Goal: Information Seeking & Learning: Learn about a topic

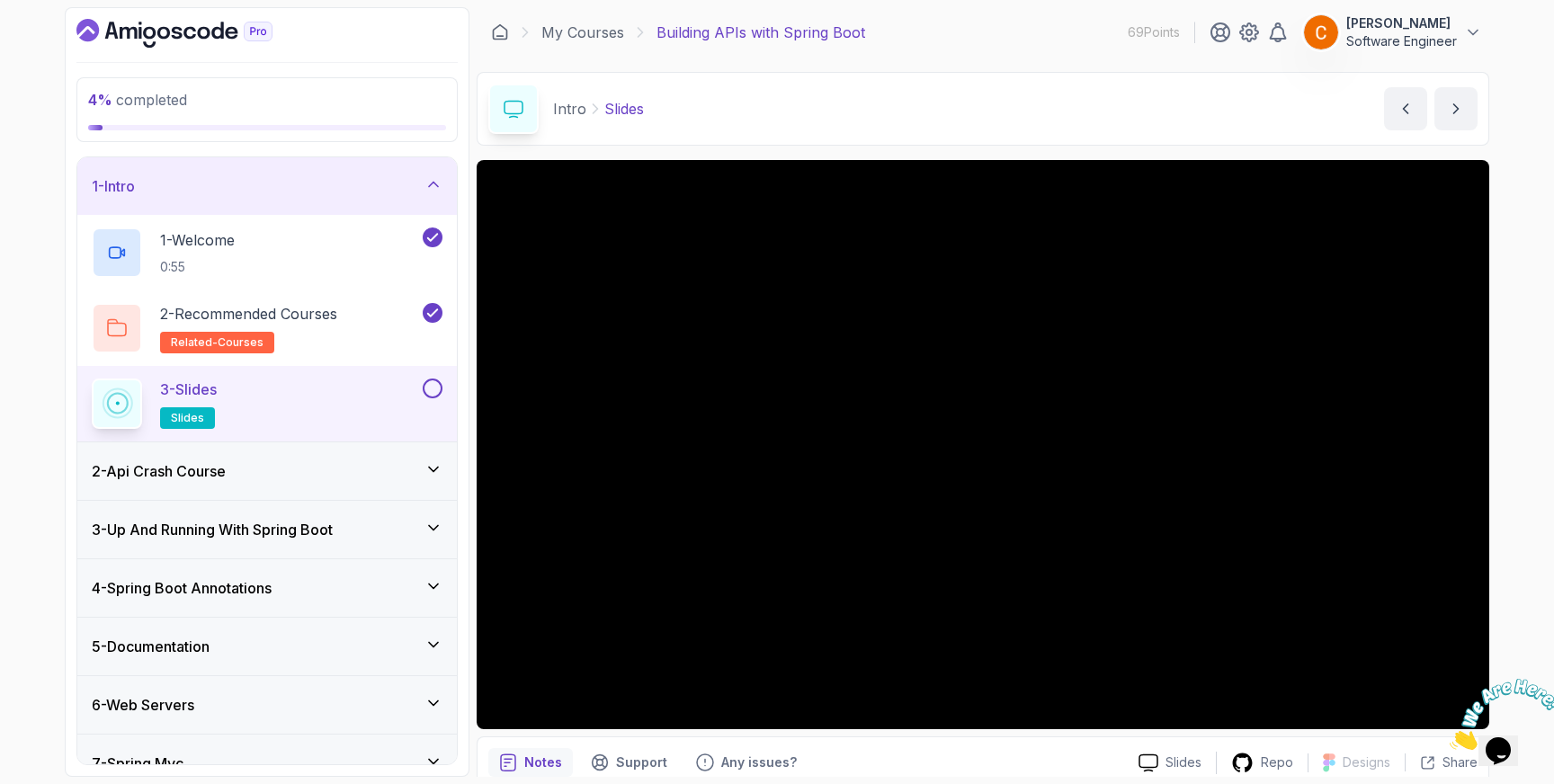
scroll to position [65, 0]
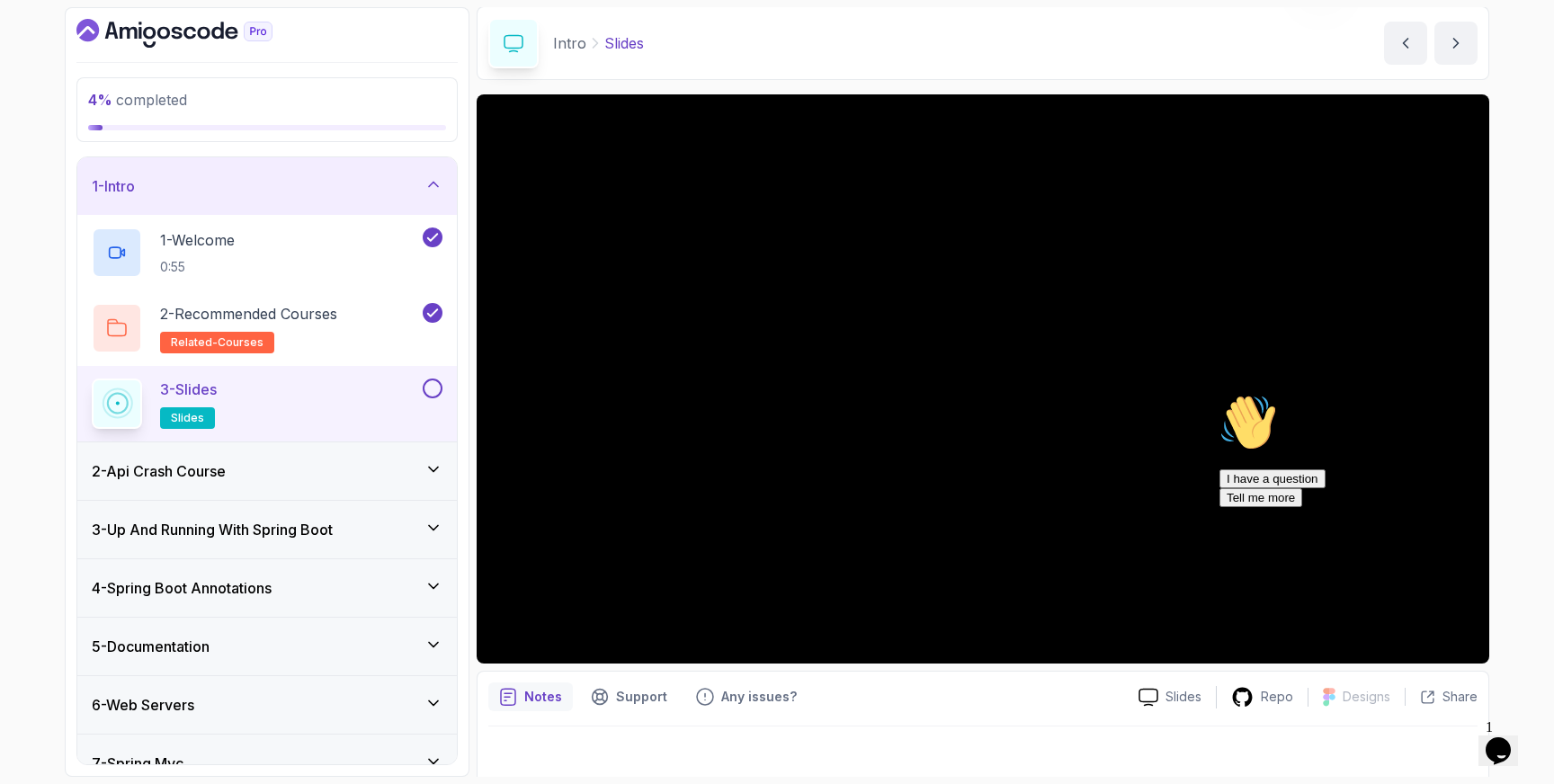
click at [1493, 725] on span "1" at bounding box center [1489, 727] width 7 height 15
click at [1504, 737] on icon "Chat widget" at bounding box center [1499, 750] width 25 height 27
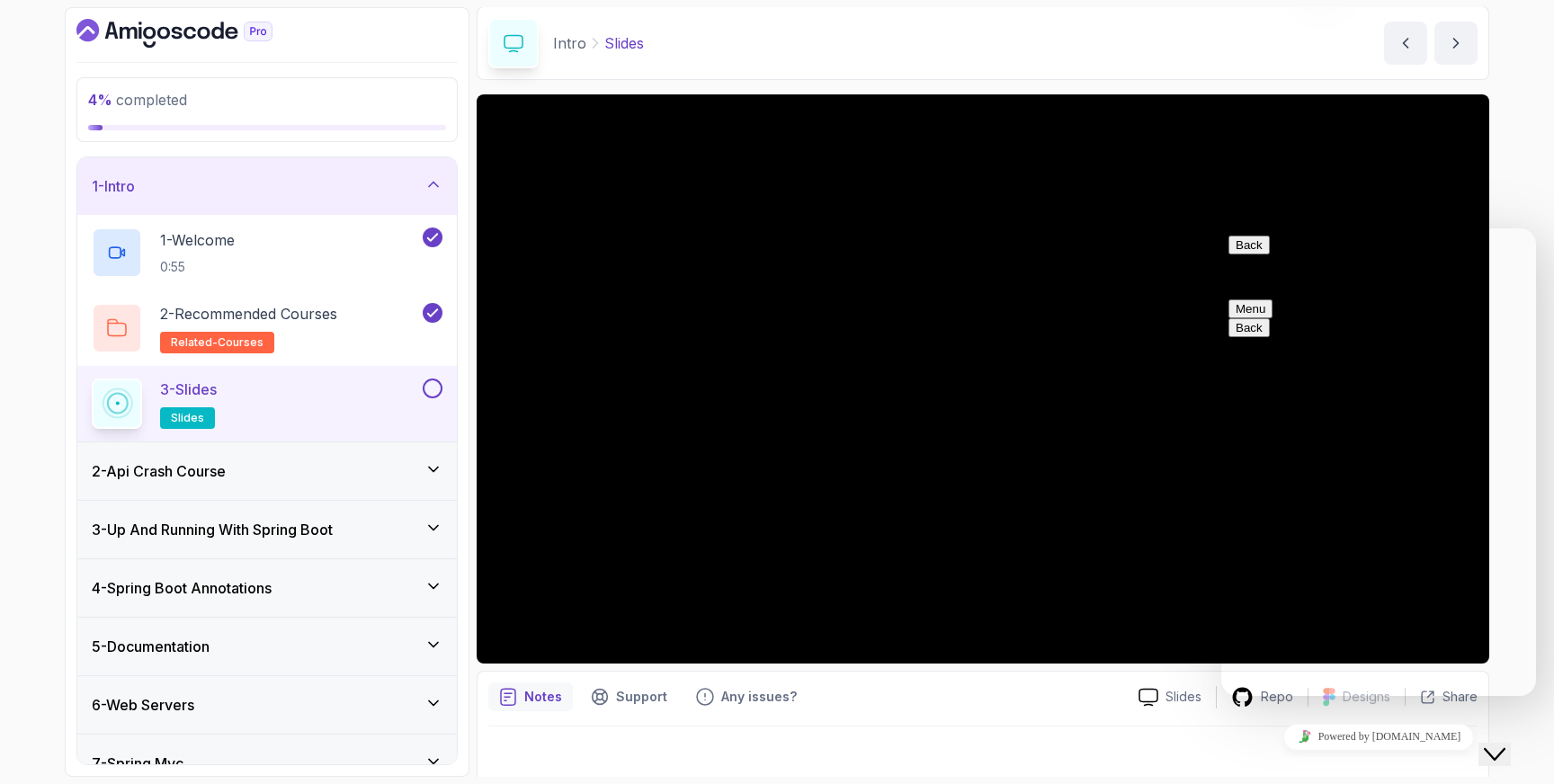
click at [1506, 743] on icon "Close Chat This icon closes the chat window." at bounding box center [1495, 754] width 22 height 22
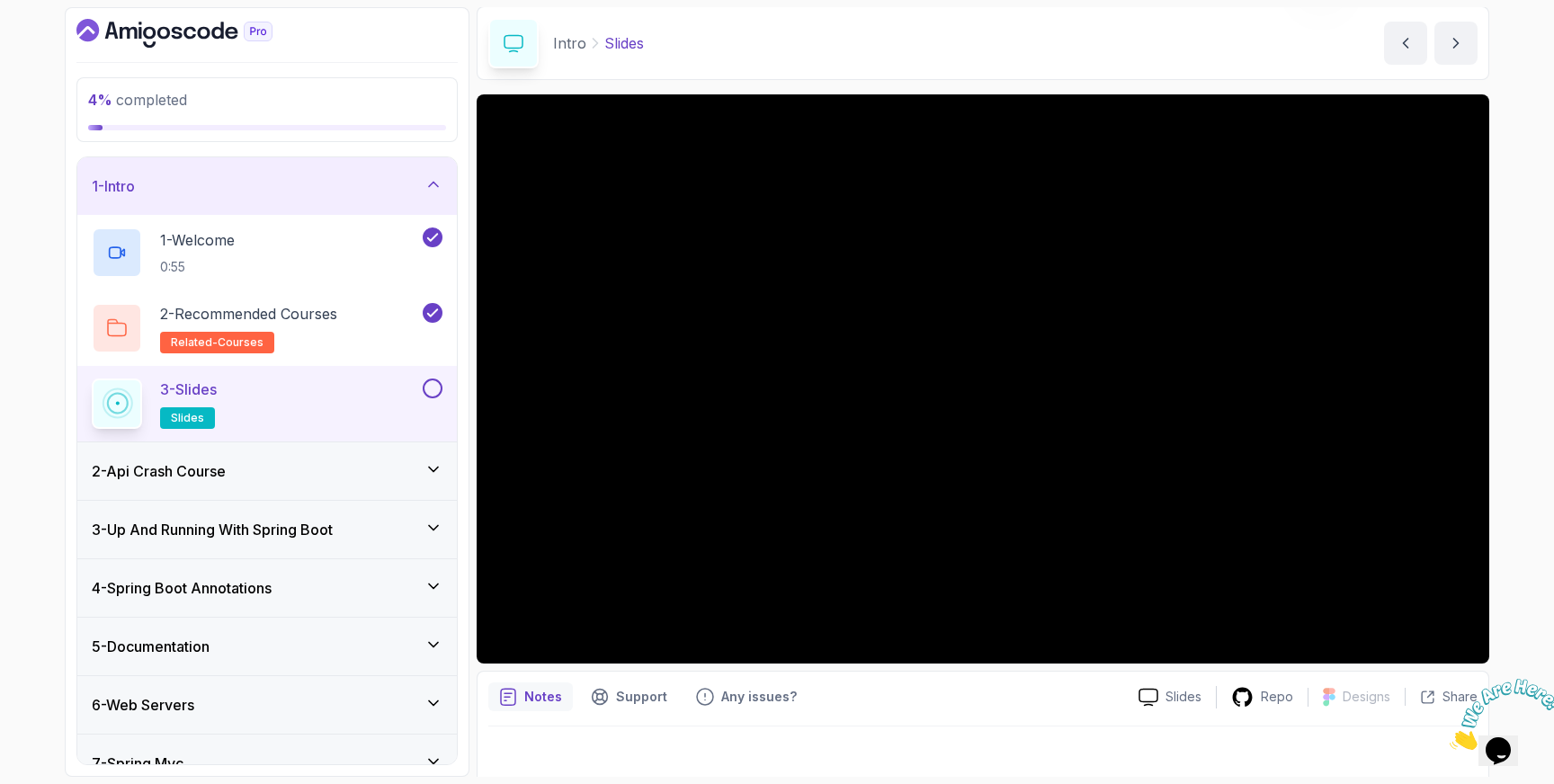
click at [430, 390] on button at bounding box center [433, 389] width 20 height 20
click at [433, 468] on icon at bounding box center [433, 470] width 18 height 18
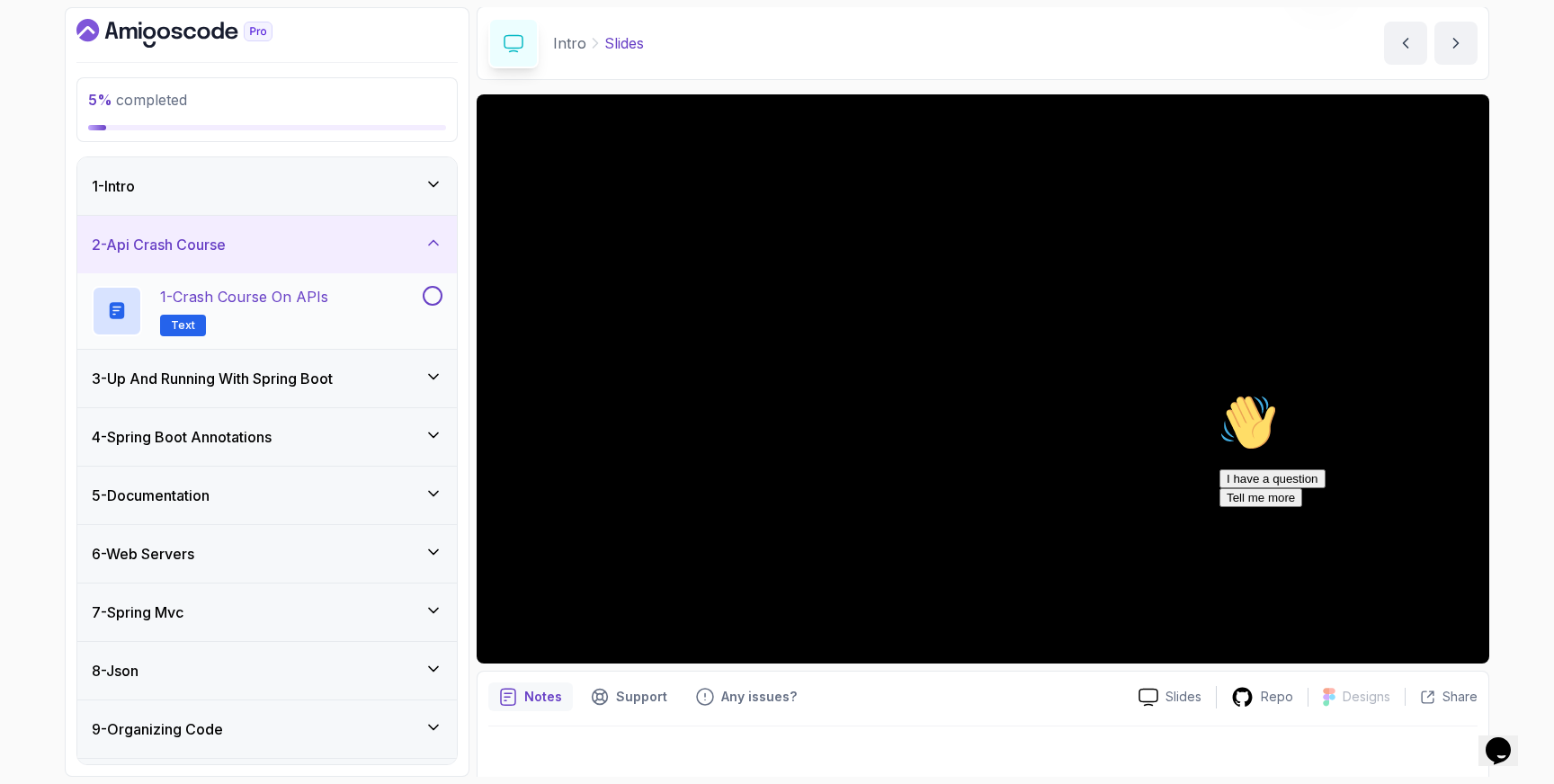
click at [328, 296] on p "1 - Crash Course on APIs" at bounding box center [244, 297] width 168 height 22
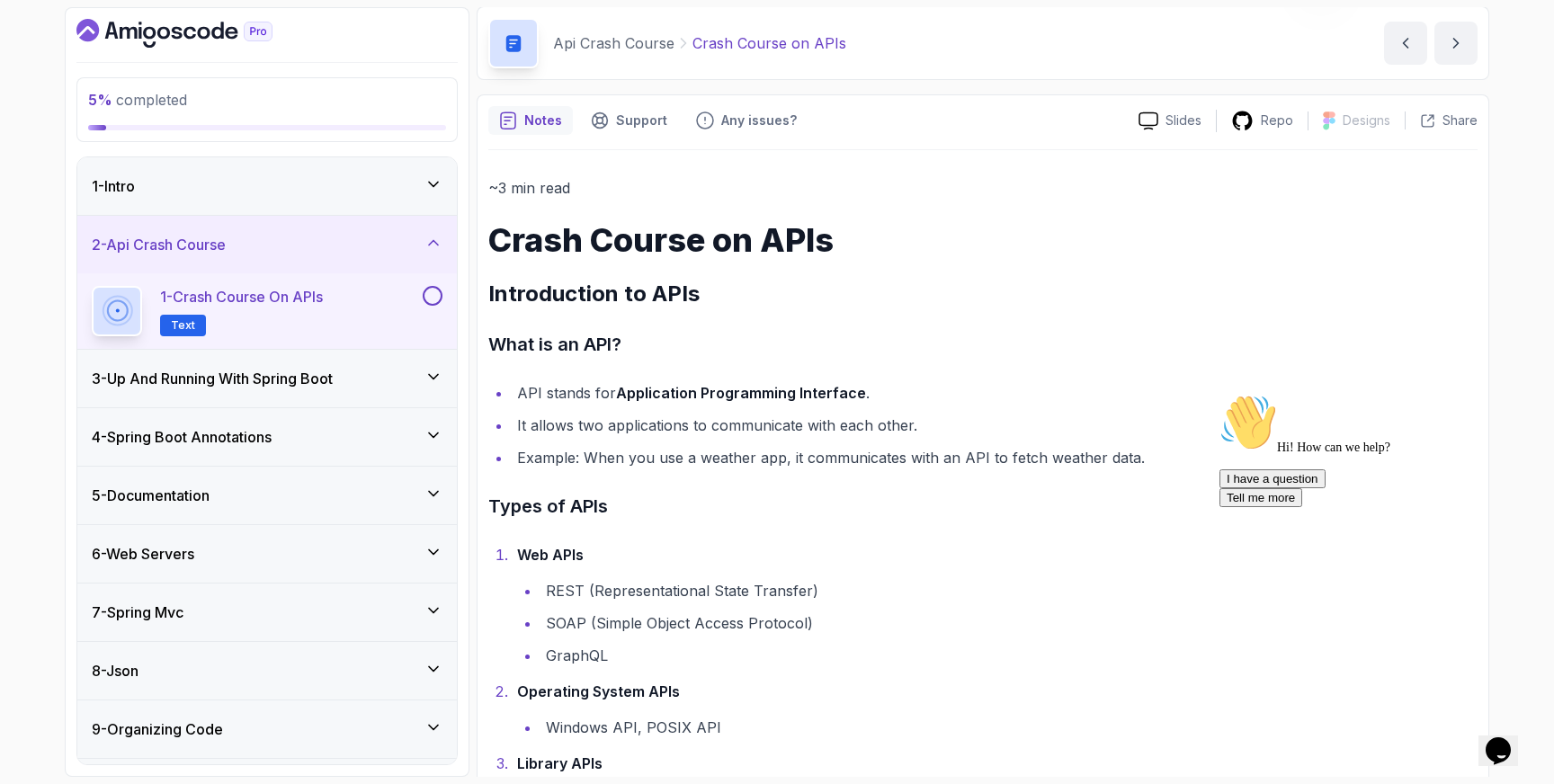
click at [433, 297] on button at bounding box center [433, 296] width 20 height 20
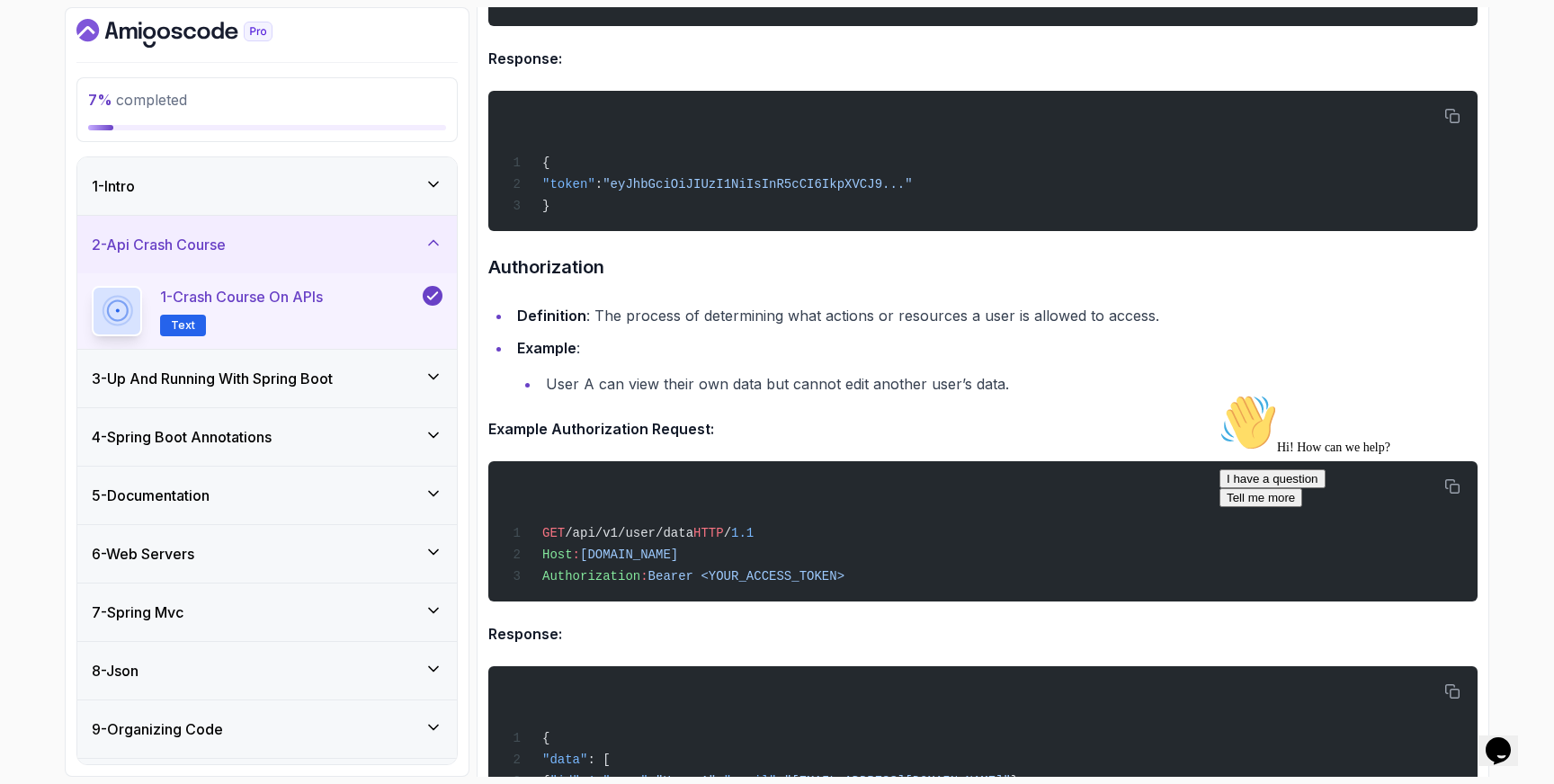
scroll to position [2742, 0]
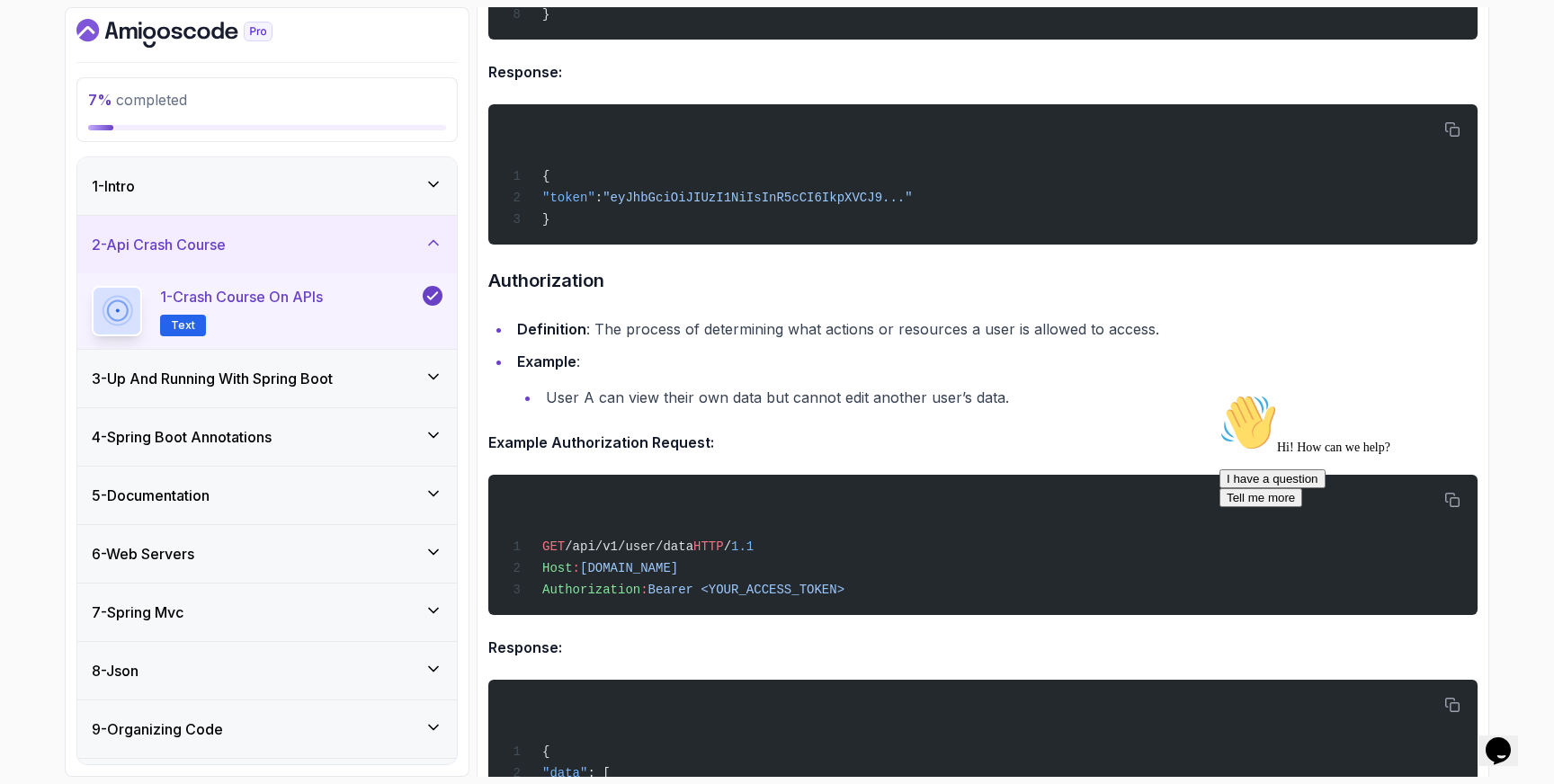
click at [442, 371] on icon at bounding box center [433, 377] width 18 height 18
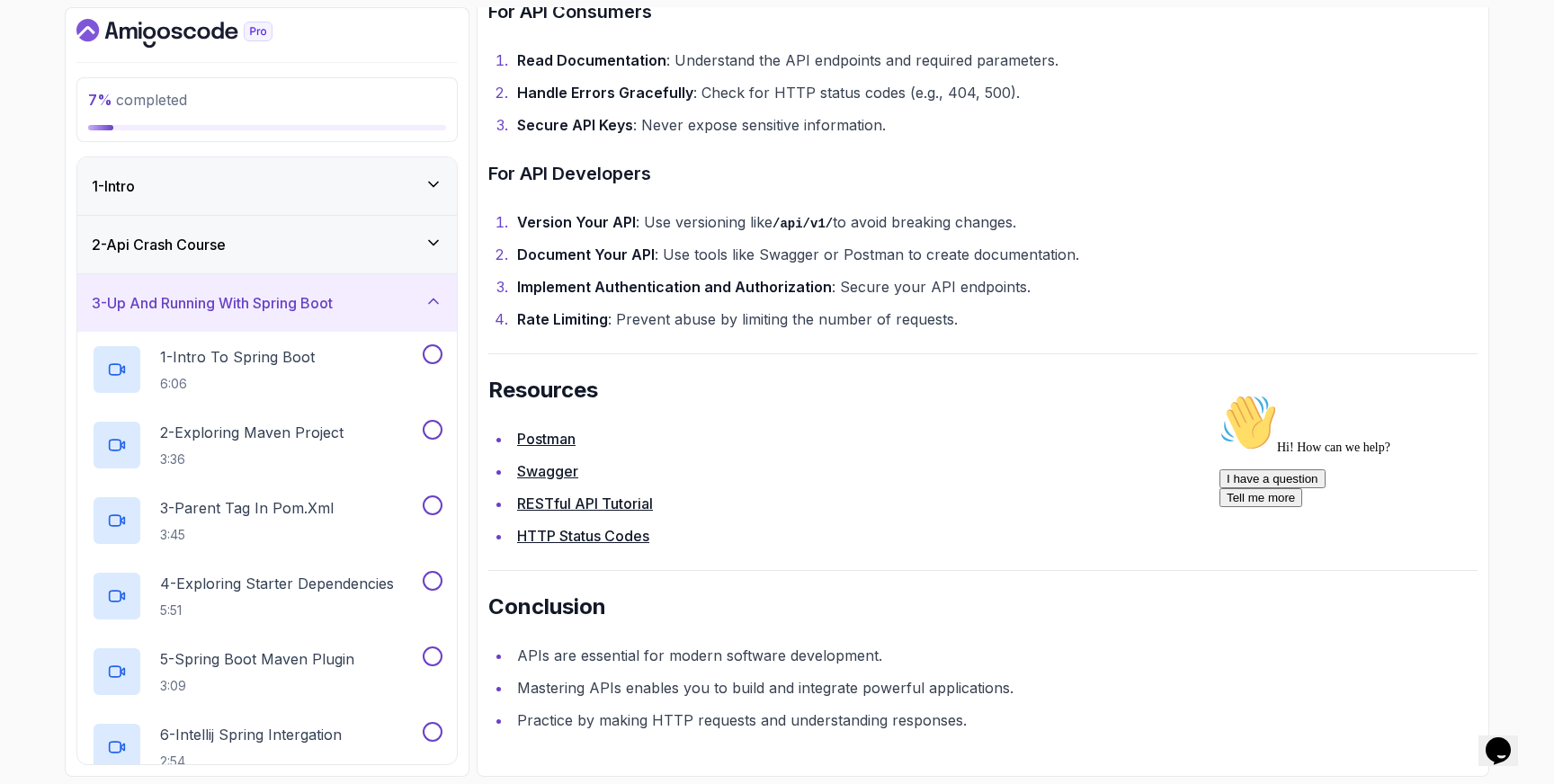
scroll to position [3726, 0]
click at [284, 358] on p "1 - Intro To Spring Boot" at bounding box center [237, 357] width 154 height 22
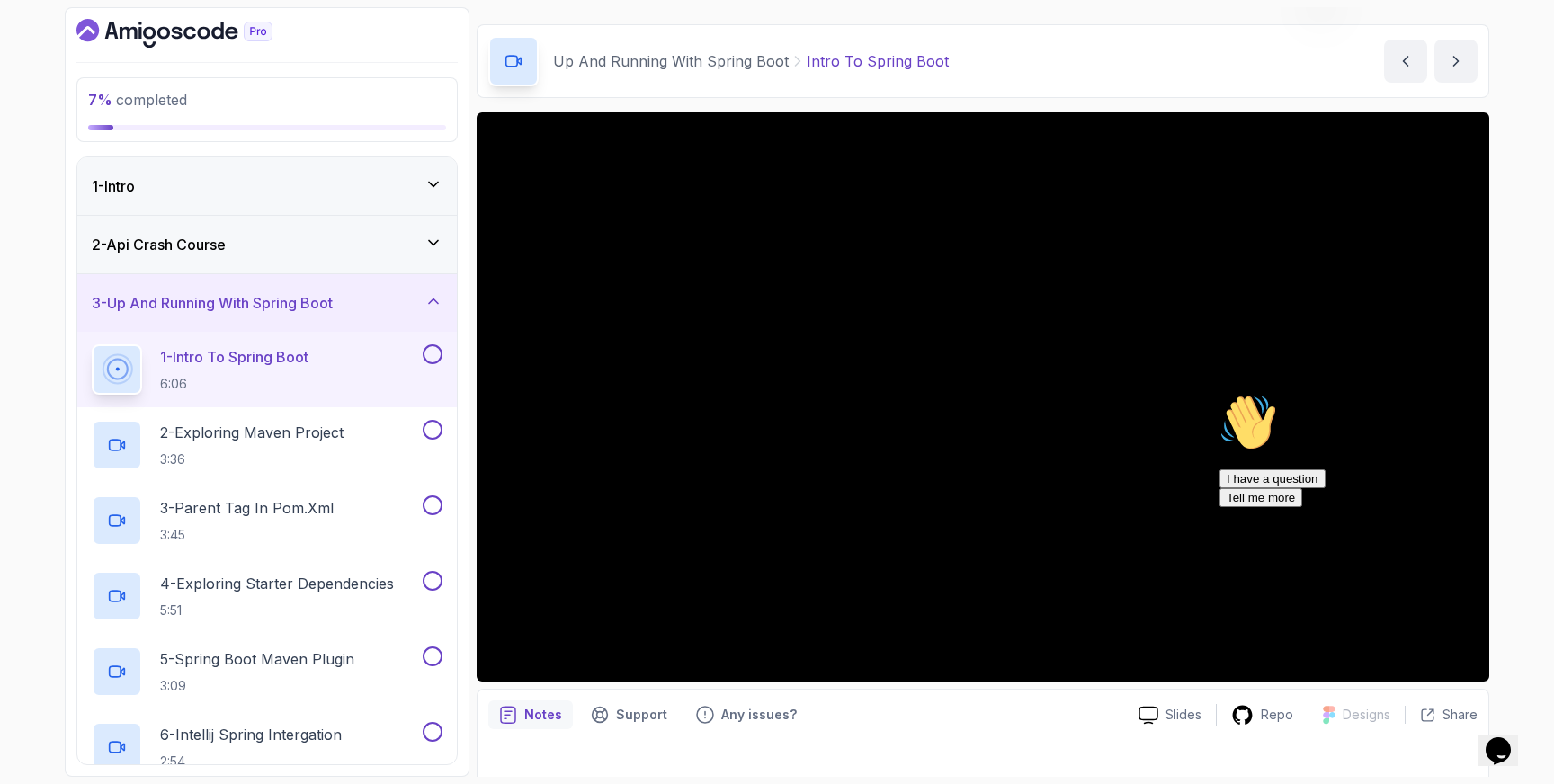
scroll to position [77, 0]
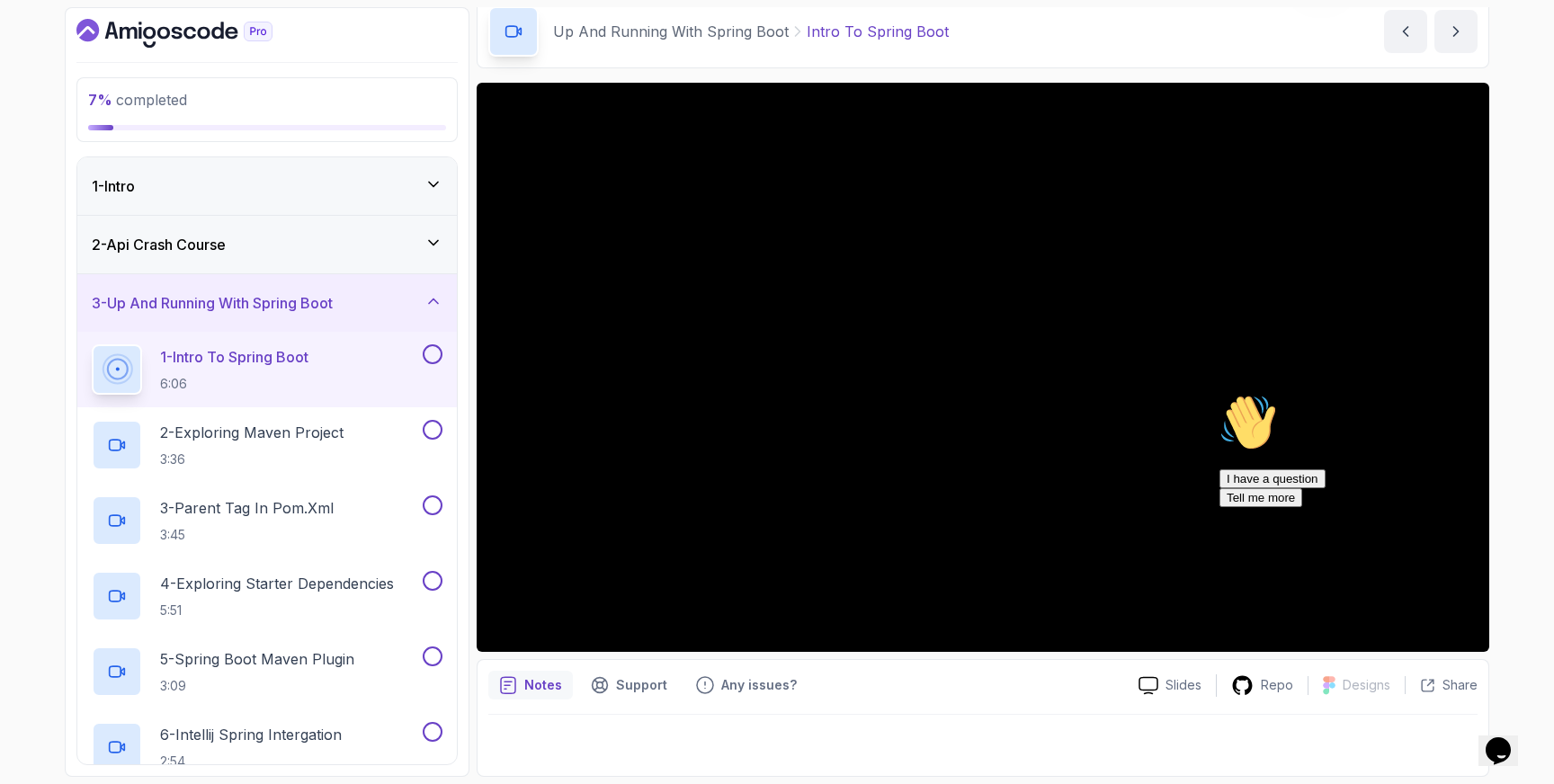
click at [1236, 507] on div "I have a question Tell me more" at bounding box center [1381, 489] width 324 height 38
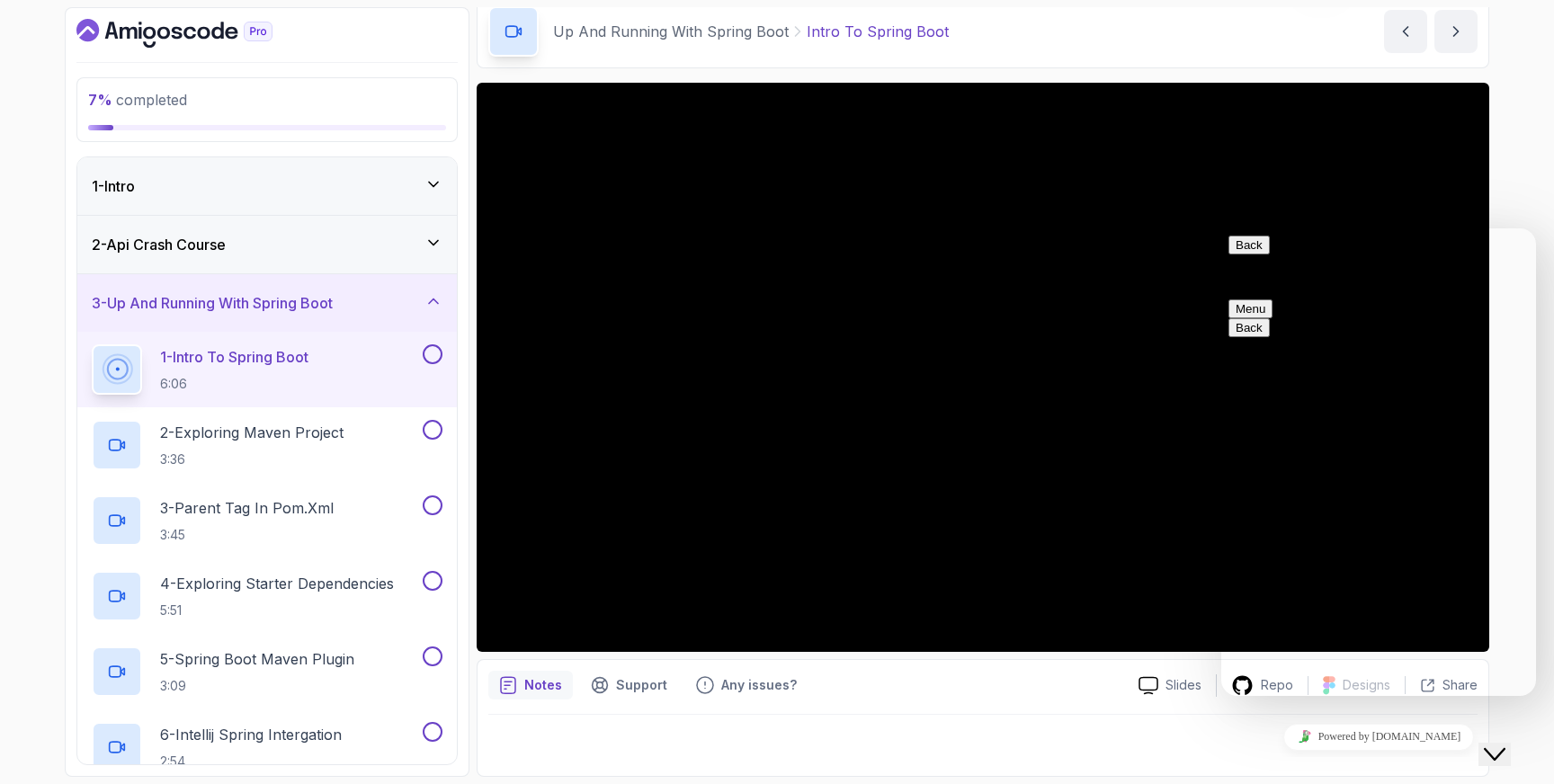
click at [1504, 743] on icon "Close Chat This icon closes the chat window." at bounding box center [1495, 754] width 22 height 22
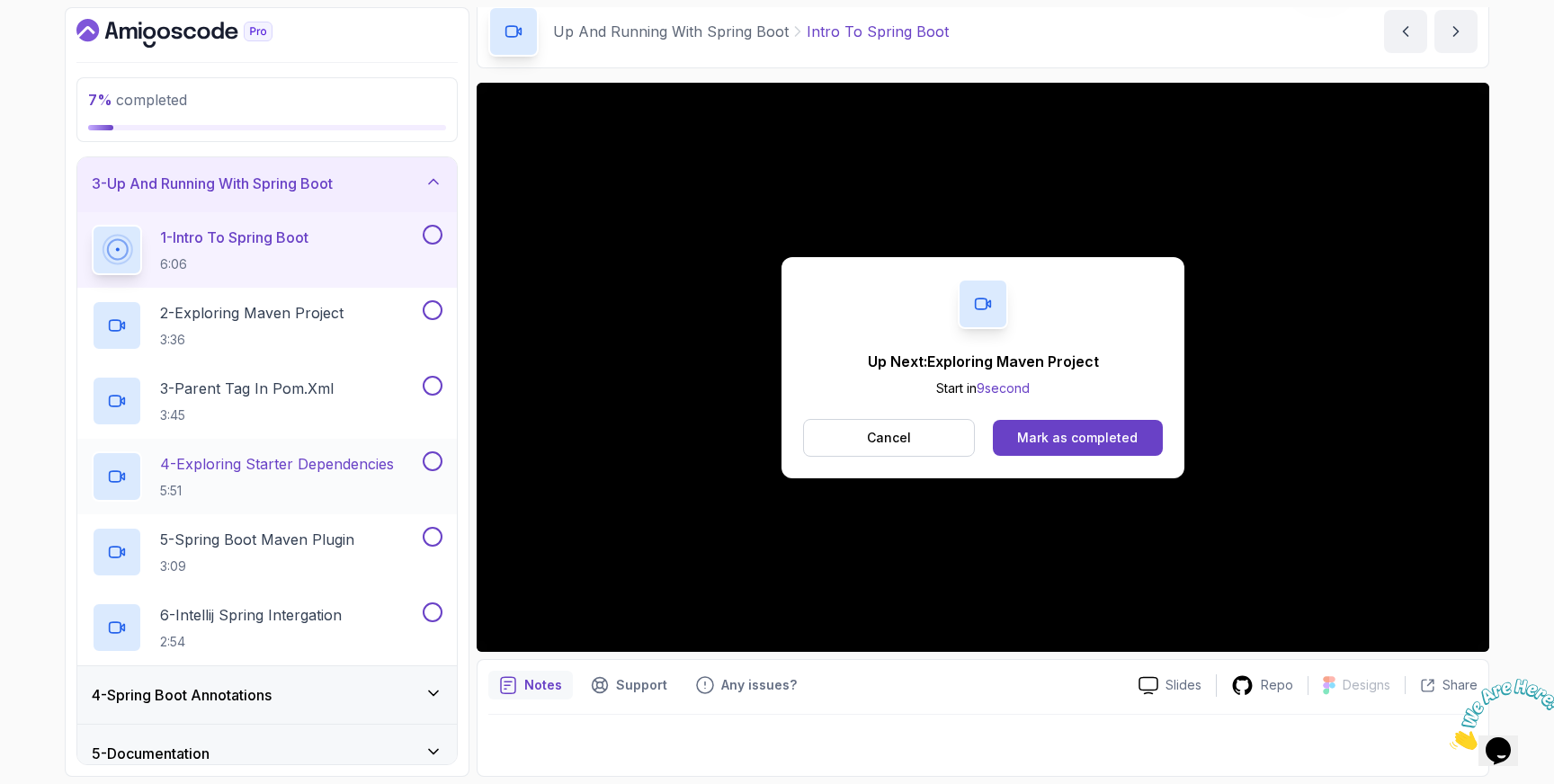
scroll to position [119, 0]
click at [433, 309] on button at bounding box center [433, 312] width 20 height 20
click at [436, 385] on button at bounding box center [433, 387] width 20 height 20
click at [434, 463] on button at bounding box center [433, 462] width 20 height 20
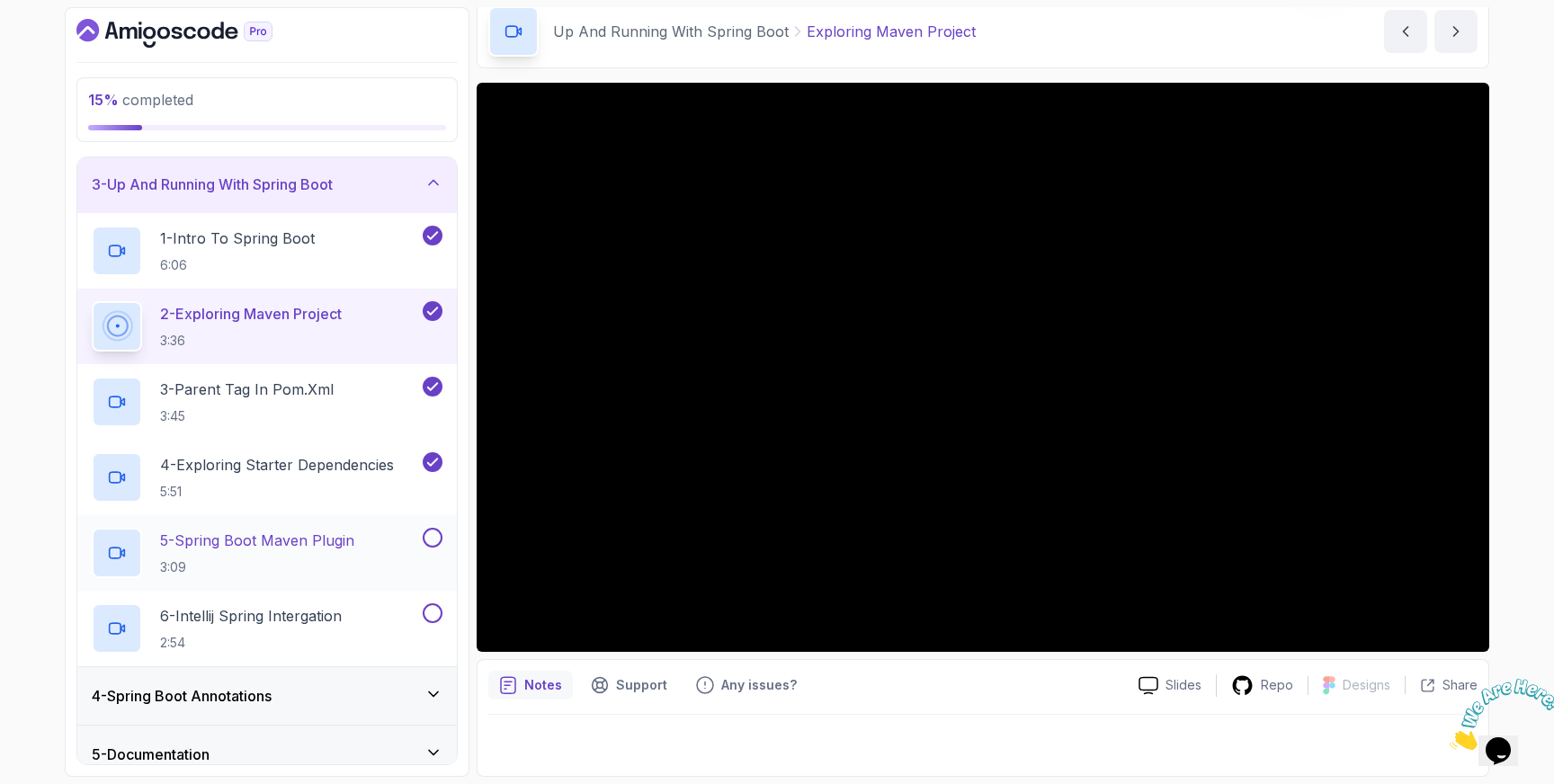
click at [433, 538] on button at bounding box center [433, 538] width 20 height 20
click at [433, 609] on button at bounding box center [433, 613] width 20 height 20
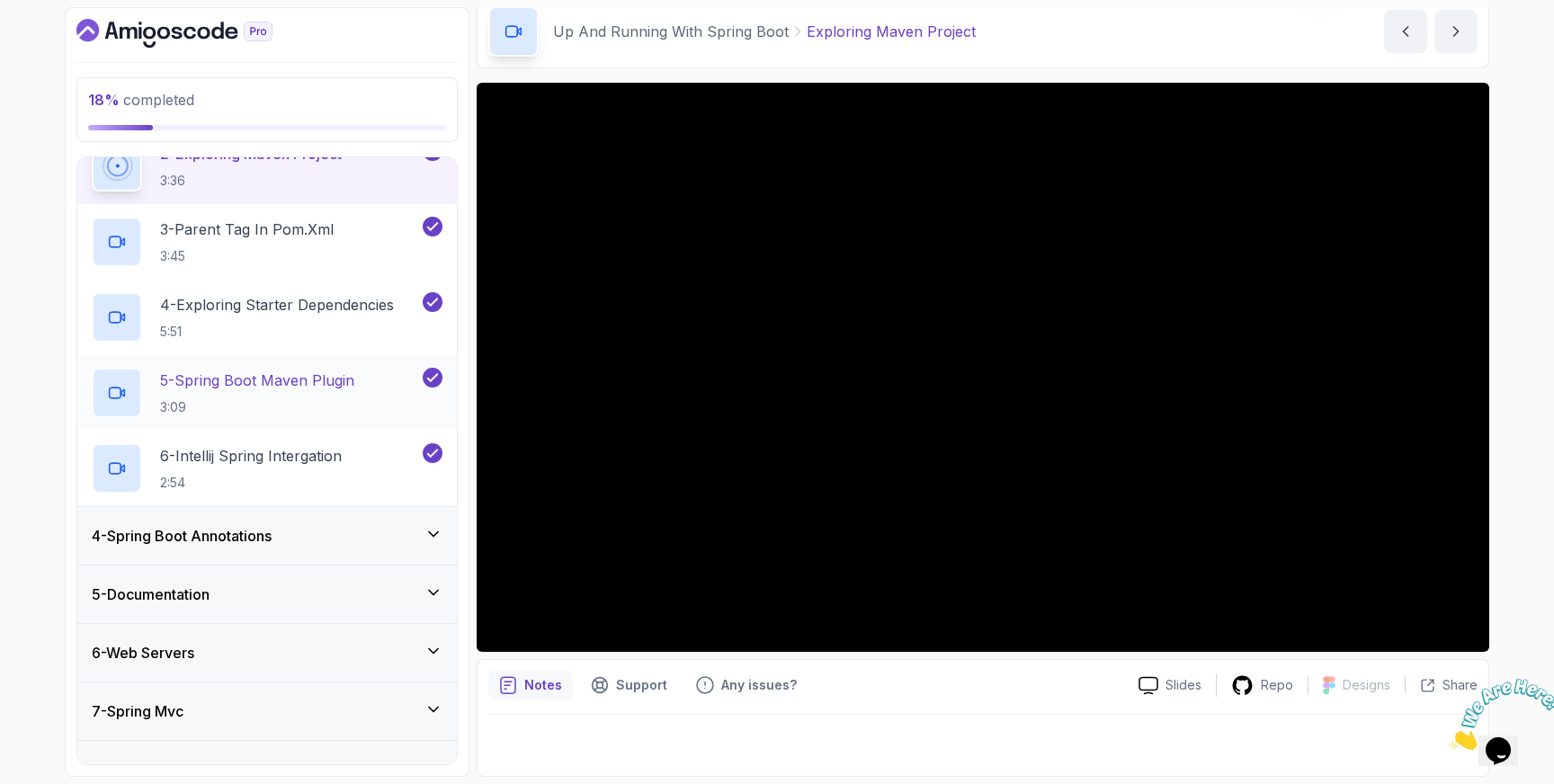
scroll to position [429, 0]
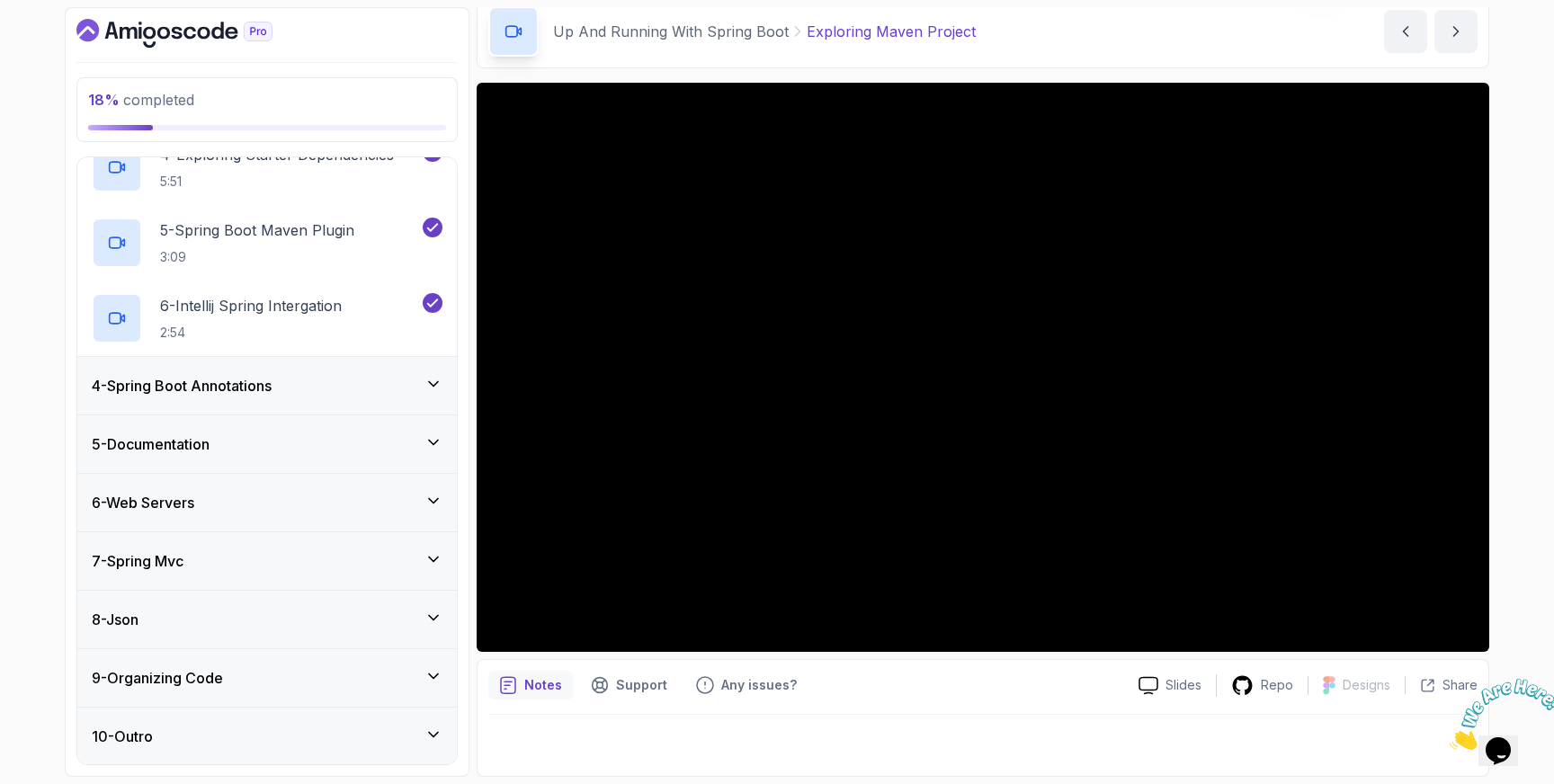
click at [413, 387] on div "4 - Spring Boot Annotations" at bounding box center [267, 386] width 351 height 22
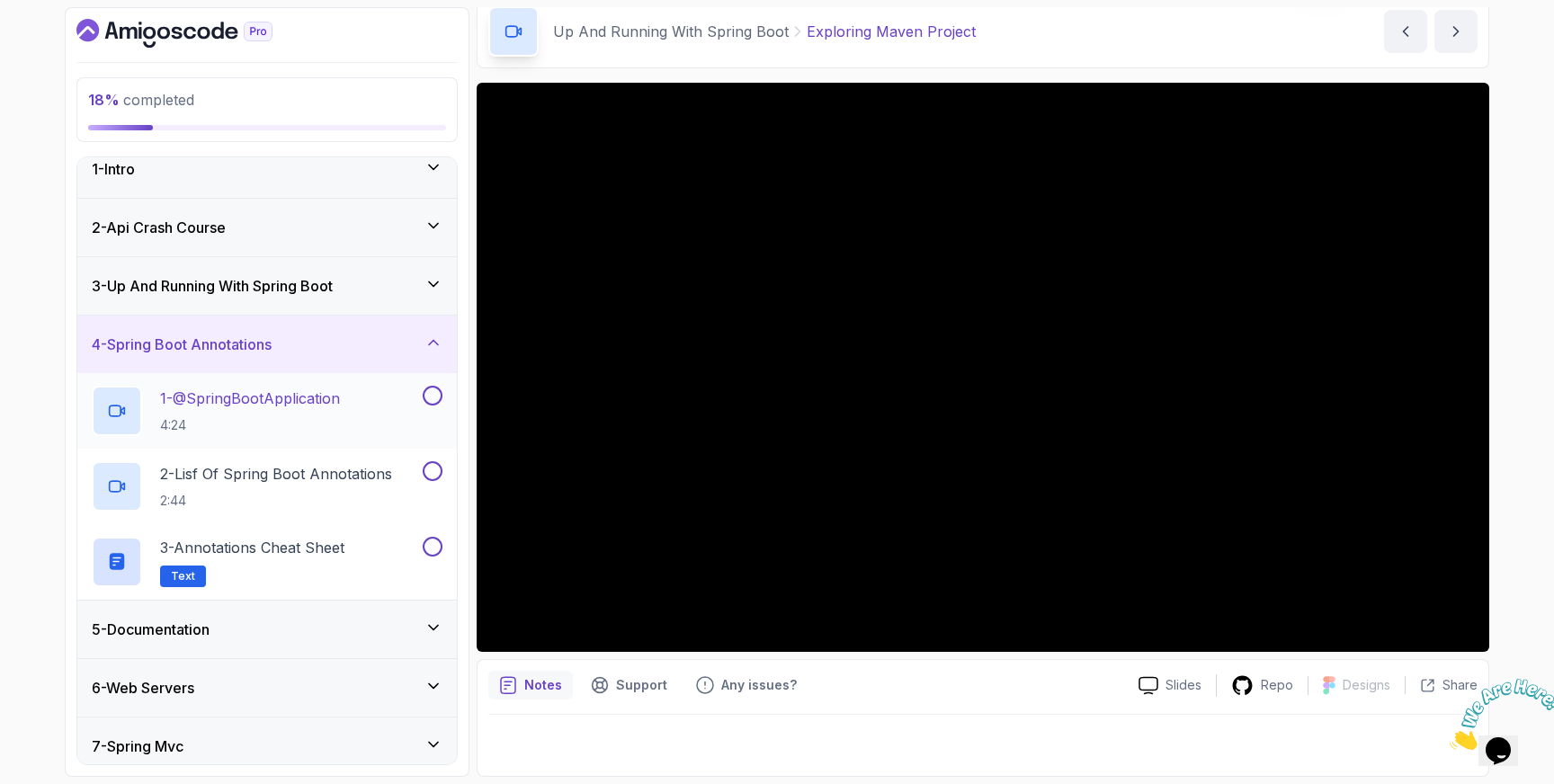
scroll to position [0, 0]
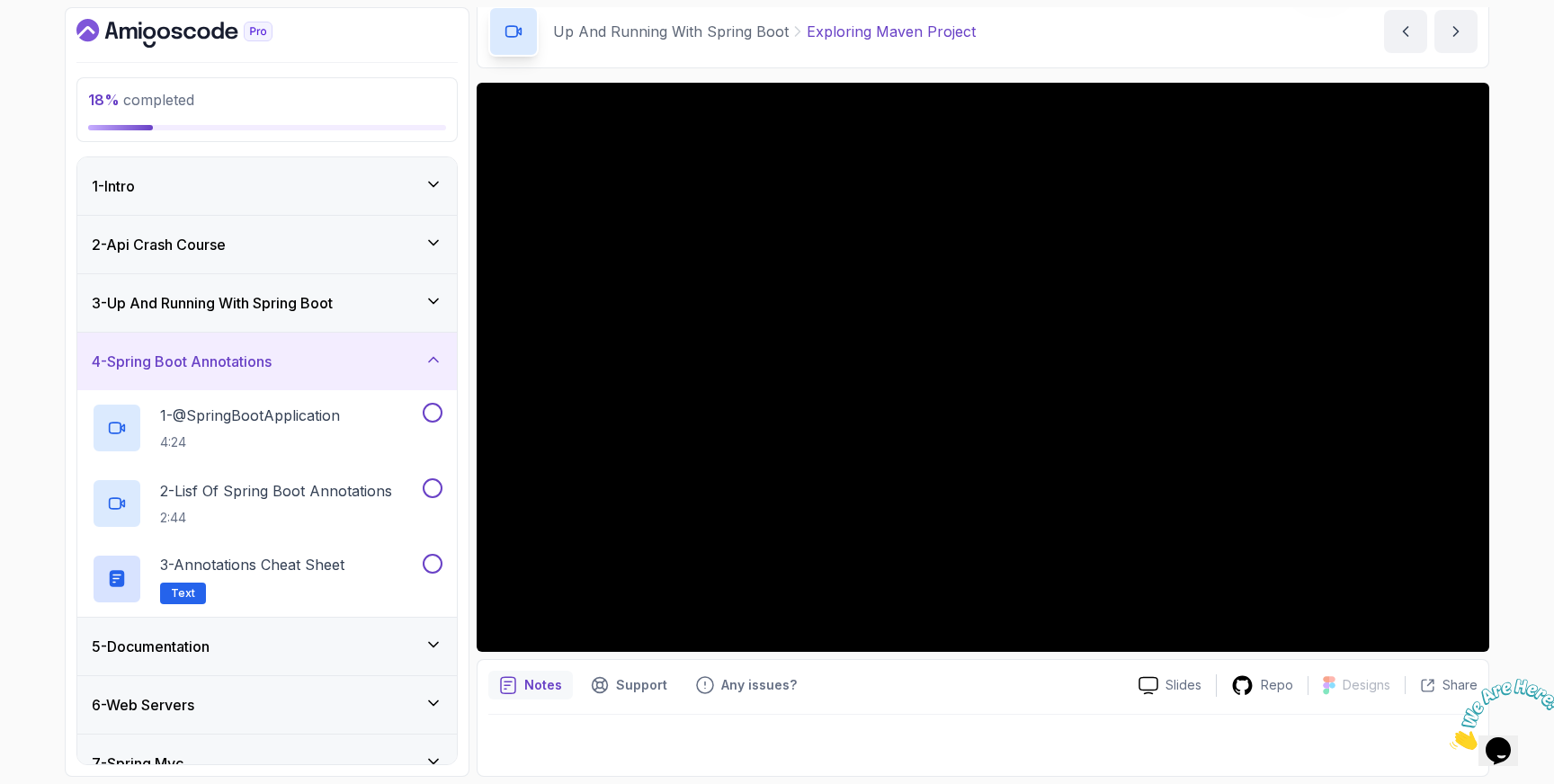
click at [379, 305] on div "3 - Up And Running With Spring Boot" at bounding box center [267, 303] width 351 height 22
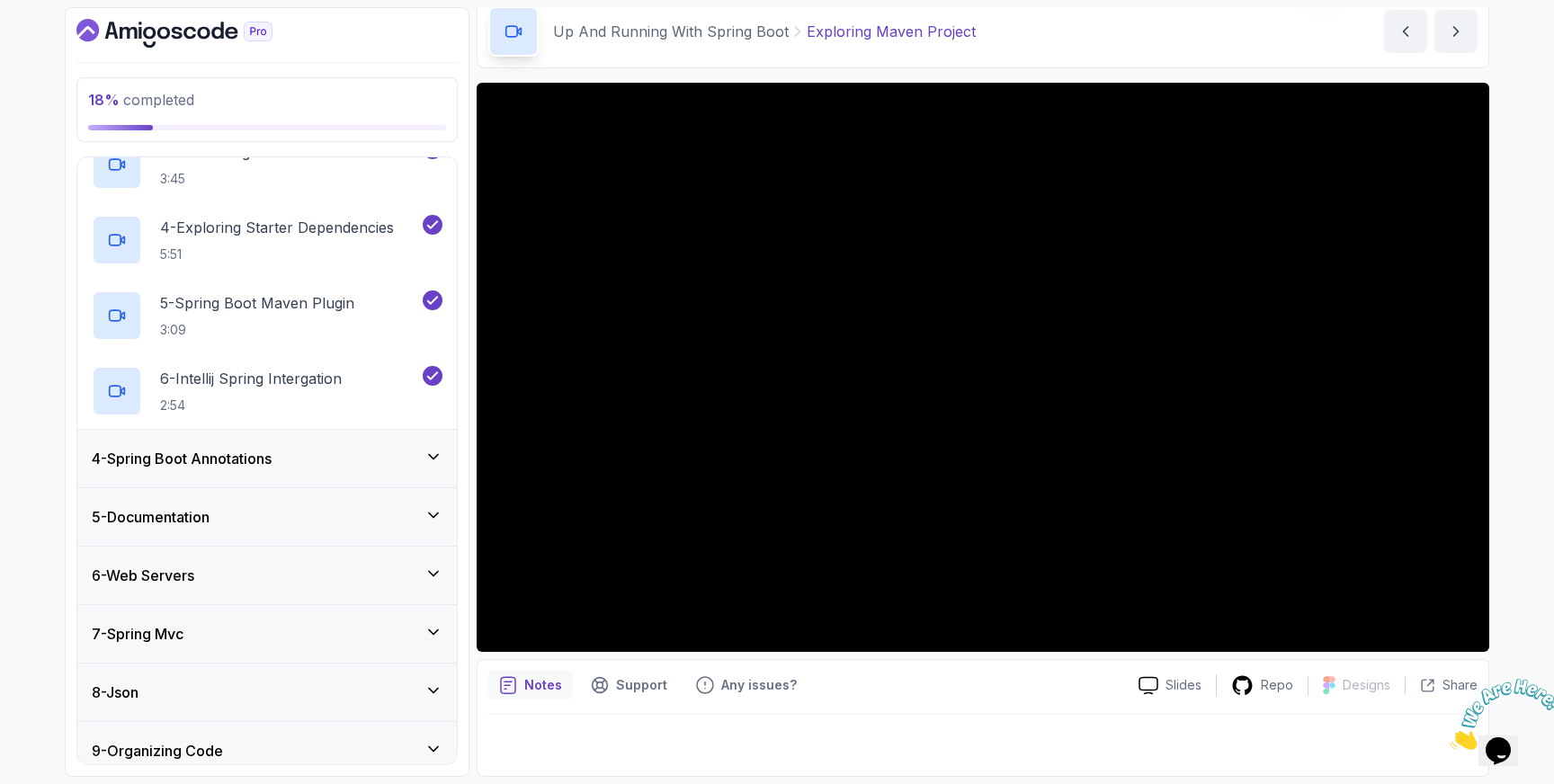
scroll to position [359, 0]
click at [369, 456] on div "4 - Spring Boot Annotations" at bounding box center [267, 456] width 351 height 22
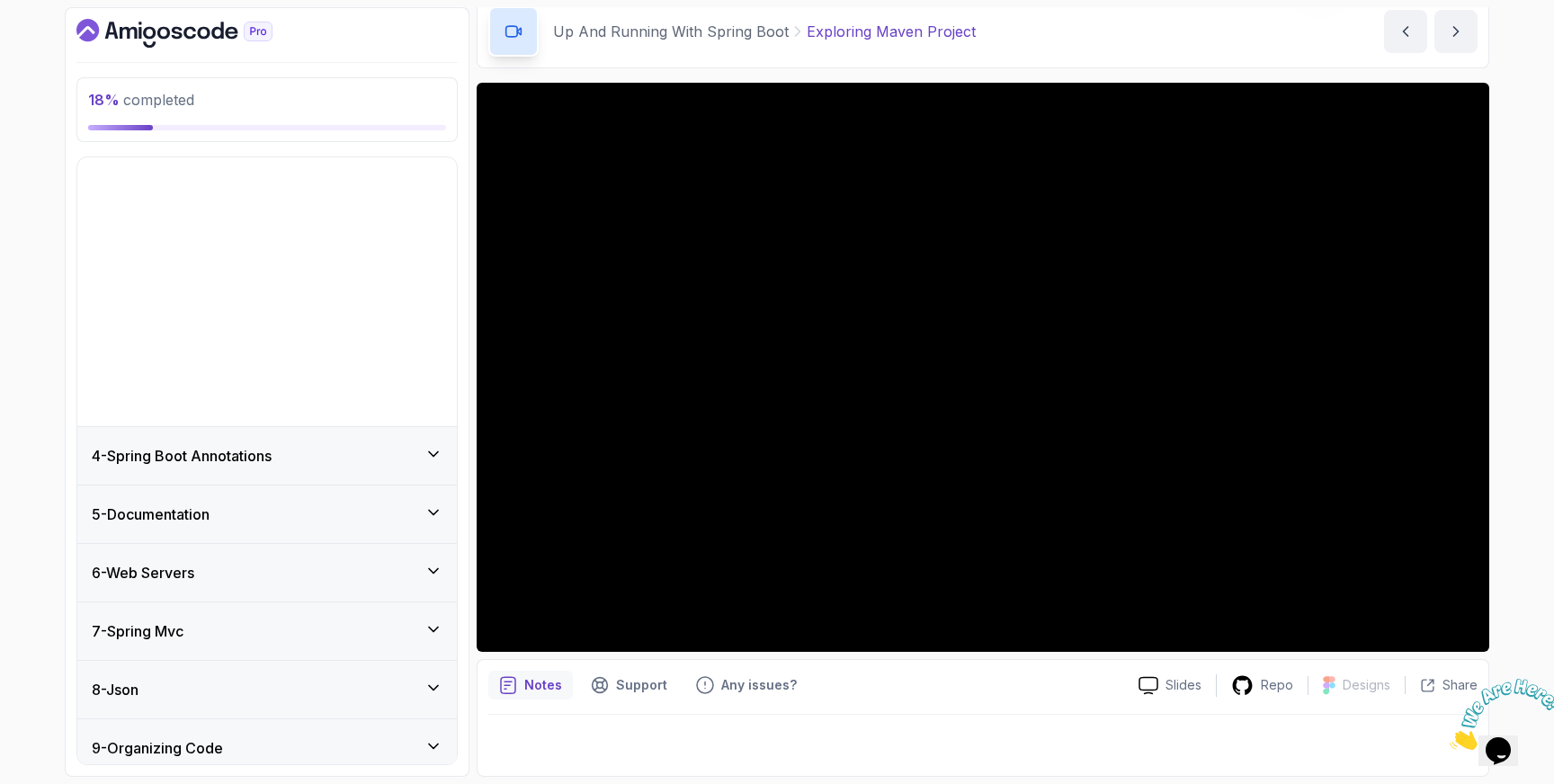
scroll to position [0, 0]
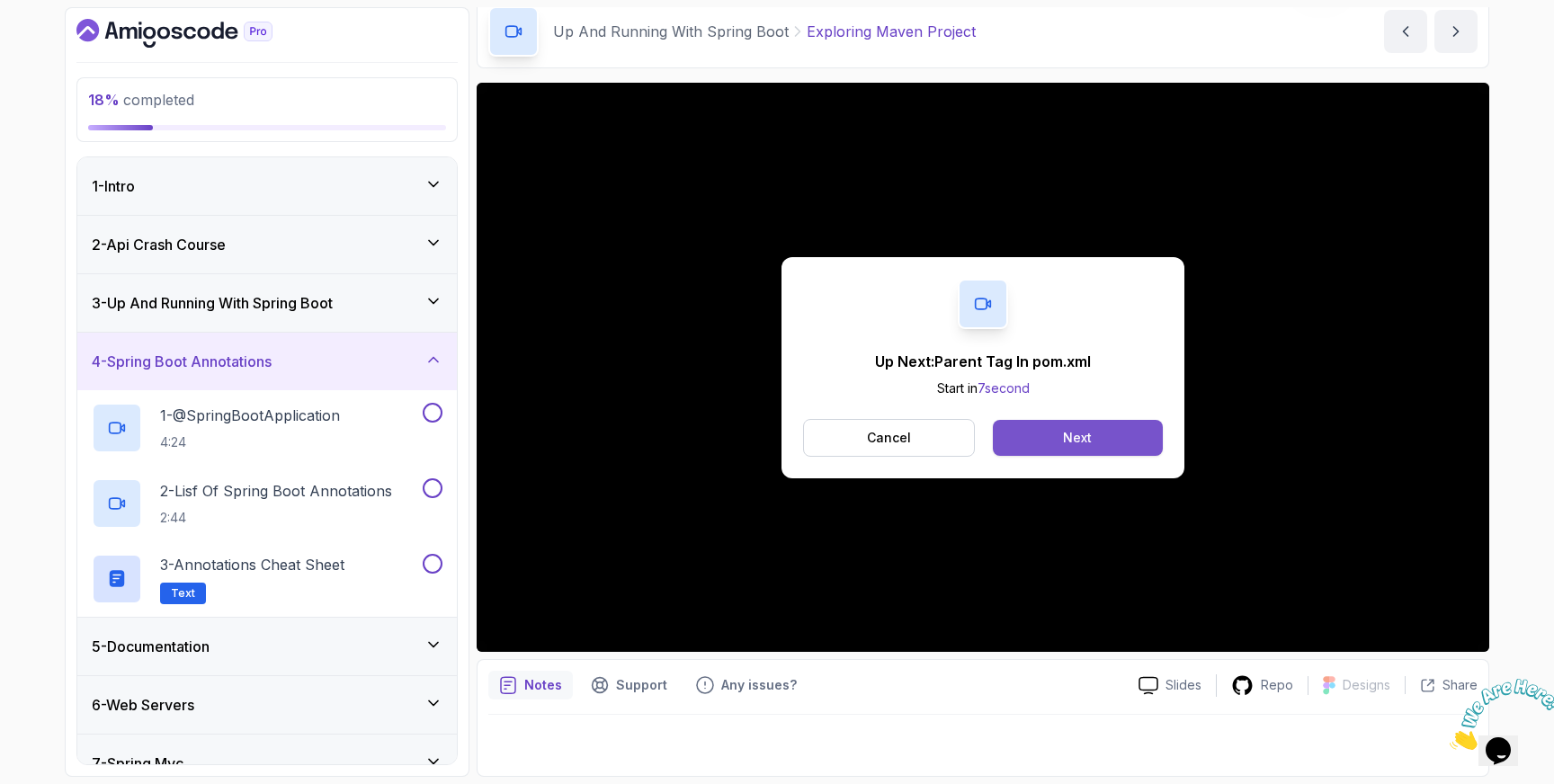
click at [1064, 434] on div "Next" at bounding box center [1078, 438] width 29 height 18
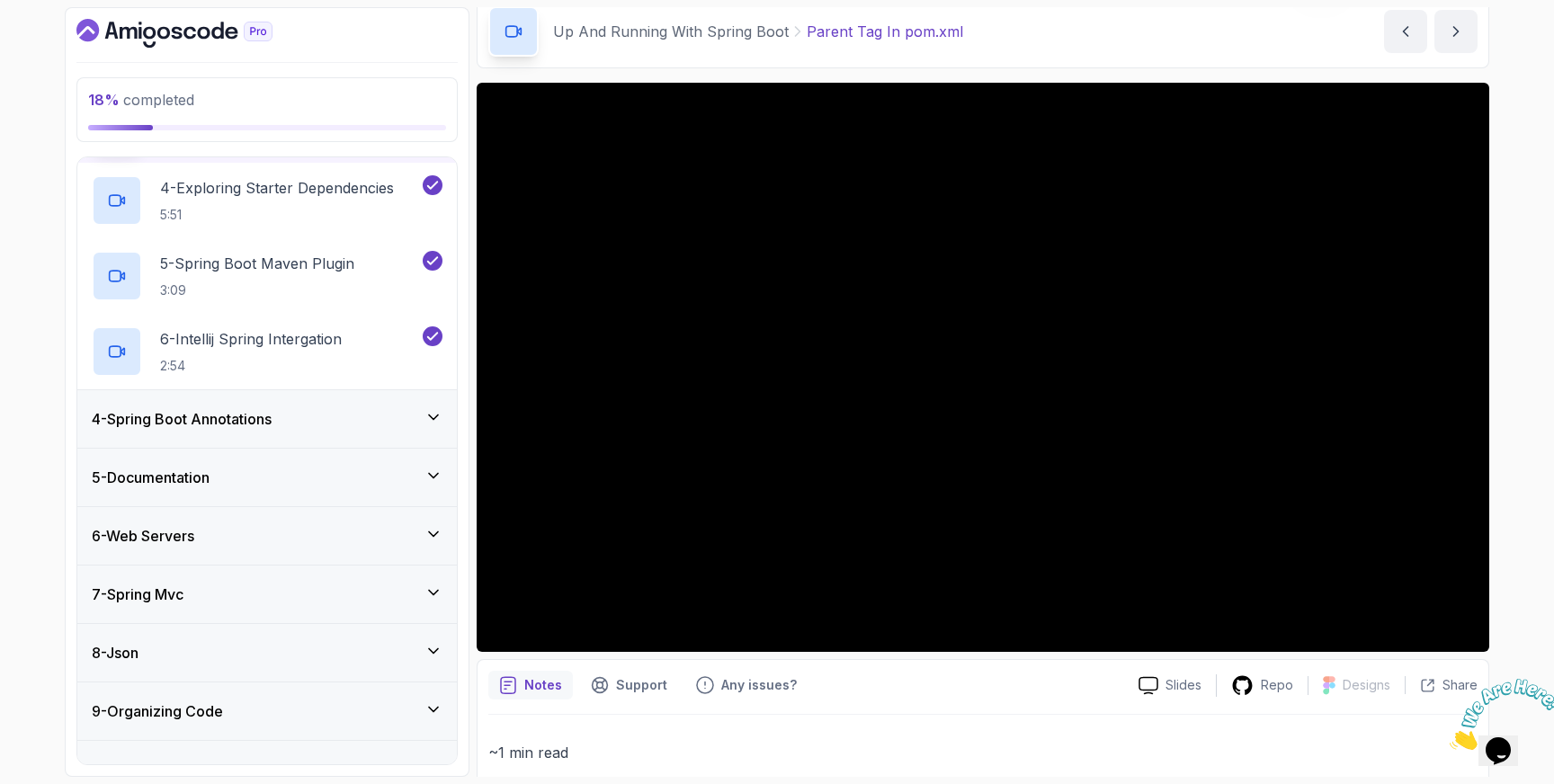
scroll to position [411, 0]
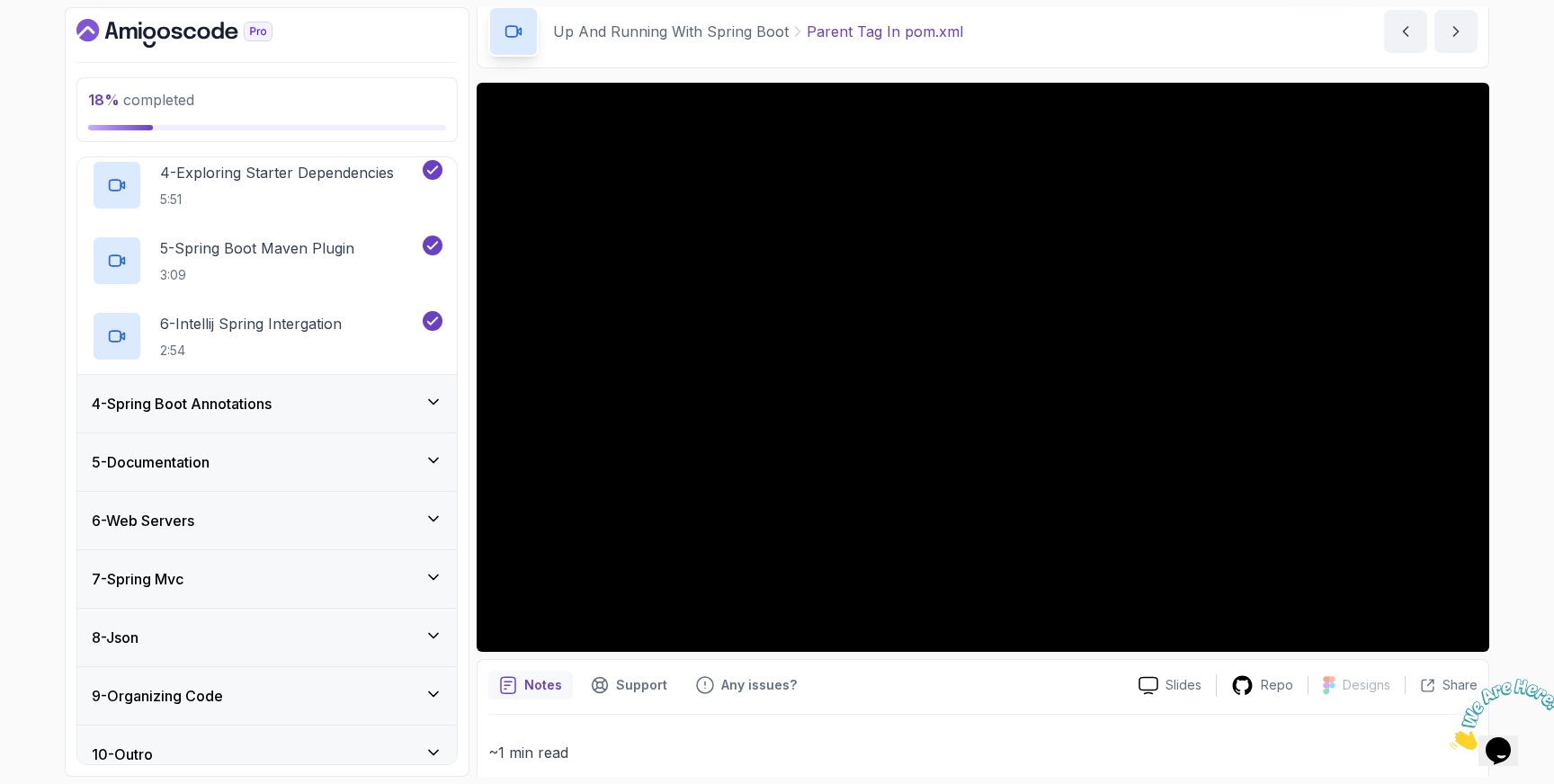
click at [333, 398] on div "4 - Spring Boot Annotations" at bounding box center [267, 403] width 351 height 22
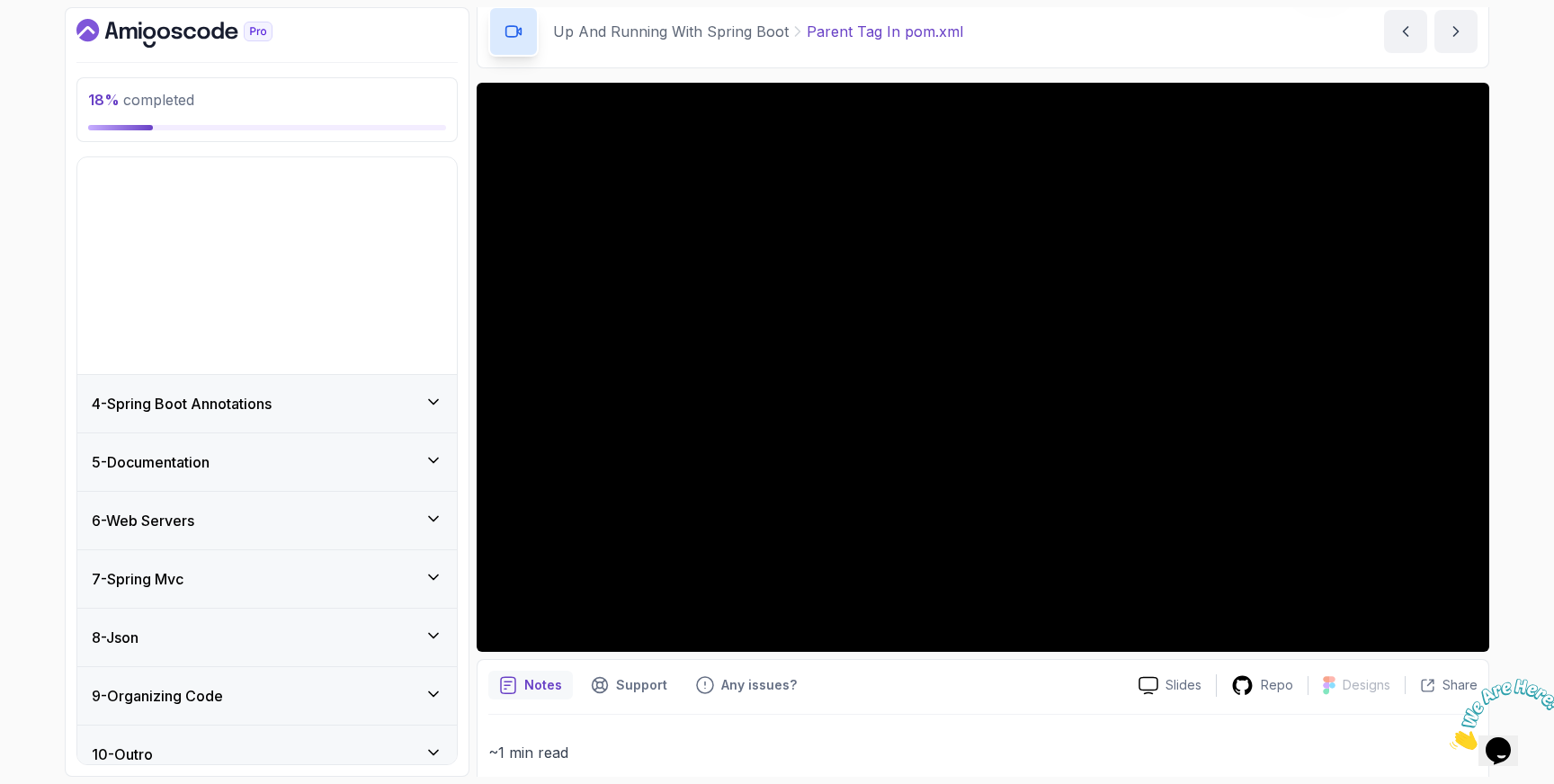
scroll to position [0, 0]
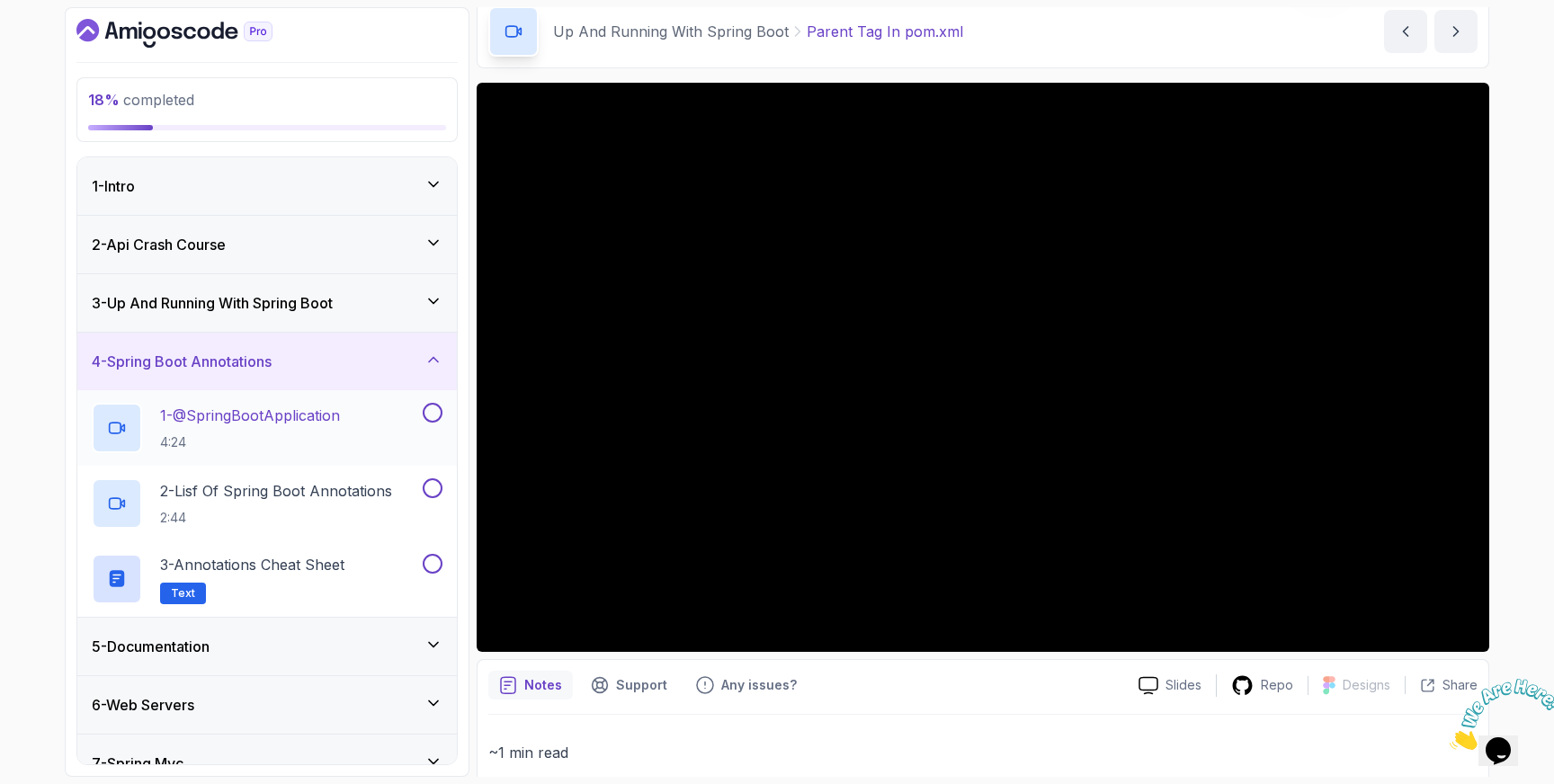
click at [302, 418] on p "1 - @SpringBootApplication" at bounding box center [250, 415] width 180 height 22
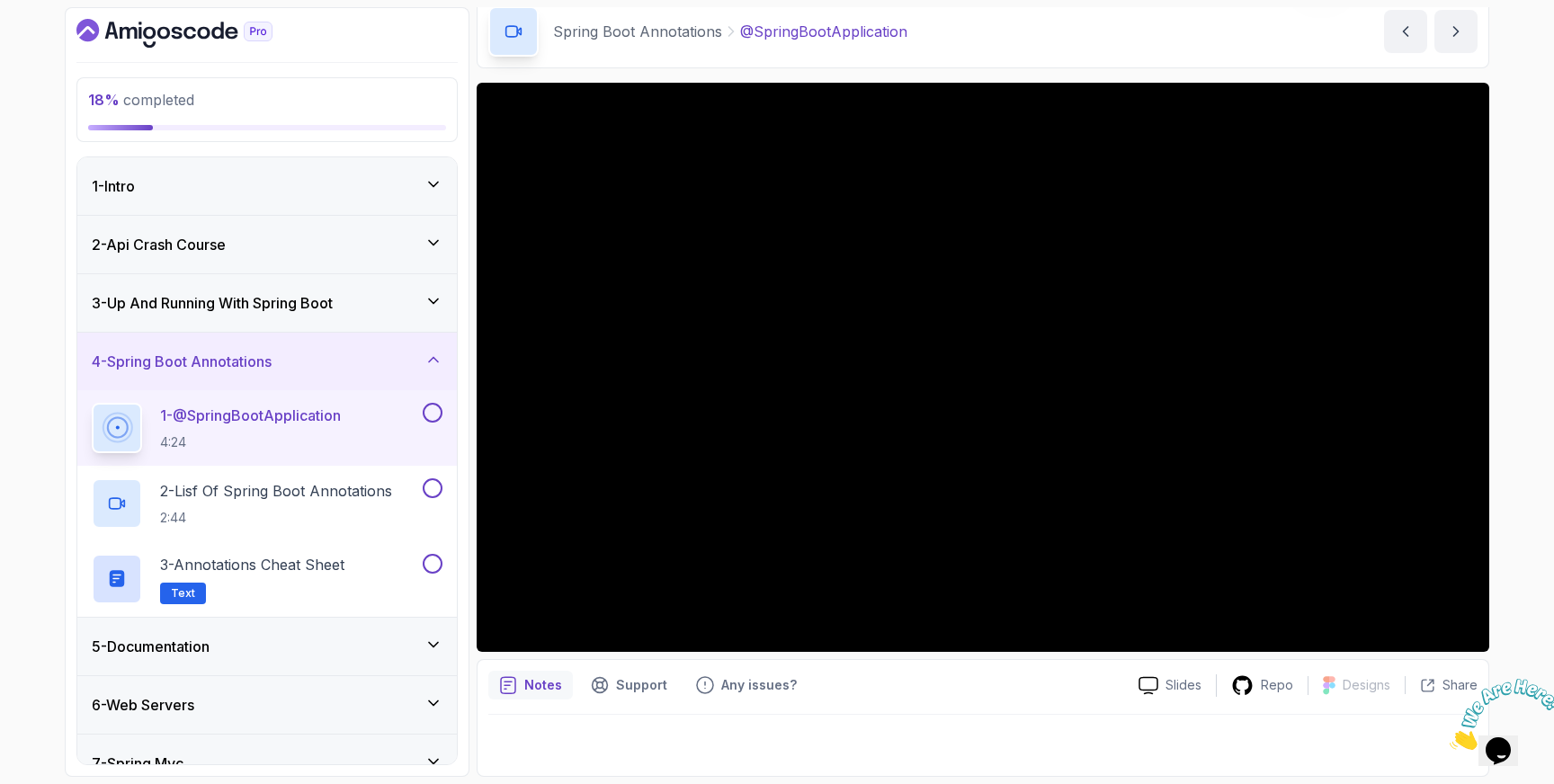
click at [434, 412] on button at bounding box center [433, 412] width 20 height 20
click at [432, 489] on button at bounding box center [433, 488] width 20 height 20
click at [435, 570] on button at bounding box center [433, 564] width 20 height 20
click at [416, 643] on div "5 - Documentation" at bounding box center [267, 647] width 351 height 22
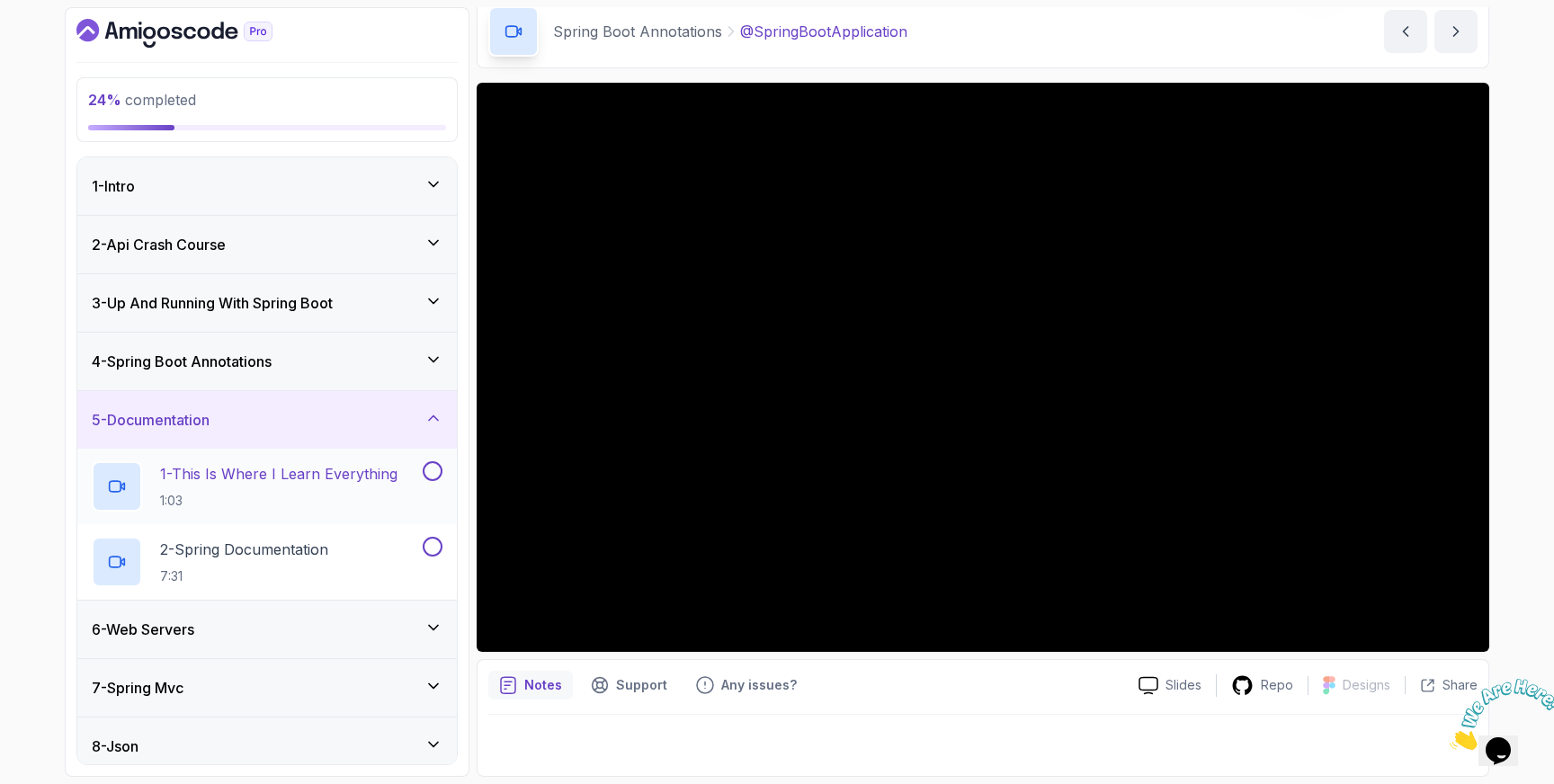
click at [429, 471] on button at bounding box center [433, 471] width 20 height 20
click at [432, 547] on button at bounding box center [433, 547] width 20 height 20
click at [427, 626] on icon at bounding box center [433, 628] width 18 height 18
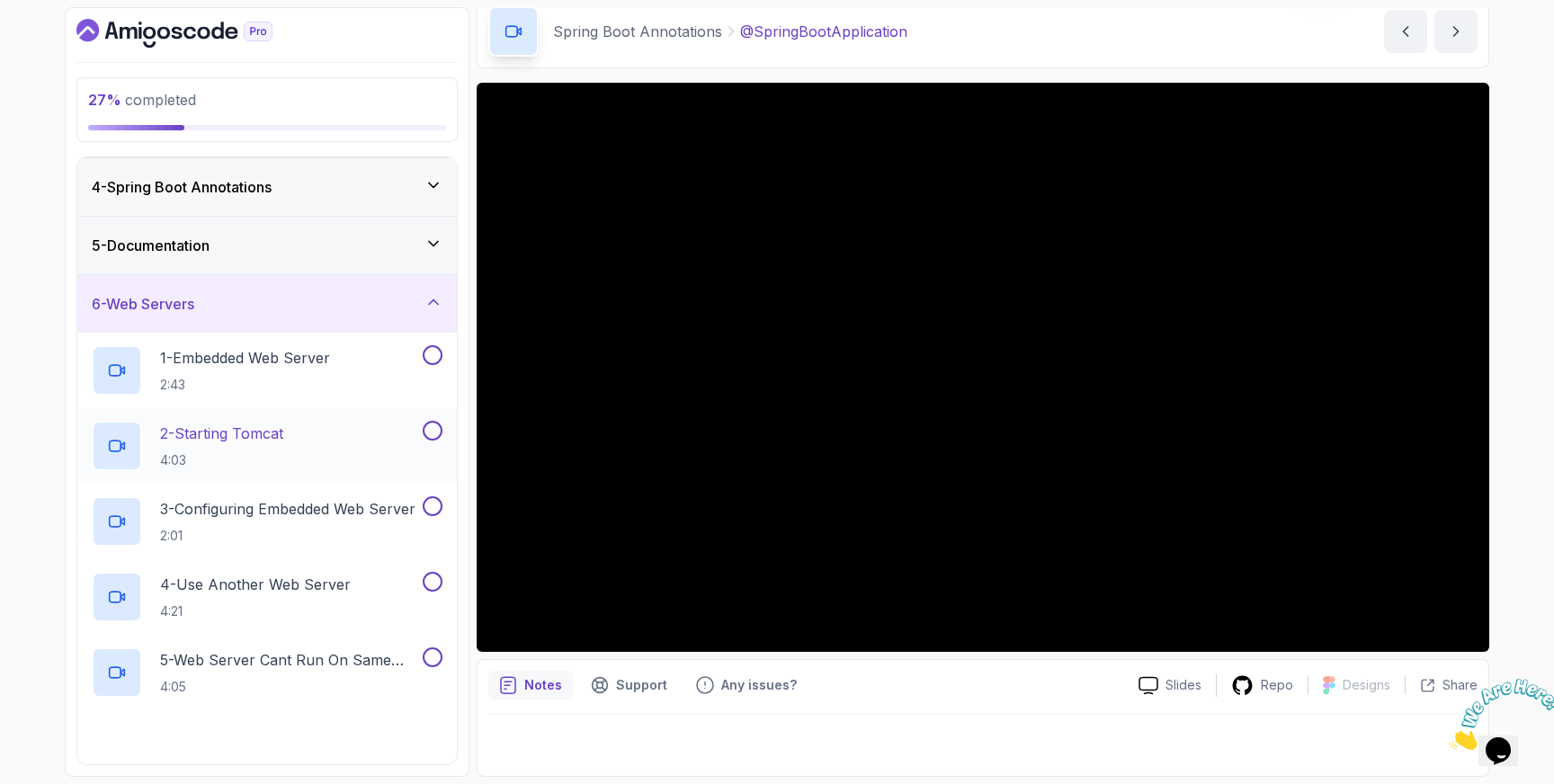
scroll to position [180, 0]
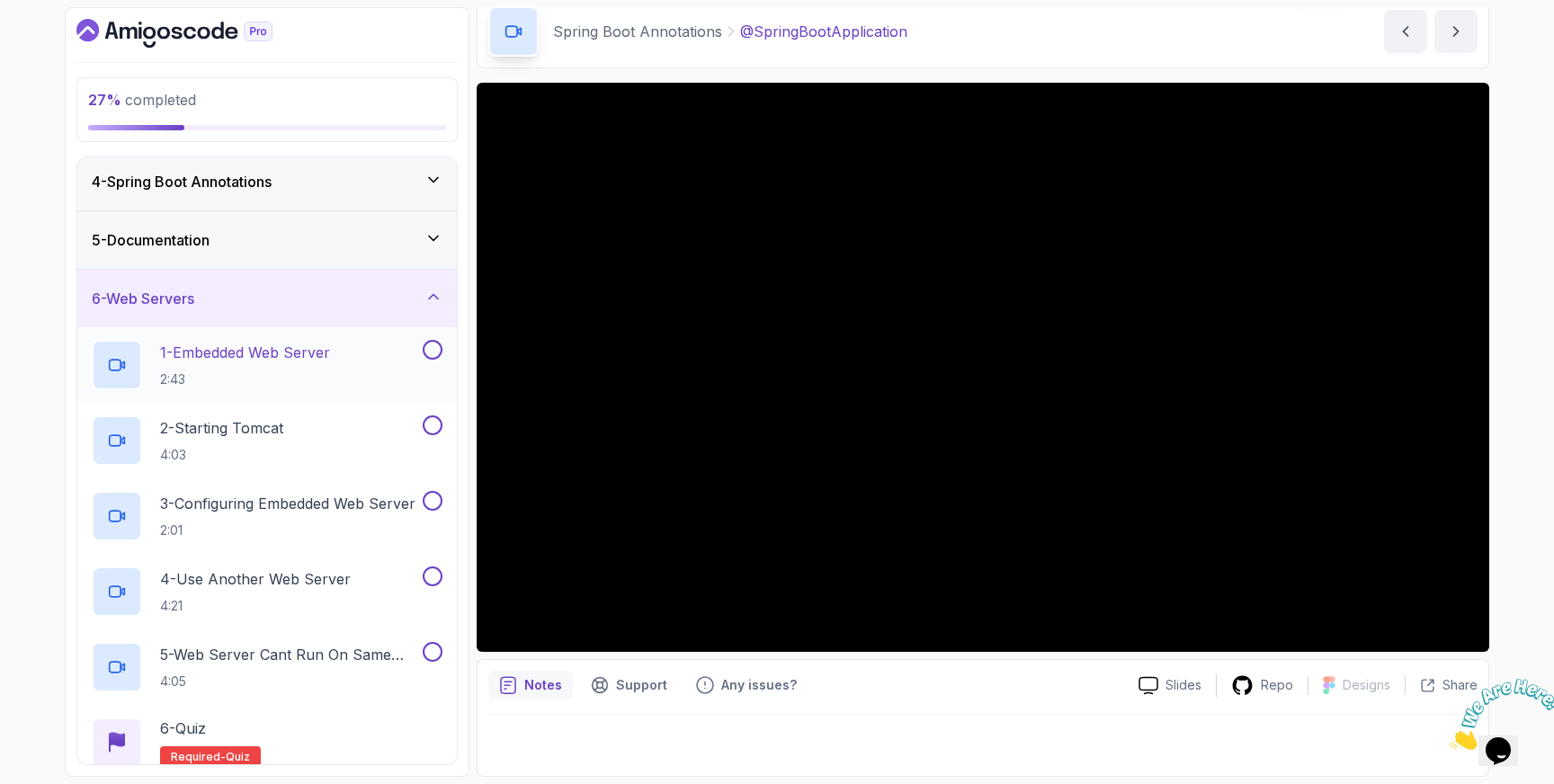
click at [297, 344] on p "1 - Embedded Web Server" at bounding box center [244, 352] width 170 height 22
click at [433, 351] on button at bounding box center [433, 350] width 20 height 20
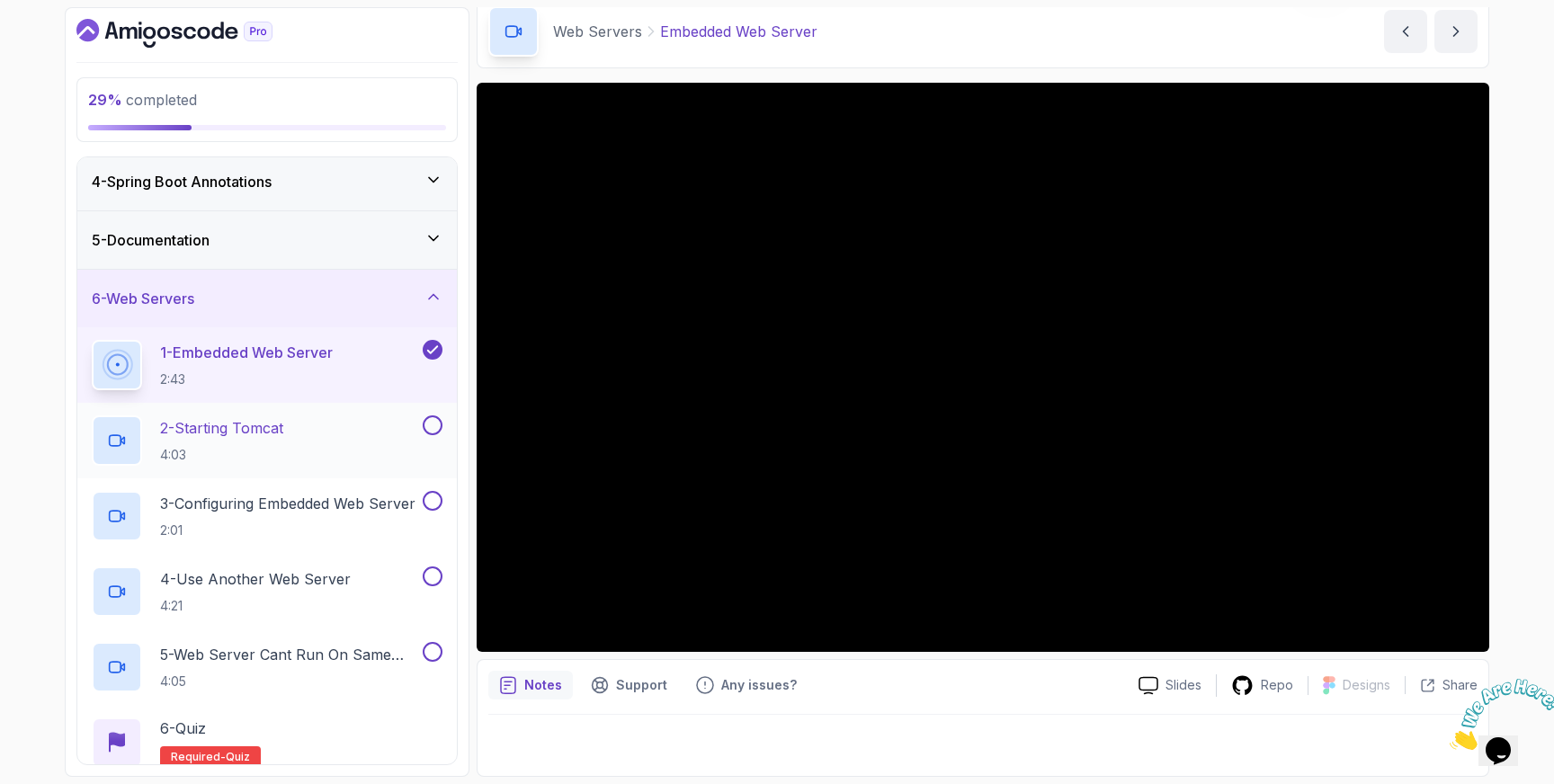
click at [234, 427] on p "2 - Starting Tomcat" at bounding box center [222, 428] width 124 height 22
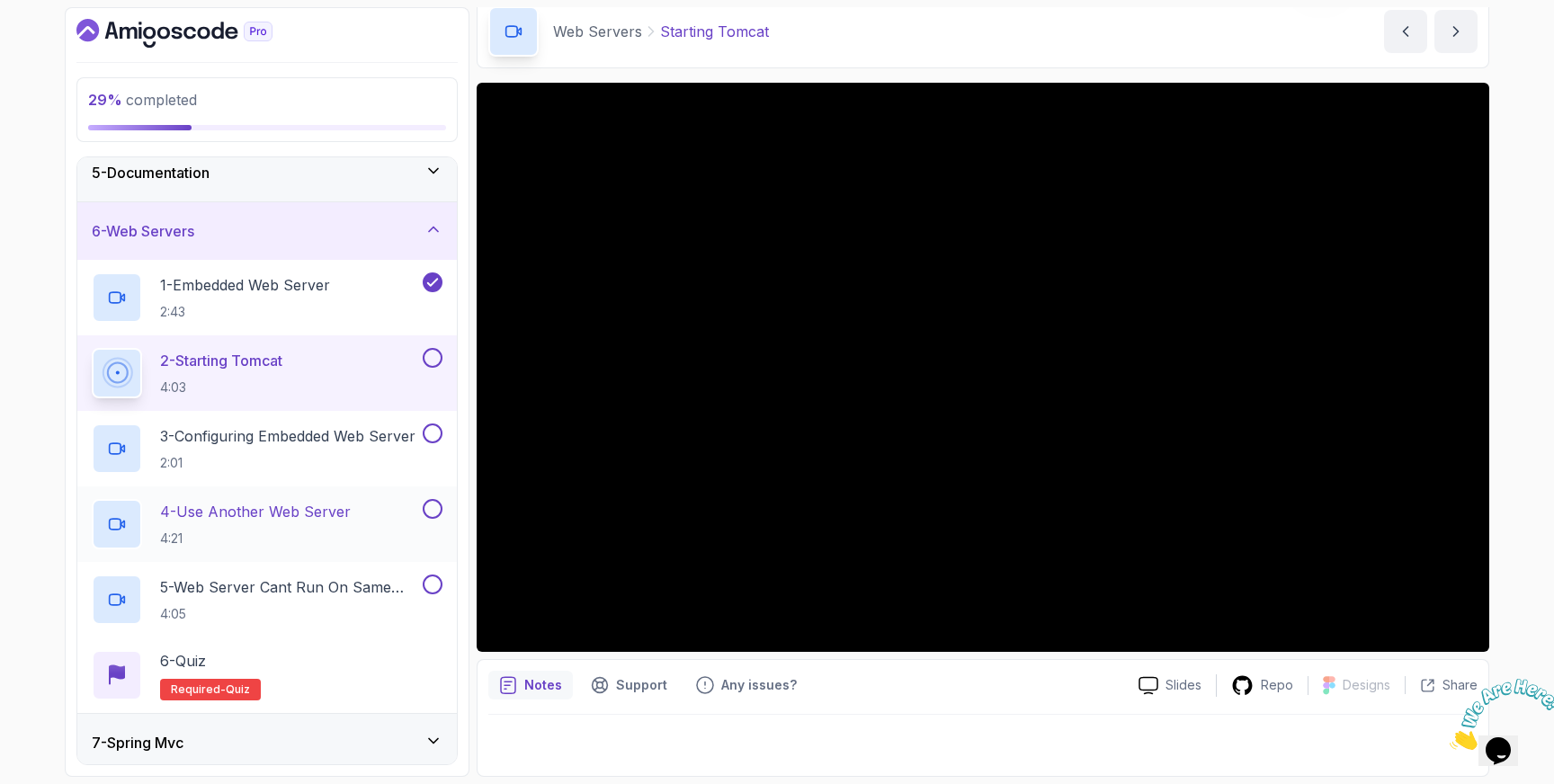
scroll to position [257, 0]
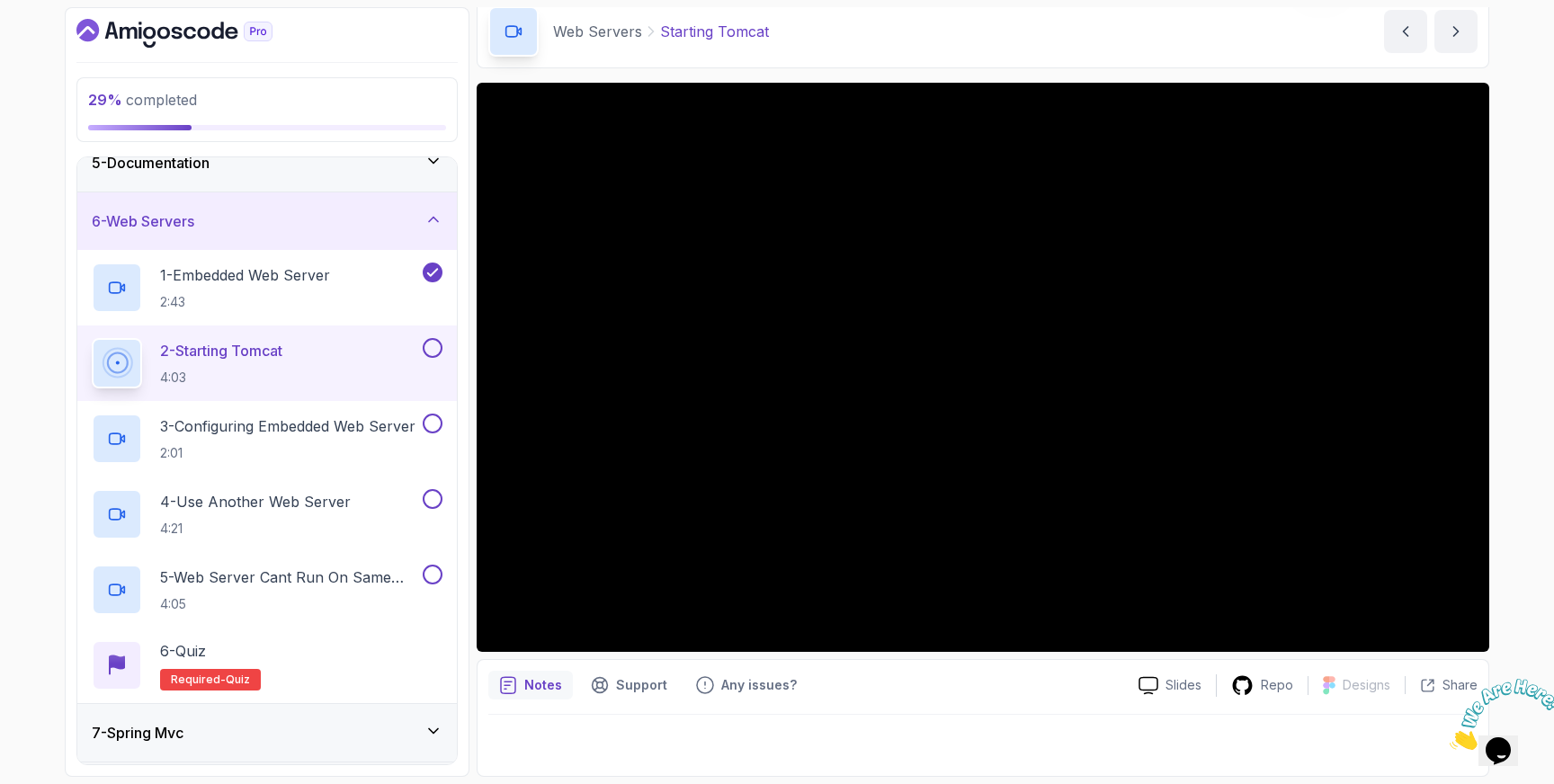
click at [433, 348] on button at bounding box center [433, 348] width 20 height 20
click at [350, 423] on p "3 - Configuring Embedded Web Server" at bounding box center [287, 426] width 255 height 22
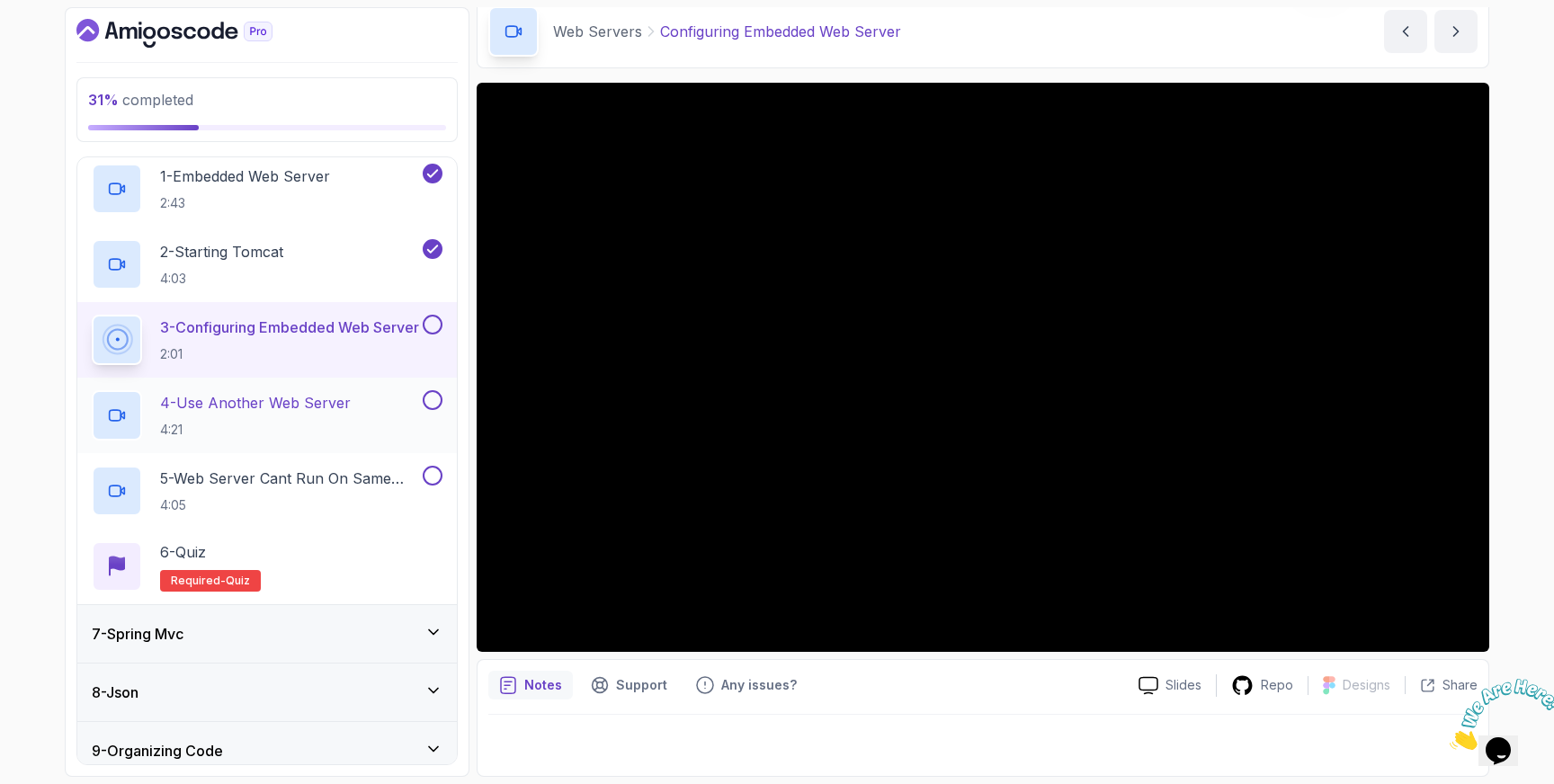
scroll to position [429, 0]
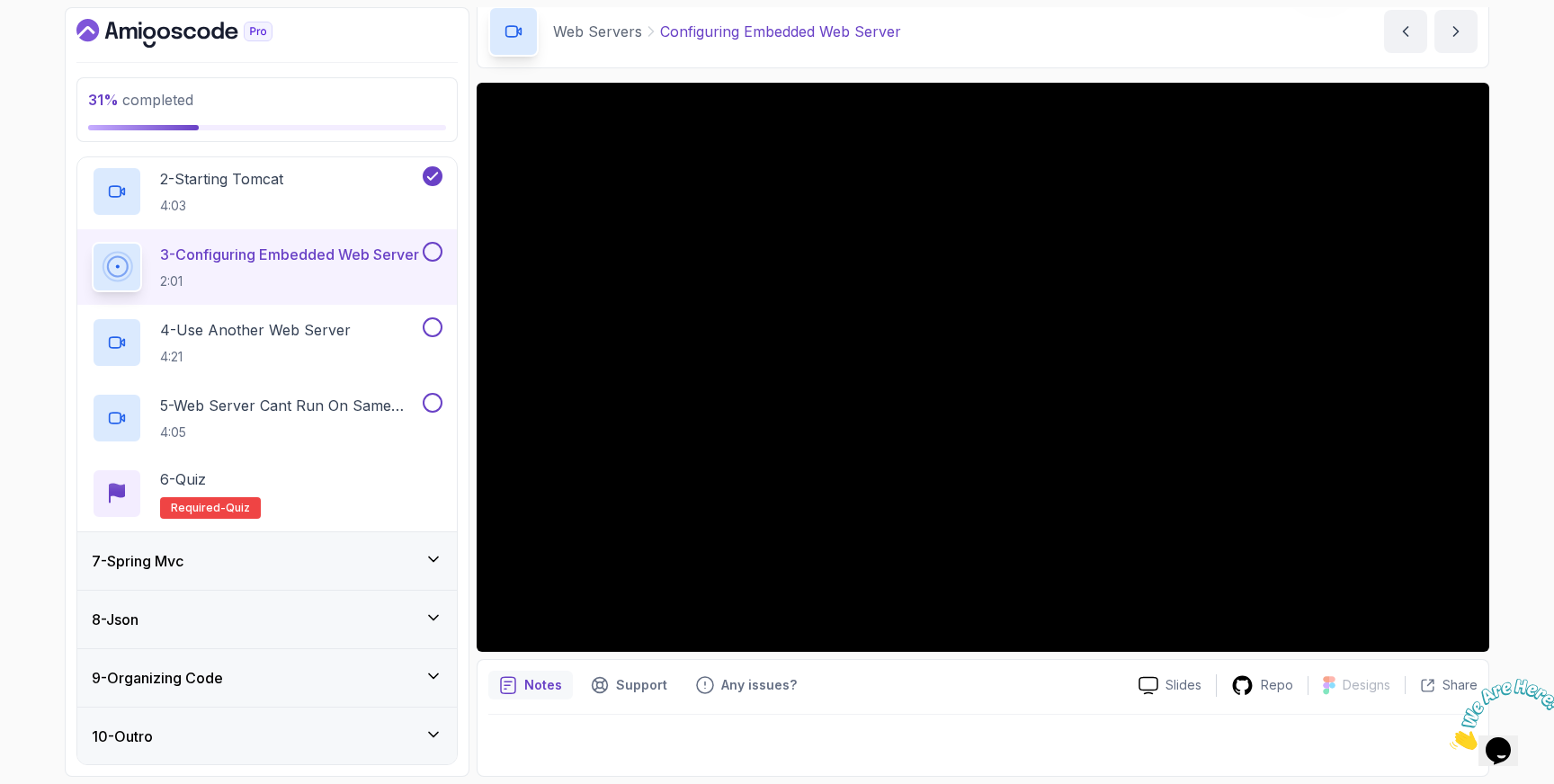
click at [435, 251] on button at bounding box center [433, 252] width 20 height 20
click at [324, 325] on p "4 - Use Another Web Server" at bounding box center [255, 330] width 191 height 22
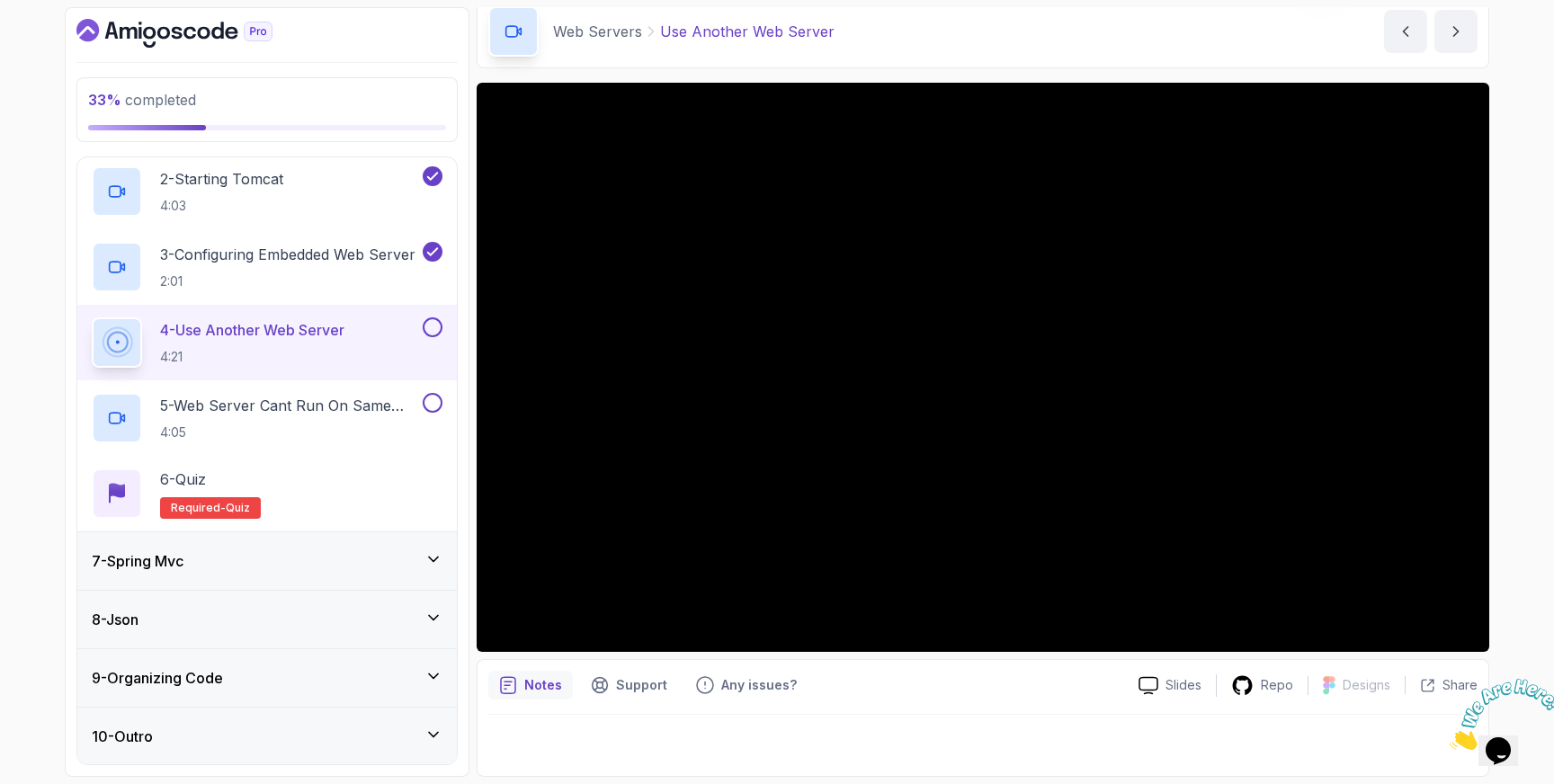
click at [433, 328] on button at bounding box center [433, 327] width 20 height 20
click at [324, 406] on p "5 - Web Server Cant Run On Same Port" at bounding box center [289, 405] width 259 height 22
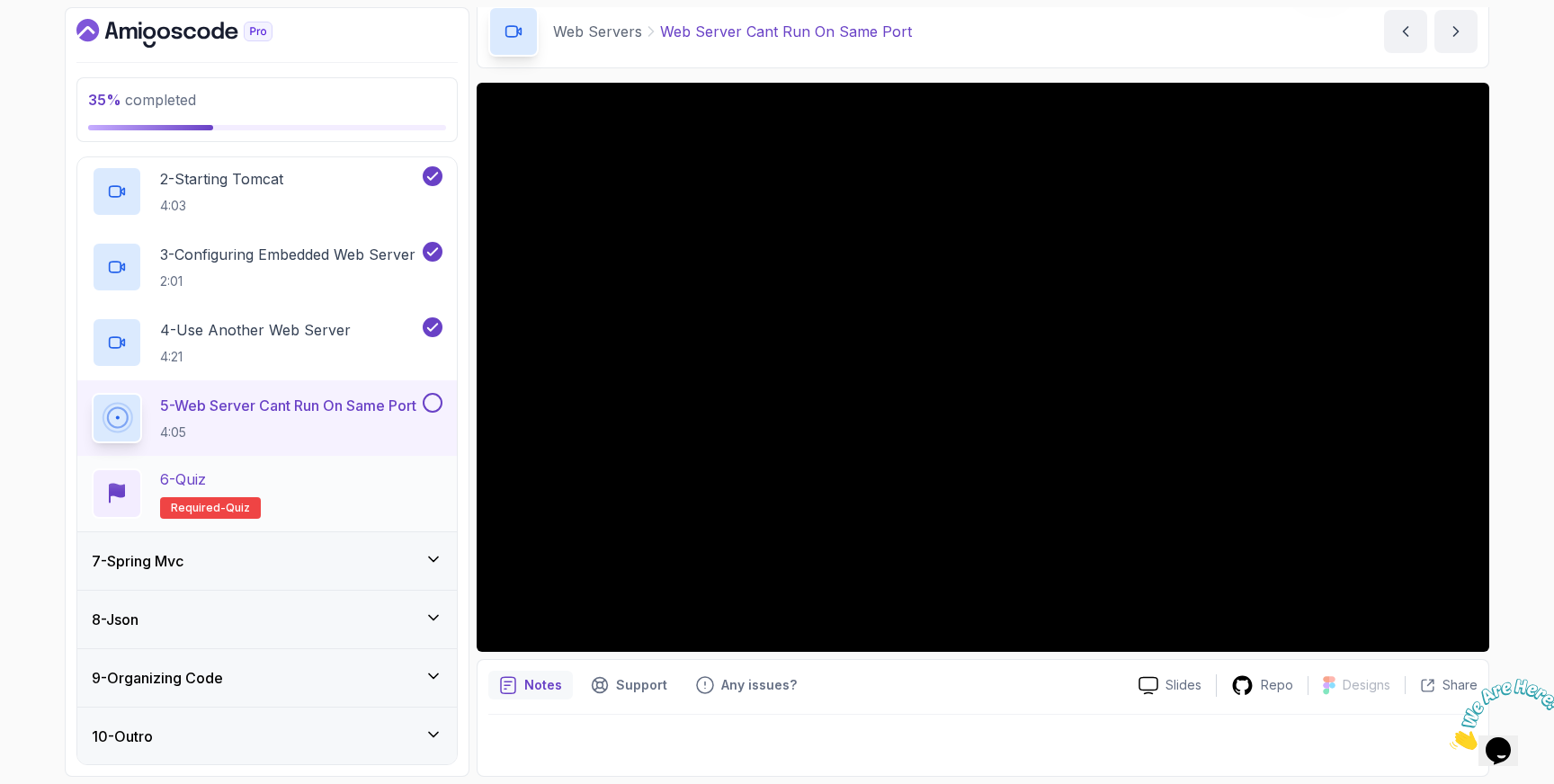
click at [280, 478] on div "6 - Quiz Required- quiz" at bounding box center [267, 493] width 351 height 50
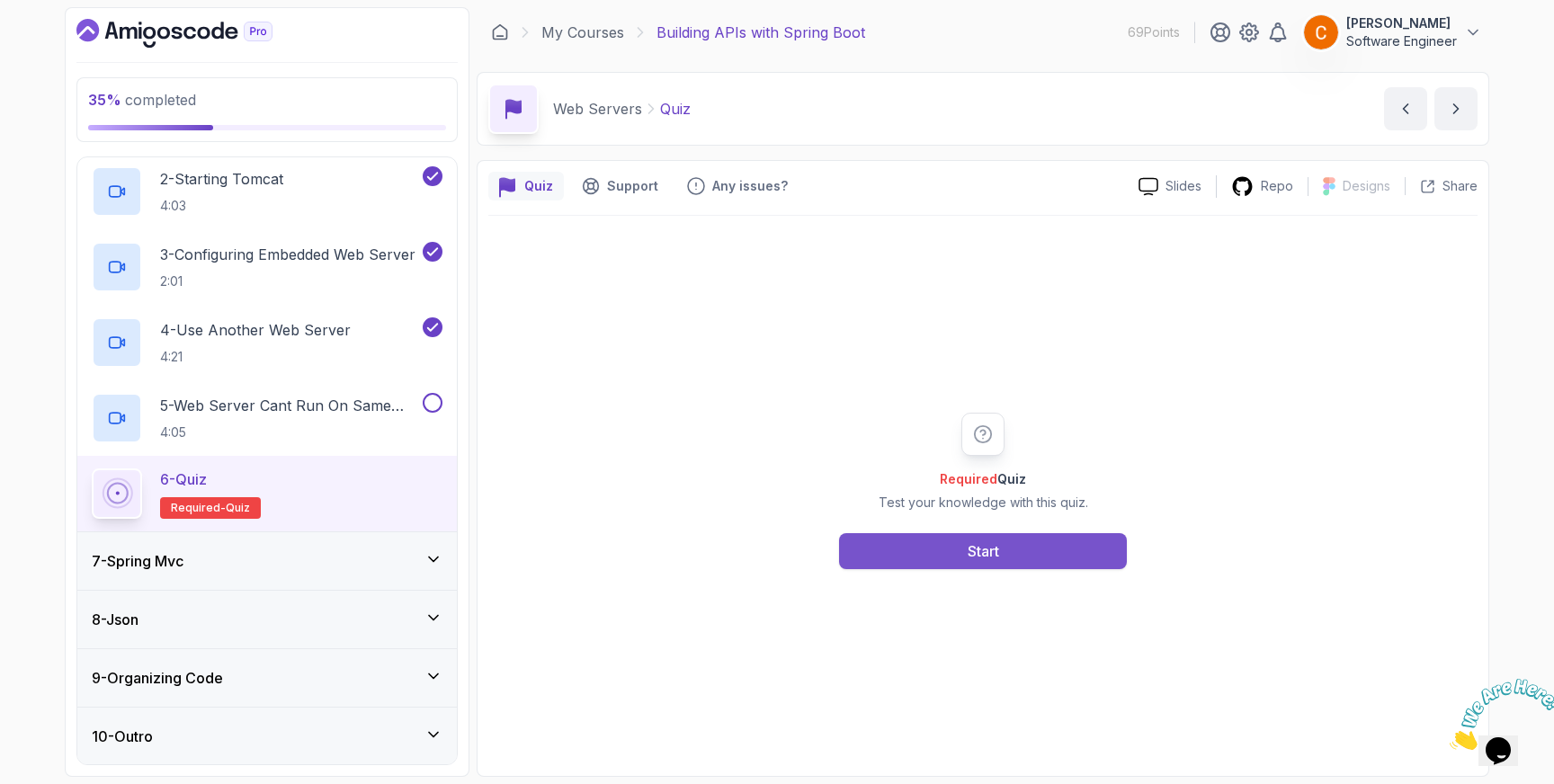
click at [985, 552] on div "Start" at bounding box center [983, 551] width 32 height 22
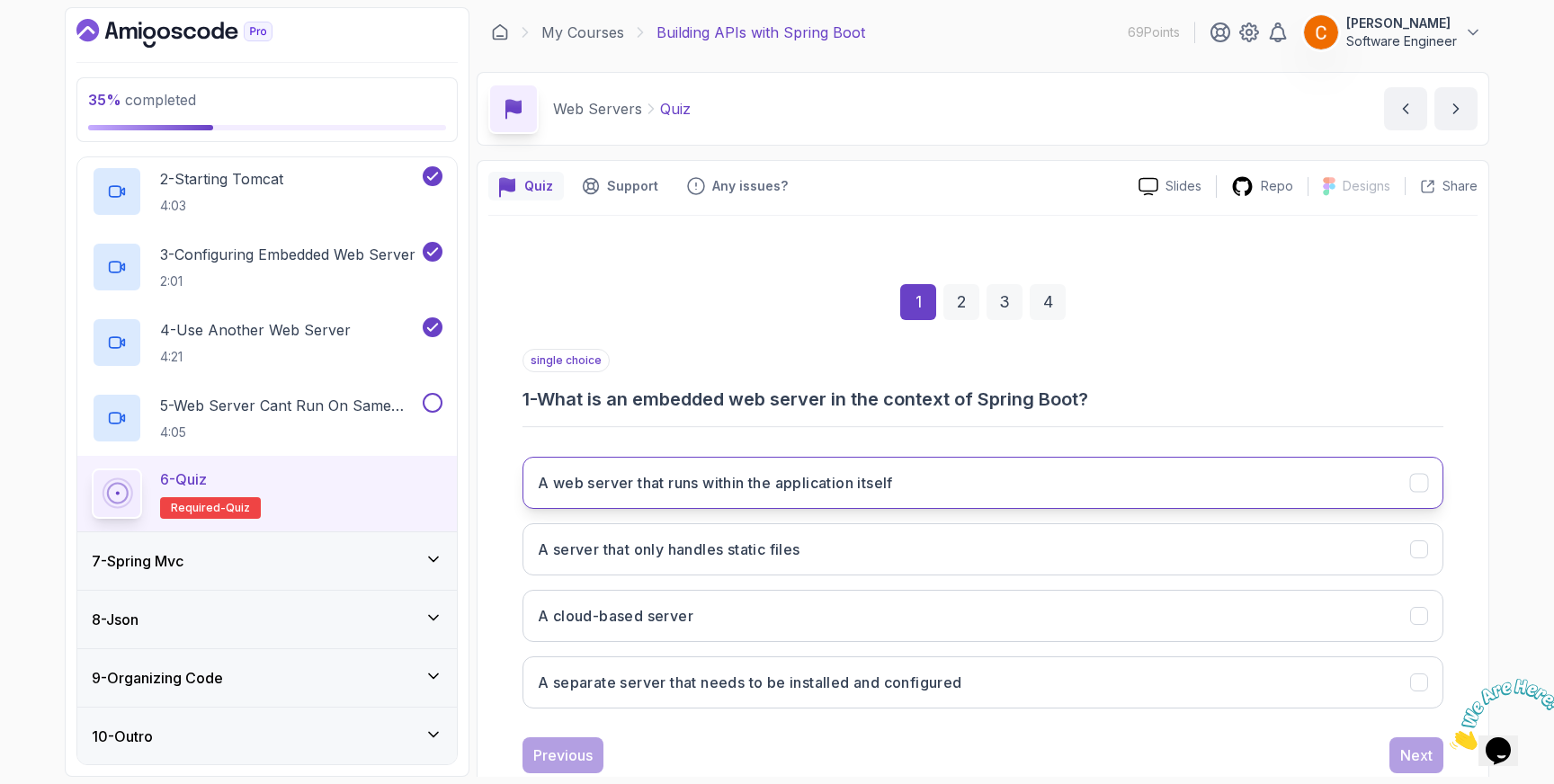
scroll to position [47, 0]
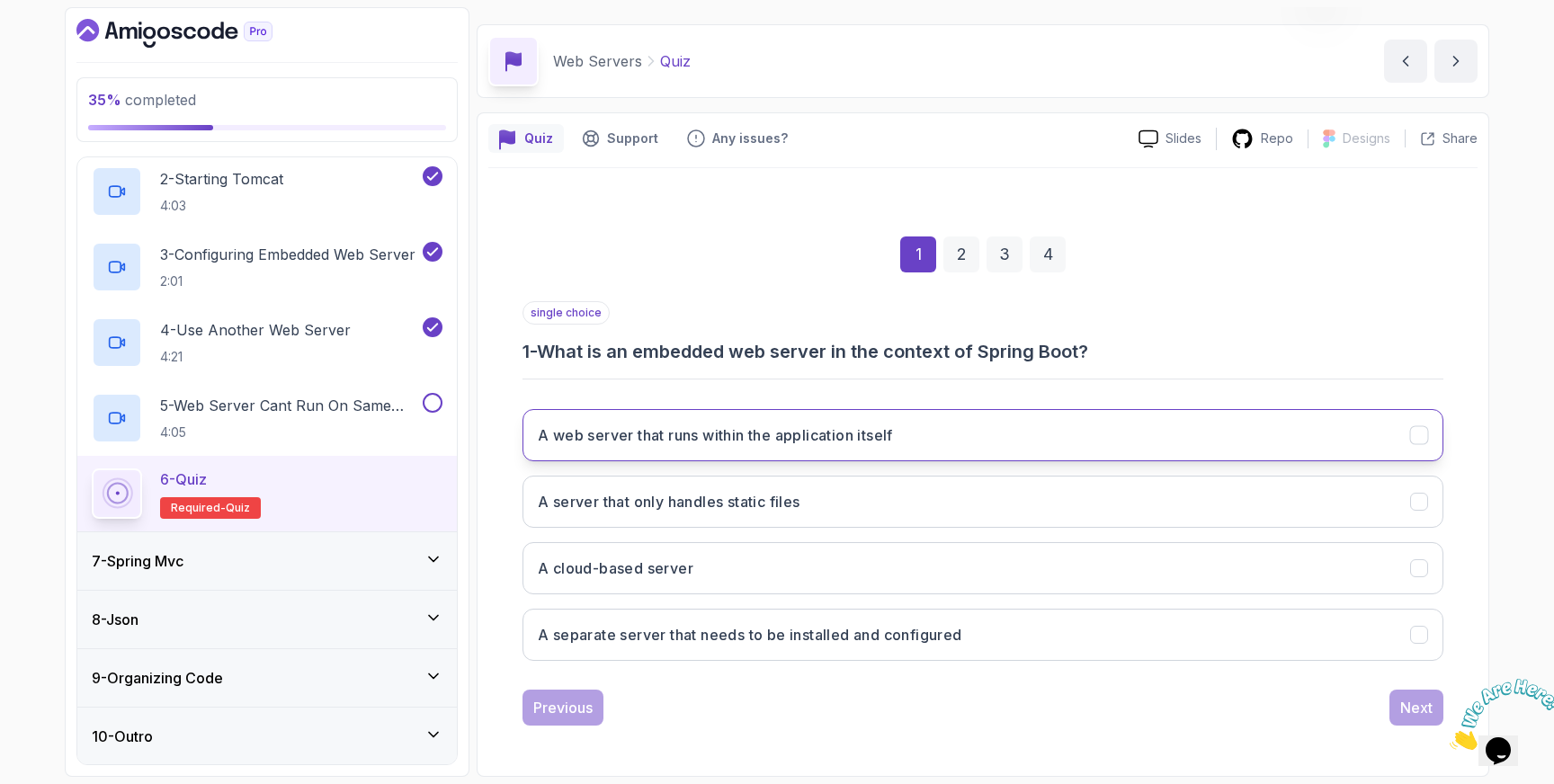
click at [671, 436] on h3 "A web server that runs within the application itself" at bounding box center [715, 435] width 355 height 22
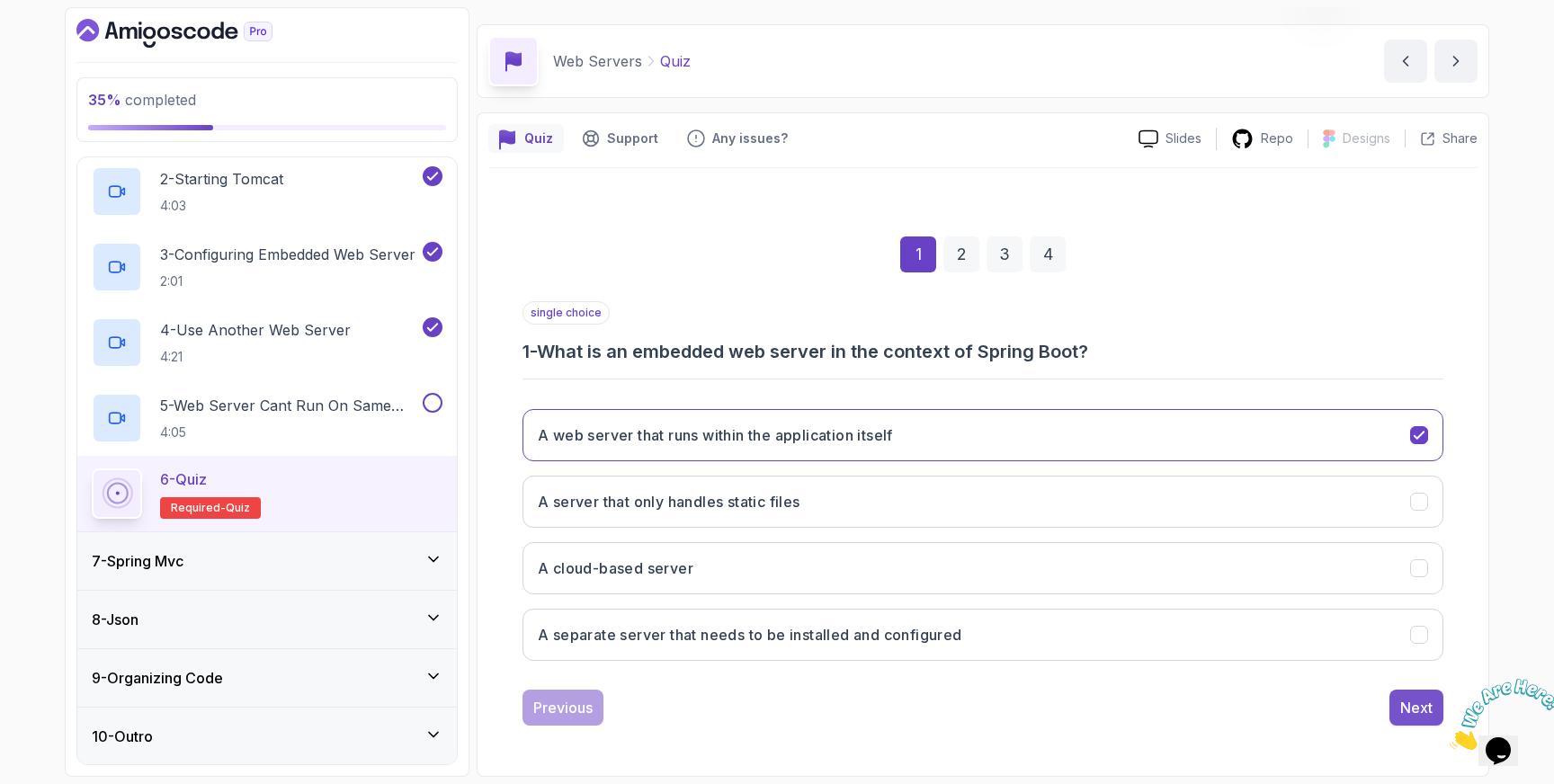
click at [1414, 708] on div "Next" at bounding box center [1417, 708] width 33 height 22
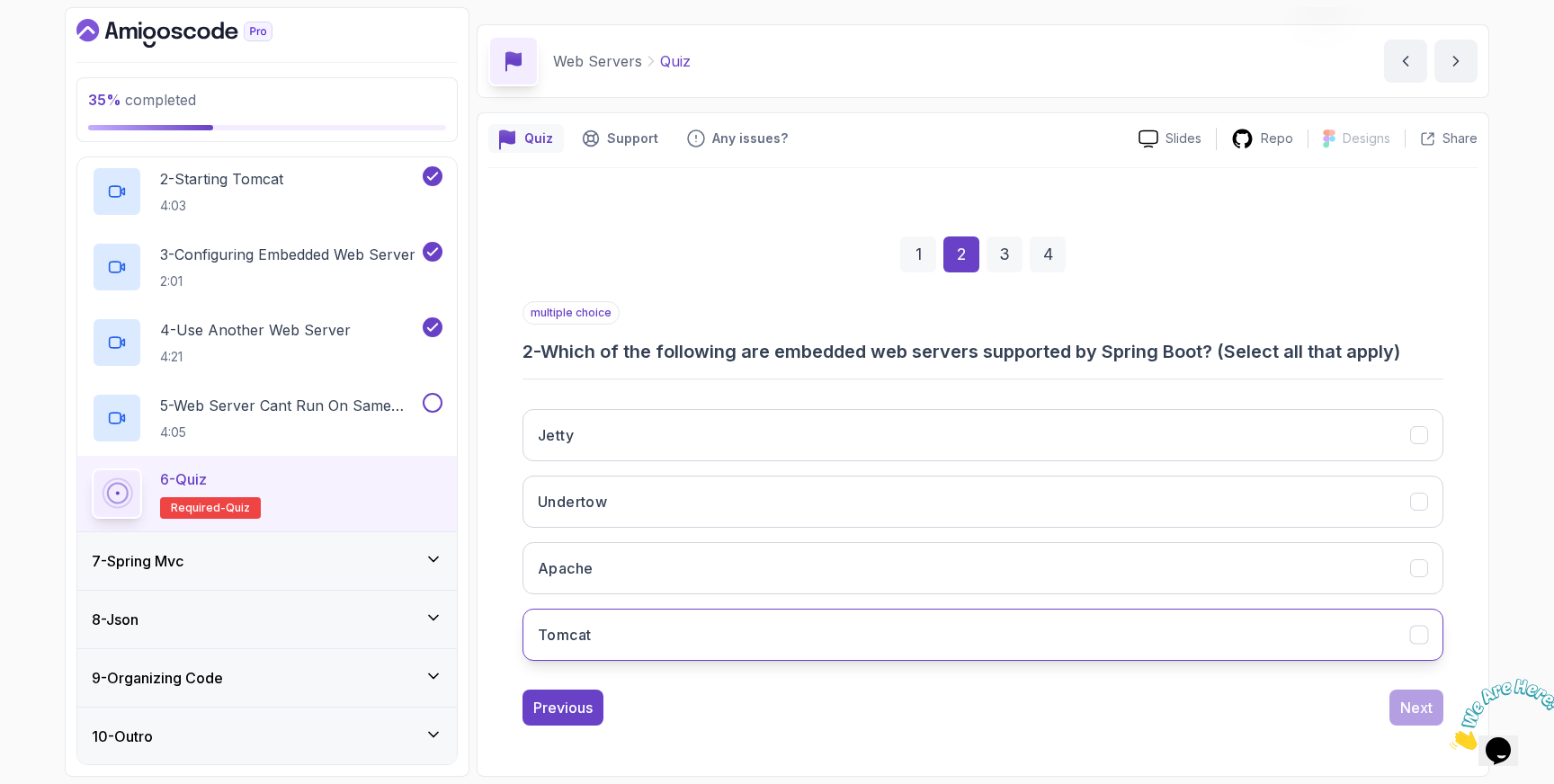
click at [576, 632] on h3 "Tomcat" at bounding box center [564, 635] width 53 height 22
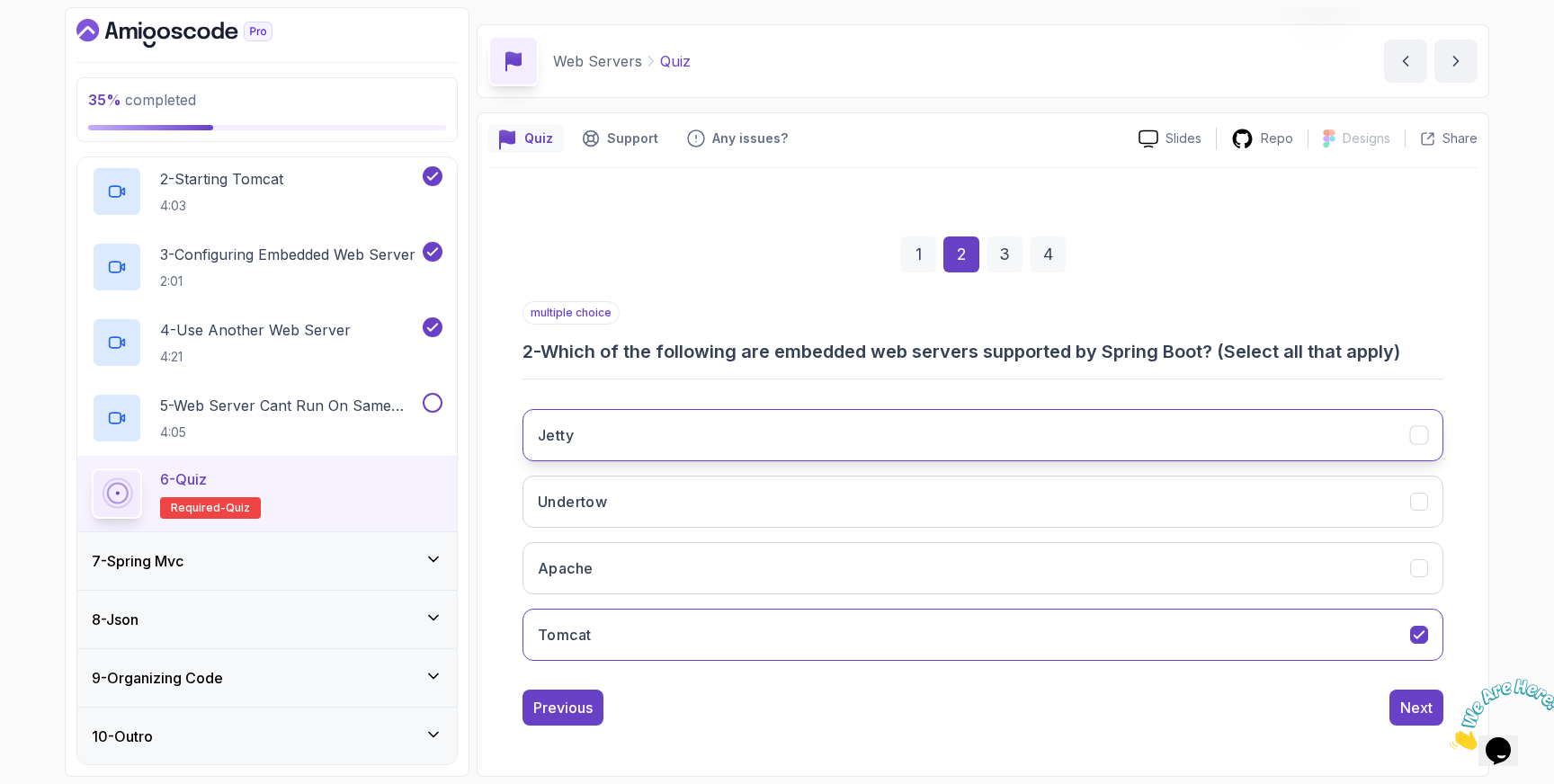
click at [1420, 427] on icon "Jetty" at bounding box center [1420, 435] width 17 height 17
click at [1412, 705] on div "Next" at bounding box center [1417, 708] width 33 height 22
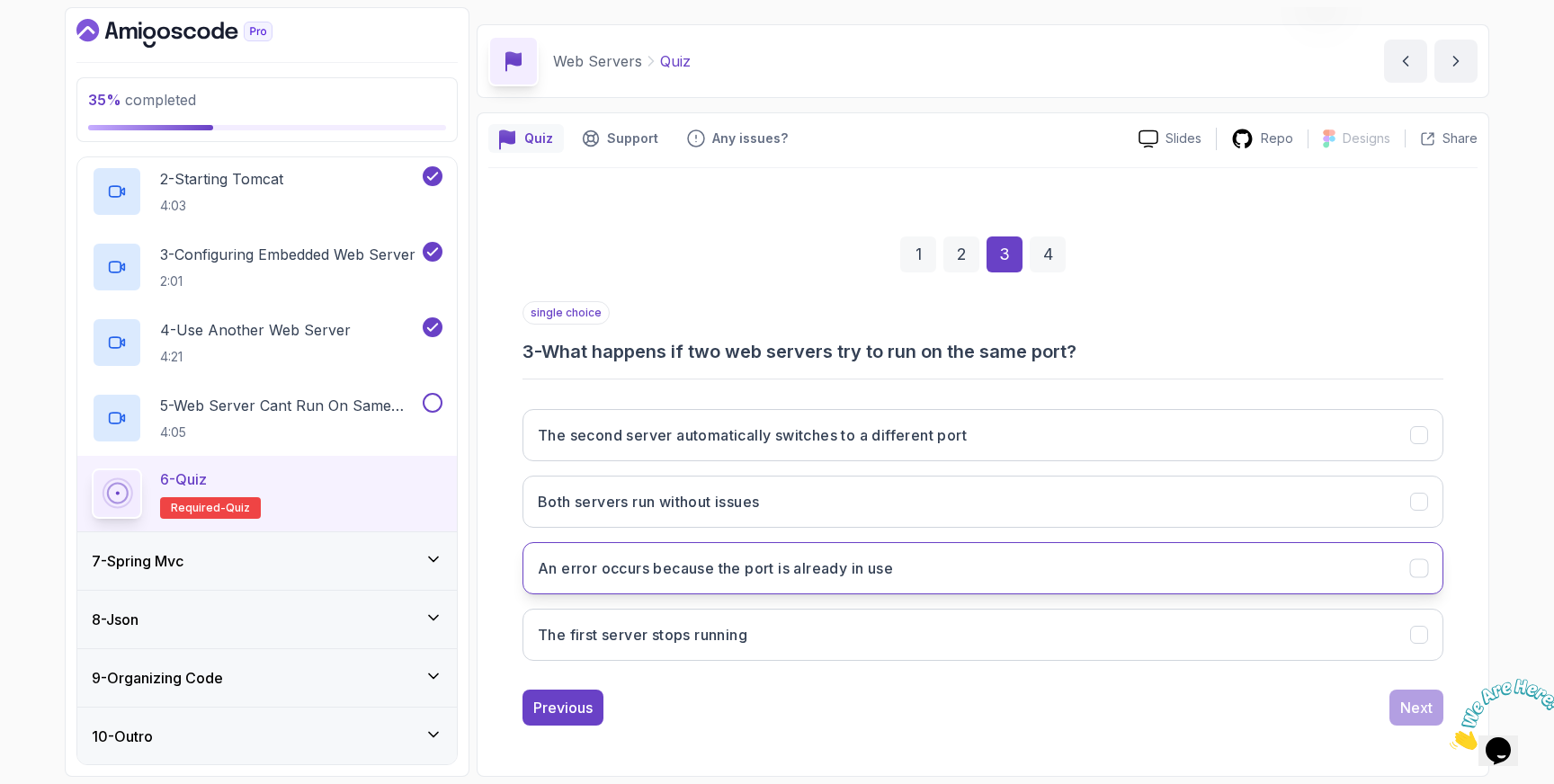
click at [675, 576] on h3 "An error occurs because the port is already in use" at bounding box center [715, 569] width 355 height 22
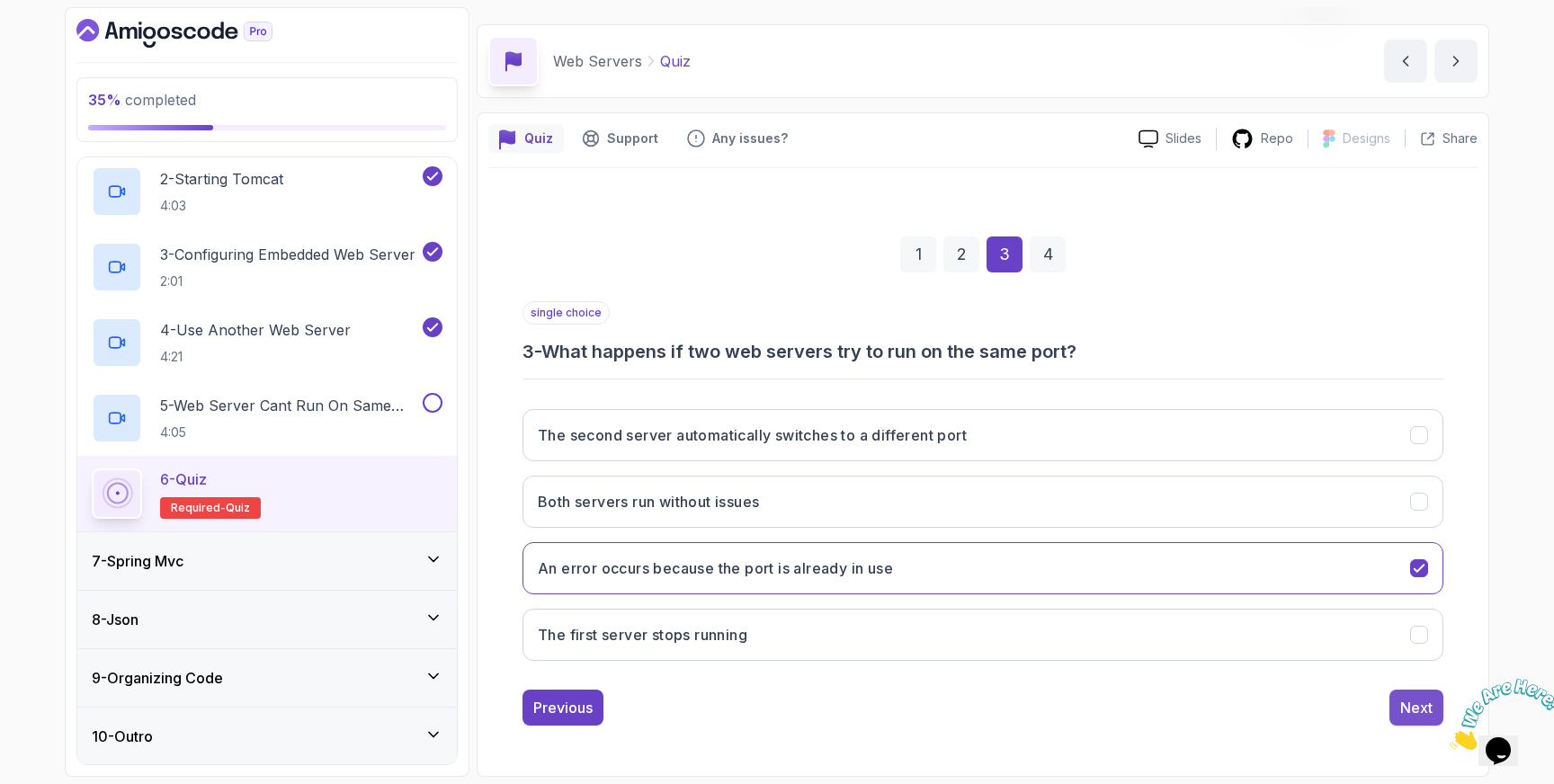
click at [1415, 705] on div "Next" at bounding box center [1417, 708] width 33 height 22
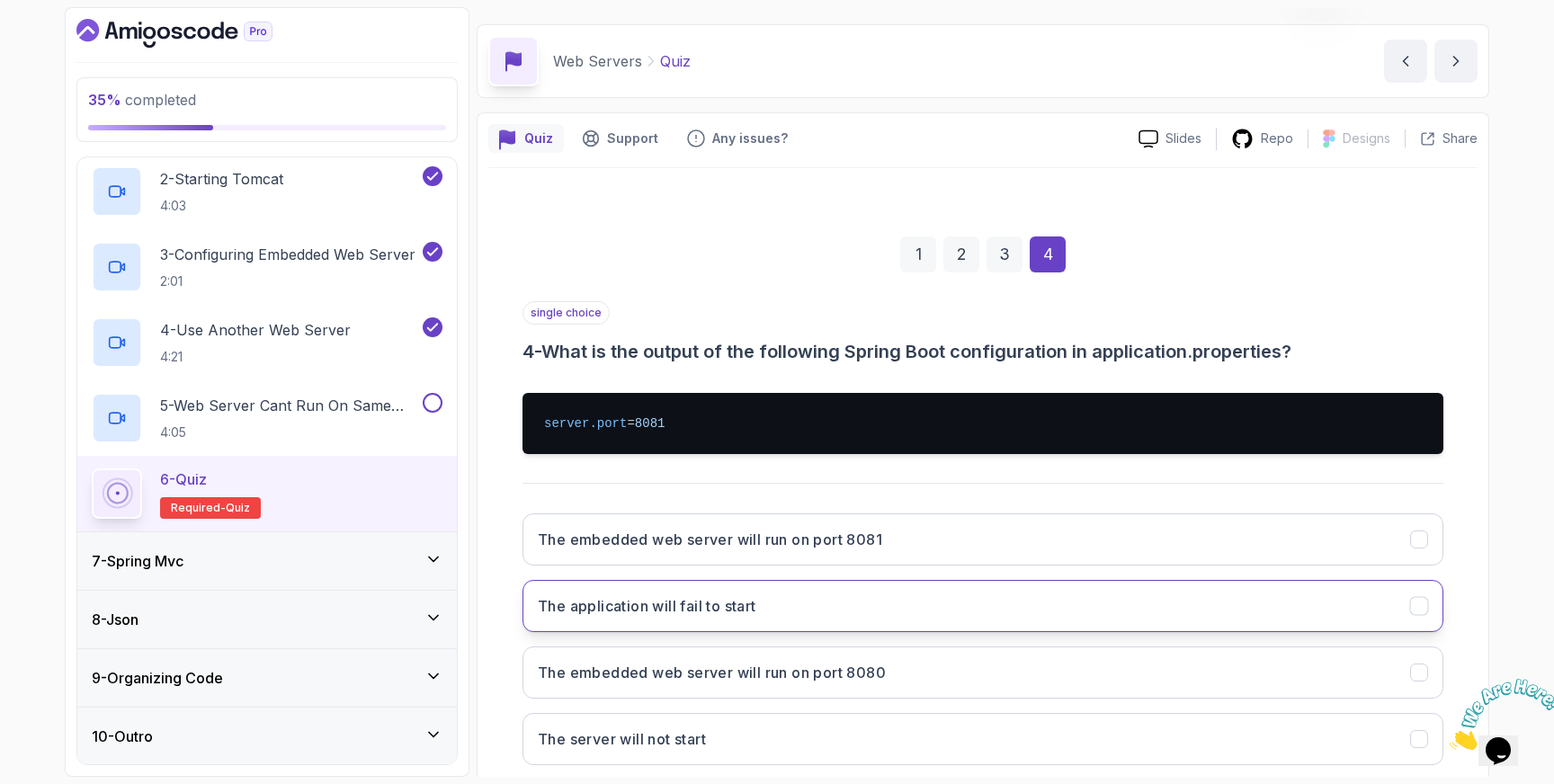
scroll to position [152, 0]
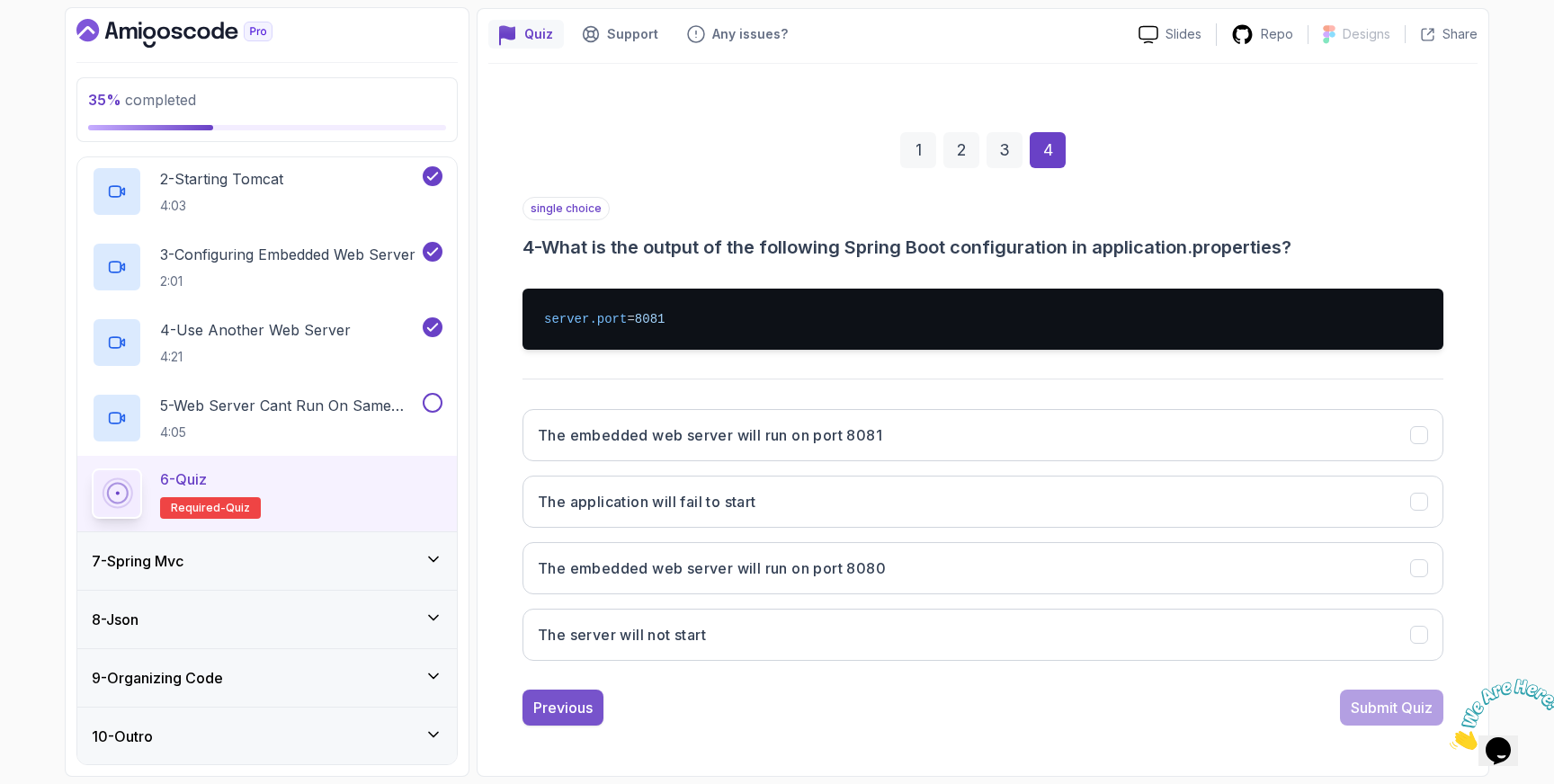
click at [569, 707] on div "Previous" at bounding box center [563, 708] width 59 height 22
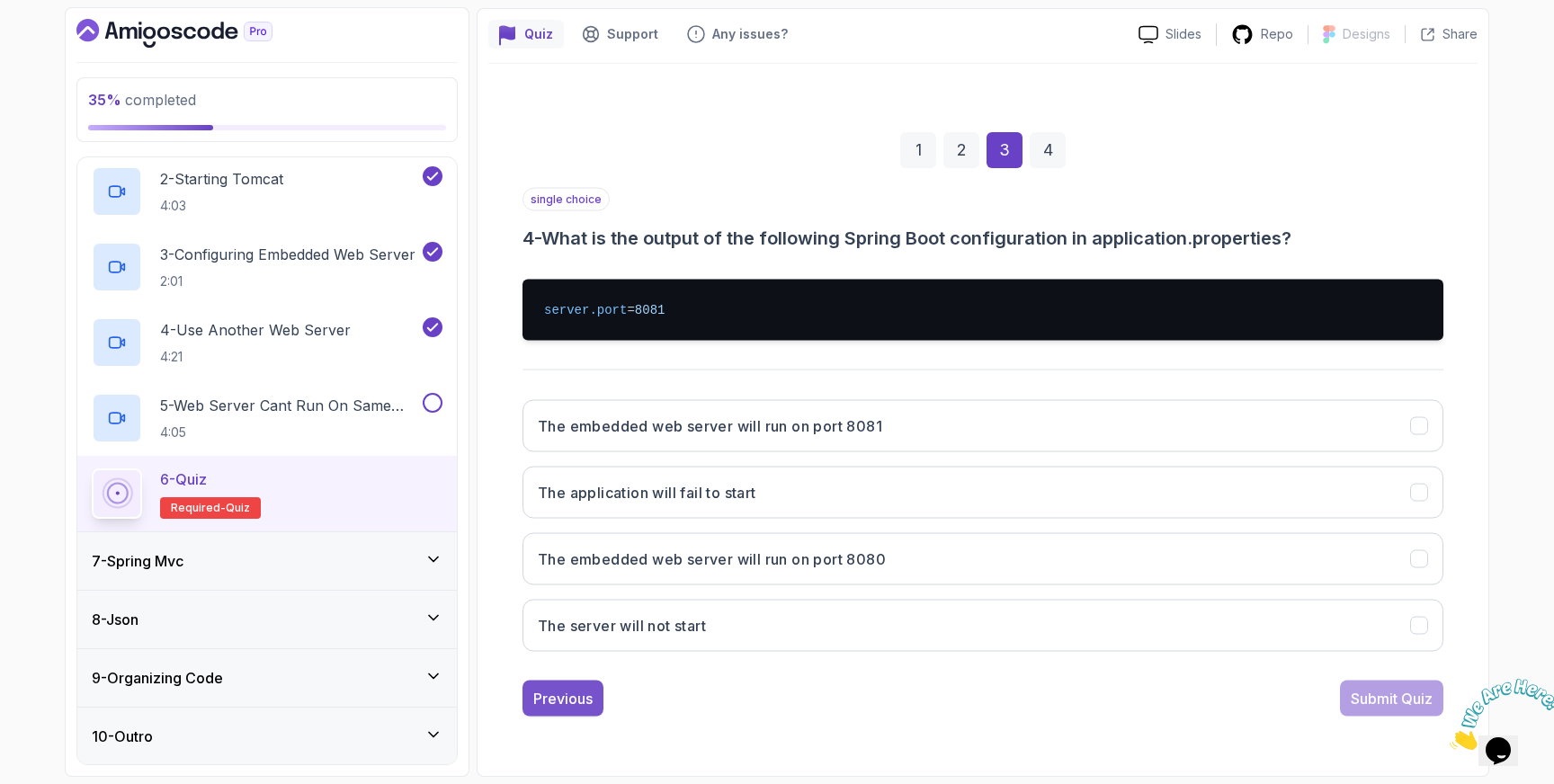
scroll to position [47, 0]
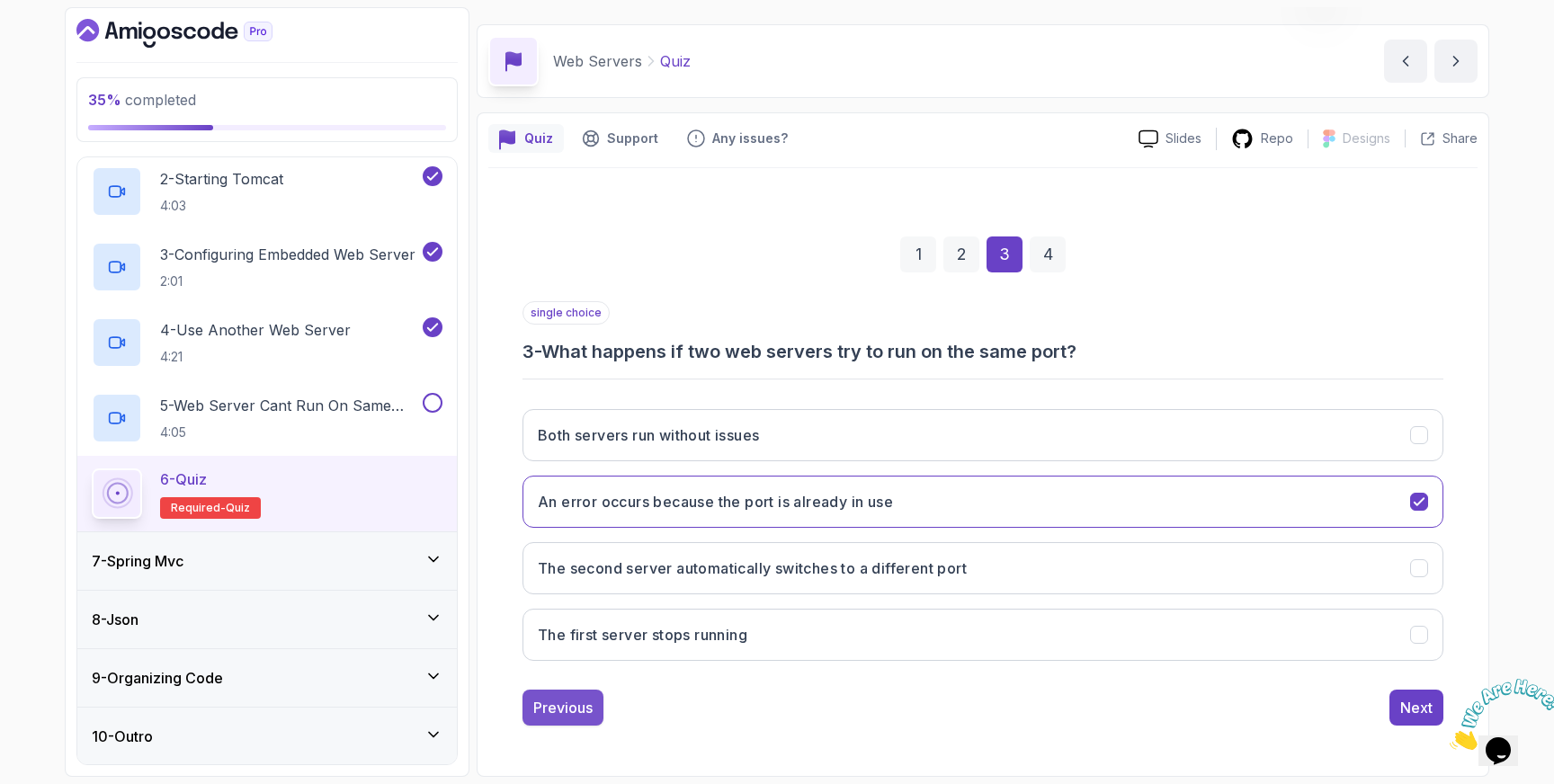
click at [568, 700] on div "Previous" at bounding box center [563, 708] width 59 height 22
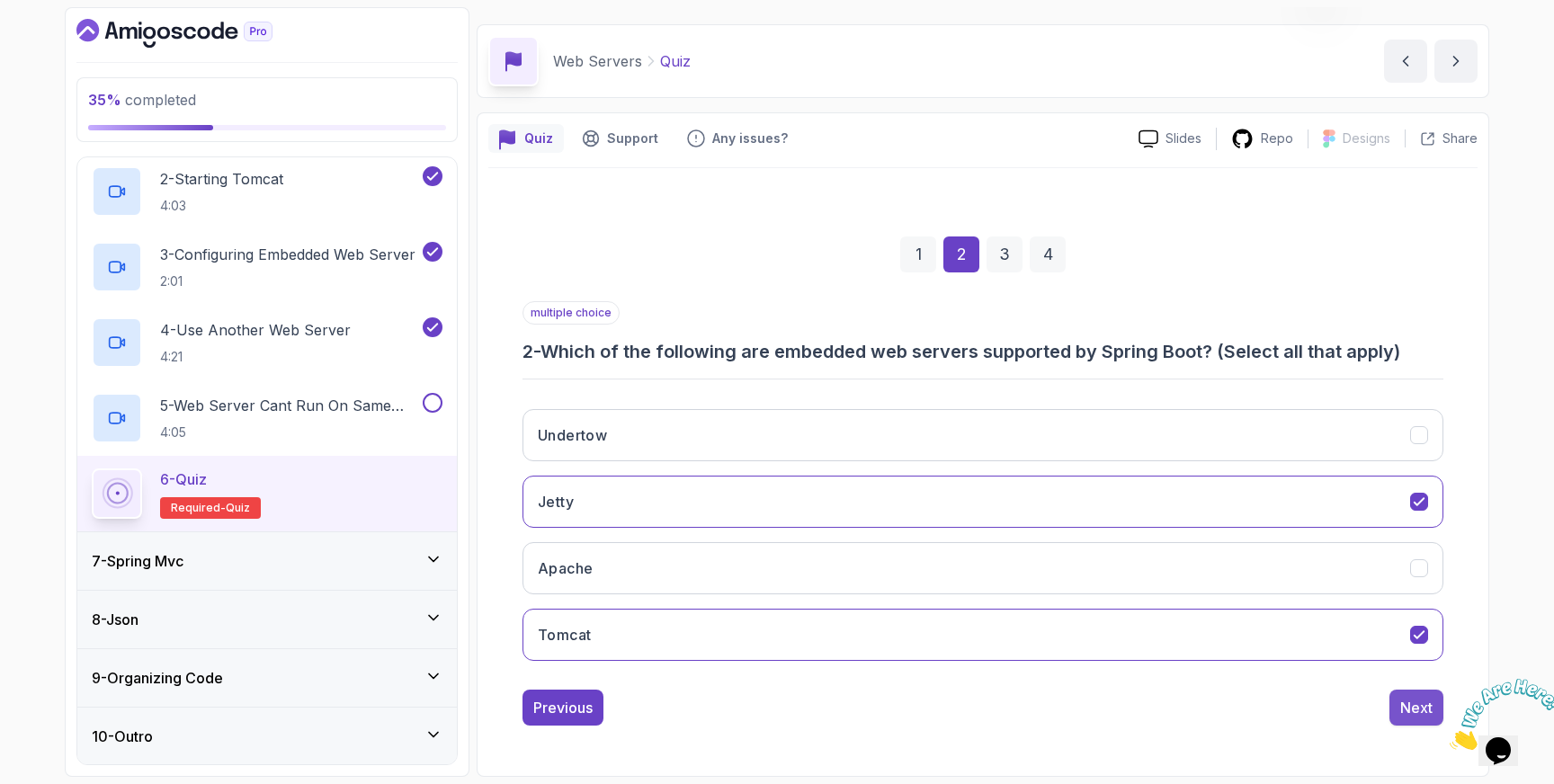
click at [1407, 701] on div "Next" at bounding box center [1417, 708] width 33 height 22
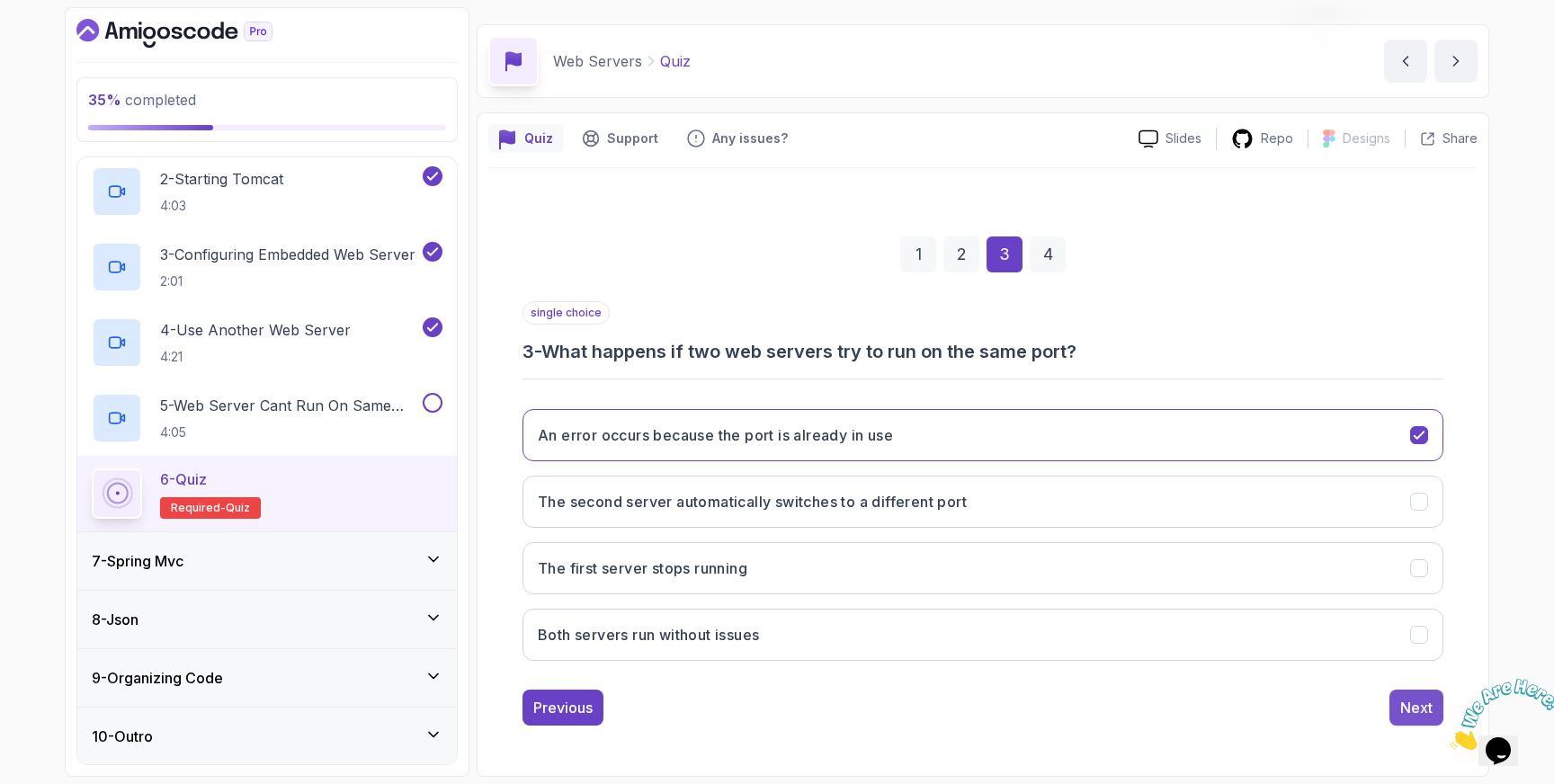
click at [1417, 705] on div "Next" at bounding box center [1417, 708] width 33 height 22
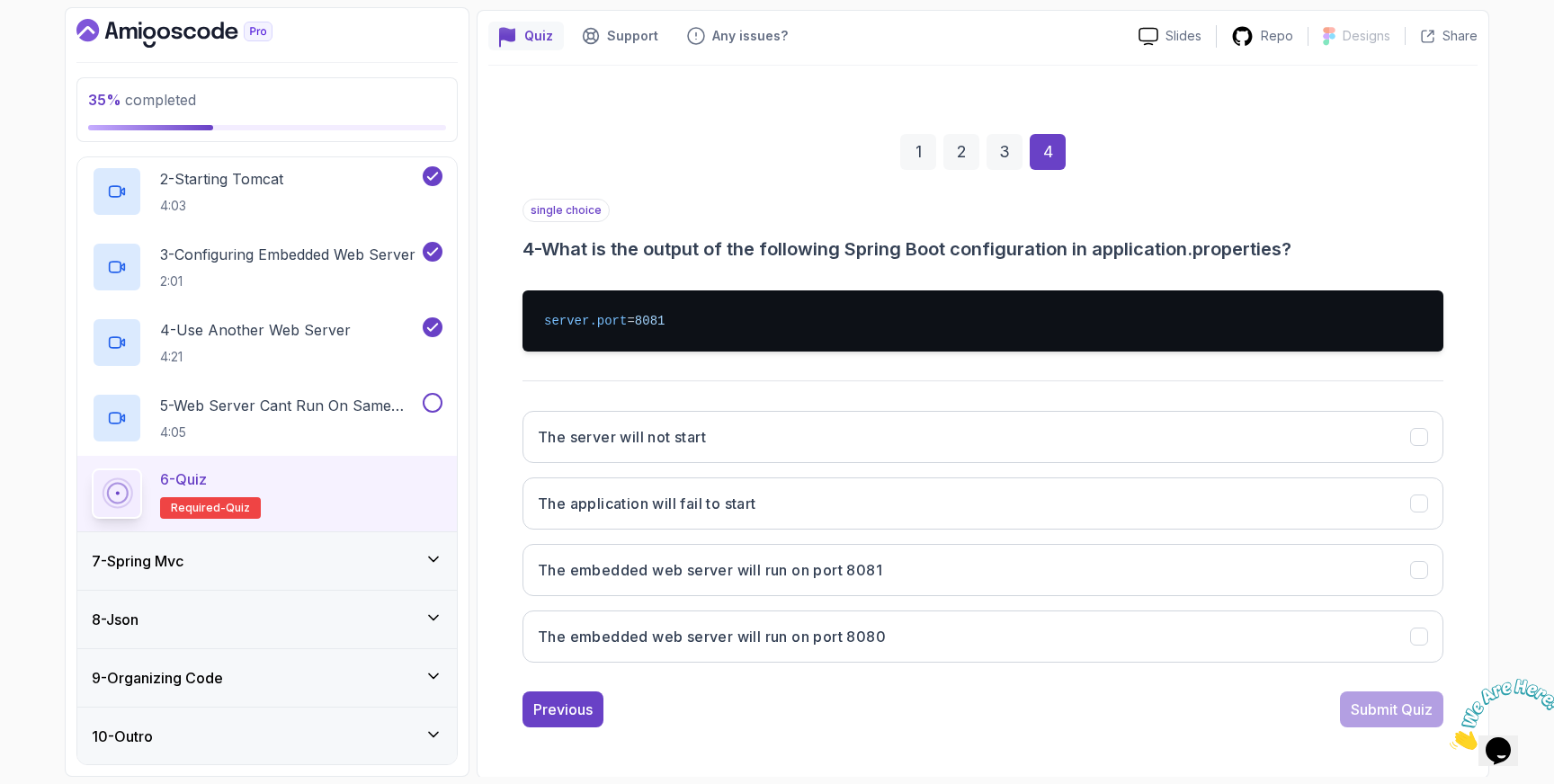
scroll to position [152, 0]
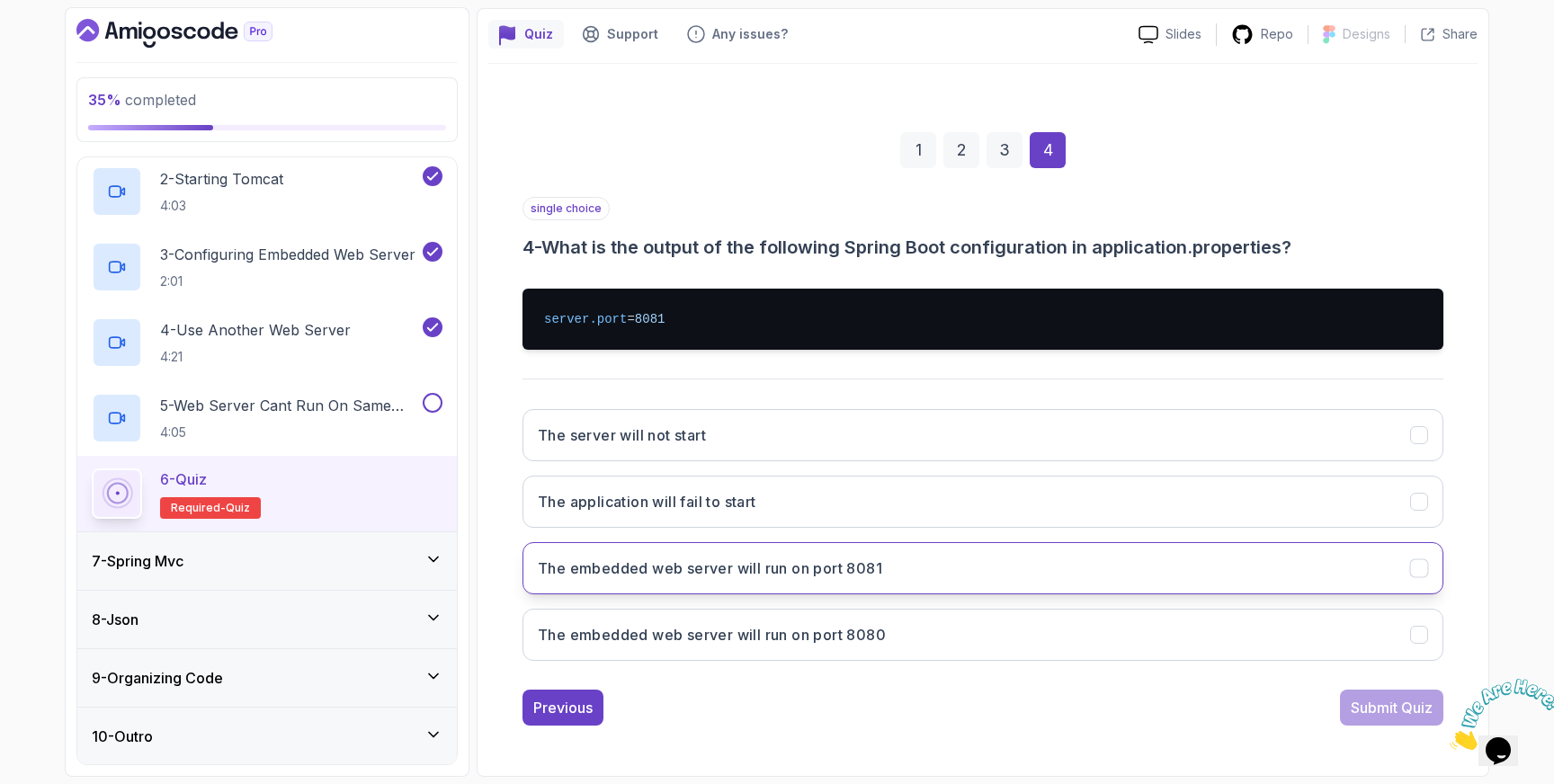
click at [911, 571] on button "The embedded web server will run on port 8081" at bounding box center [982, 568] width 921 height 52
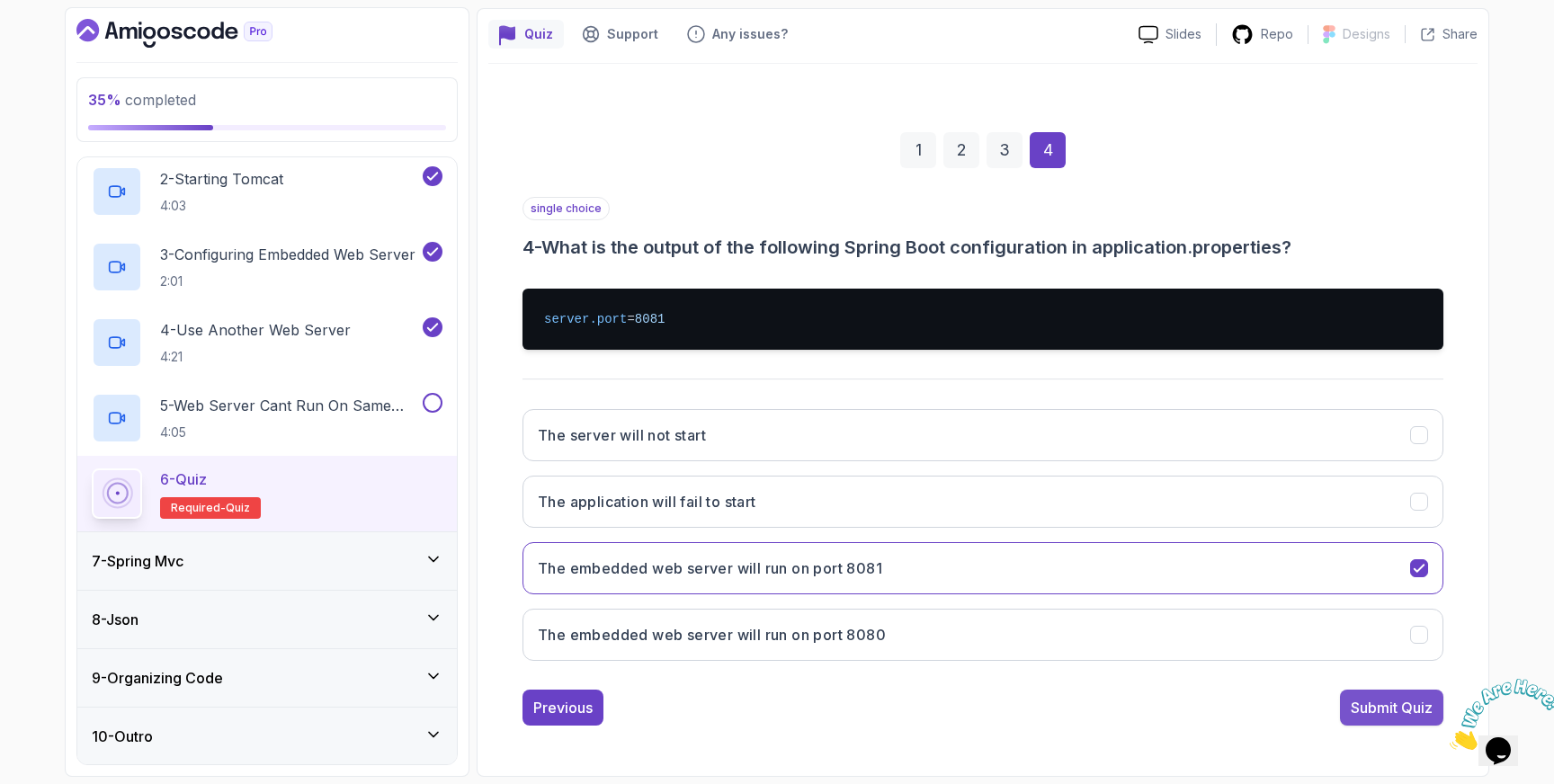
click at [1404, 711] on div "Submit Quiz" at bounding box center [1391, 708] width 82 height 22
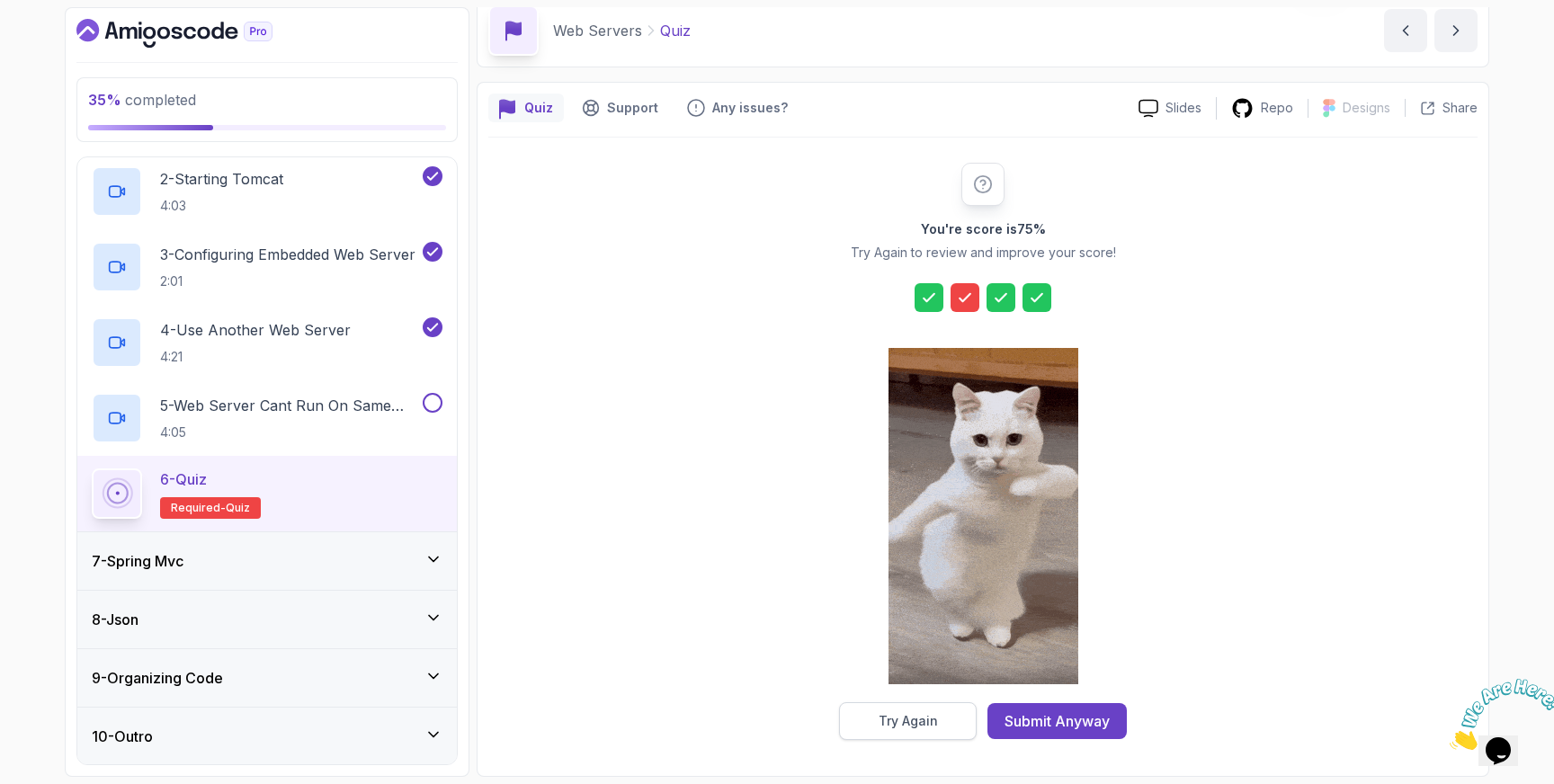
click at [923, 723] on div "Try Again" at bounding box center [908, 721] width 59 height 18
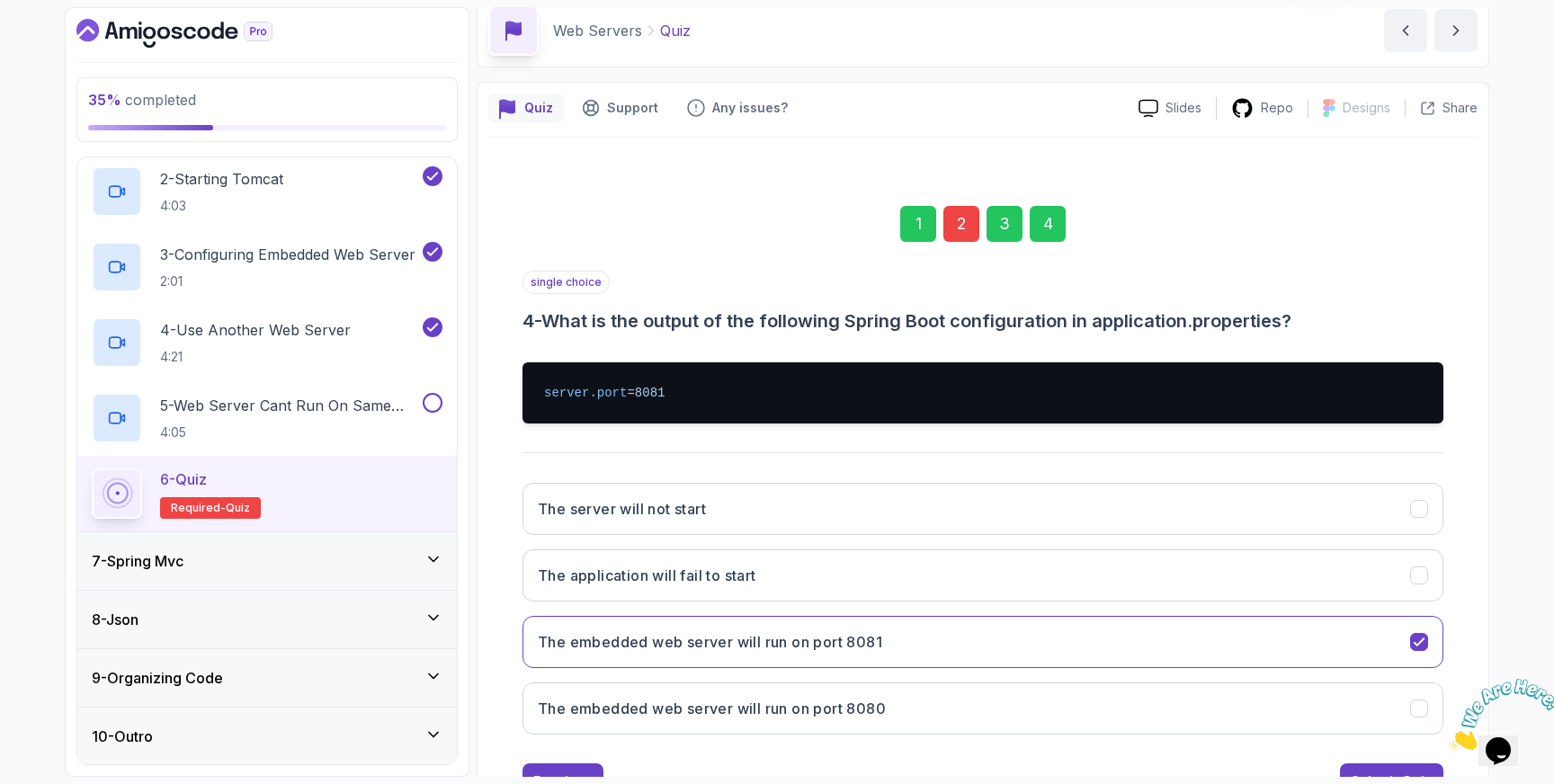
scroll to position [152, 0]
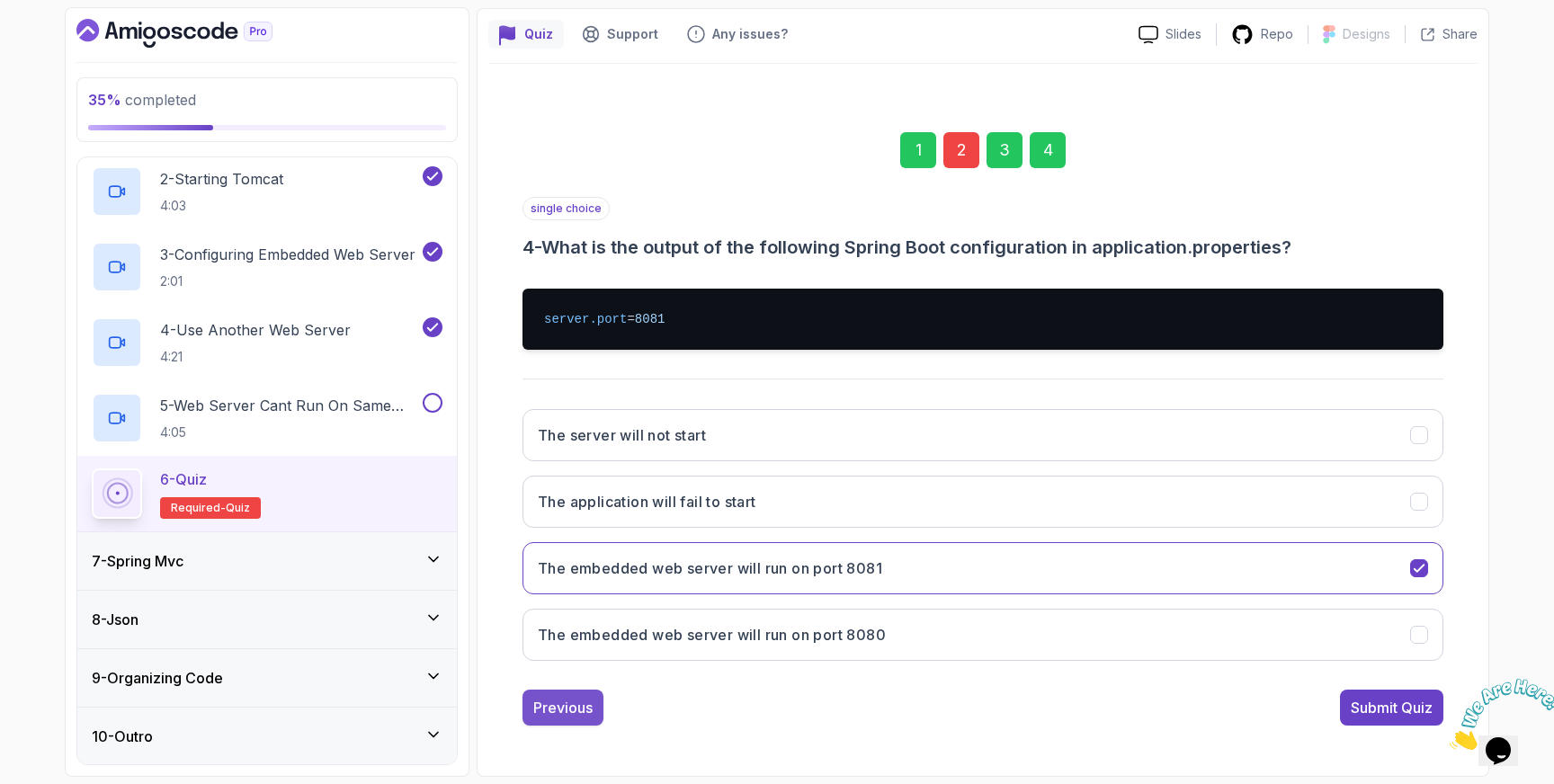
click at [570, 705] on div "Previous" at bounding box center [563, 708] width 59 height 22
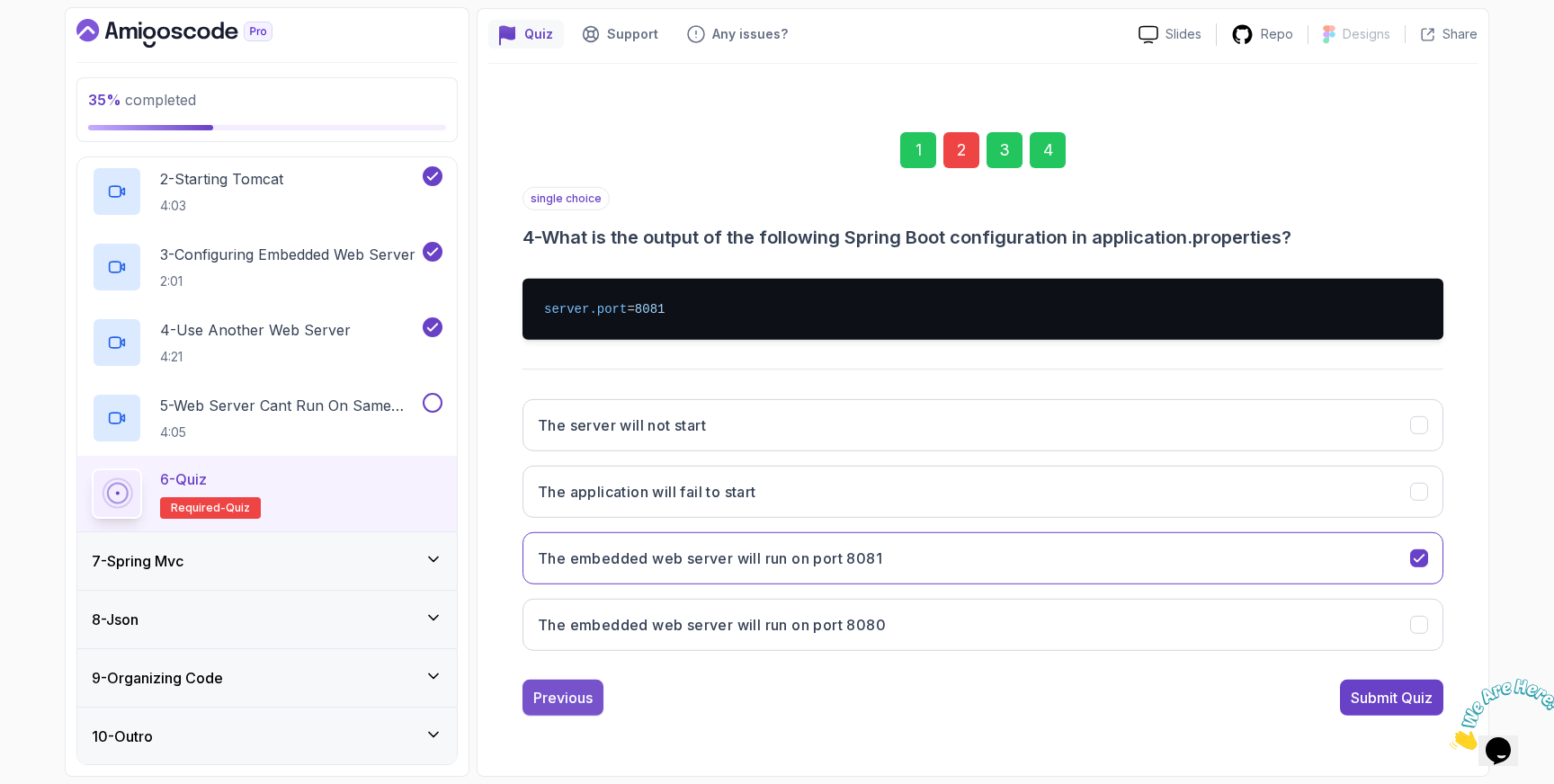
scroll to position [47, 0]
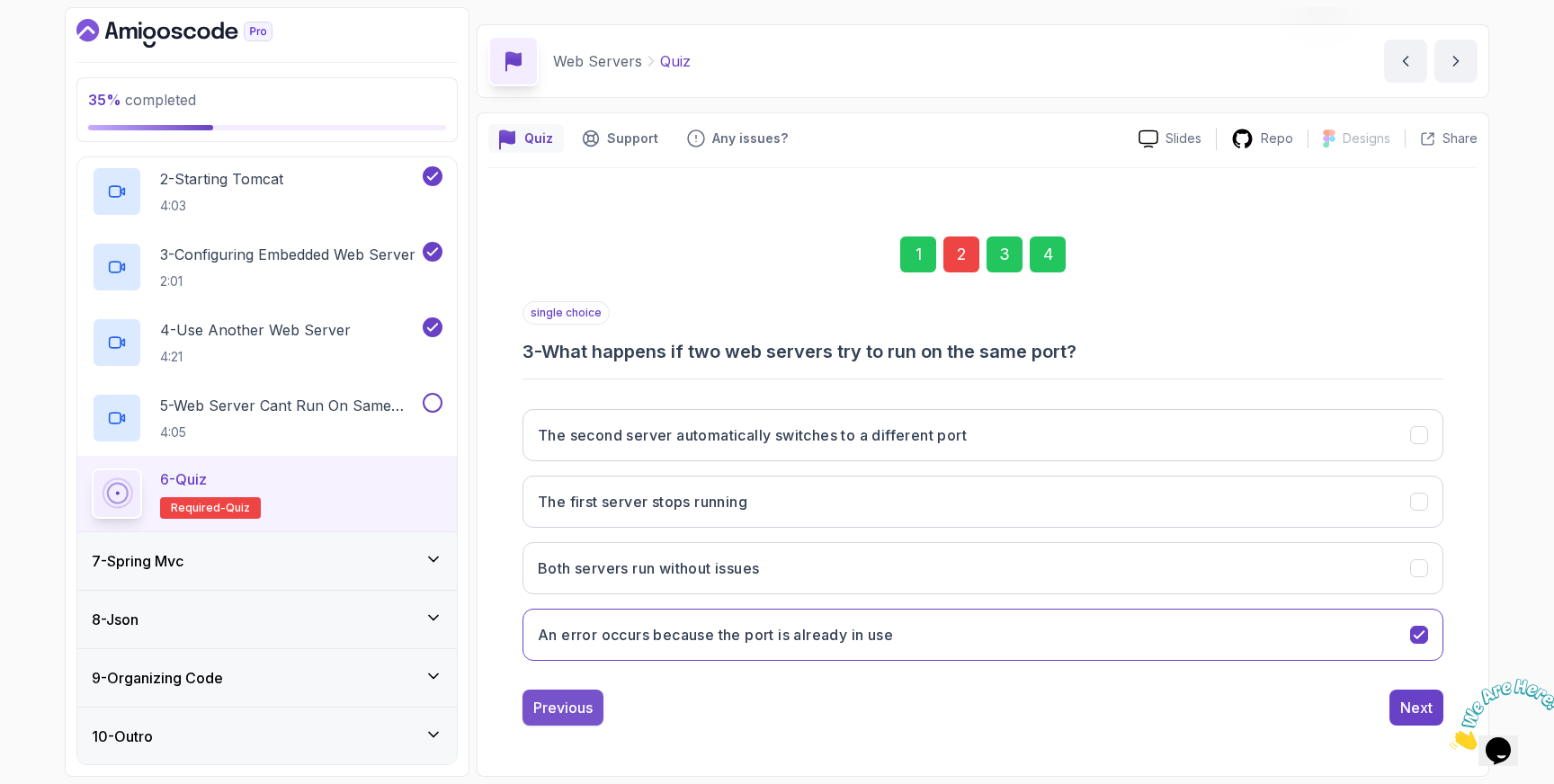
click at [569, 700] on div "Previous" at bounding box center [563, 708] width 59 height 22
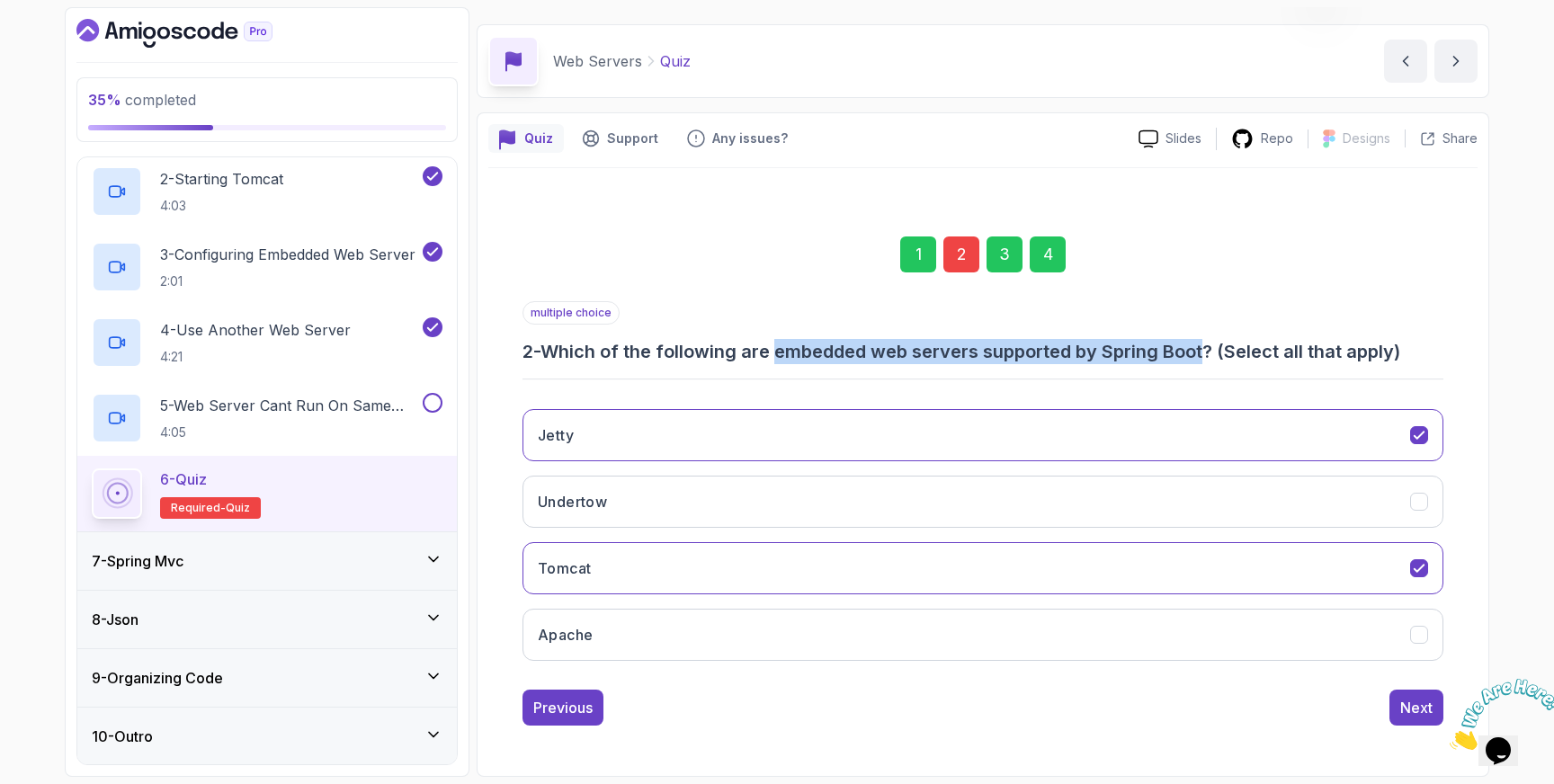
drag, startPoint x: 784, startPoint y: 350, endPoint x: 1218, endPoint y: 344, distance: 434.0
click at [1218, 344] on h3 "2 - Which of the following are embedded web servers supported by Spring Boot? (…" at bounding box center [982, 352] width 921 height 25
copy h3 "embedded web servers supported by Spring Boot"
click at [1420, 494] on icon "Undertow" at bounding box center [1420, 501] width 17 height 17
click at [1410, 710] on div "Next" at bounding box center [1417, 708] width 33 height 22
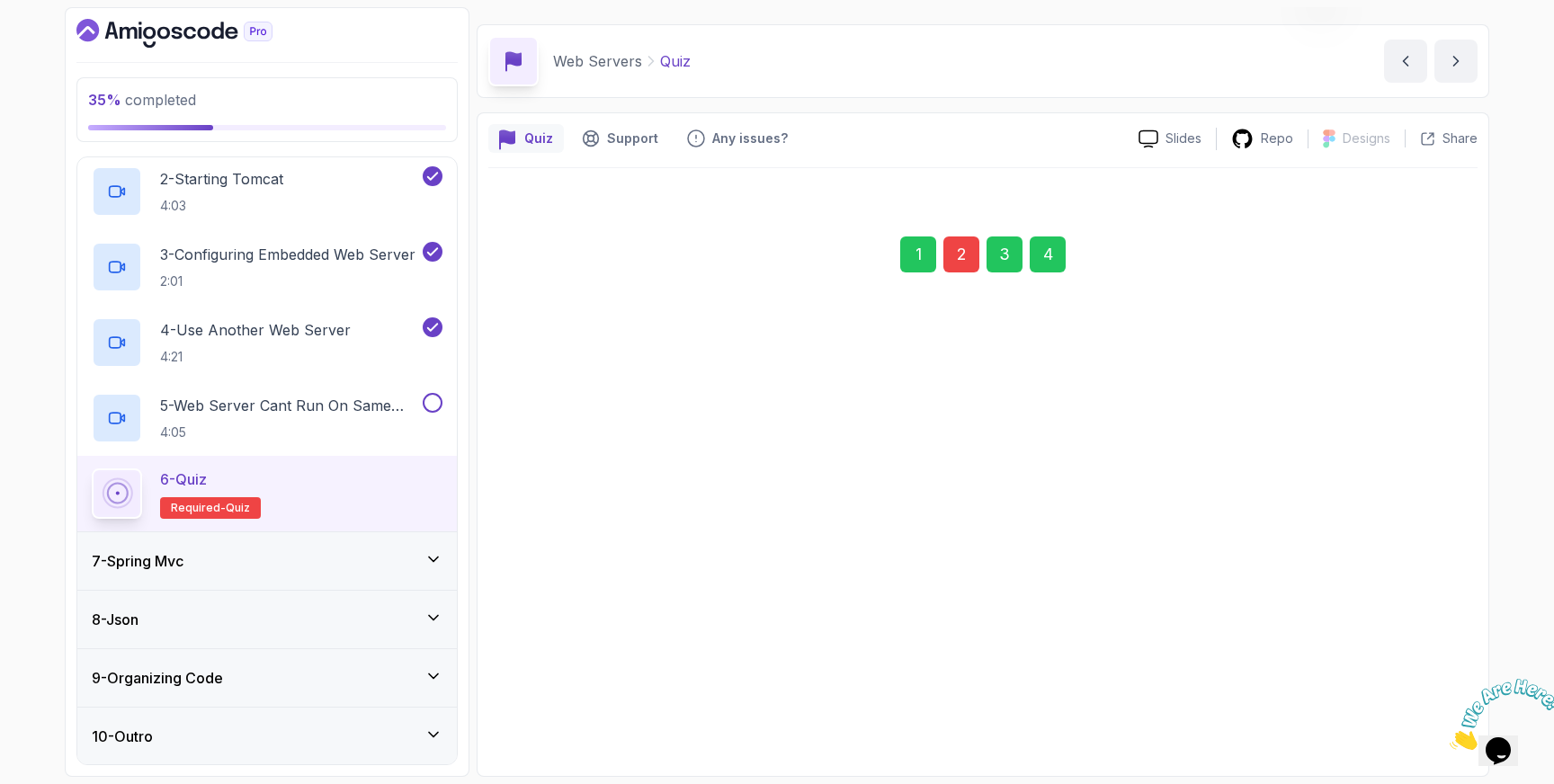
click at [1410, 700] on div "Next" at bounding box center [1417, 708] width 33 height 22
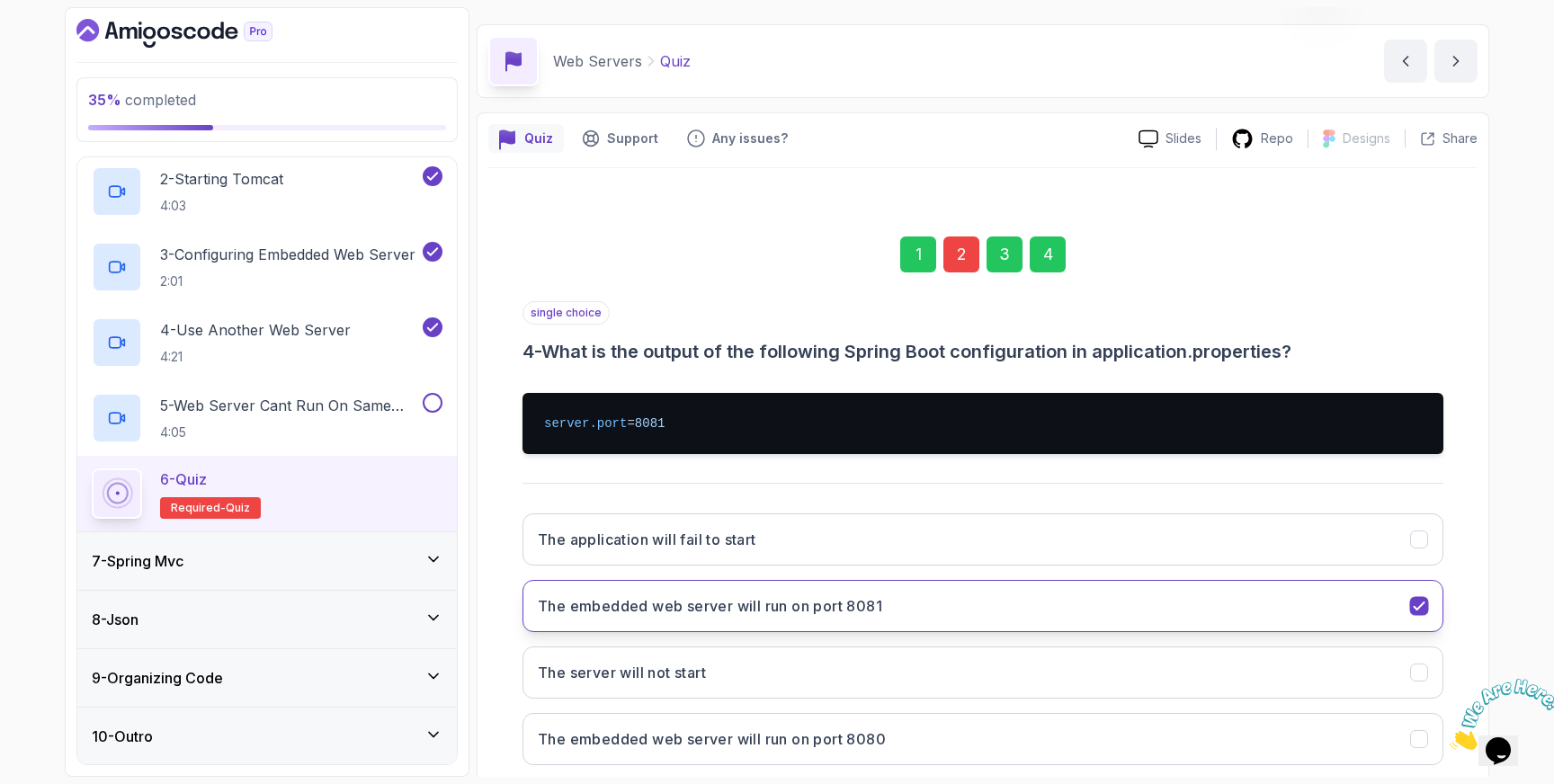
scroll to position [152, 0]
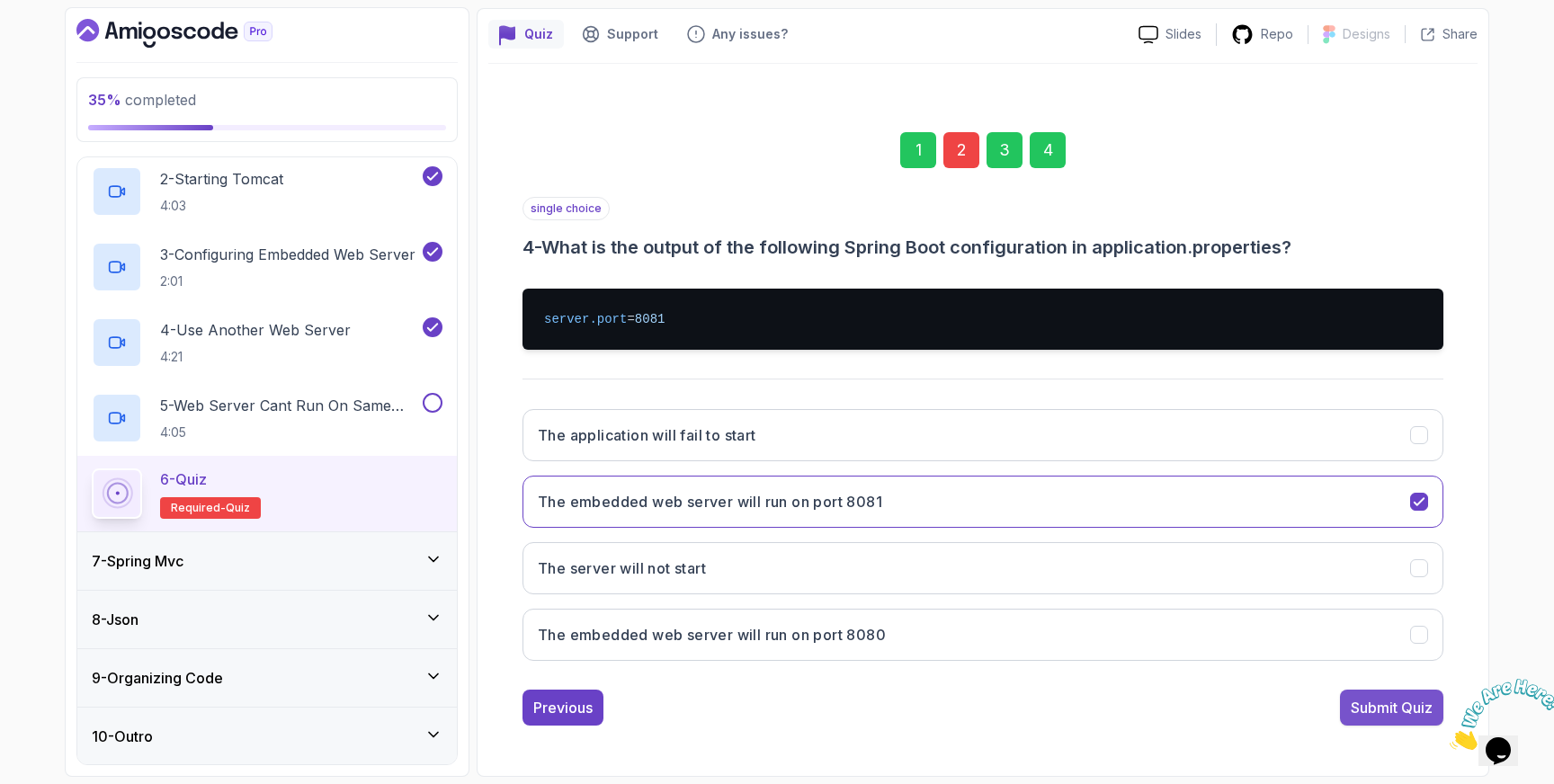
click at [1380, 709] on div "Submit Quiz" at bounding box center [1391, 708] width 82 height 22
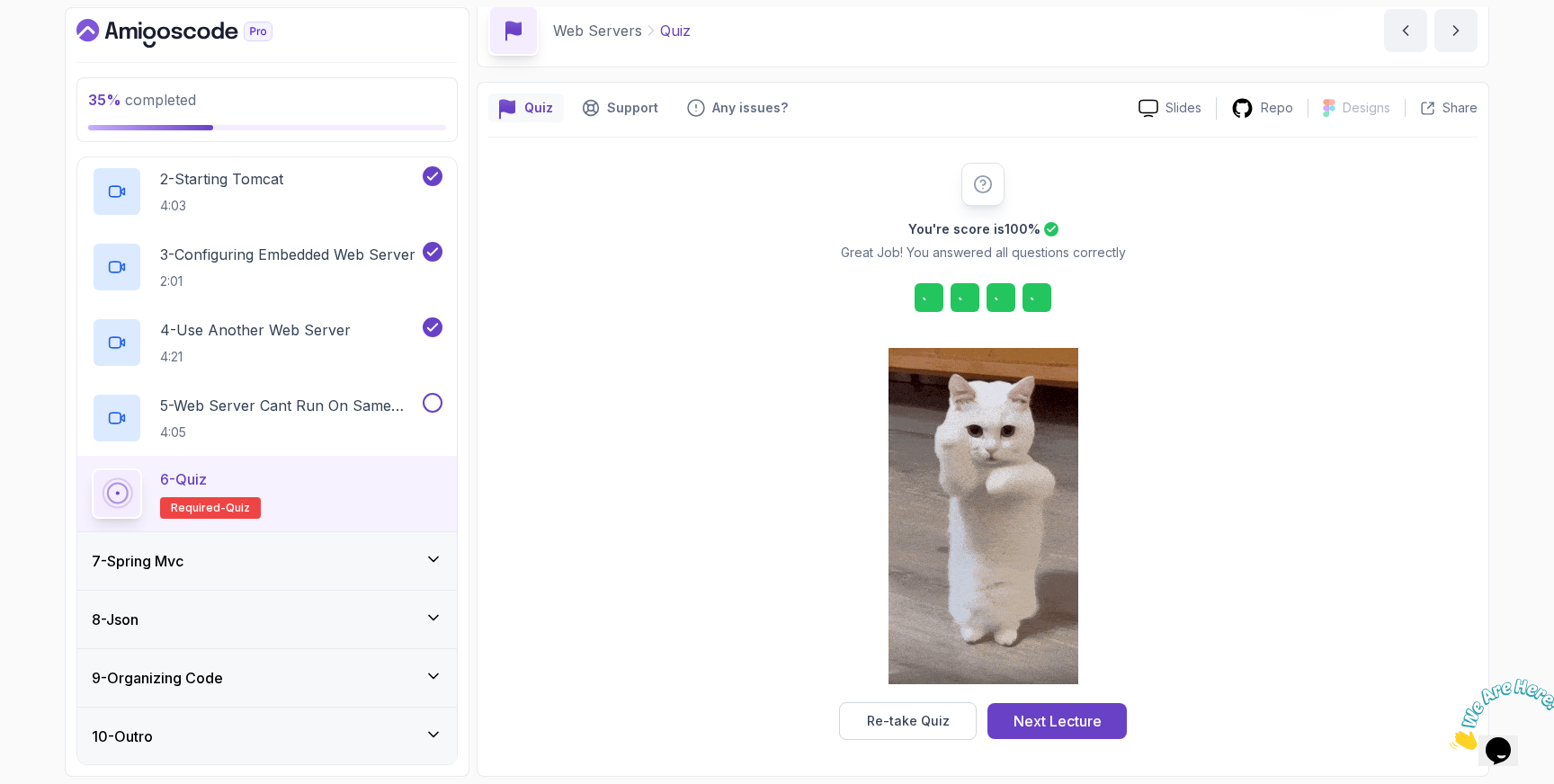
scroll to position [78, 0]
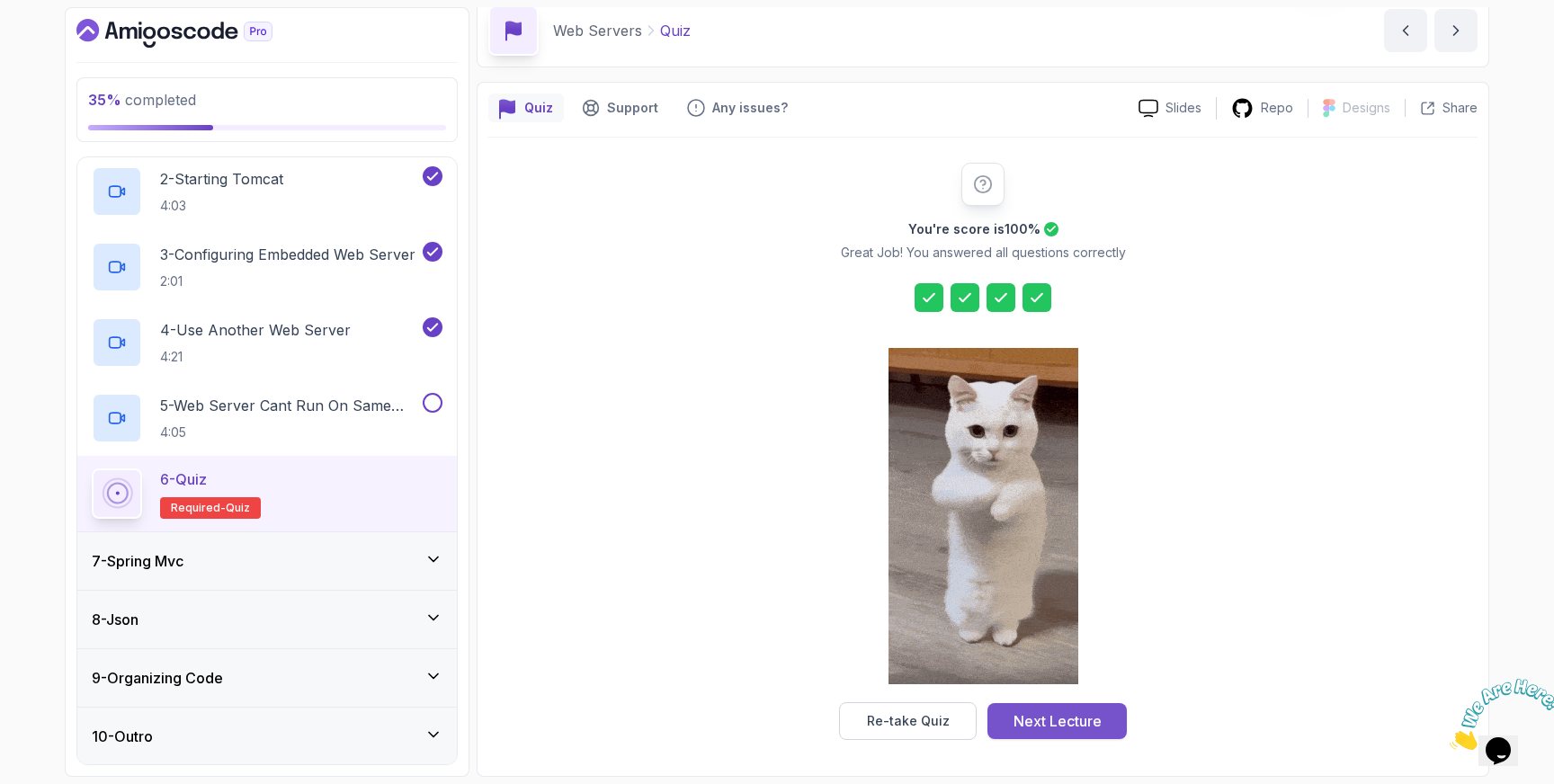
click at [1042, 720] on div "Next Lecture" at bounding box center [1057, 721] width 88 height 22
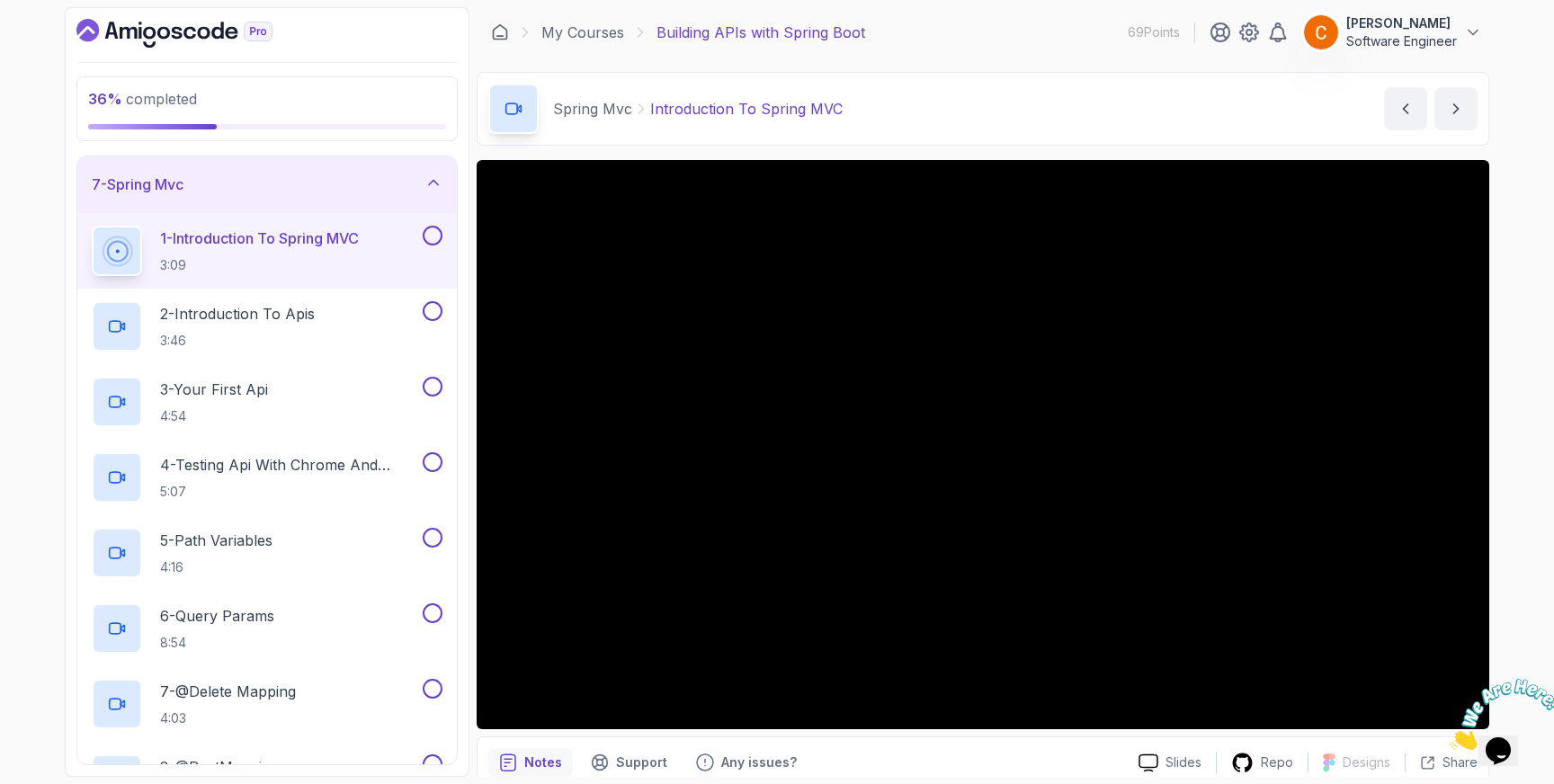
scroll to position [356, 0]
click at [433, 232] on button at bounding box center [433, 231] width 20 height 20
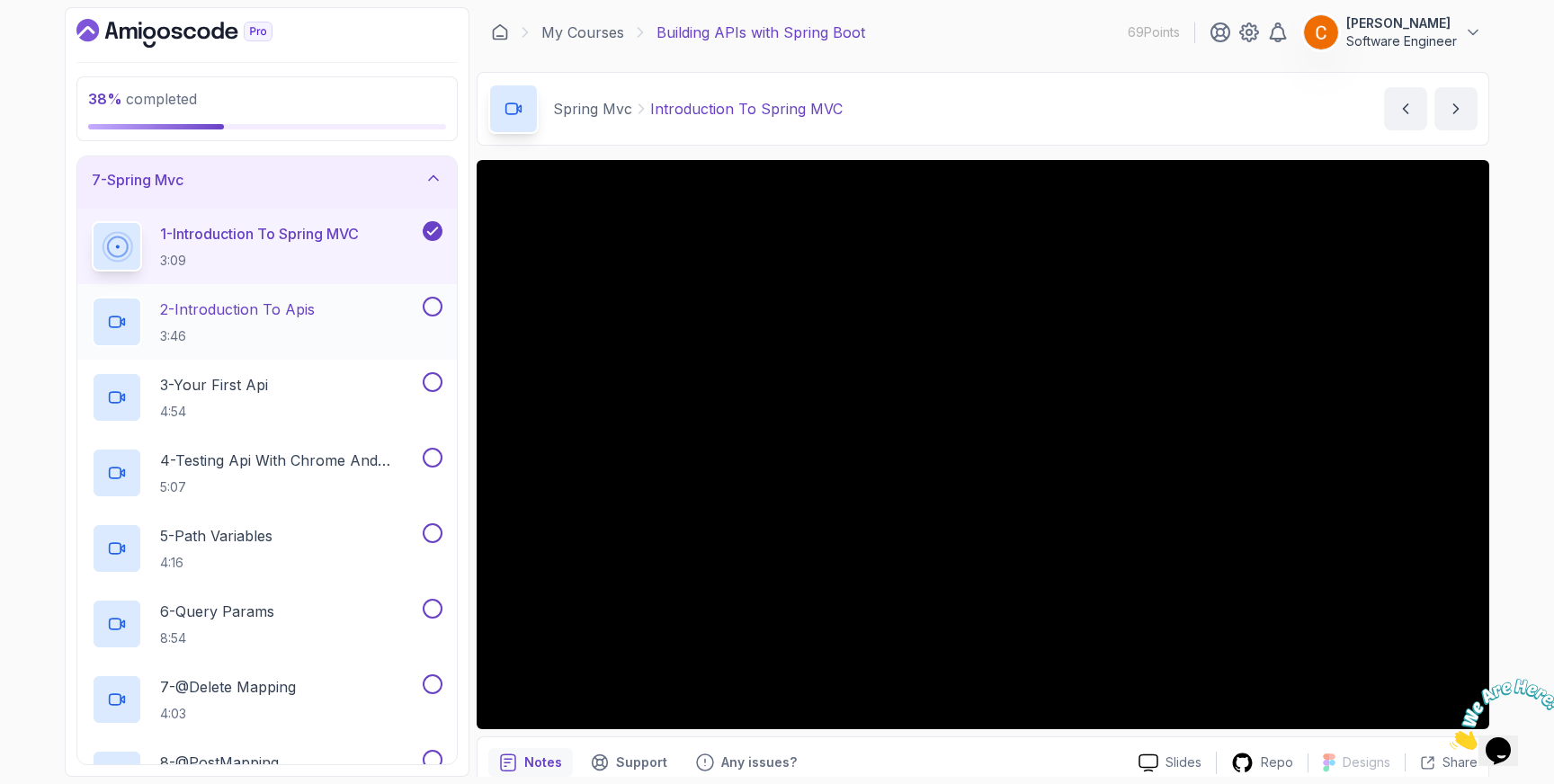
click at [434, 305] on button at bounding box center [433, 307] width 20 height 20
click at [437, 385] on button at bounding box center [433, 382] width 20 height 20
click at [434, 462] on button at bounding box center [433, 458] width 20 height 20
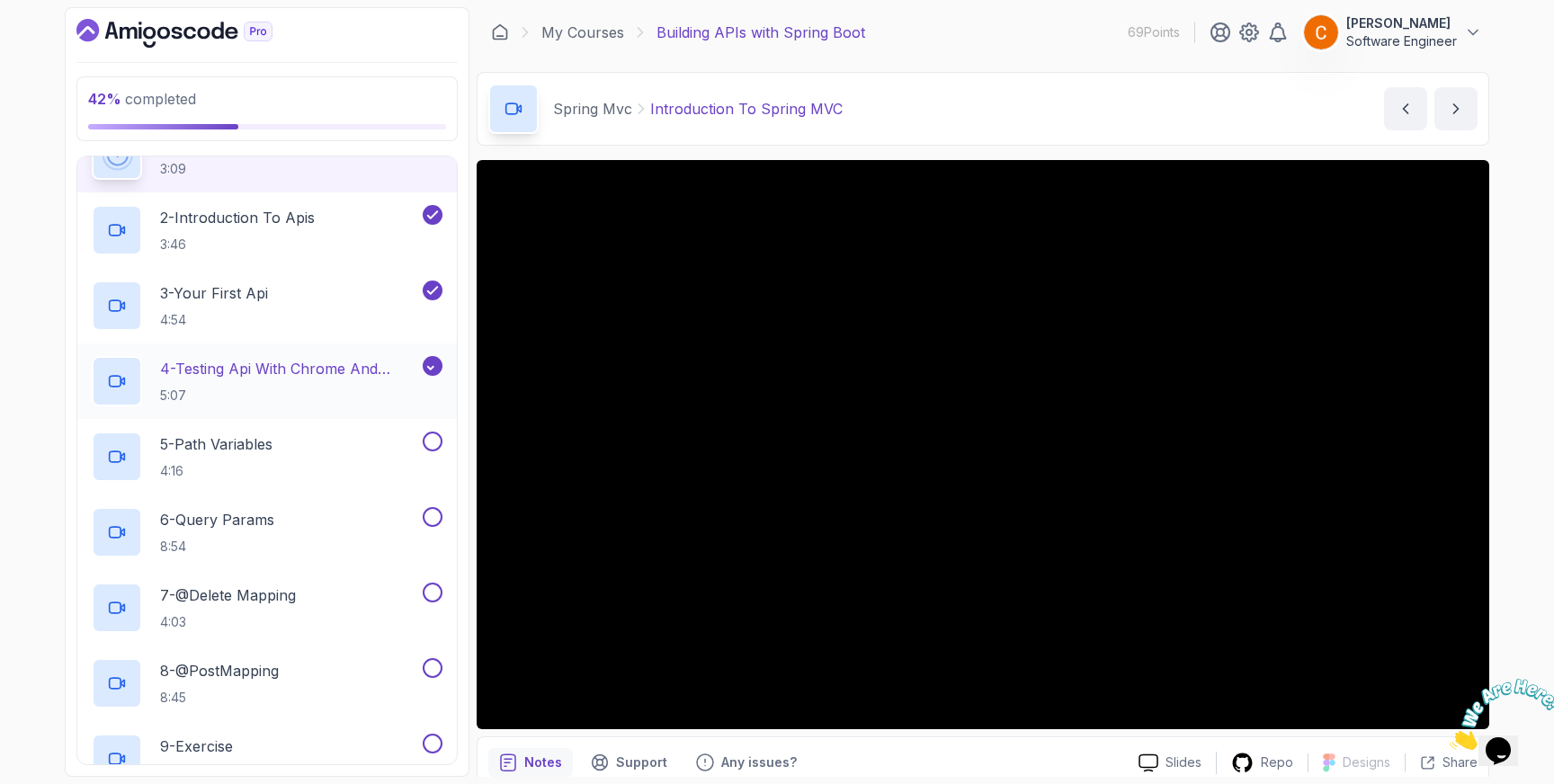
scroll to position [461, 0]
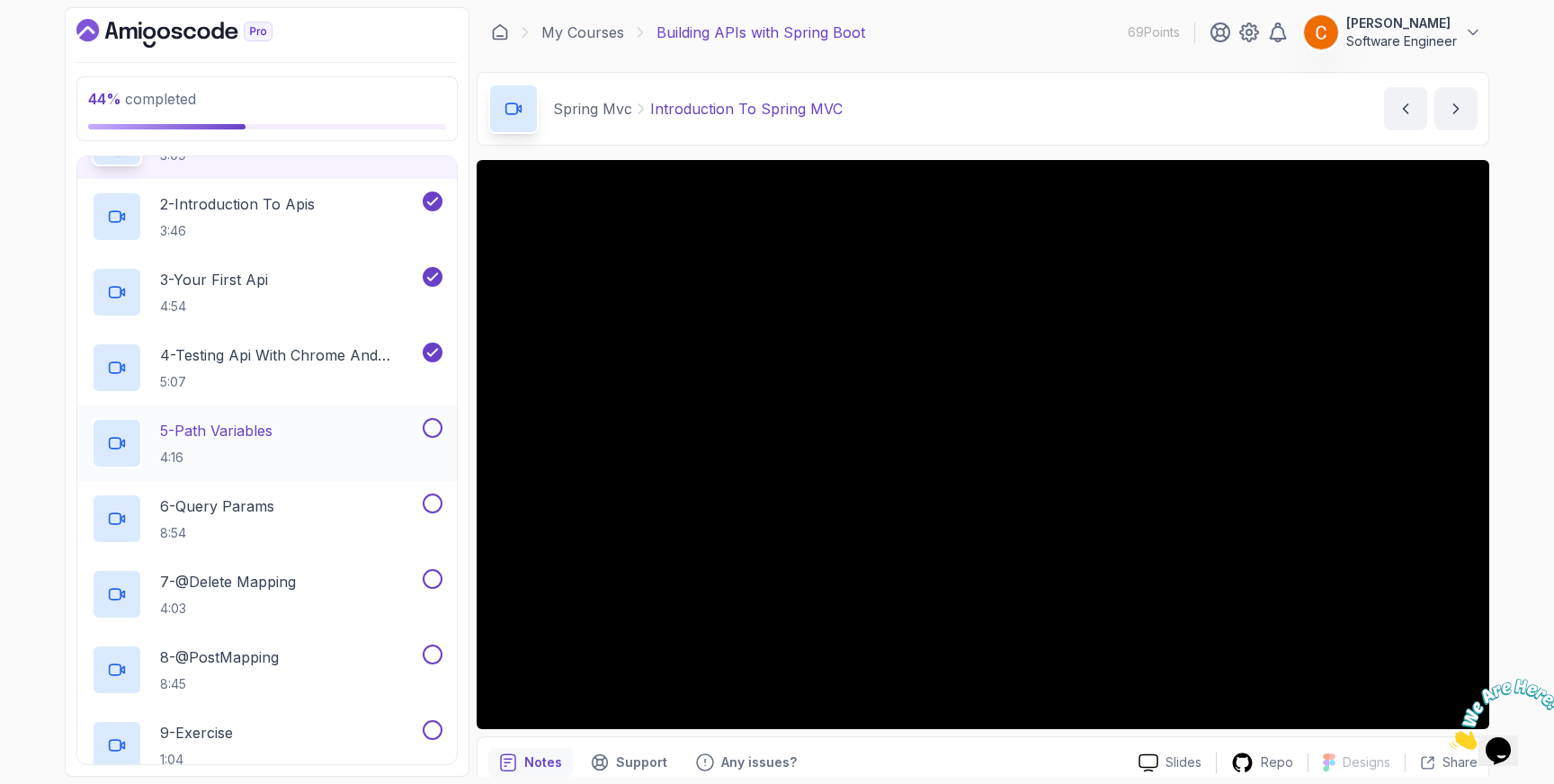
click at [434, 430] on button at bounding box center [433, 428] width 20 height 20
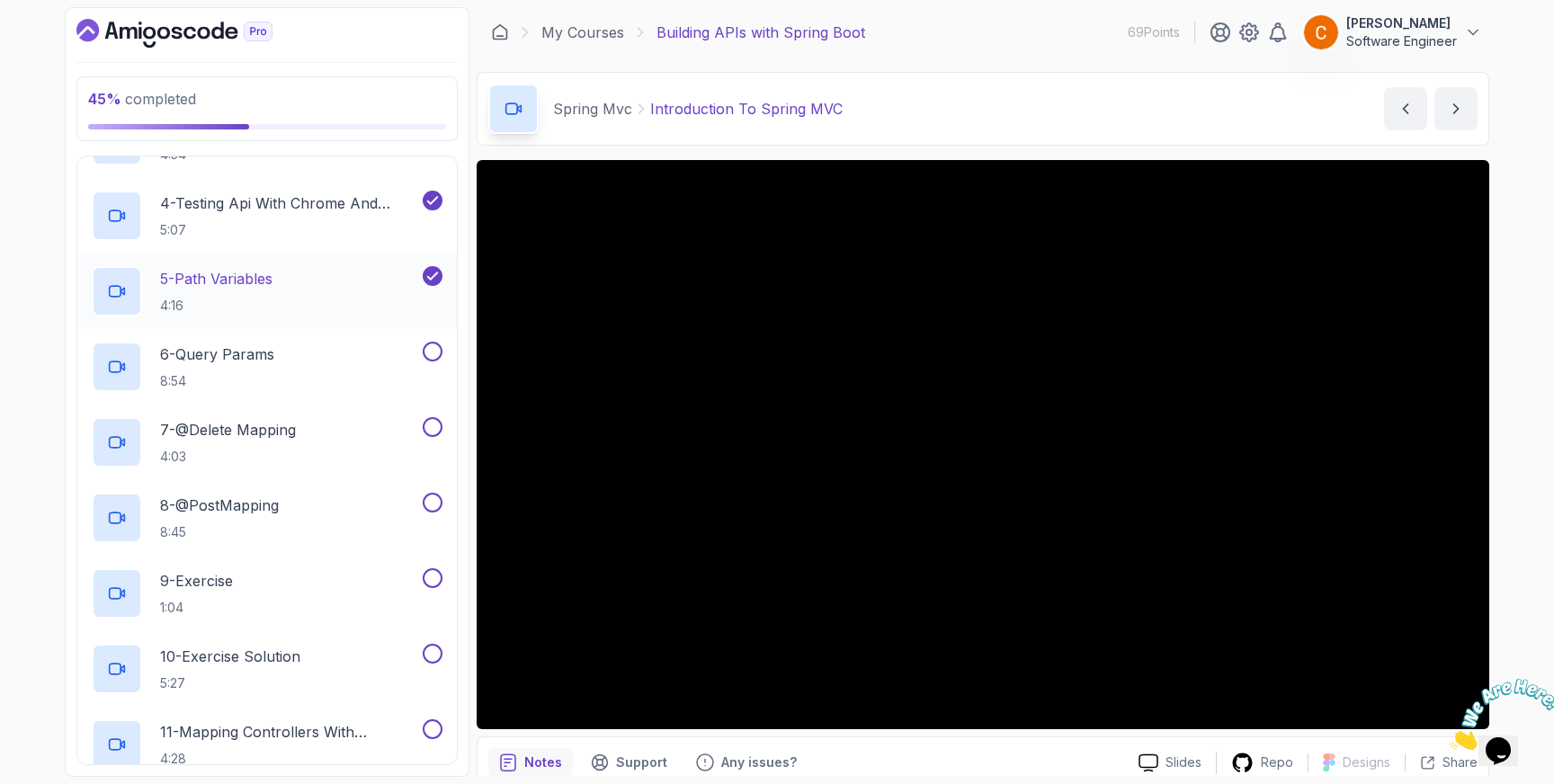
scroll to position [625, 0]
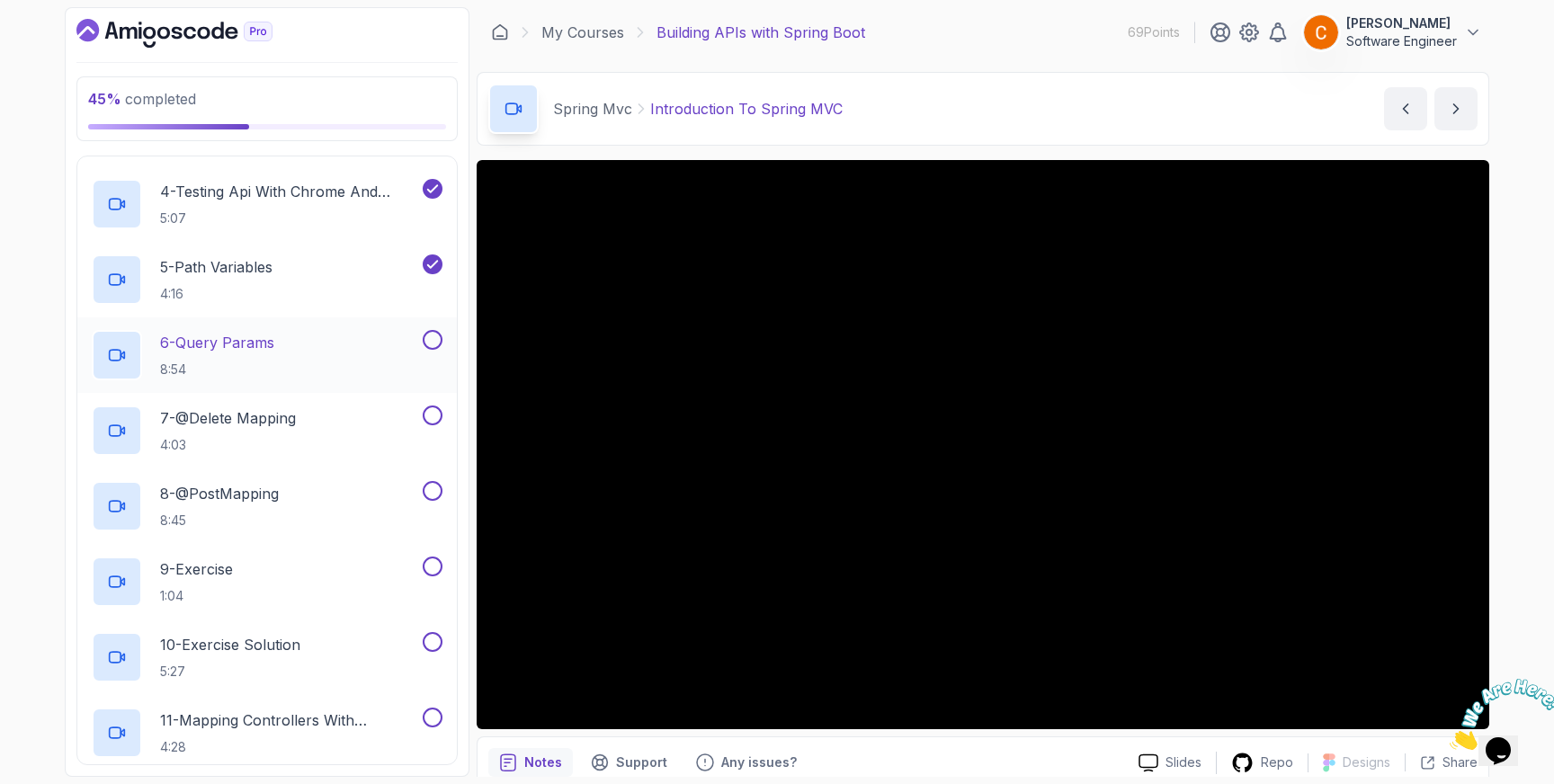
click at [432, 342] on button at bounding box center [433, 340] width 20 height 20
click at [429, 410] on button at bounding box center [433, 415] width 20 height 20
click at [432, 492] on button at bounding box center [433, 491] width 20 height 20
click at [345, 570] on div "9 - Exercise 1:04" at bounding box center [255, 581] width 327 height 50
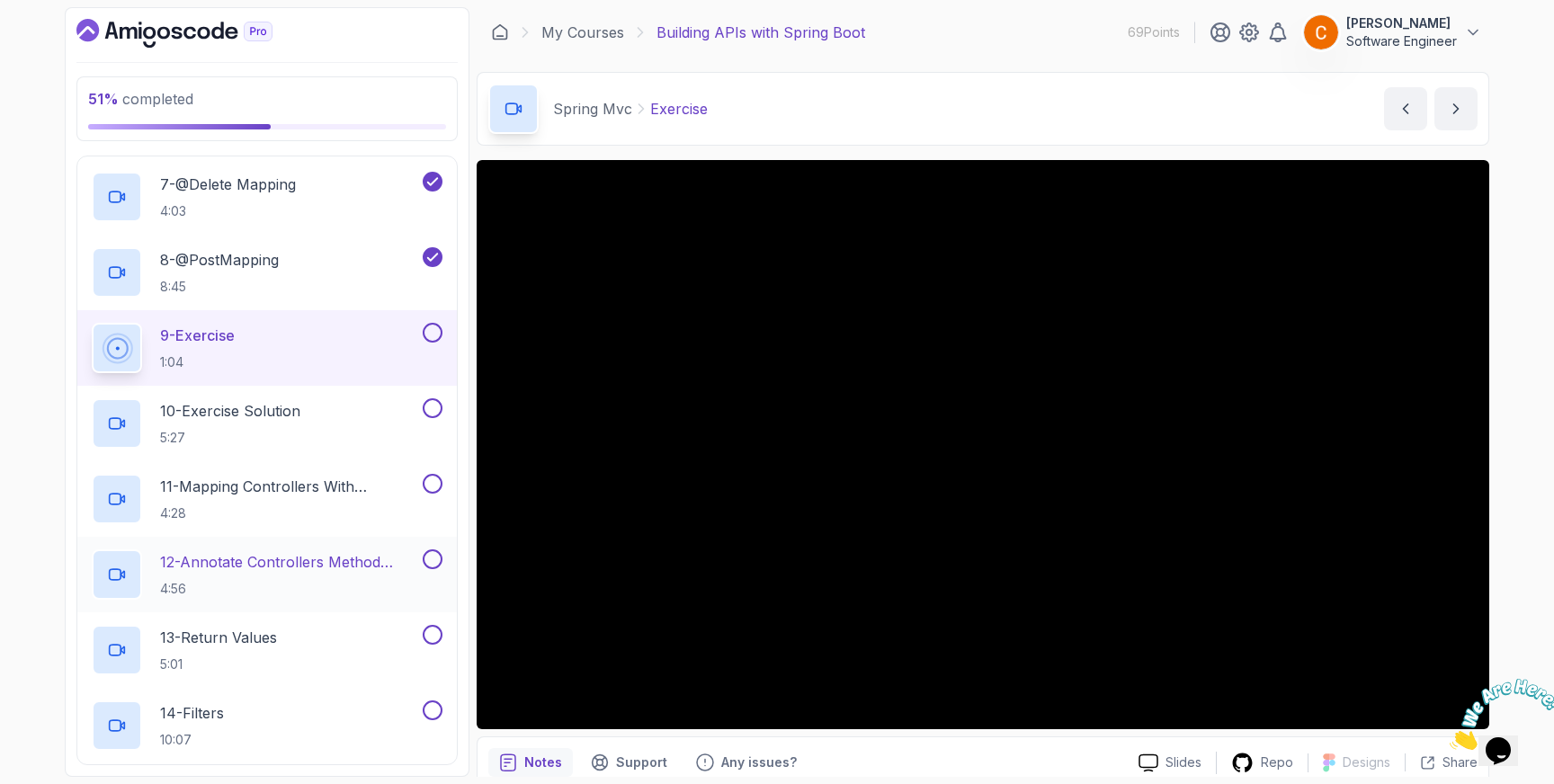
scroll to position [883, 0]
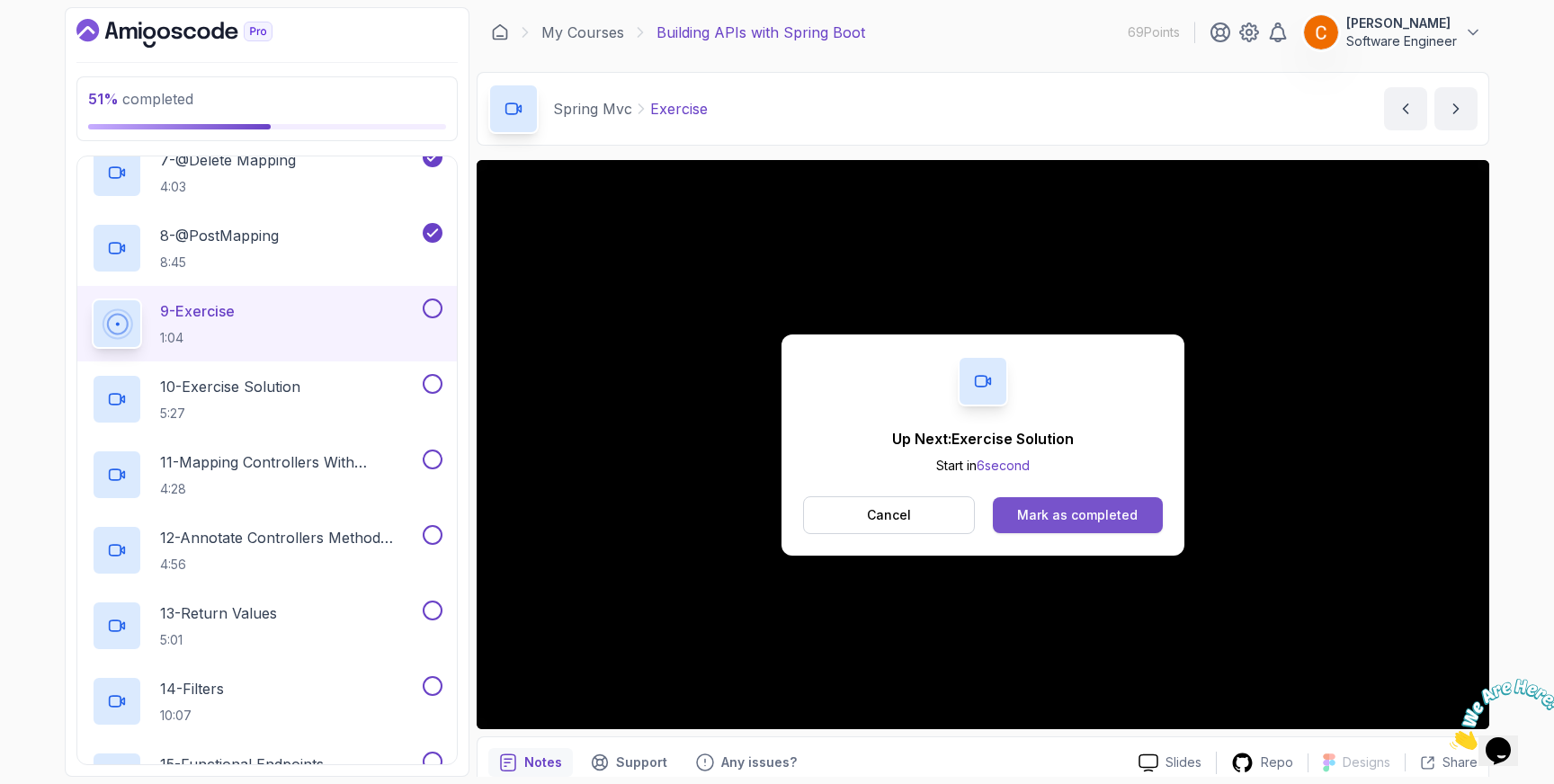
click at [1056, 512] on div "Mark as completed" at bounding box center [1077, 515] width 121 height 18
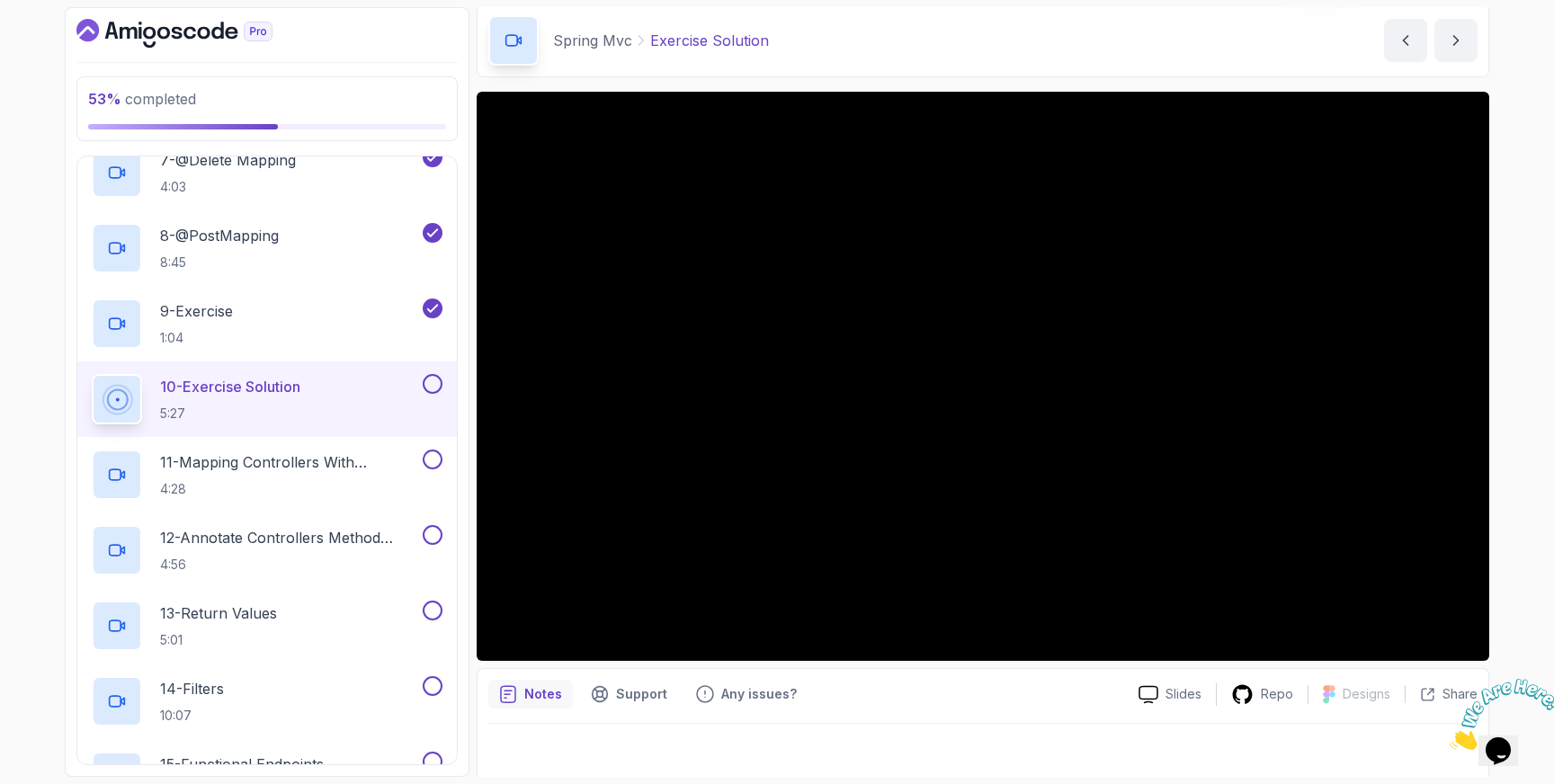
scroll to position [77, 0]
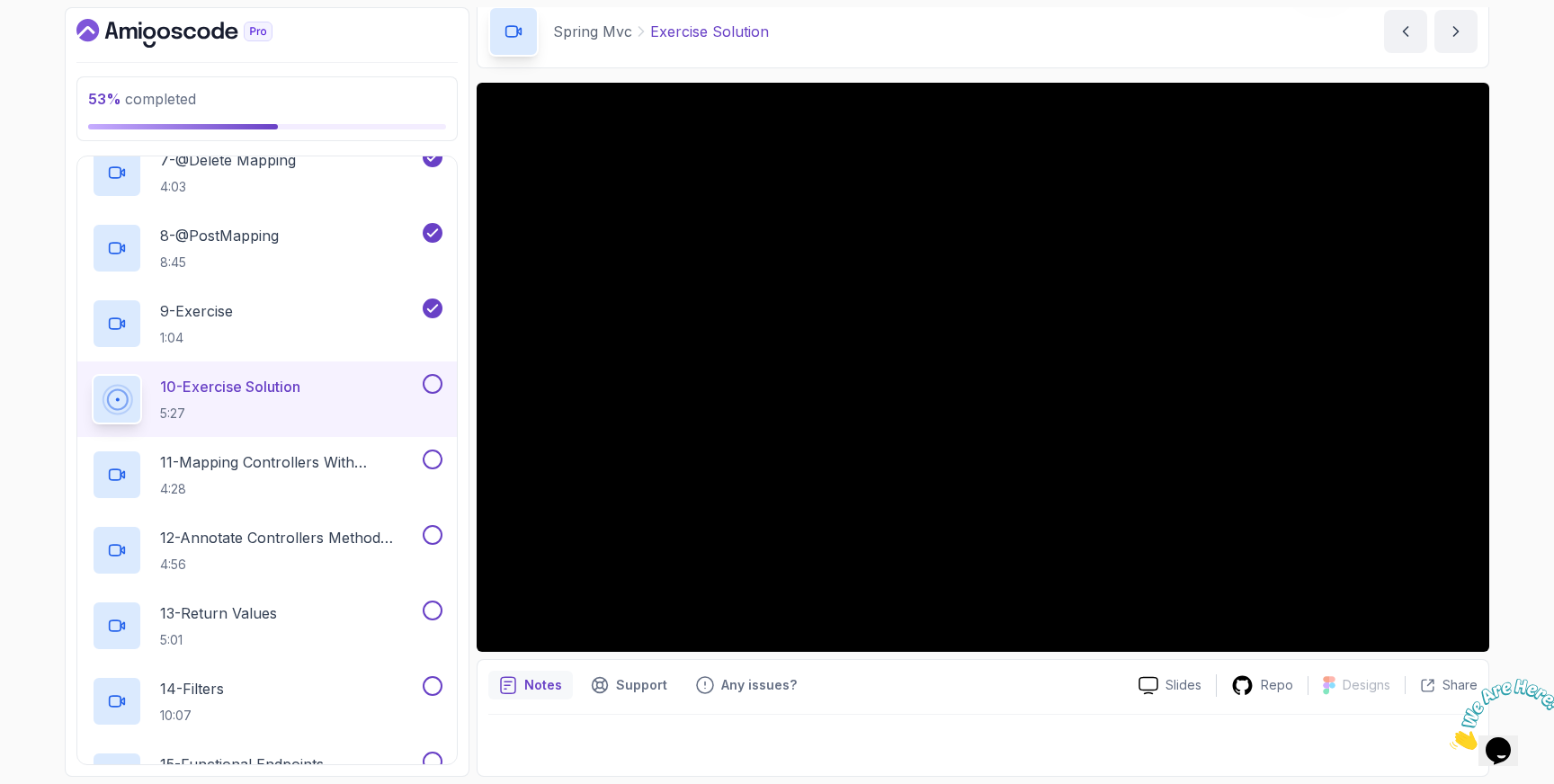
click at [434, 388] on button at bounding box center [433, 384] width 20 height 20
click at [301, 465] on p "11 - Mapping Controllers With @Requestmapping" at bounding box center [289, 462] width 259 height 22
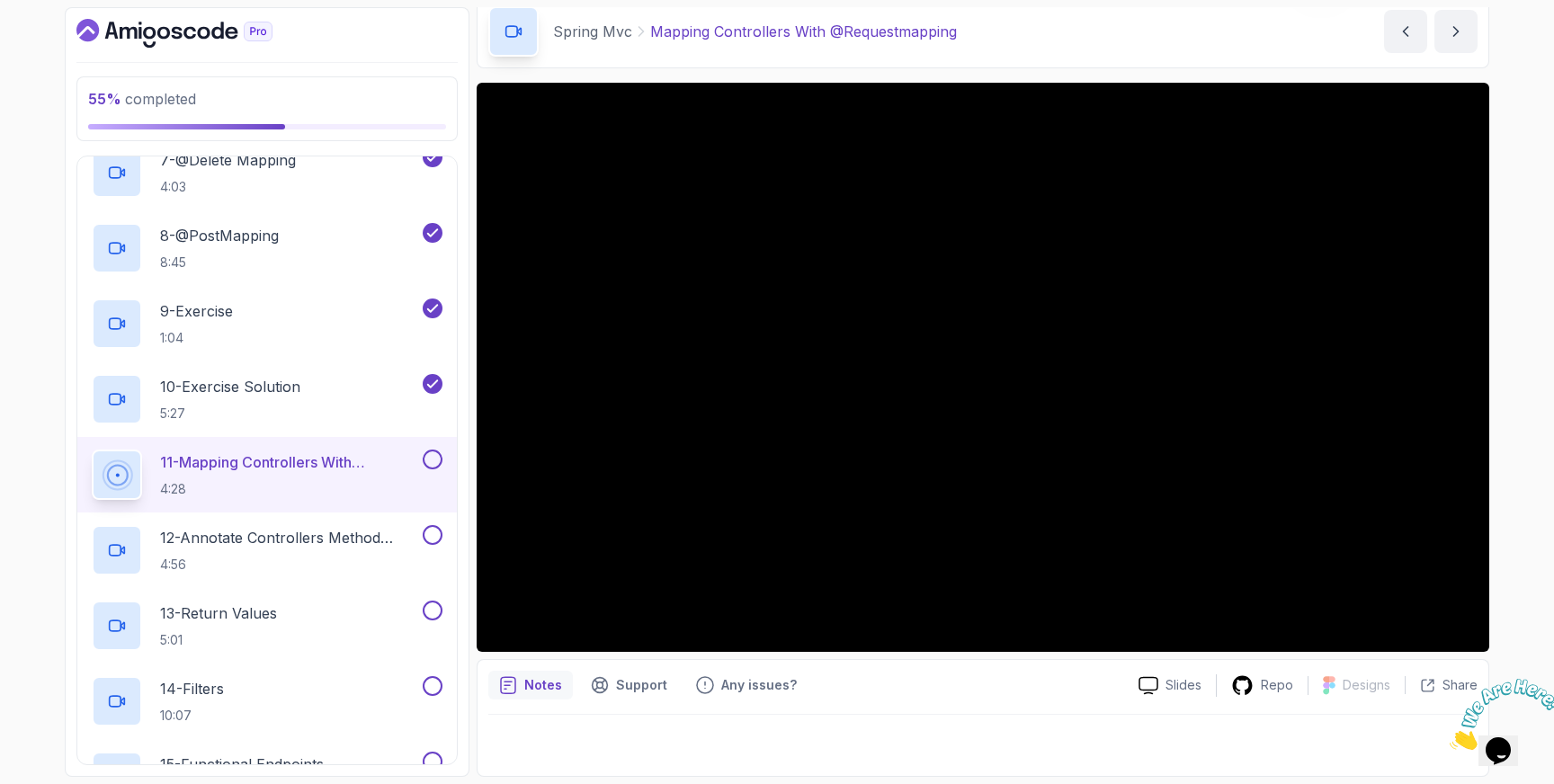
click at [430, 461] on button at bounding box center [433, 460] width 20 height 20
click at [436, 535] on button at bounding box center [433, 535] width 20 height 20
click at [285, 622] on div "13 - Return Values 5:01" at bounding box center [255, 625] width 327 height 50
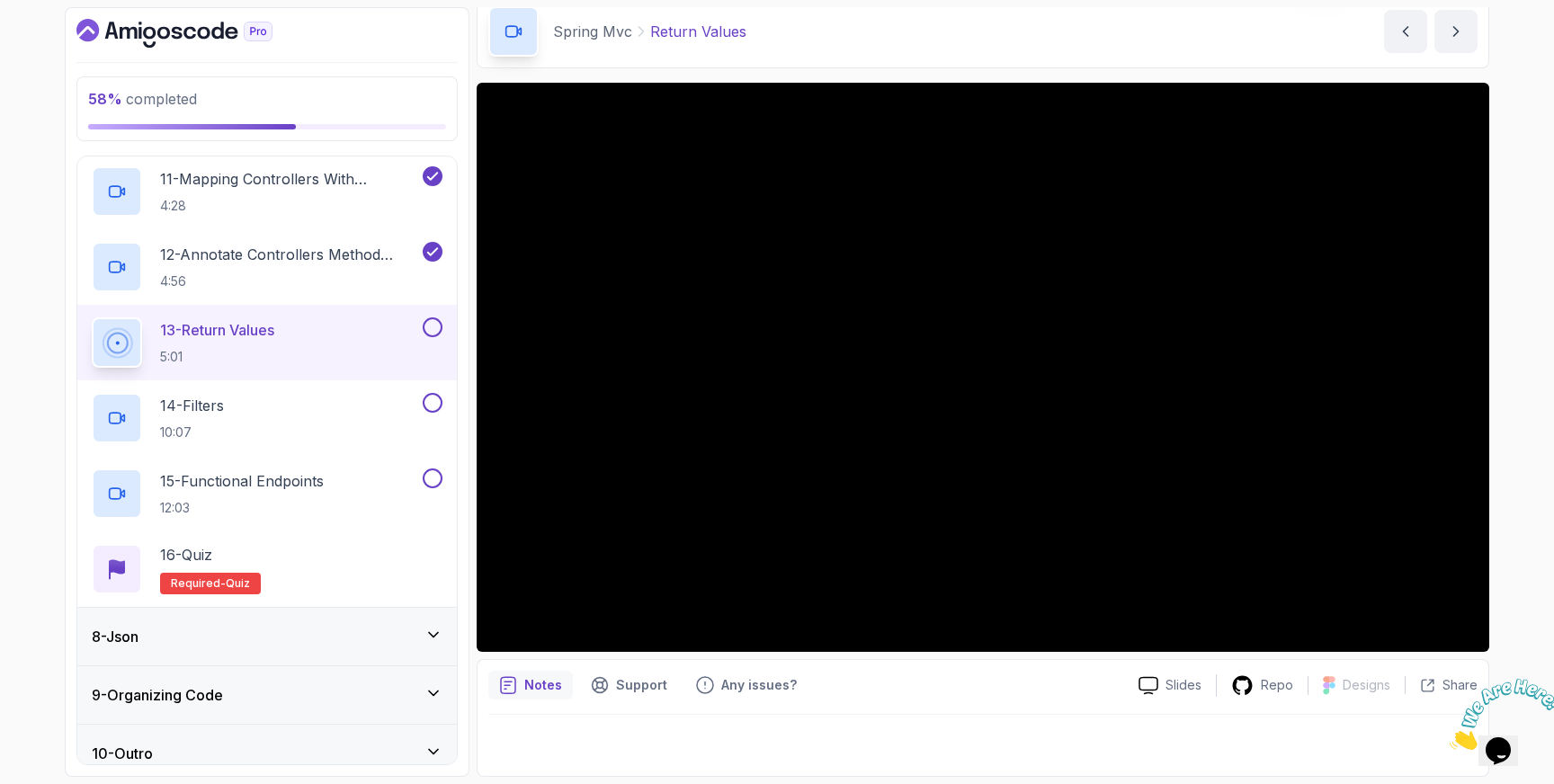
scroll to position [1184, 0]
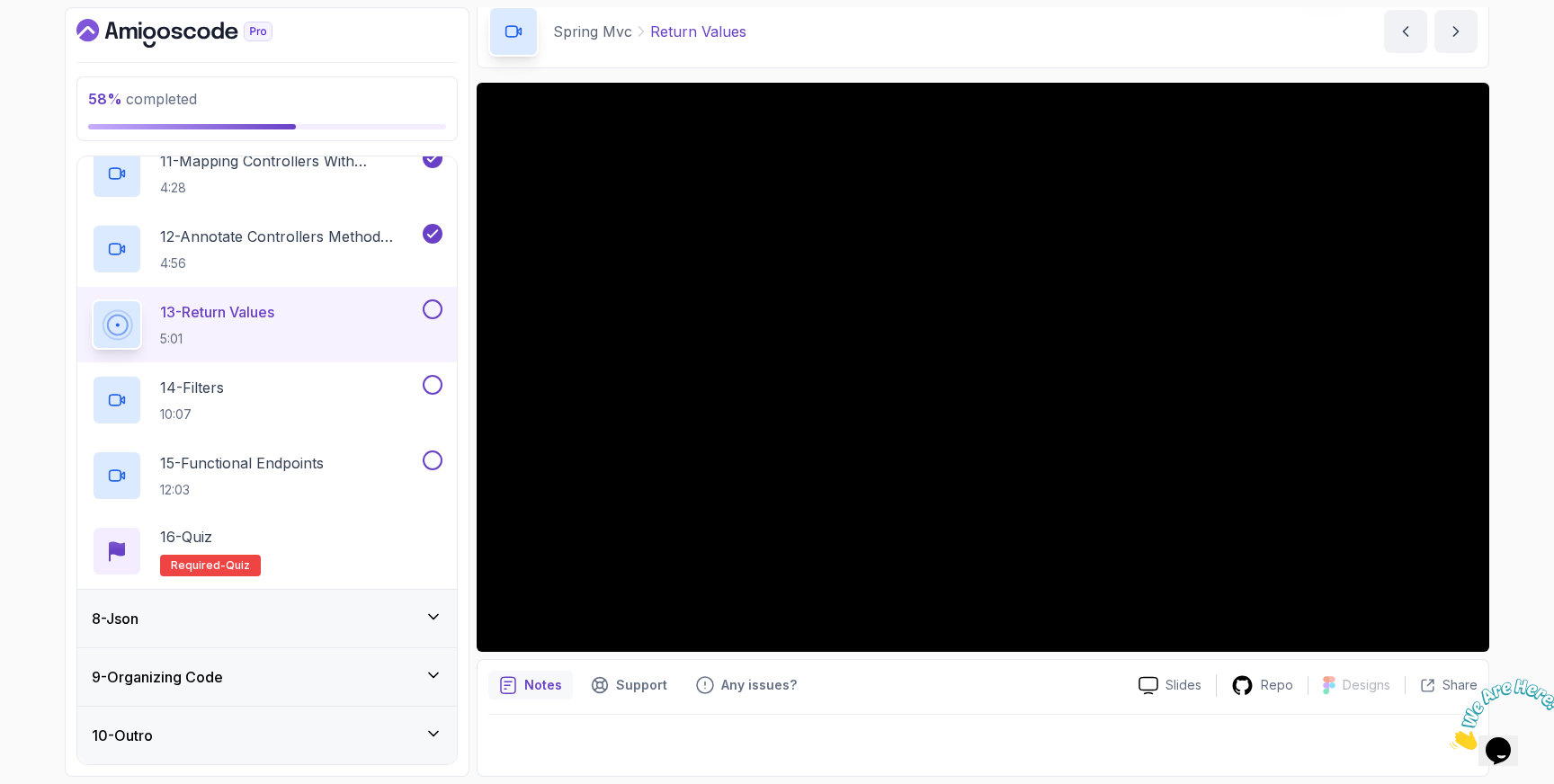
click at [433, 306] on button at bounding box center [433, 310] width 20 height 20
click at [261, 389] on div "14 - Filters 10:07" at bounding box center [255, 400] width 327 height 50
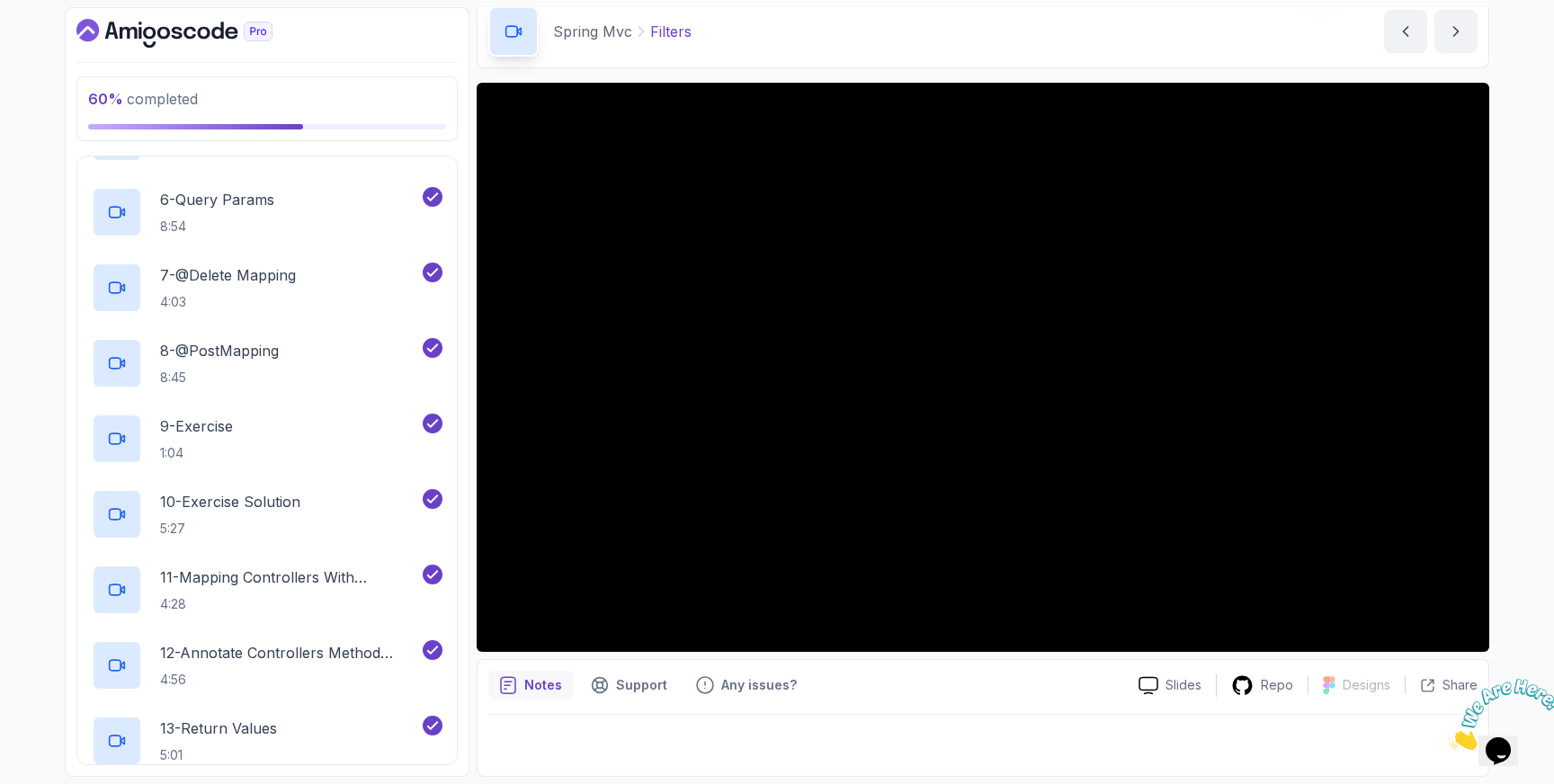
scroll to position [1184, 0]
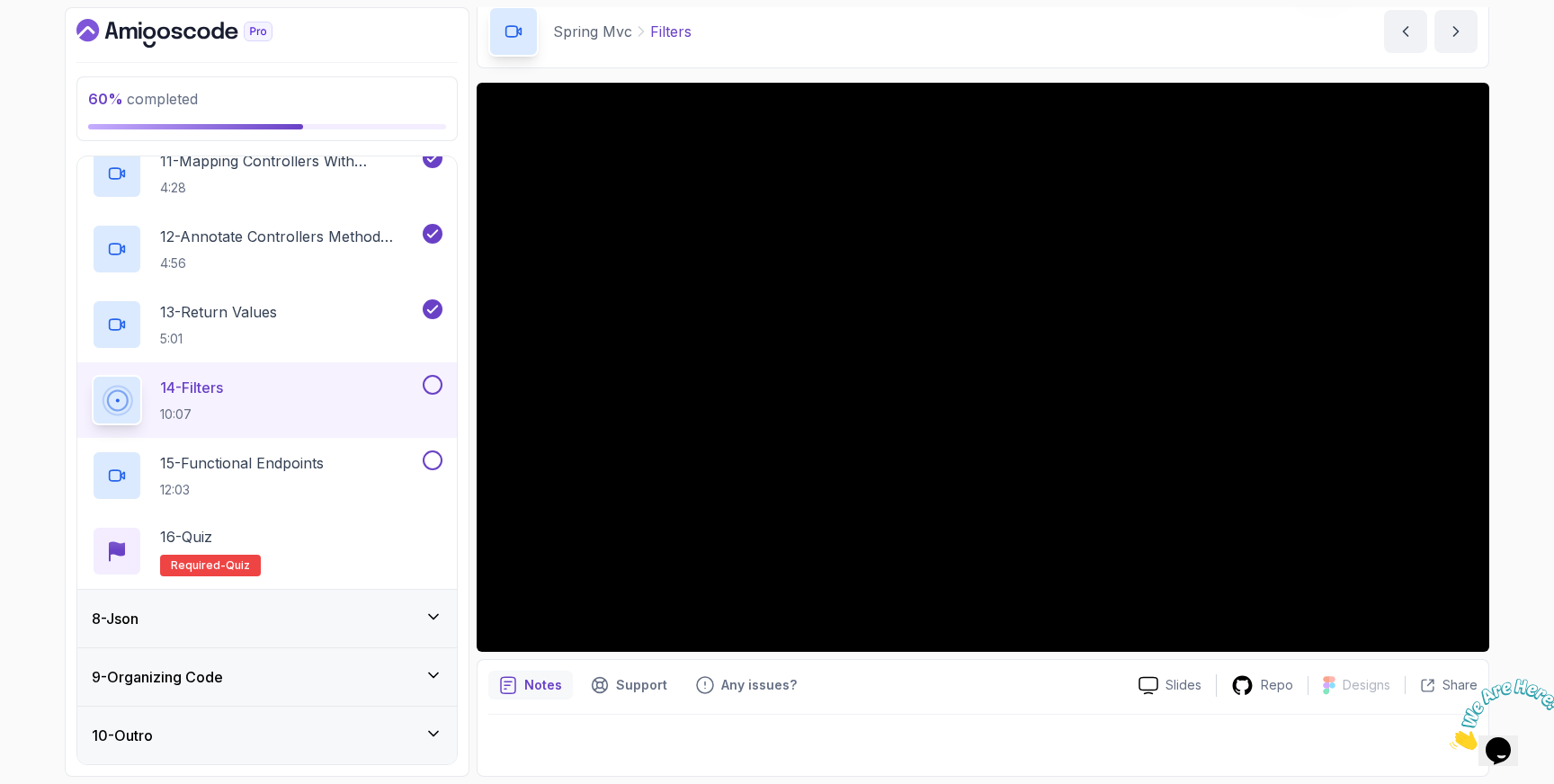
click at [433, 388] on button at bounding box center [433, 385] width 20 height 20
click at [320, 462] on p "15 - Functional Endpoints" at bounding box center [242, 463] width 164 height 22
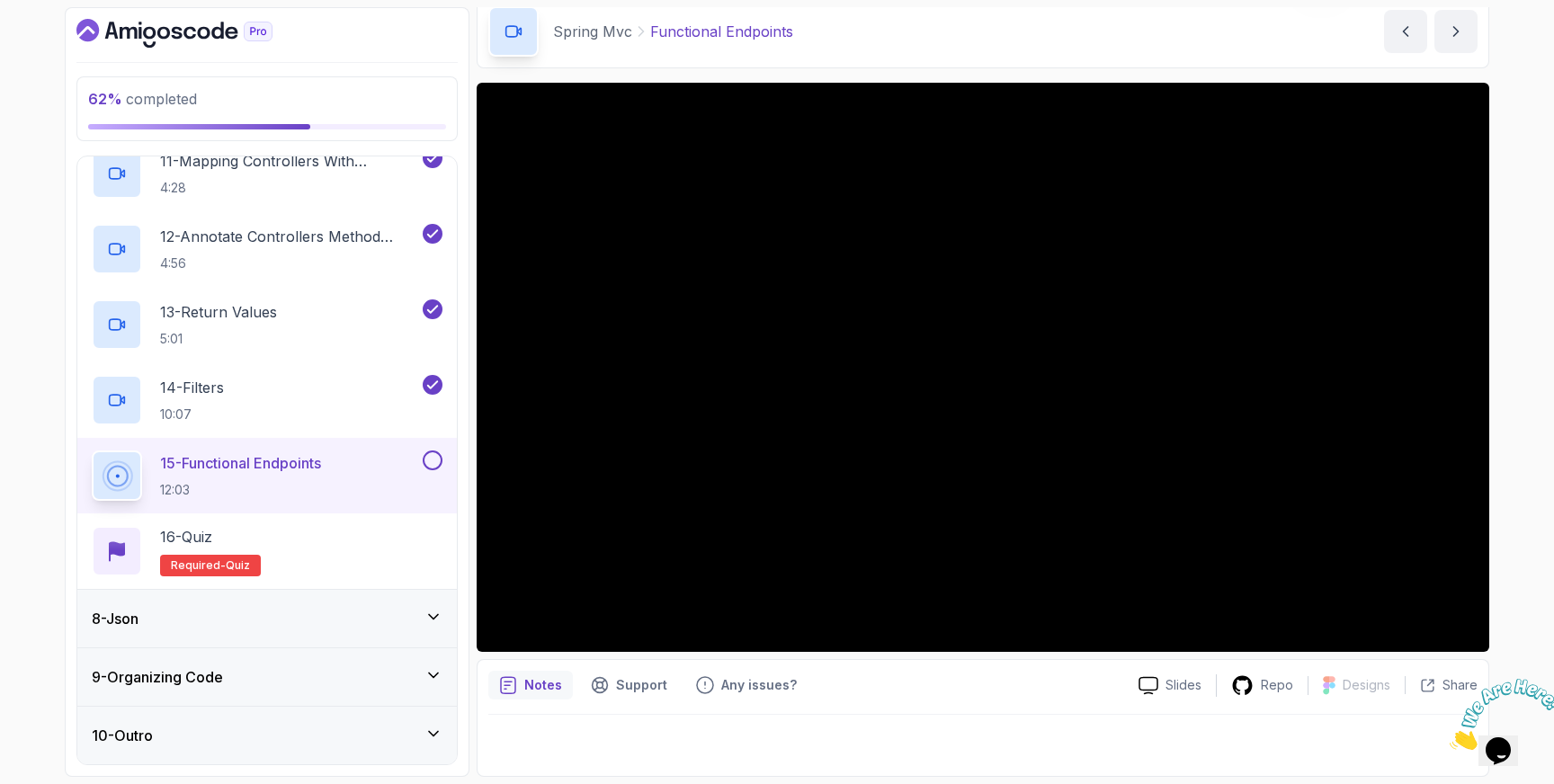
click at [433, 463] on button at bounding box center [433, 461] width 20 height 20
click at [330, 536] on div "16 - Quiz Required- quiz" at bounding box center [267, 551] width 351 height 50
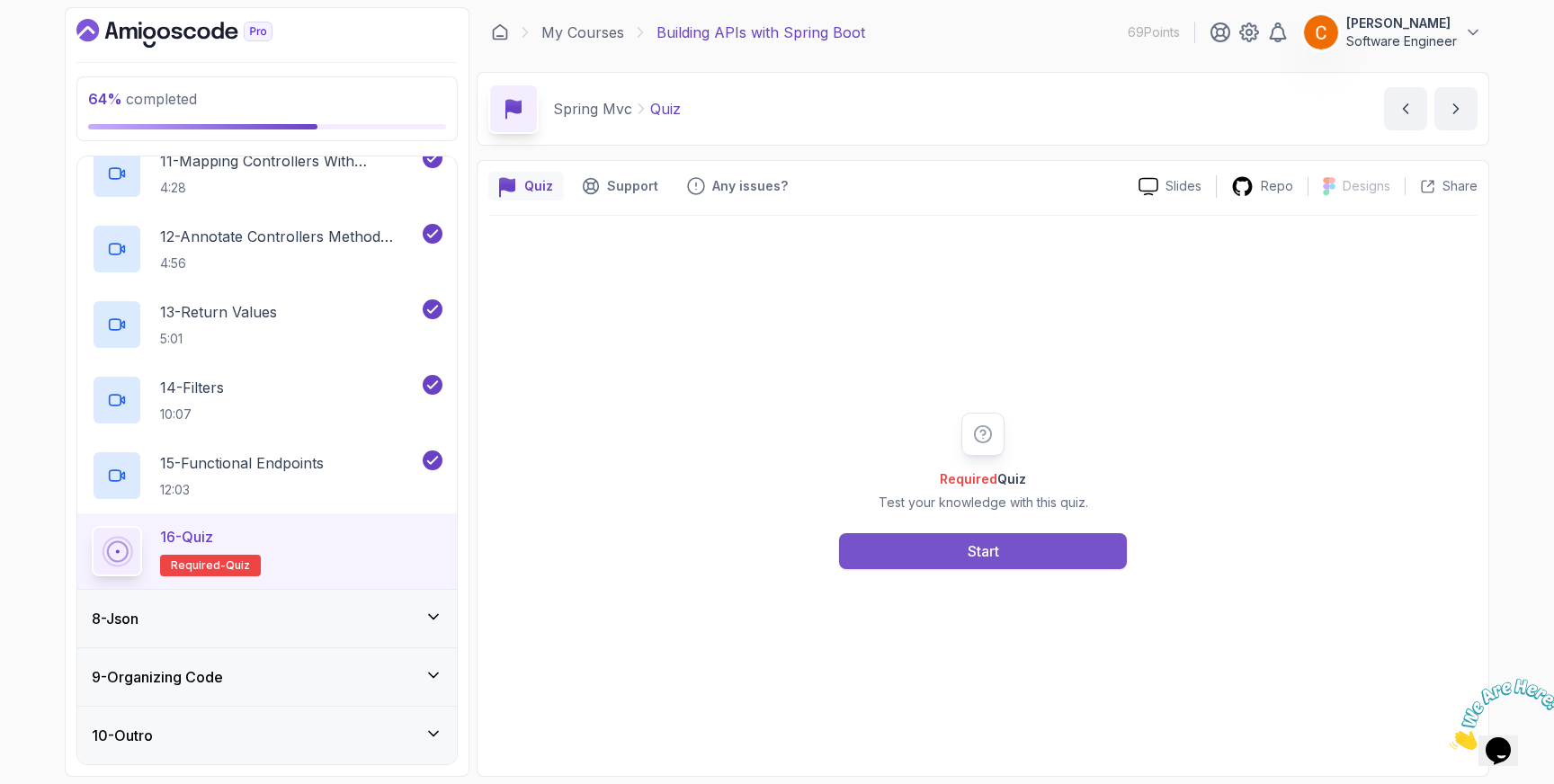
click at [980, 550] on div "Start" at bounding box center [983, 551] width 32 height 22
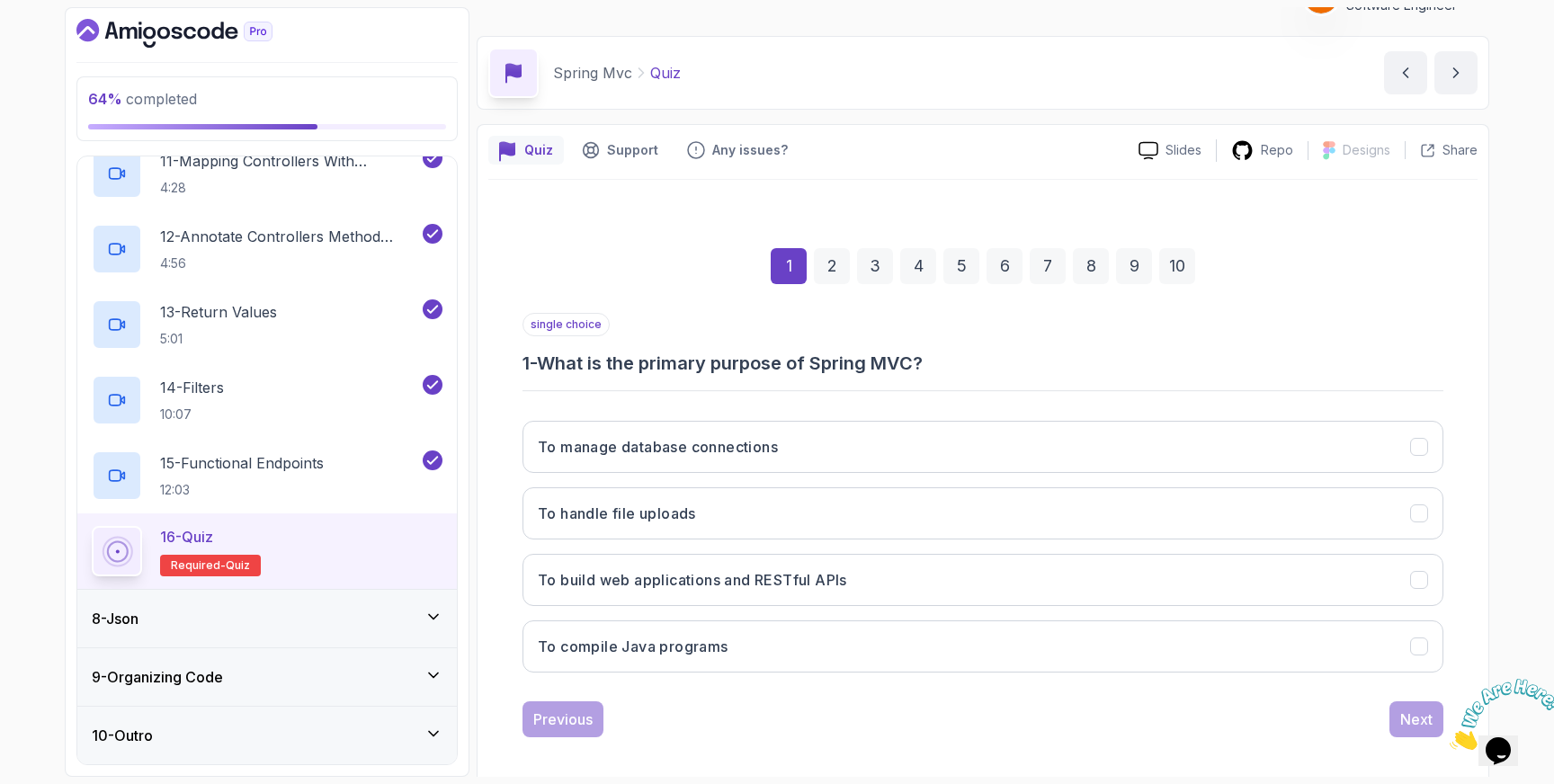
scroll to position [47, 0]
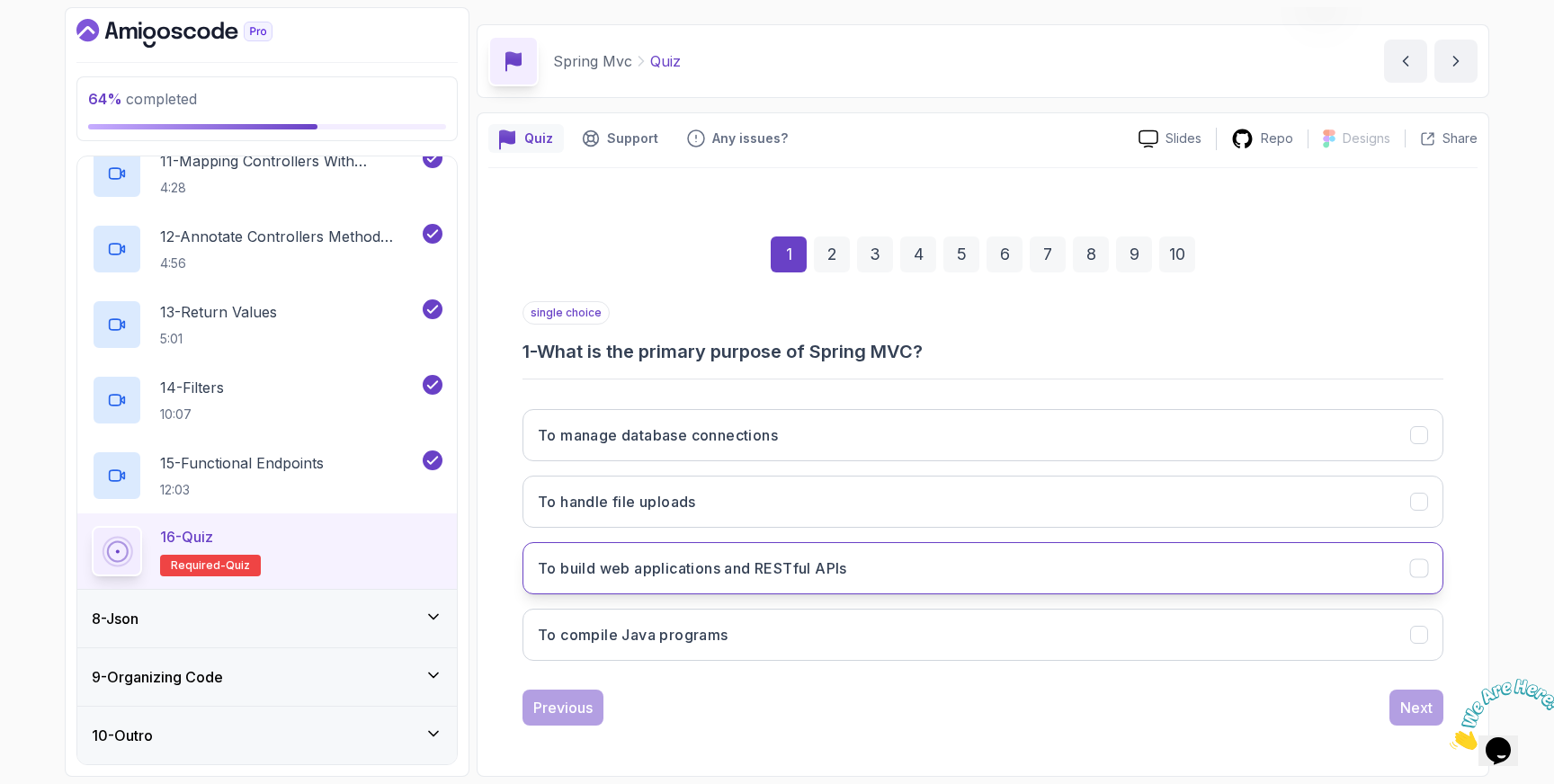
click at [1420, 565] on icon "To build web applications and RESTful APIs" at bounding box center [1420, 569] width 17 height 17
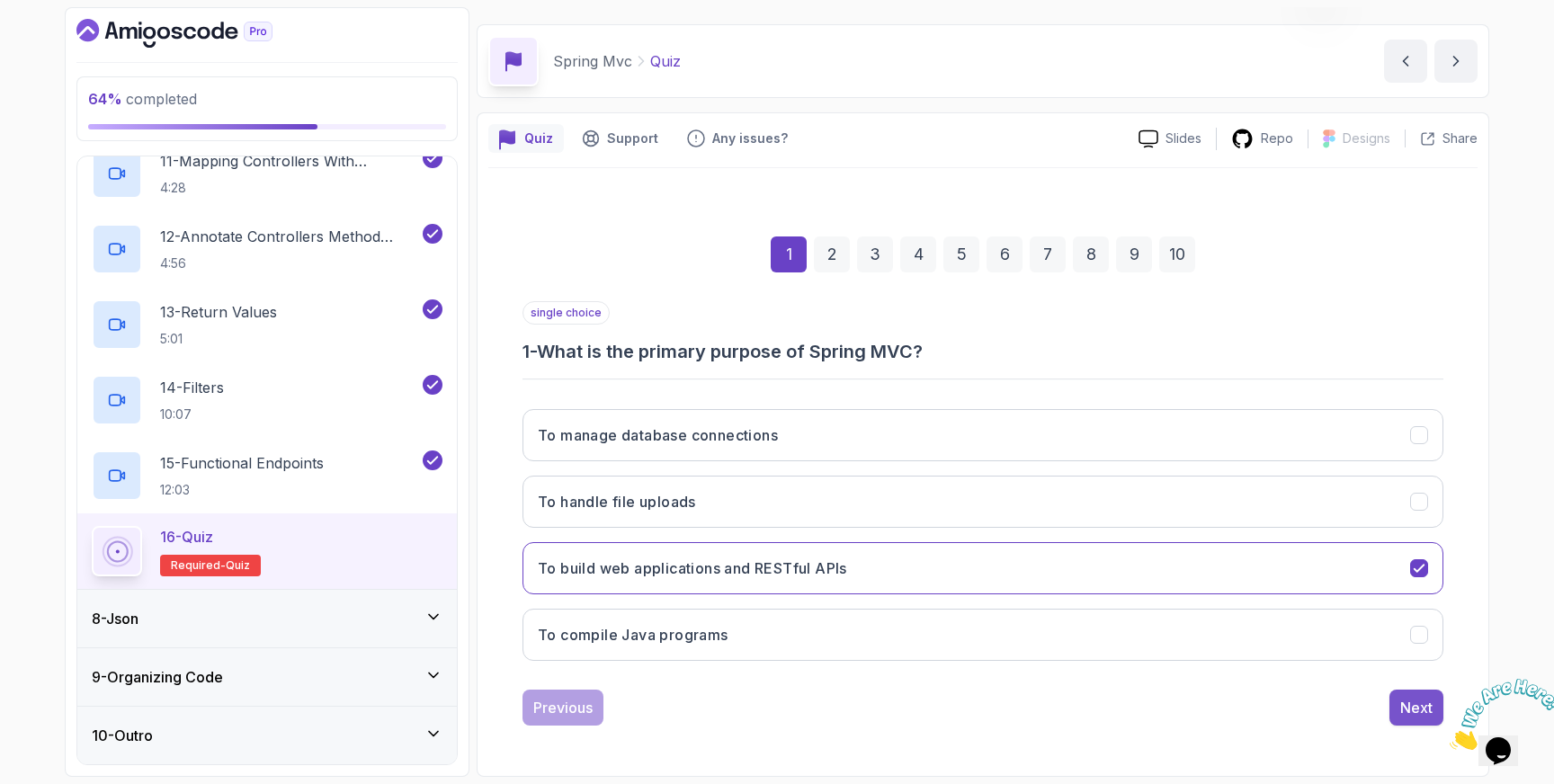
click at [1413, 708] on div "Next" at bounding box center [1417, 708] width 33 height 22
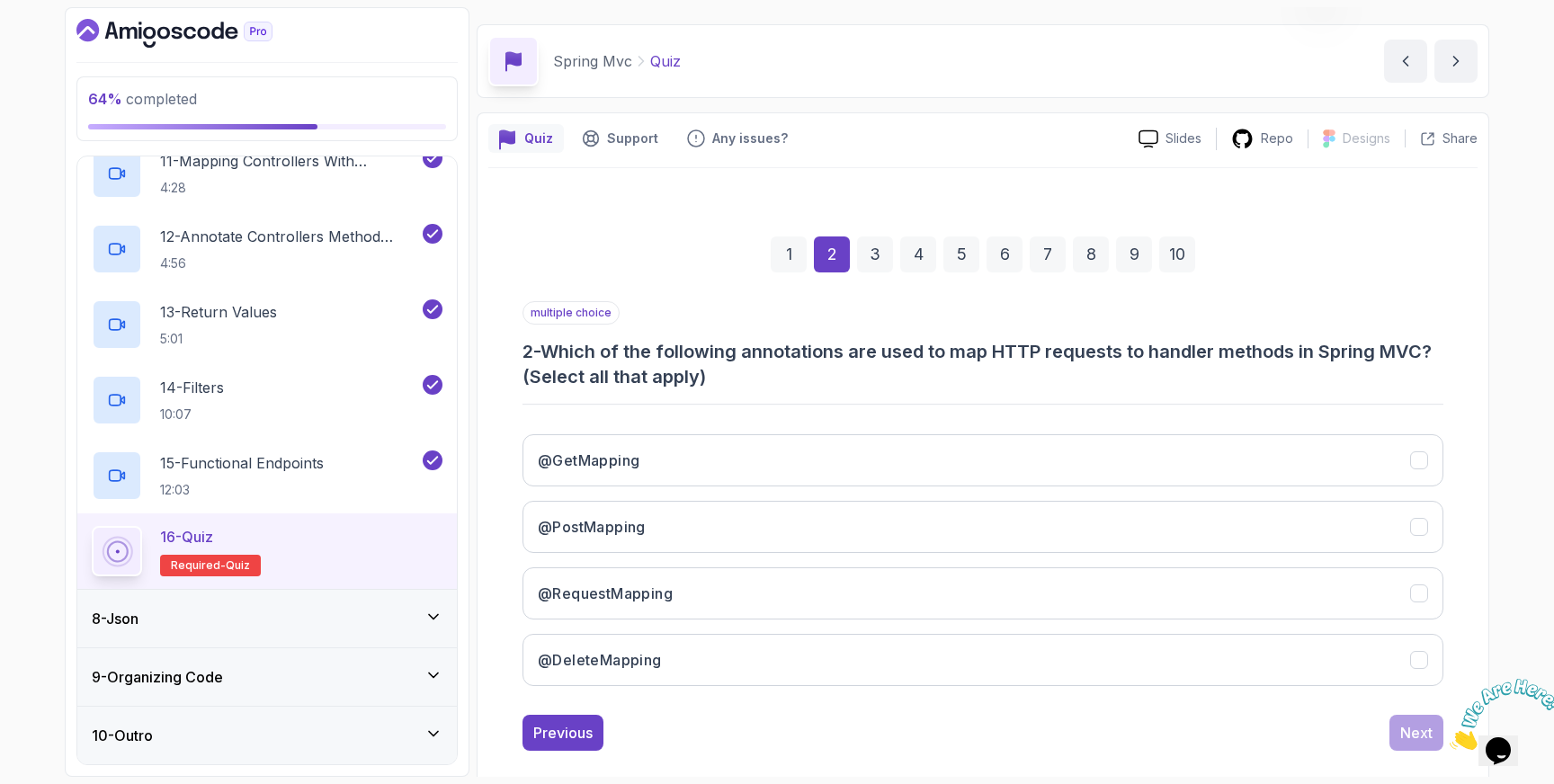
scroll to position [73, 0]
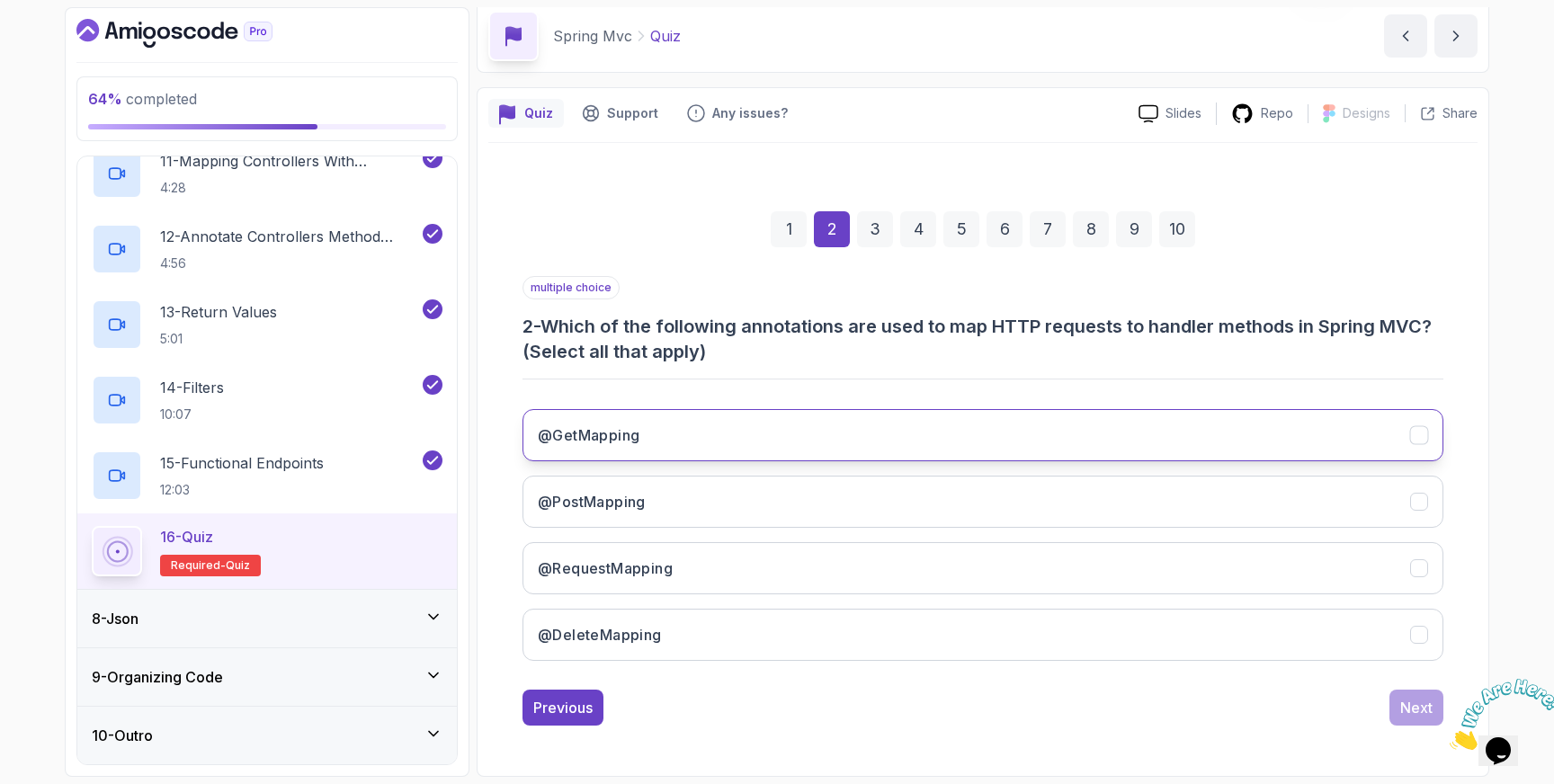
click at [1425, 433] on icon "@GetMapping" at bounding box center [1420, 435] width 17 height 17
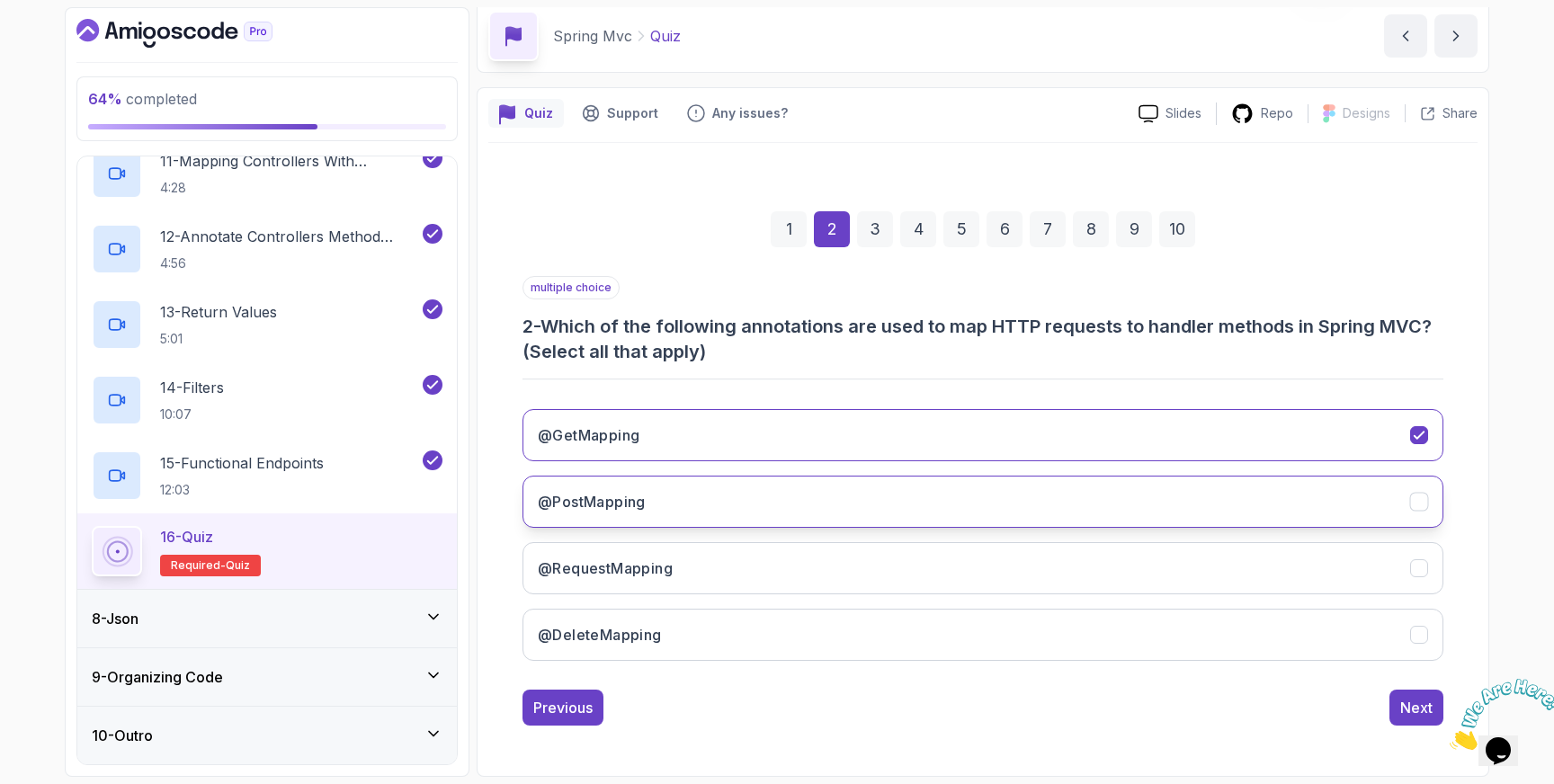
click at [1420, 506] on icon "@PostMapping" at bounding box center [1420, 501] width 17 height 17
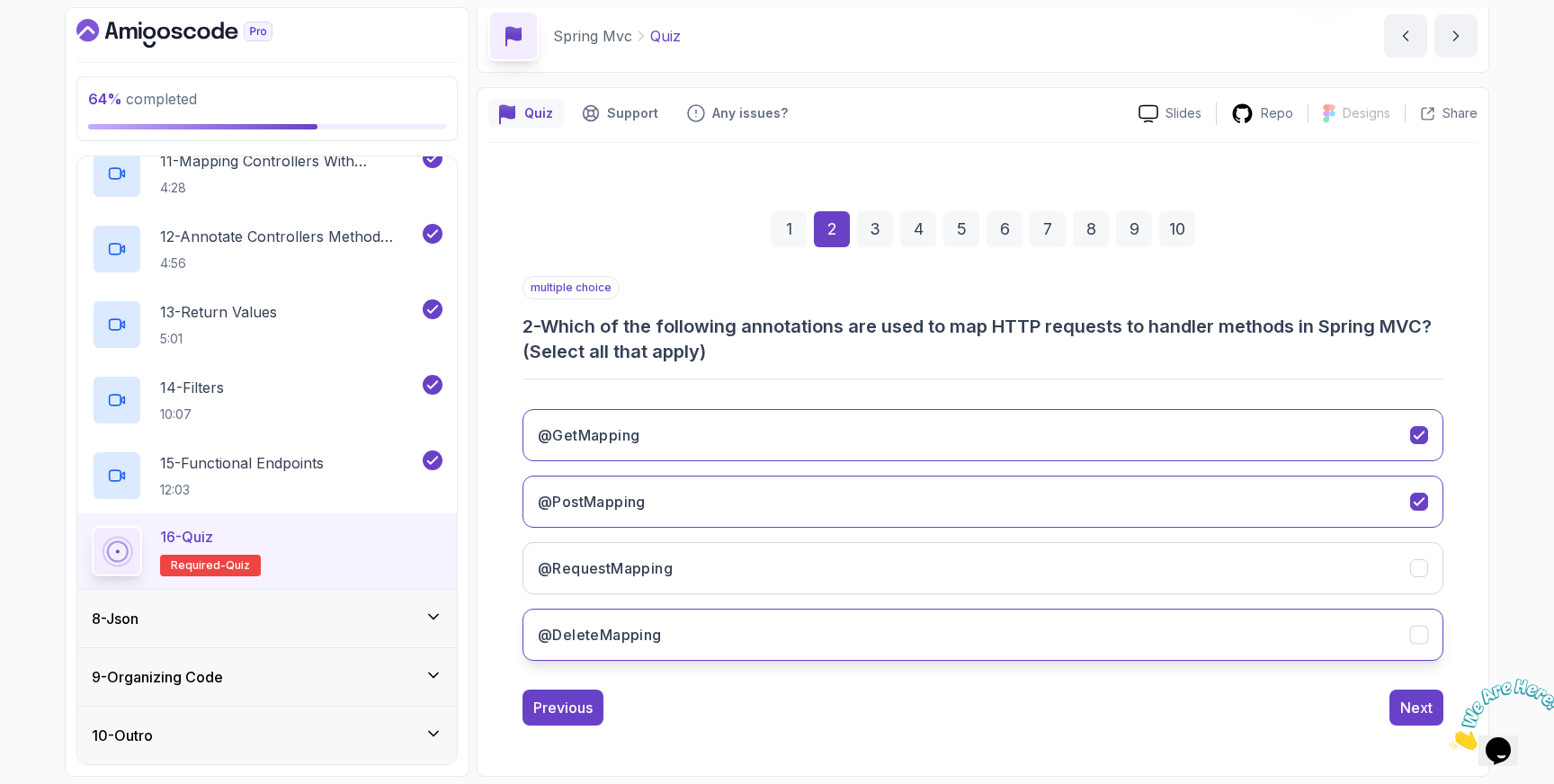
click at [1417, 634] on icon "@DeleteMapping" at bounding box center [1420, 635] width 17 height 17
click at [1415, 700] on div "Next" at bounding box center [1417, 708] width 33 height 22
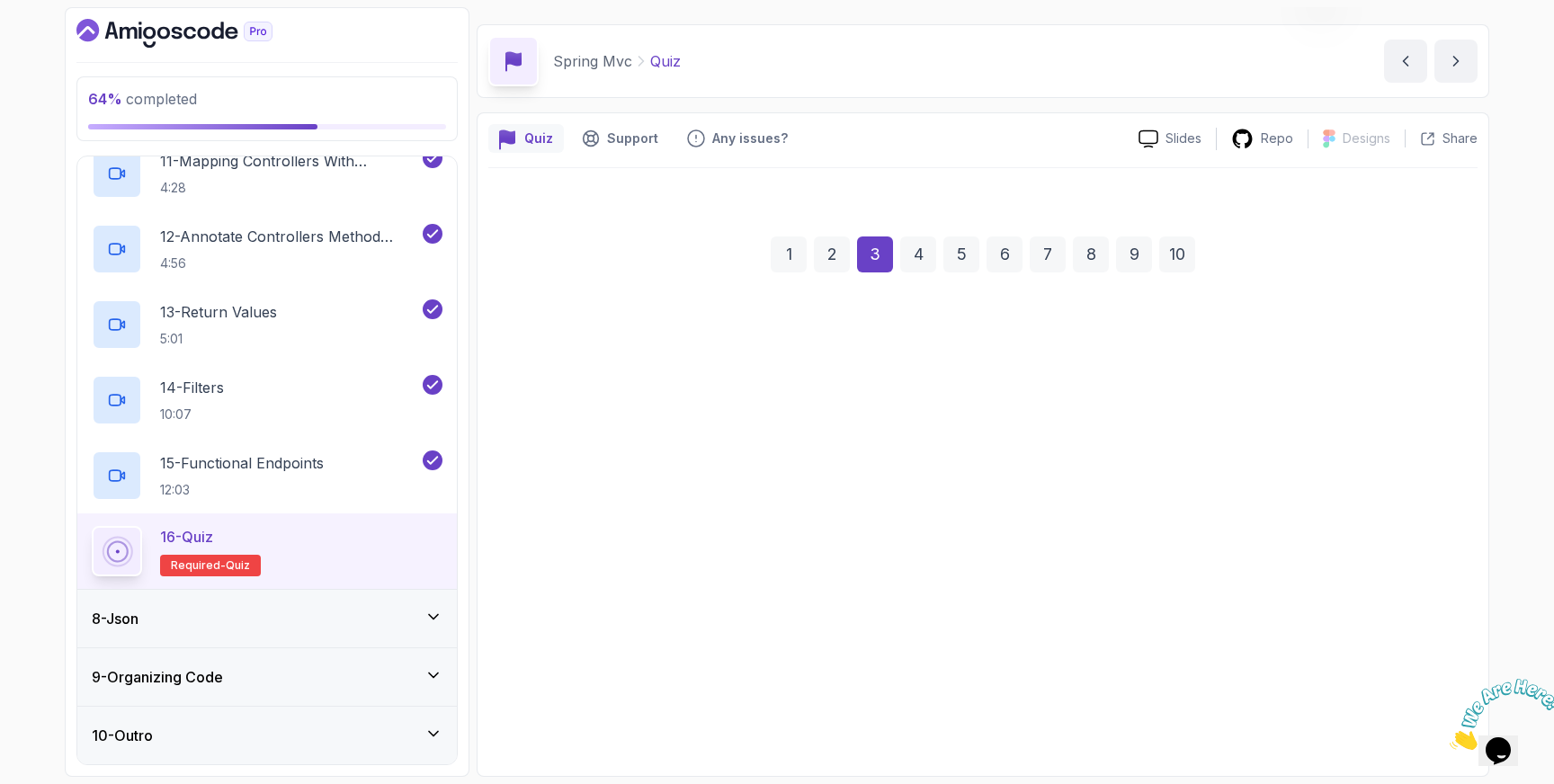
scroll to position [47, 0]
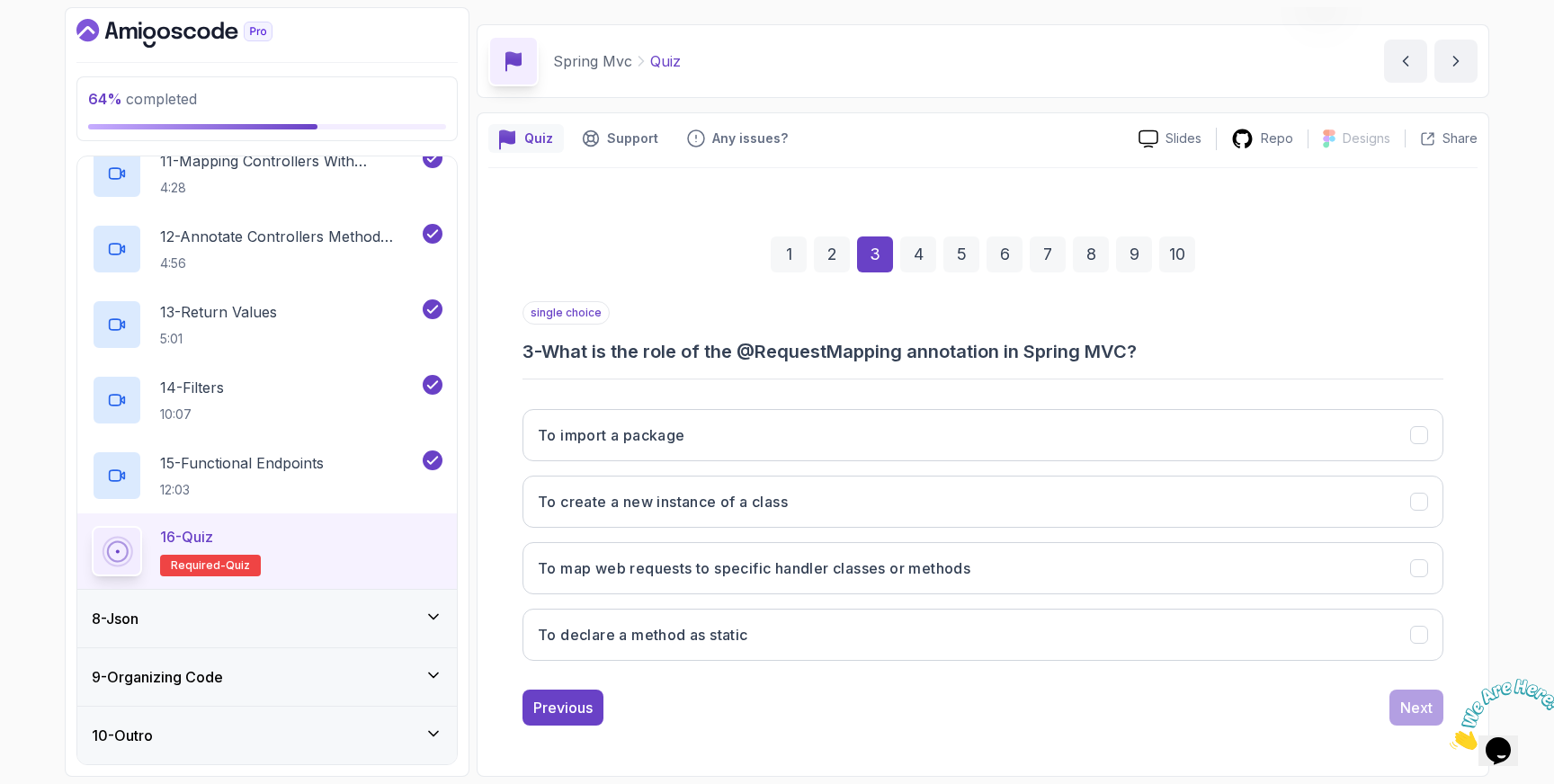
click at [822, 347] on h3 "3 - What is the role of the @RequestMapping annotation in Spring MVC?" at bounding box center [982, 352] width 921 height 25
copy h3 "RequestMapping"
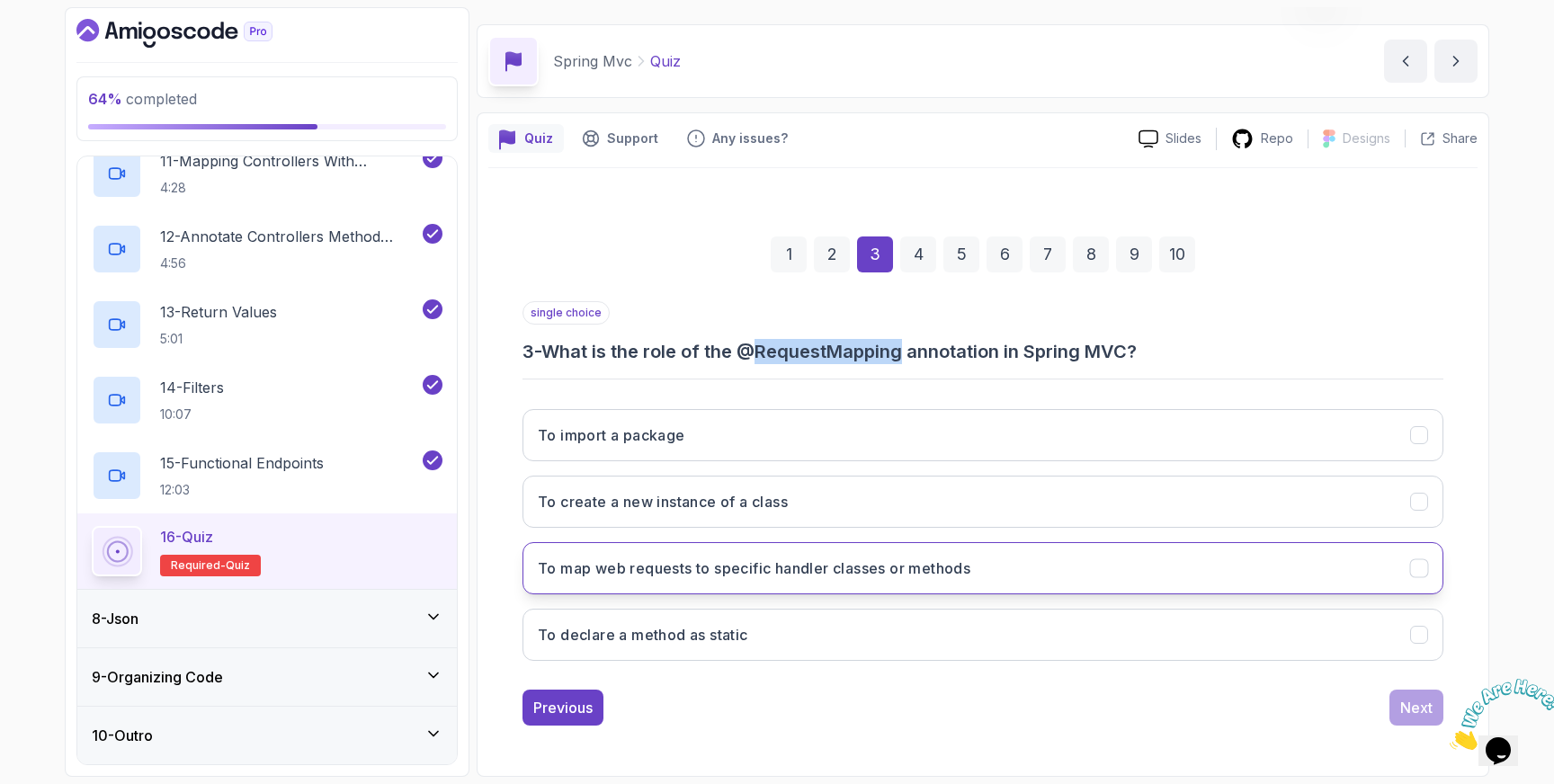
click at [1422, 564] on icon "To map web requests to specific handler classes or methods" at bounding box center [1420, 569] width 17 height 17
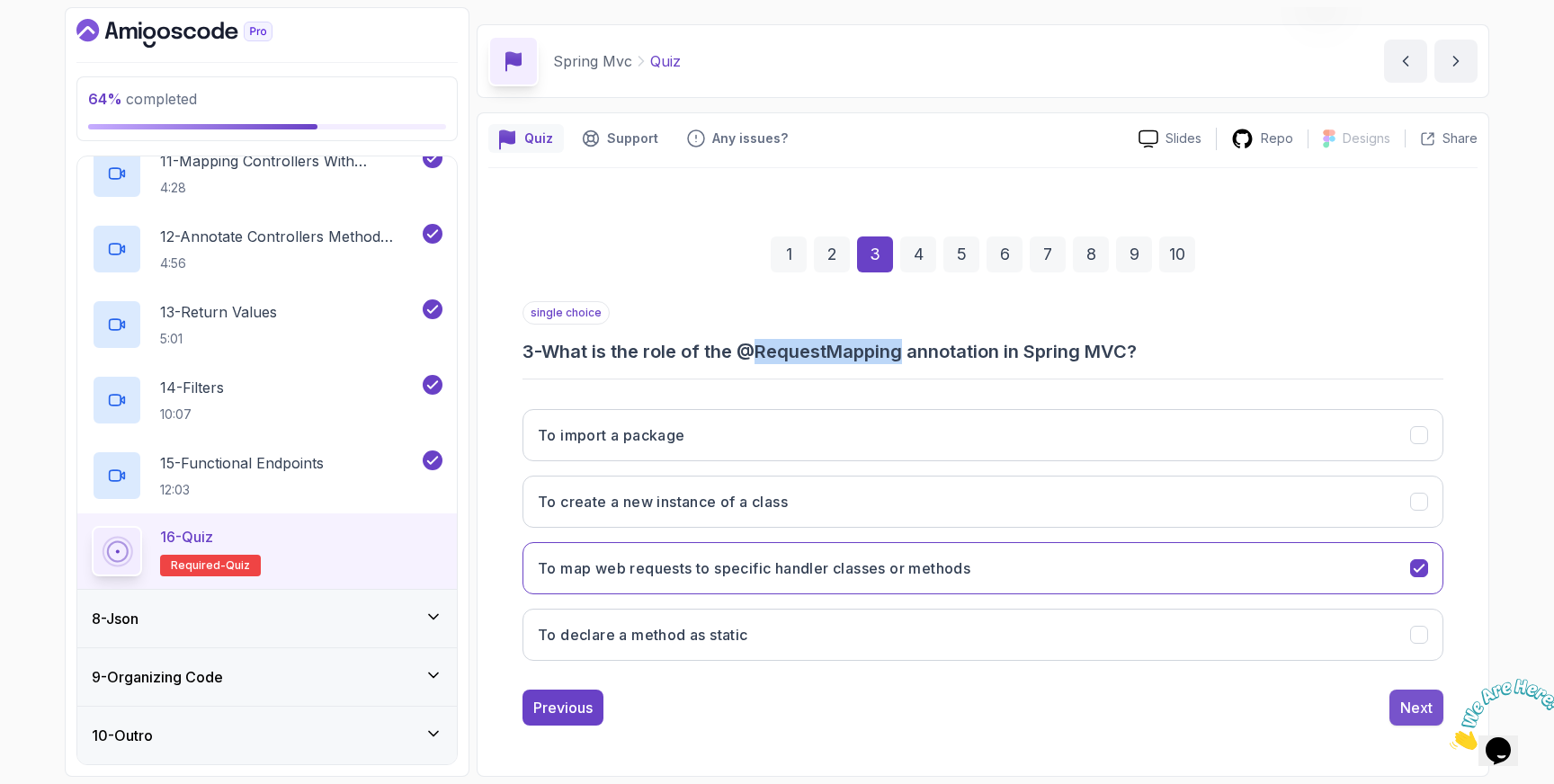
click at [1414, 701] on div "Next" at bounding box center [1417, 708] width 33 height 22
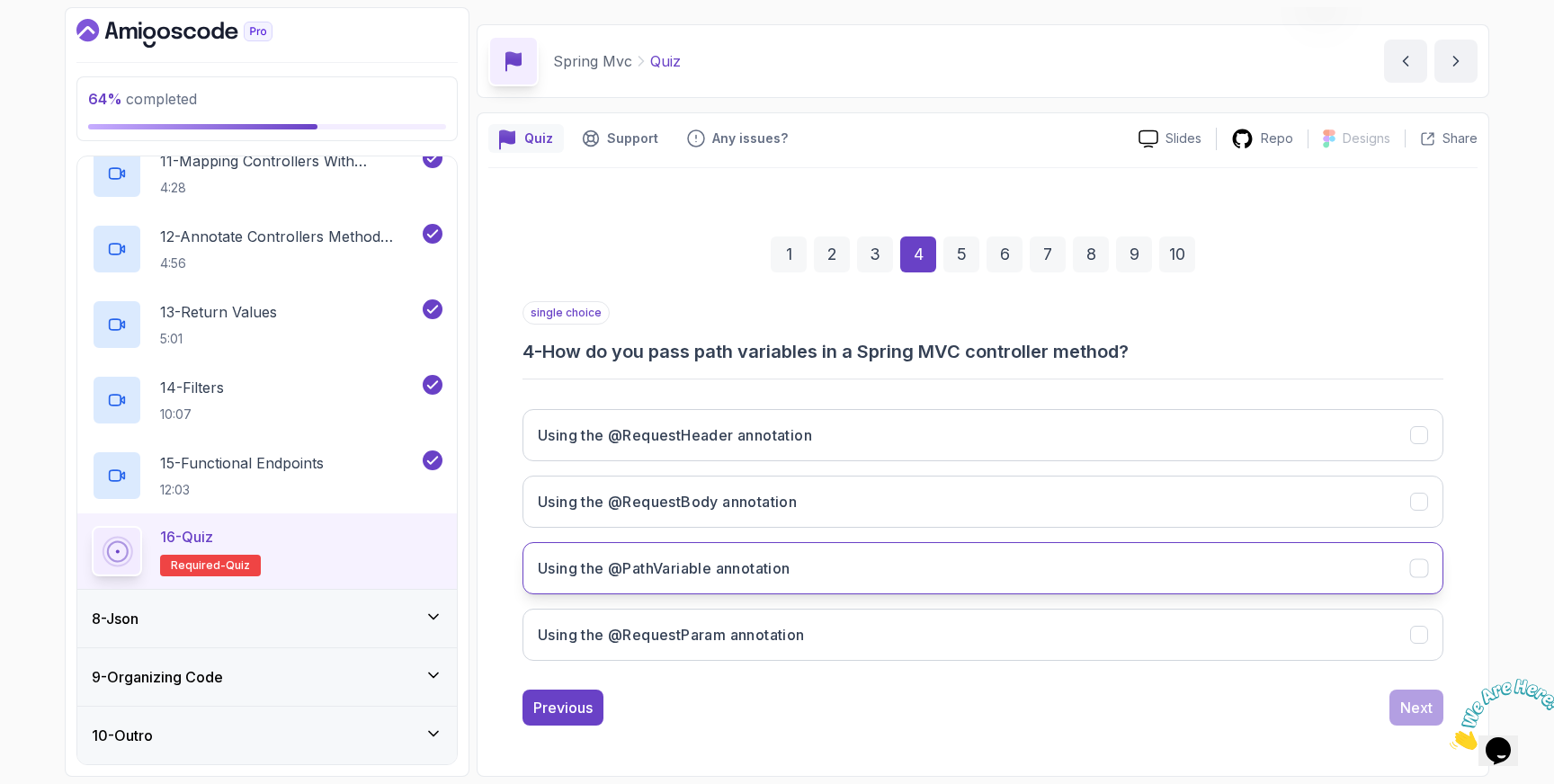
click at [1422, 566] on icon "Using the @PathVariable annotation" at bounding box center [1419, 568] width 10 height 7
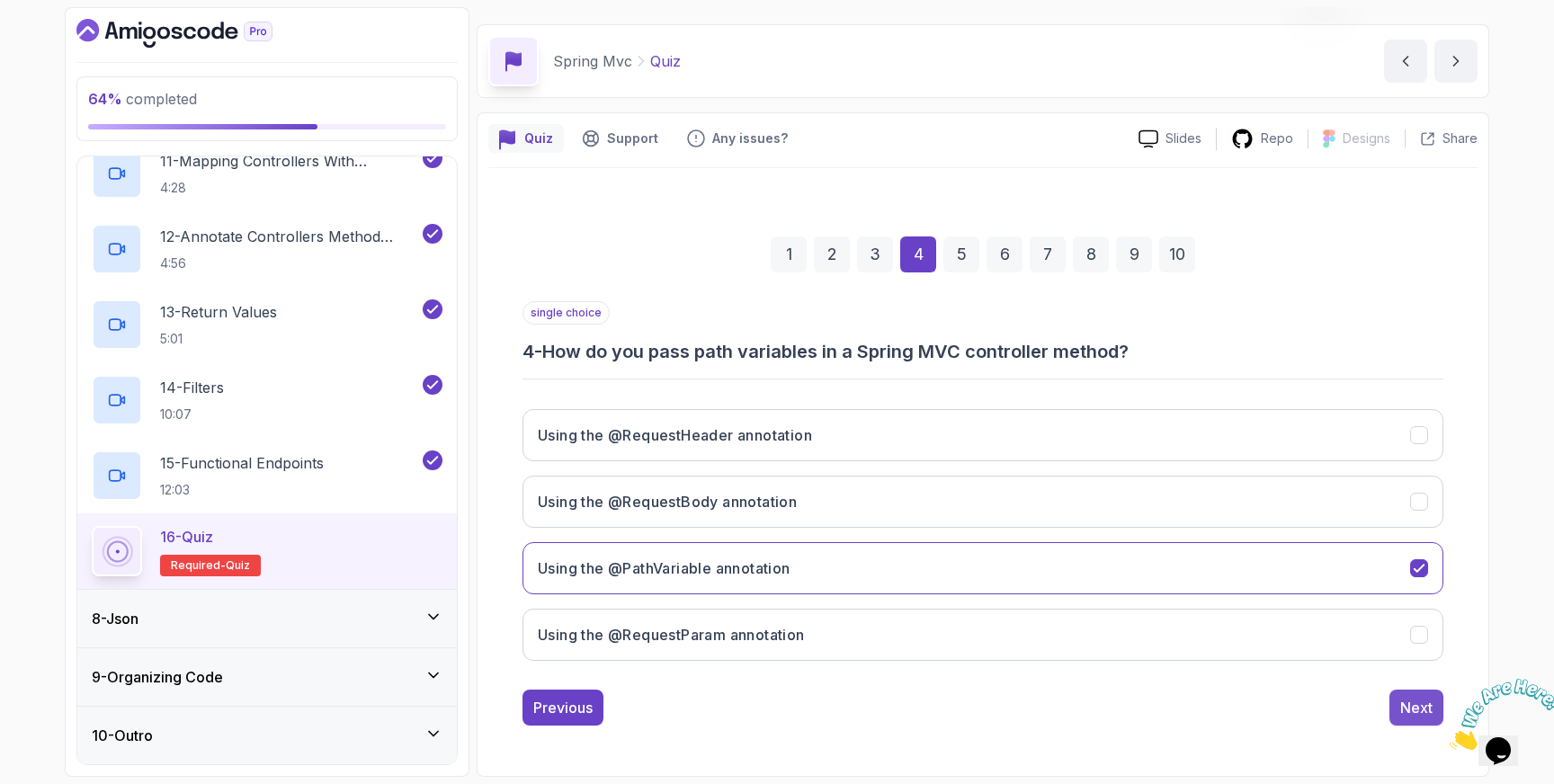
click at [1416, 708] on div "Next" at bounding box center [1417, 708] width 33 height 22
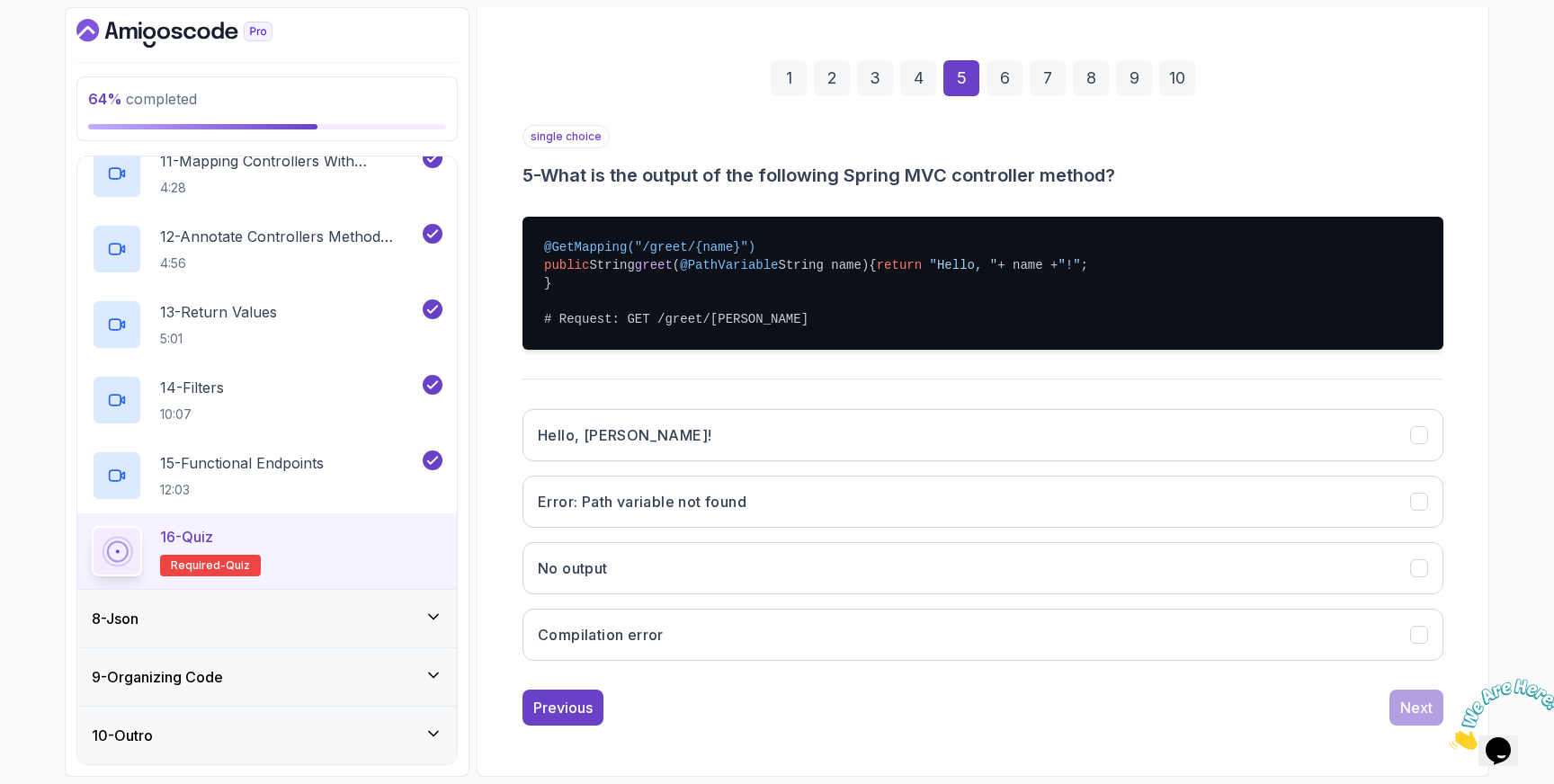
scroll to position [229, 0]
click at [1422, 444] on icon "Hello, John!" at bounding box center [1420, 435] width 17 height 17
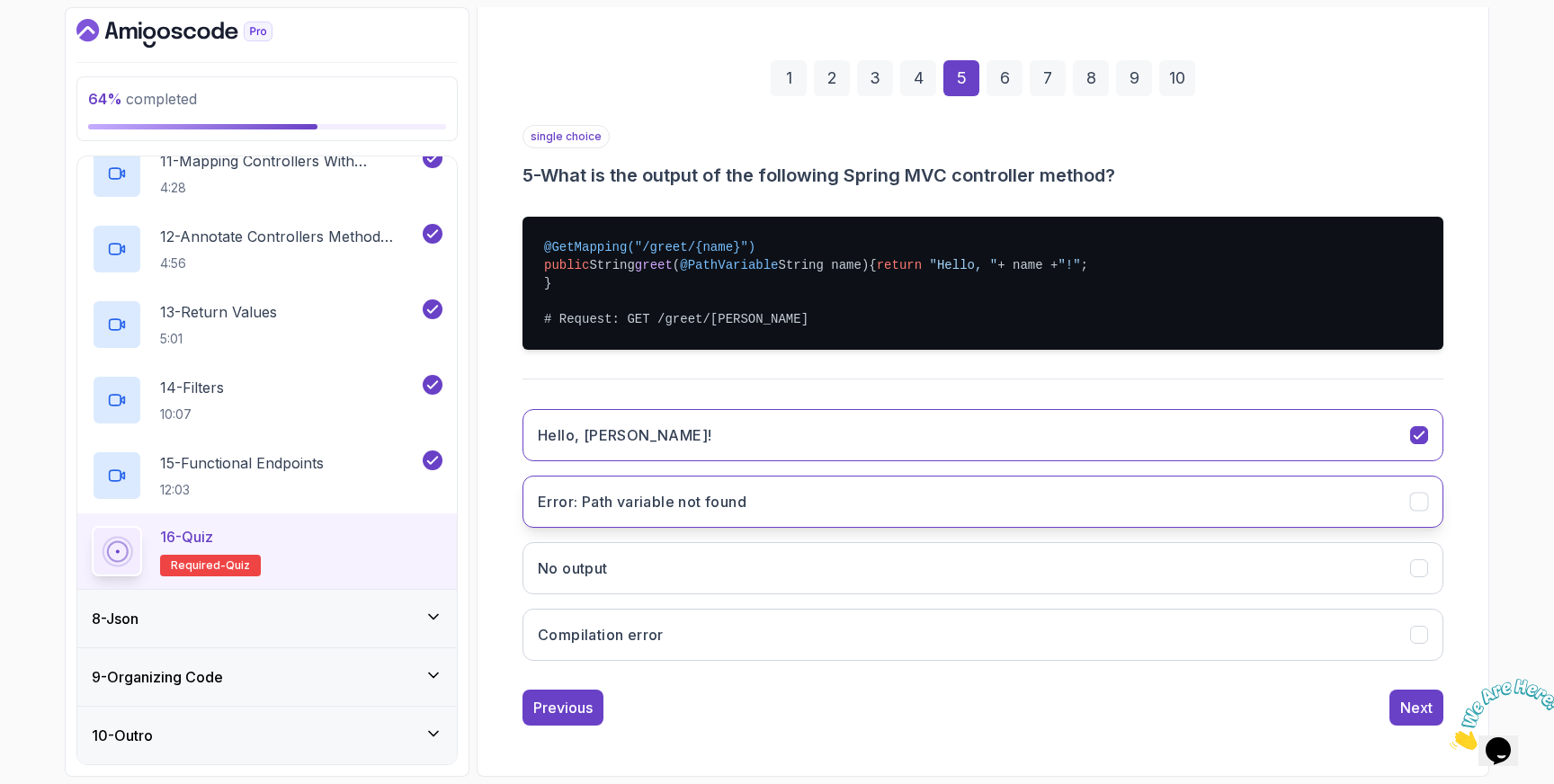
scroll to position [242, 0]
click at [1410, 703] on div "Next" at bounding box center [1417, 708] width 33 height 22
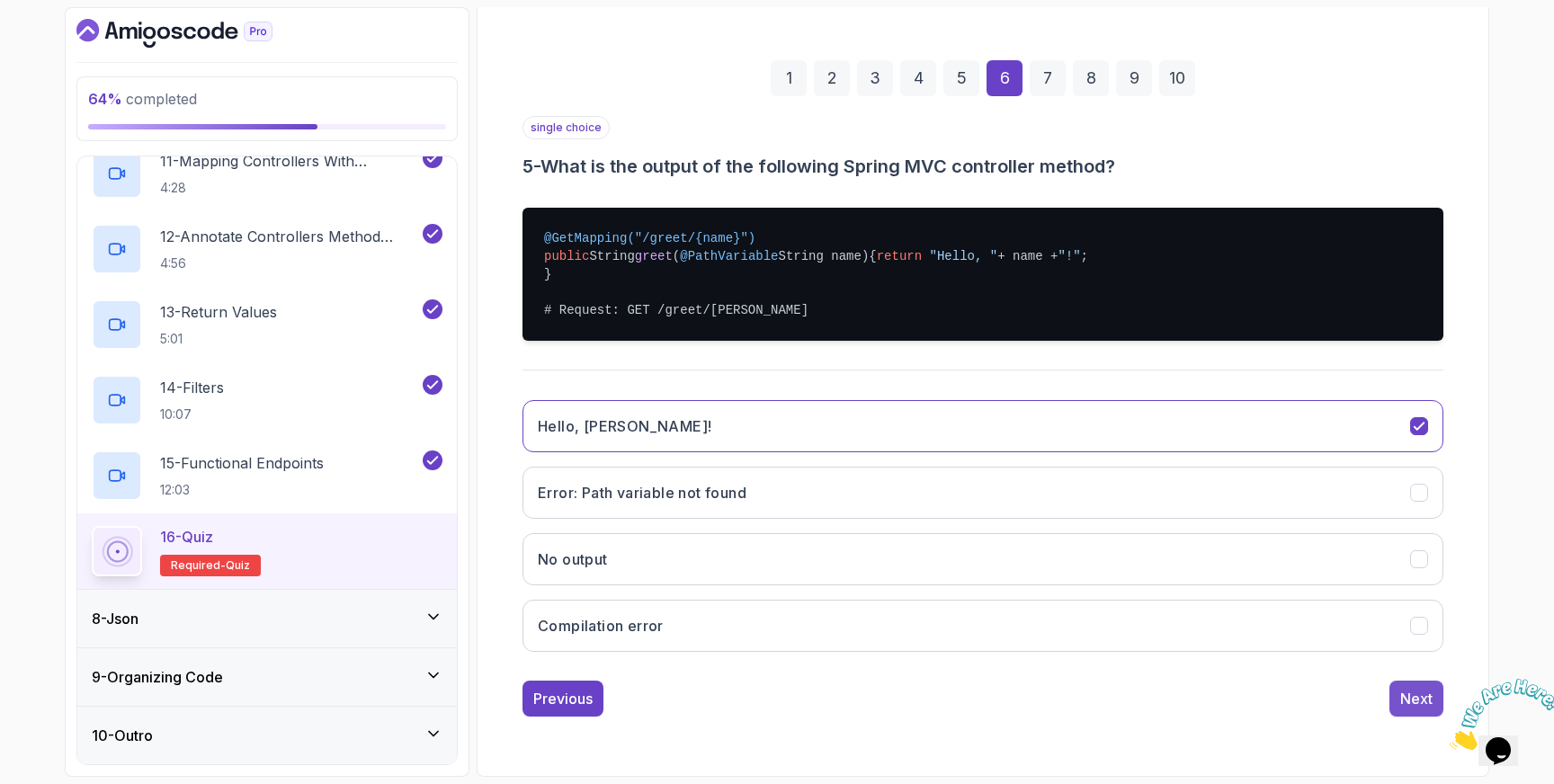
scroll to position [47, 0]
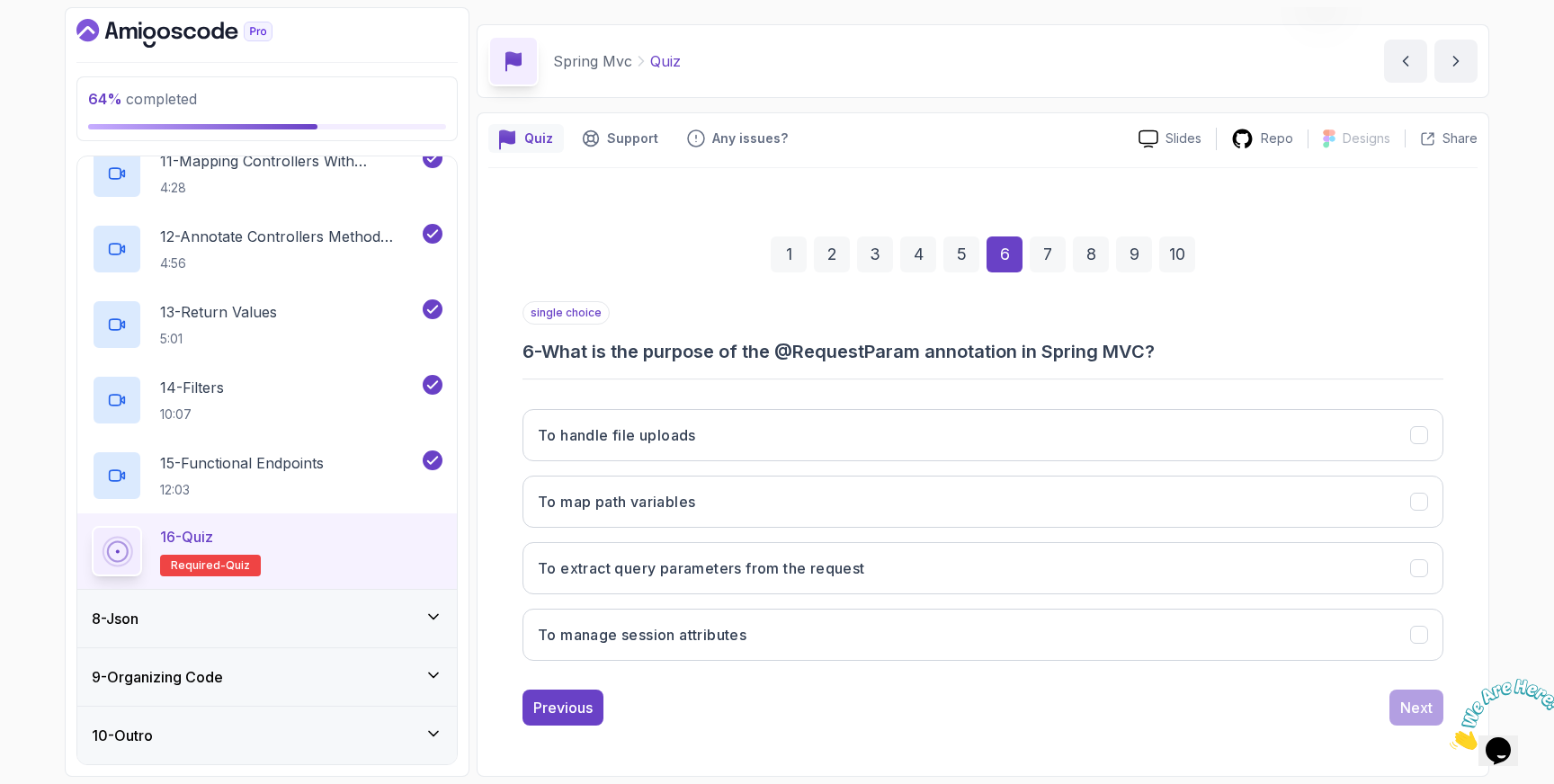
click at [846, 355] on h3 "6 - What is the purpose of the @RequestParam annotation in Spring MVC?" at bounding box center [982, 352] width 921 height 25
copy h3 "RequestParam"
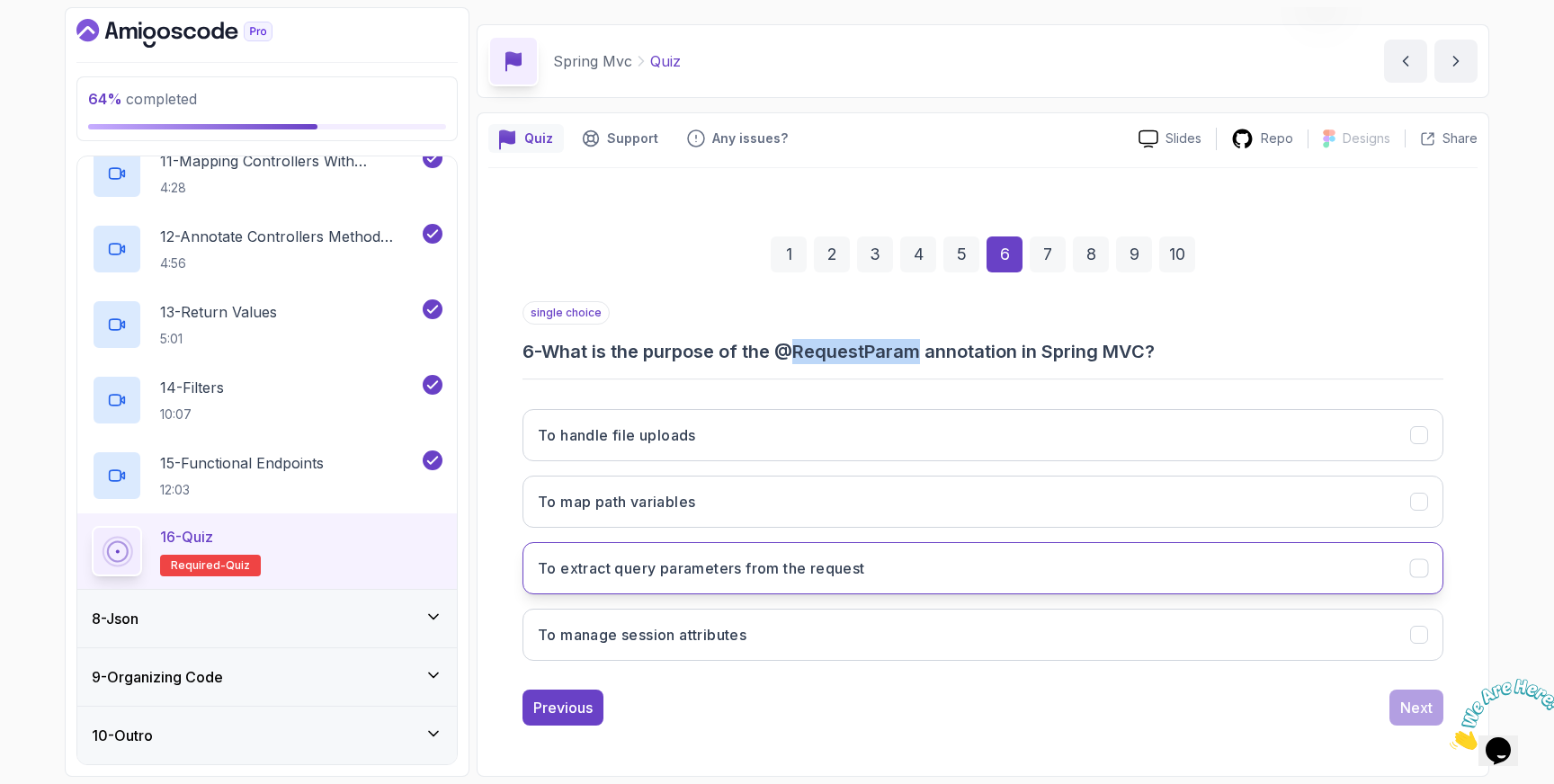
click at [1420, 558] on button "To extract query parameters from the request" at bounding box center [982, 568] width 921 height 52
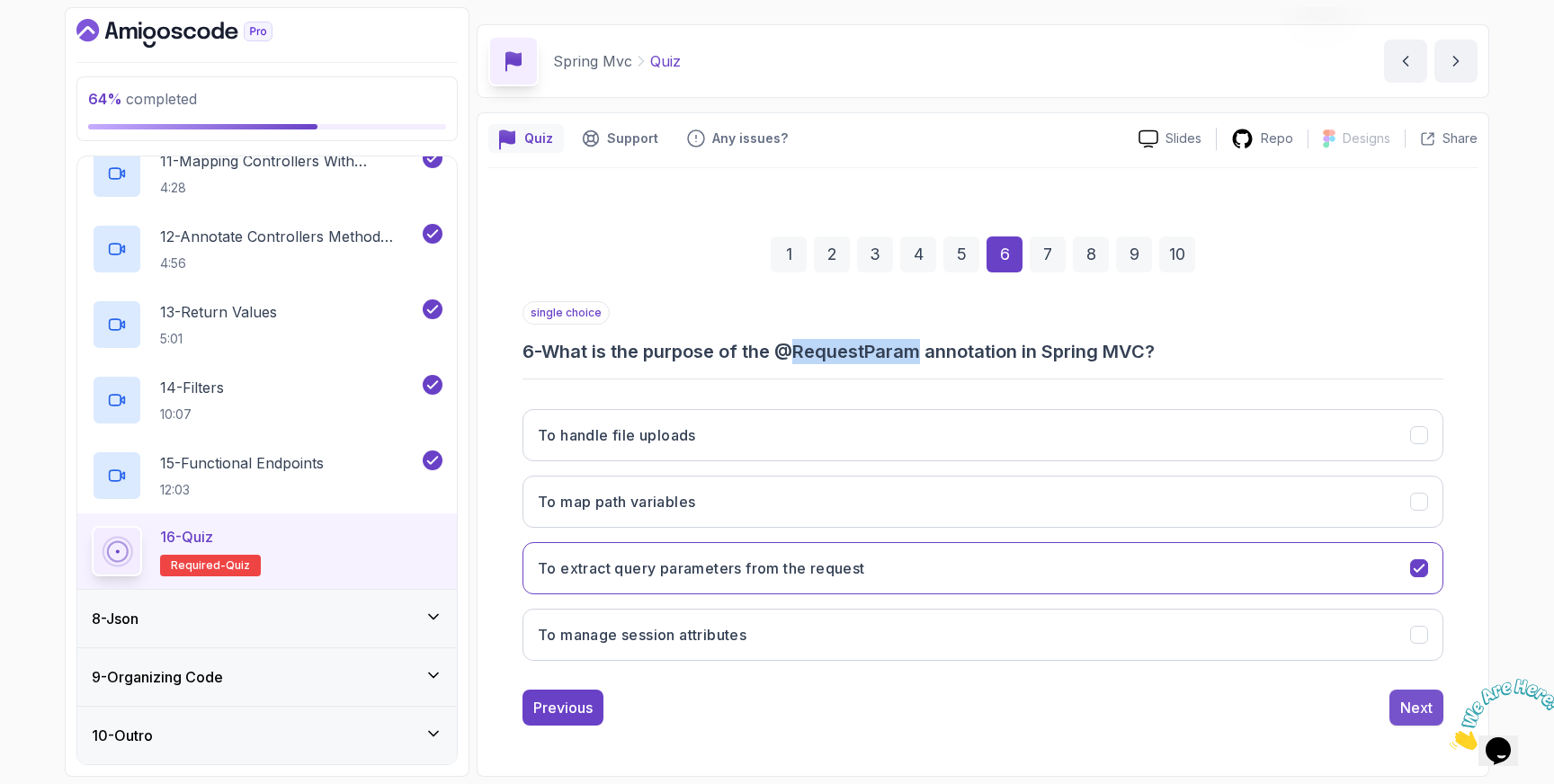
click at [1409, 698] on div "Next" at bounding box center [1417, 708] width 33 height 22
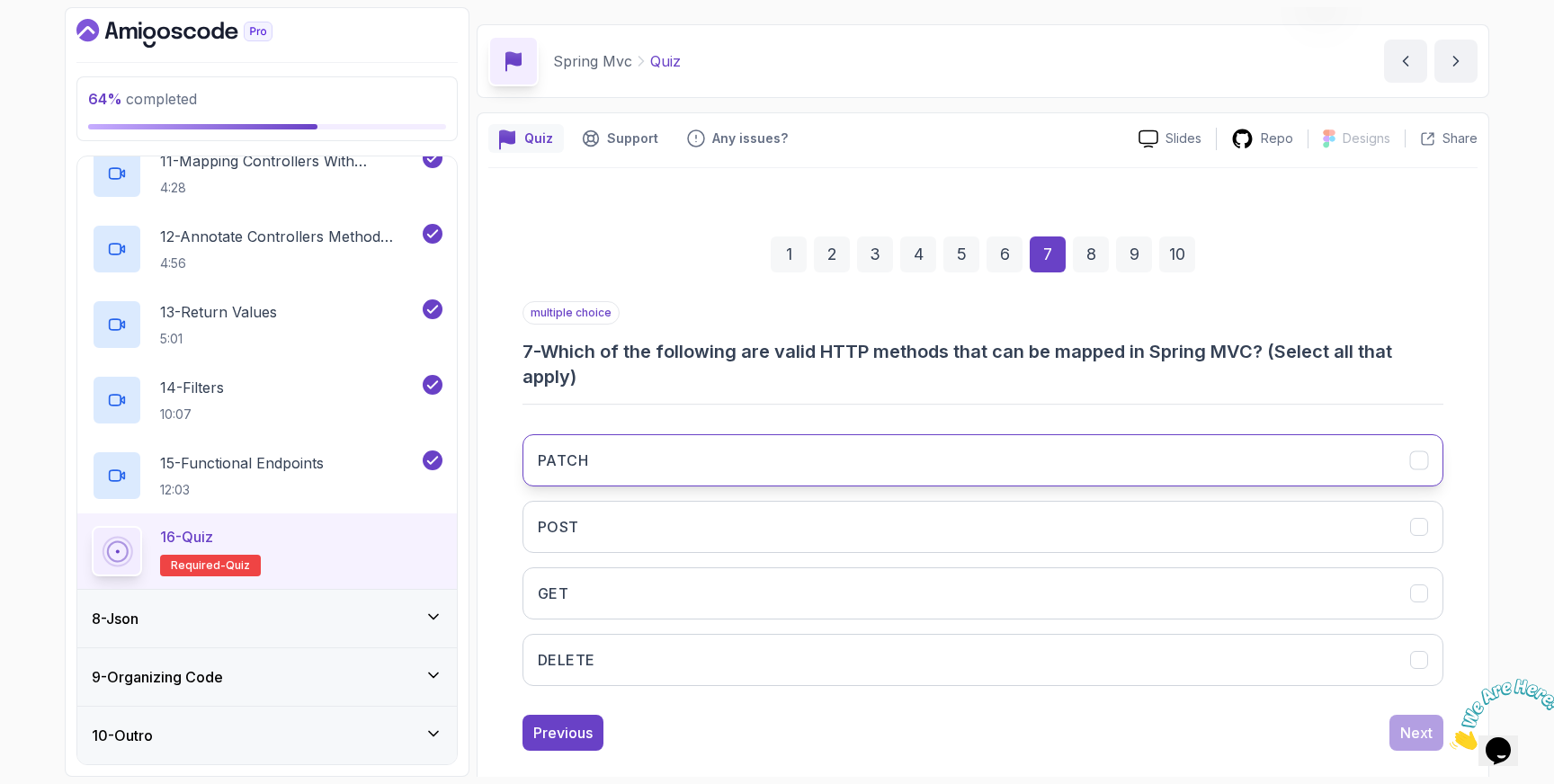
scroll to position [73, 0]
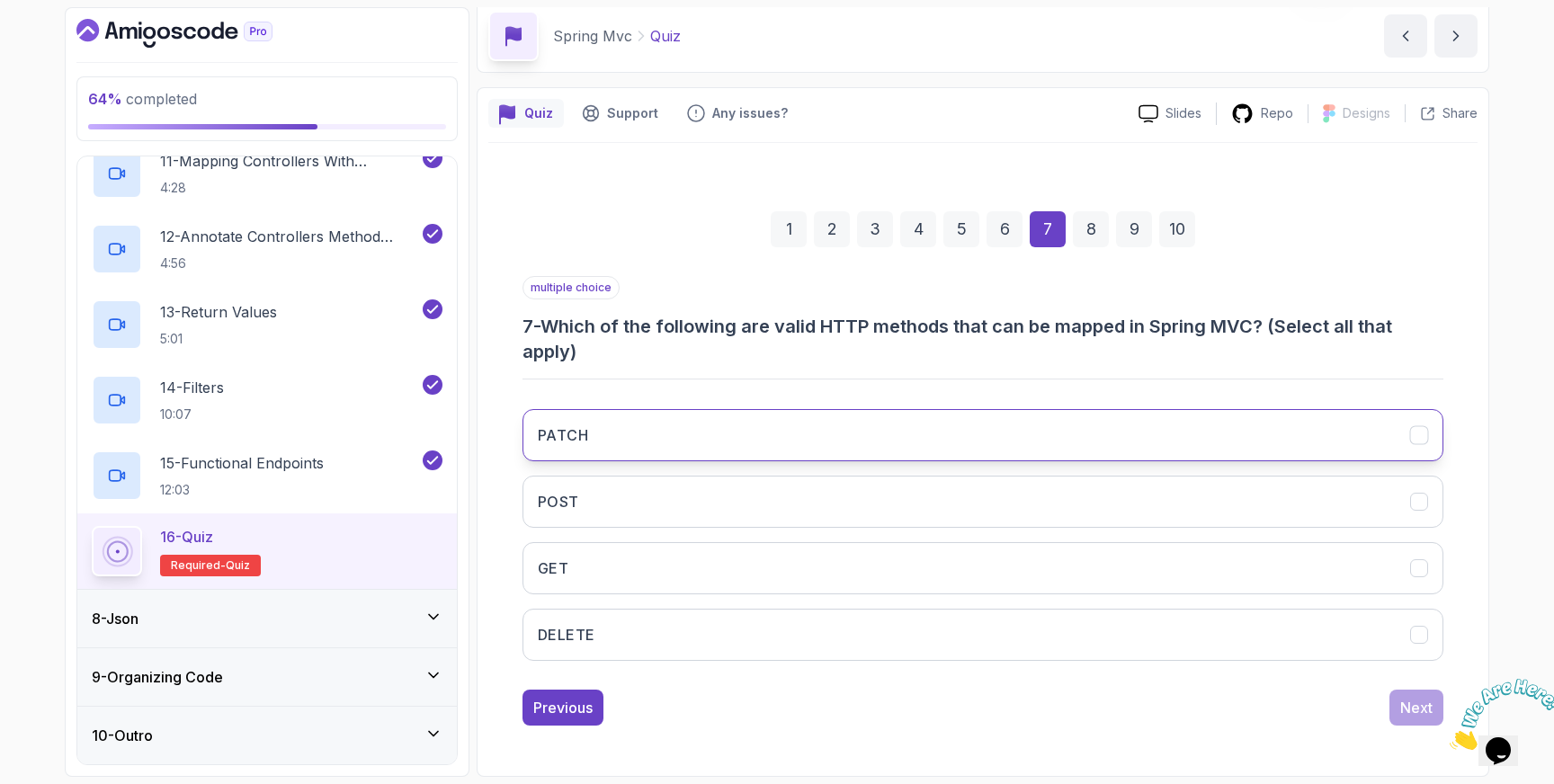
click at [1424, 434] on icon "PATCH" at bounding box center [1420, 435] width 17 height 17
click at [1423, 440] on icon "PATCH" at bounding box center [1420, 435] width 17 height 17
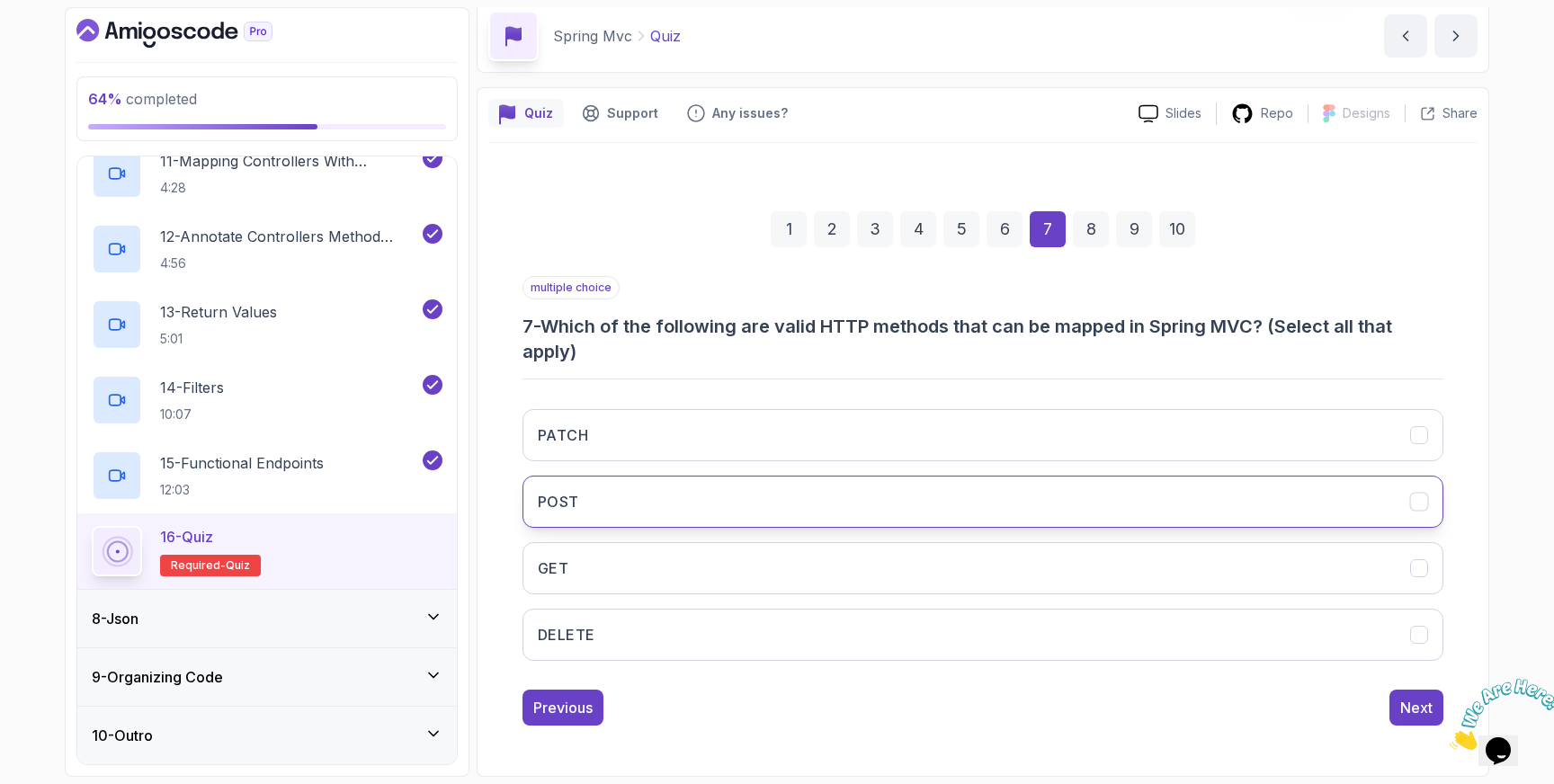
click at [1420, 510] on icon "POST" at bounding box center [1420, 501] width 17 height 17
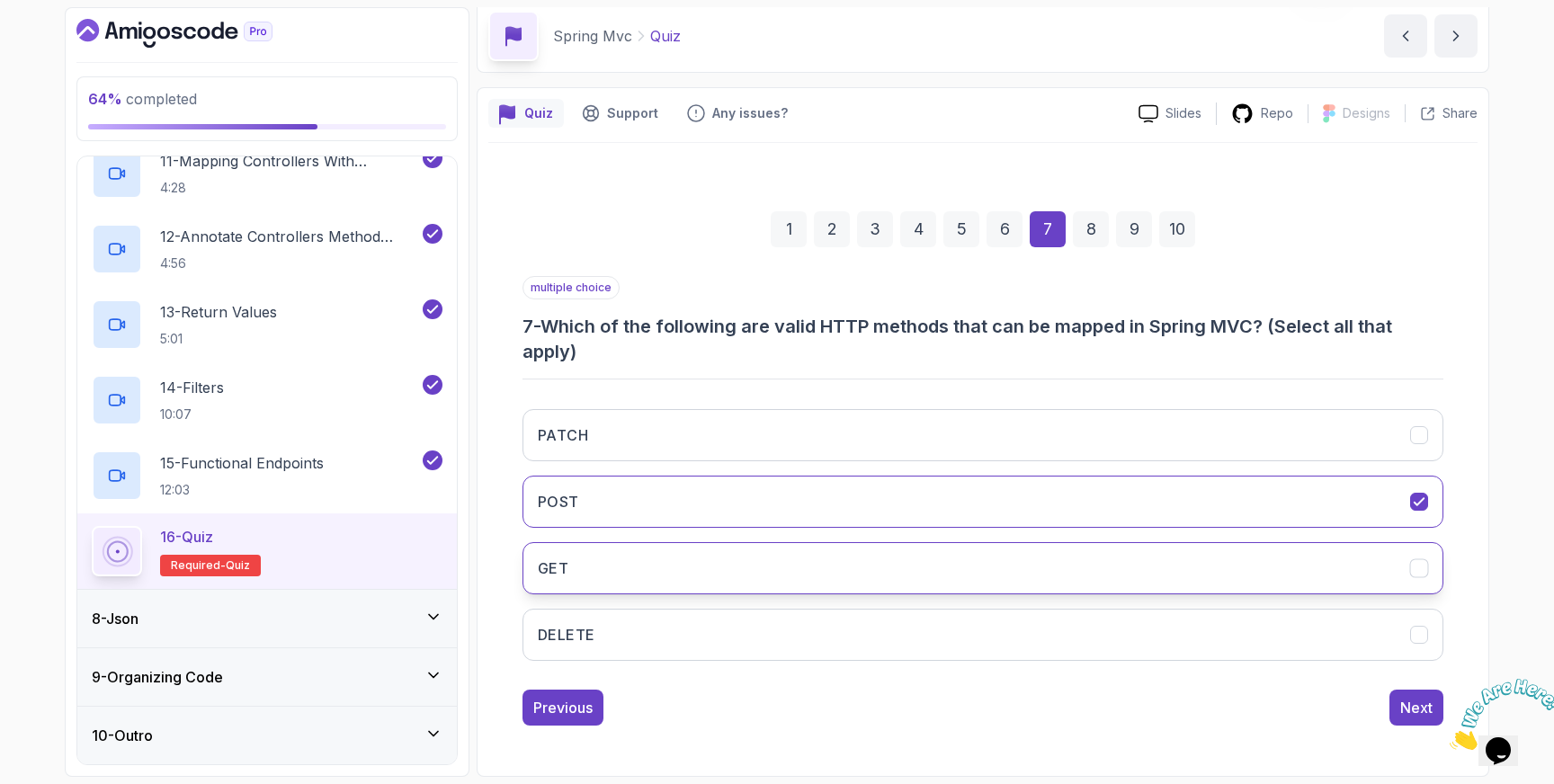
click at [1418, 566] on icon "GET" at bounding box center [1420, 569] width 17 height 17
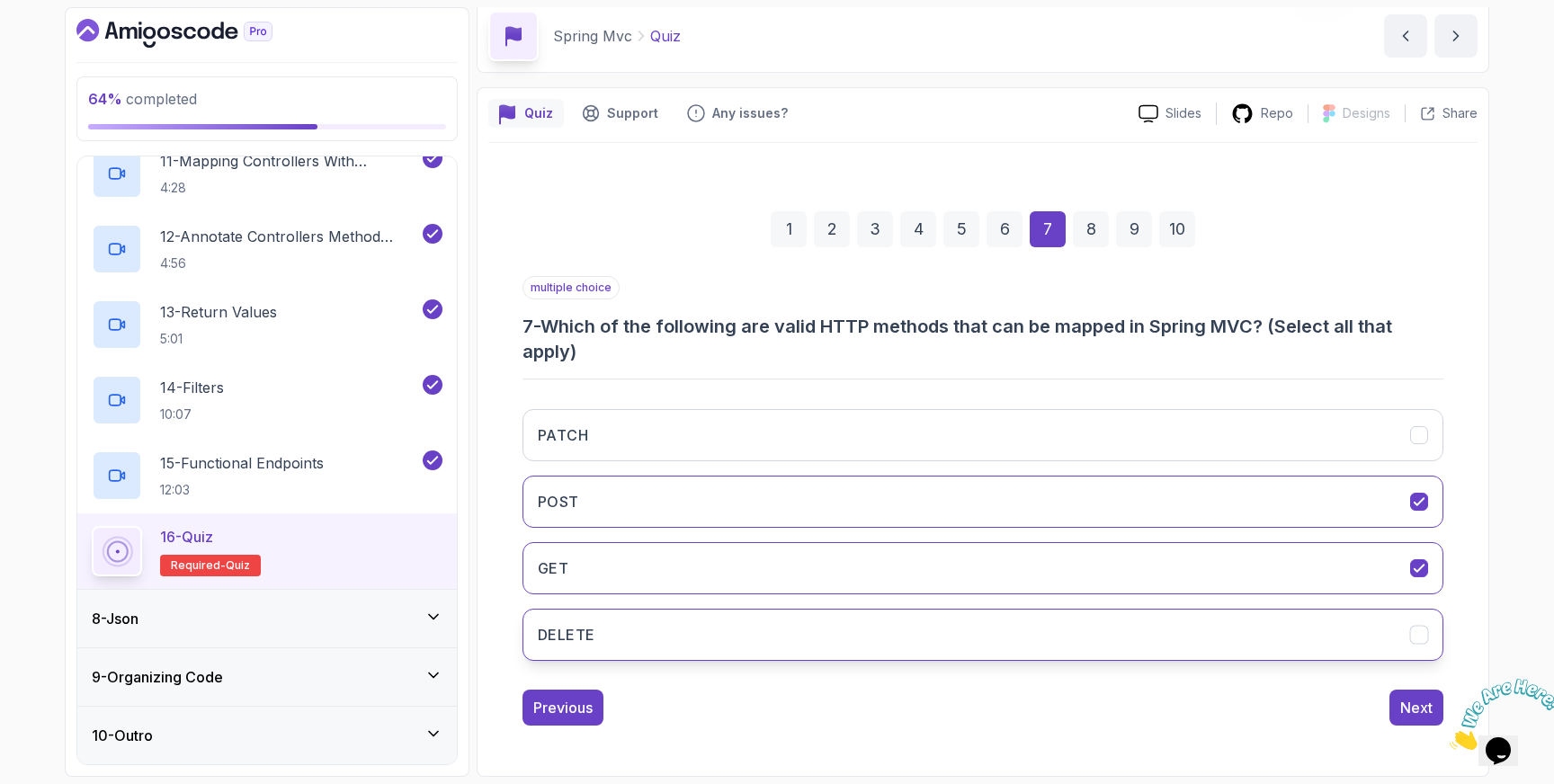
click at [1414, 636] on icon "DELETE" at bounding box center [1419, 635] width 10 height 7
click at [1420, 709] on div "Next" at bounding box center [1417, 708] width 33 height 22
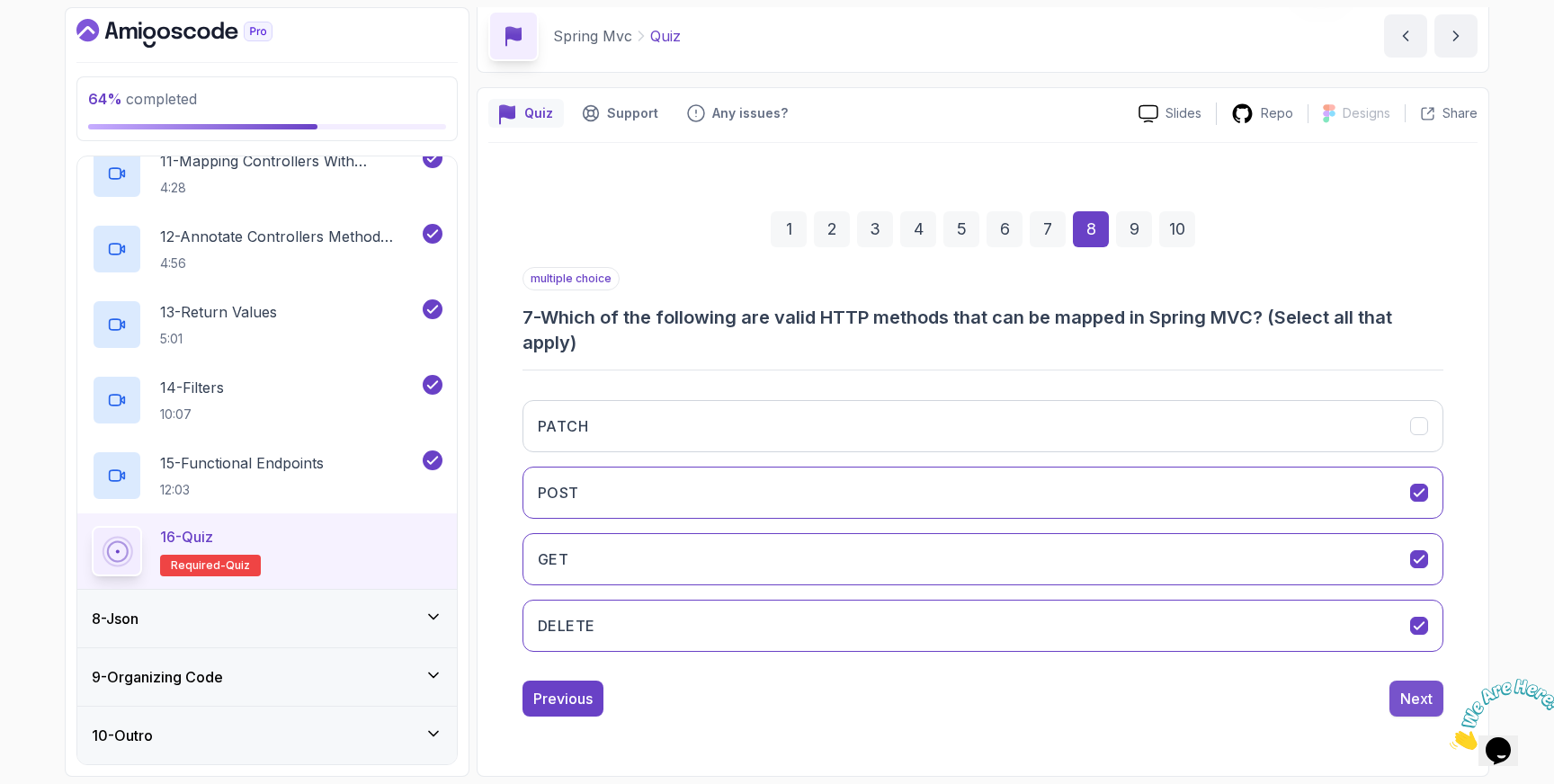
scroll to position [47, 0]
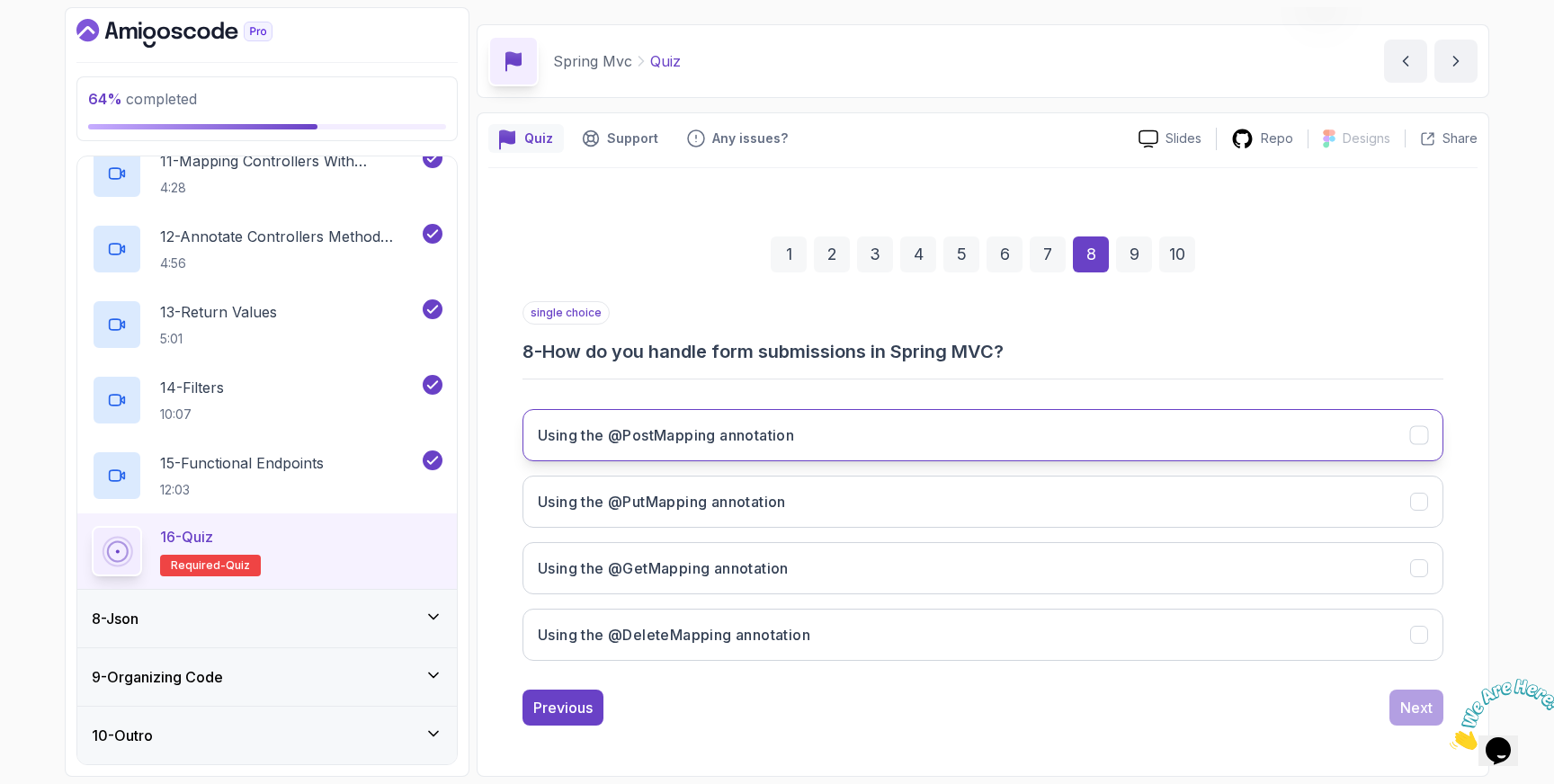
click at [1422, 432] on icon "Using the @PostMapping annotation" at bounding box center [1420, 435] width 17 height 17
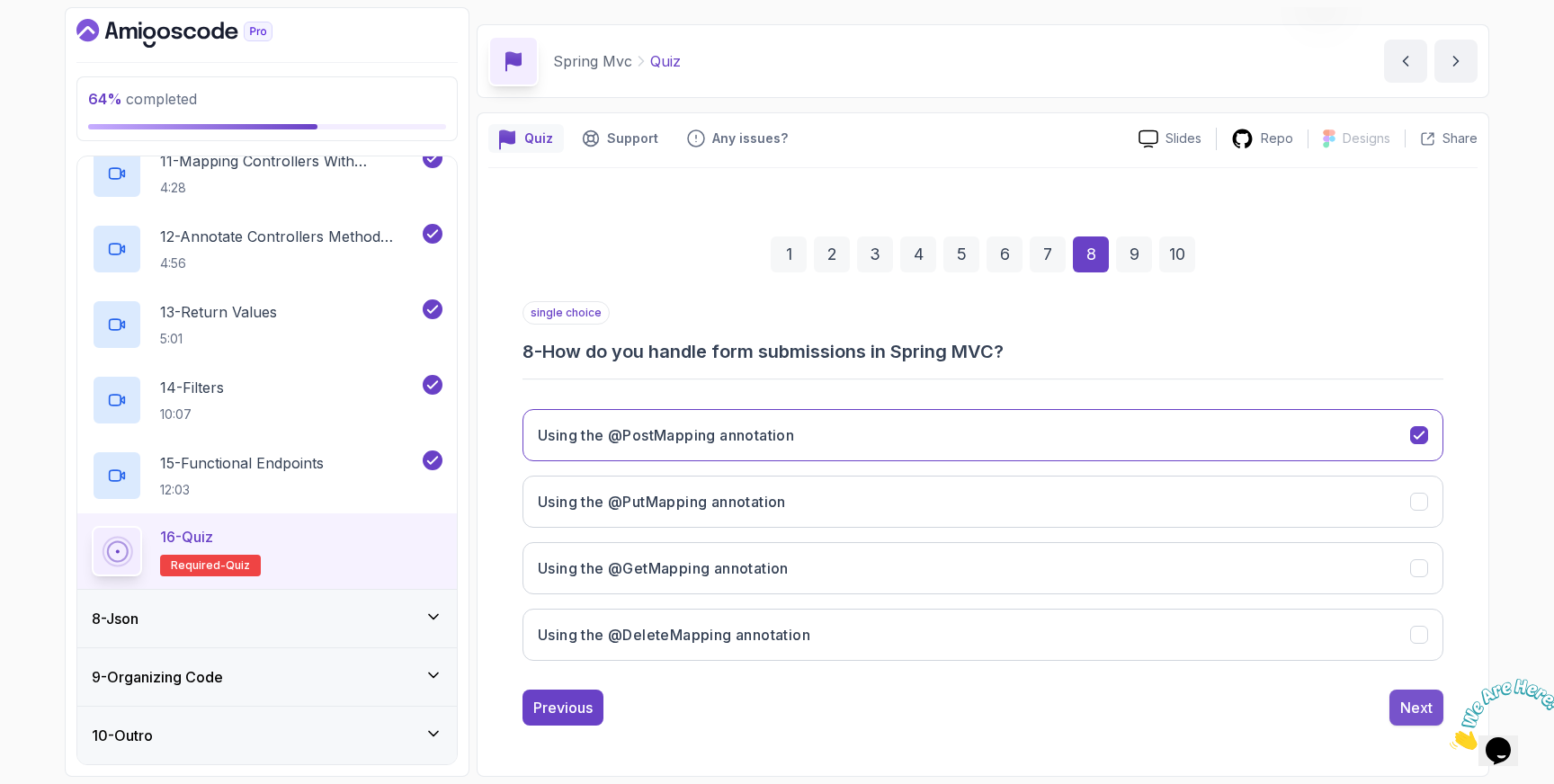
click at [1413, 704] on div "Next" at bounding box center [1417, 708] width 33 height 22
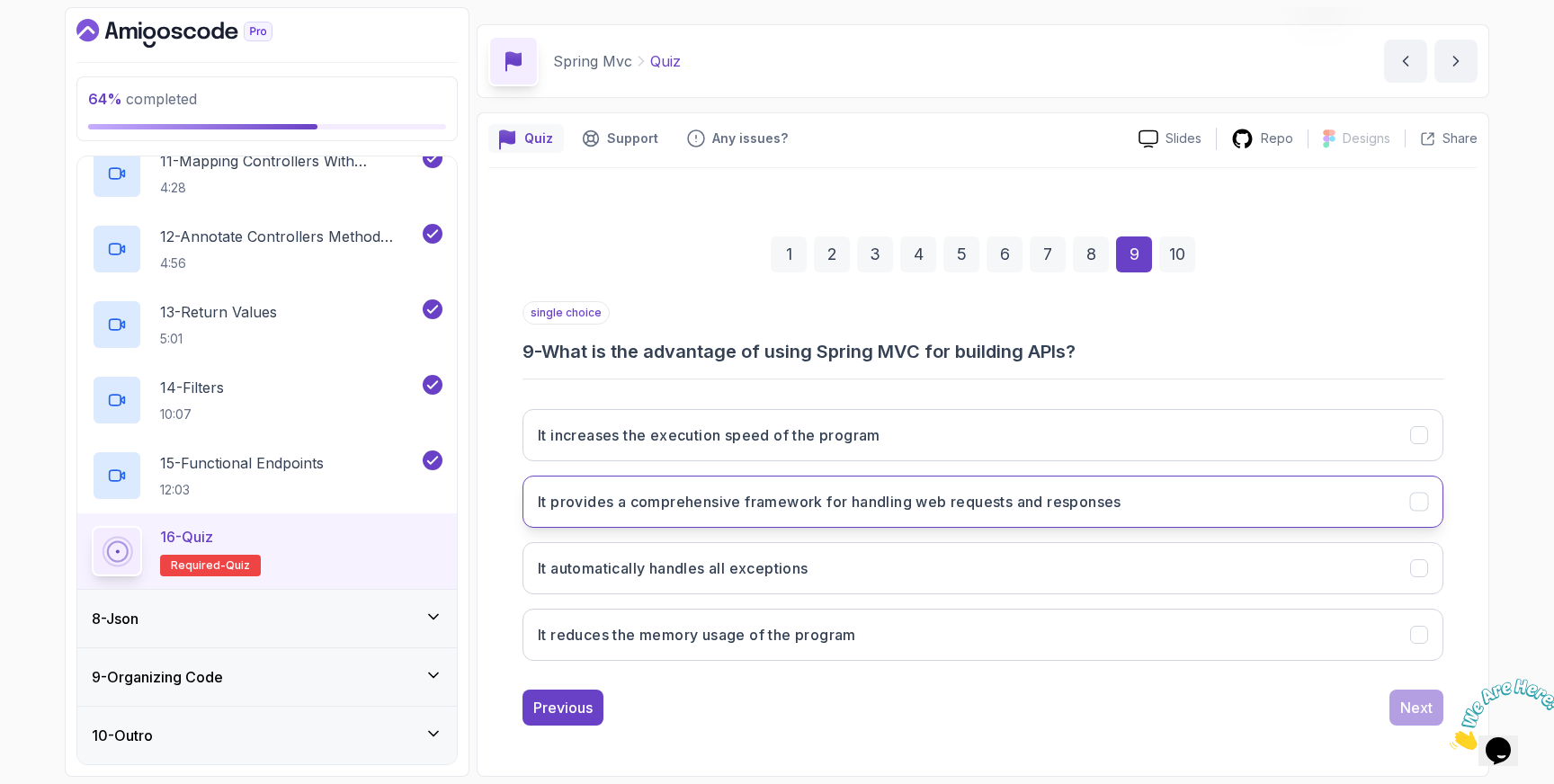
click at [1425, 503] on icon "It provides a comprehensive framework for handling web requests and responses" at bounding box center [1420, 501] width 17 height 17
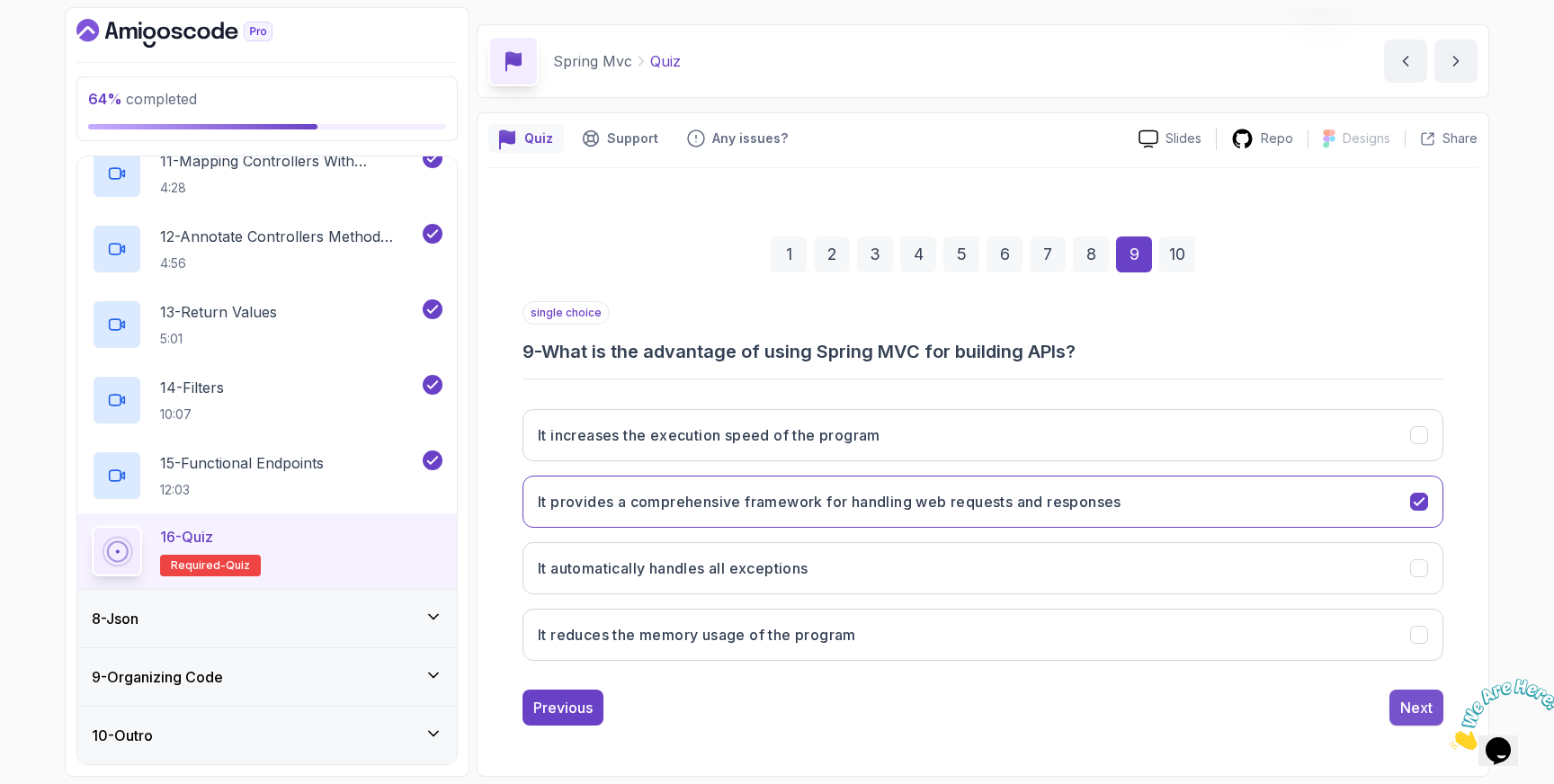
click at [1420, 710] on div "Next" at bounding box center [1417, 708] width 33 height 22
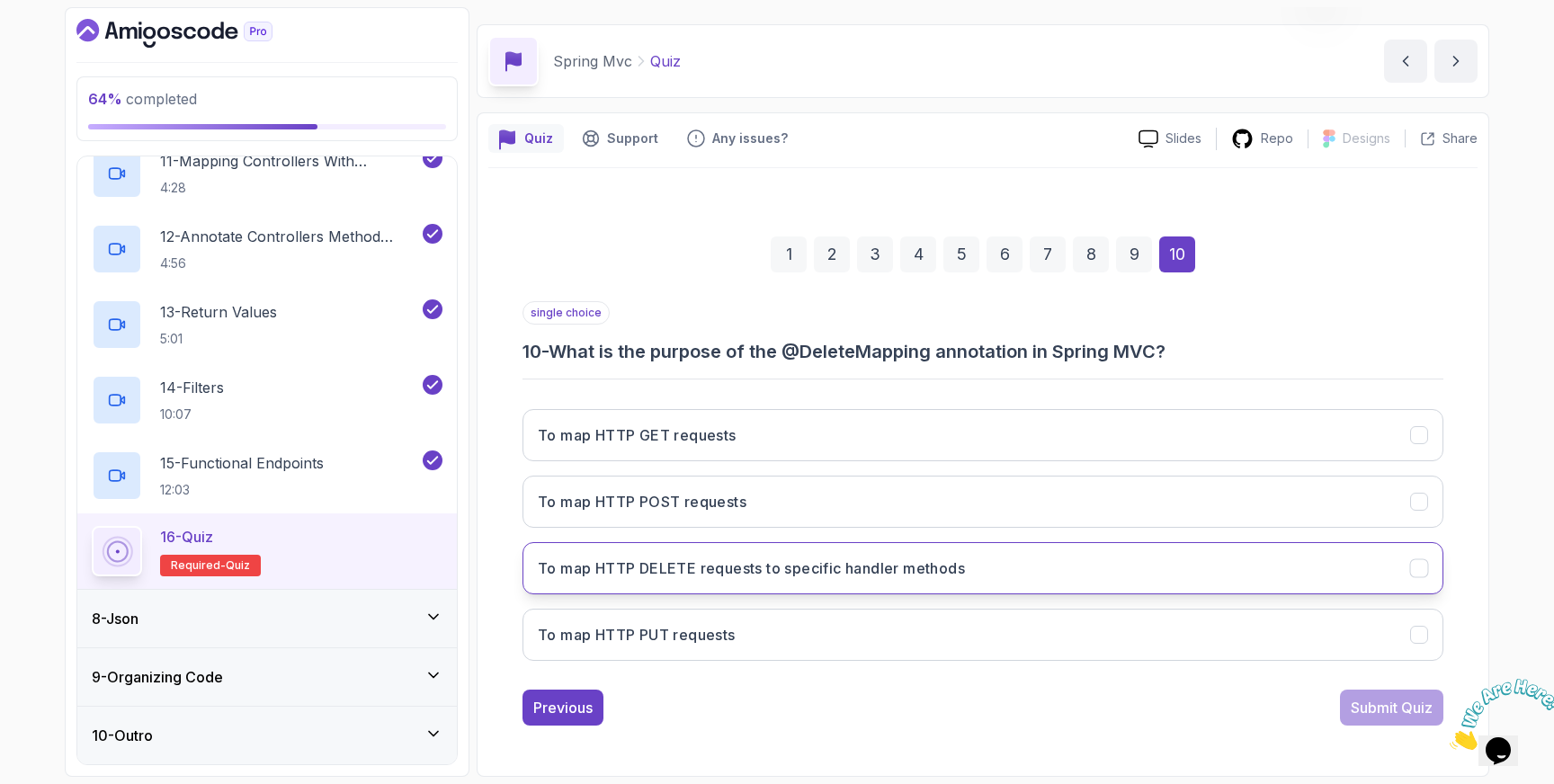
click at [1420, 566] on icon "To map HTTP DELETE requests to specific handler methods" at bounding box center [1420, 569] width 17 height 17
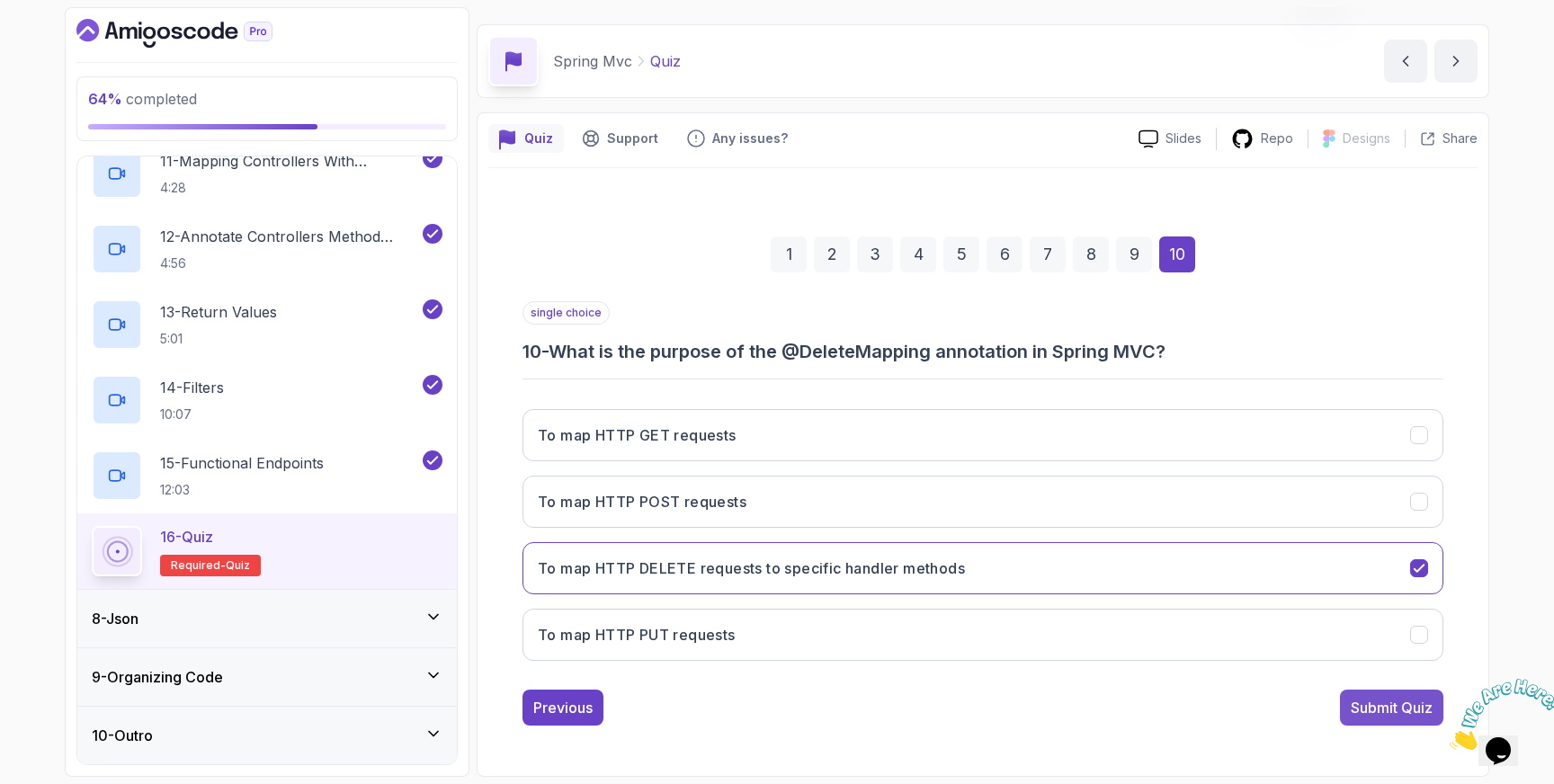
click at [1379, 701] on div "Submit Quiz" at bounding box center [1391, 708] width 82 height 22
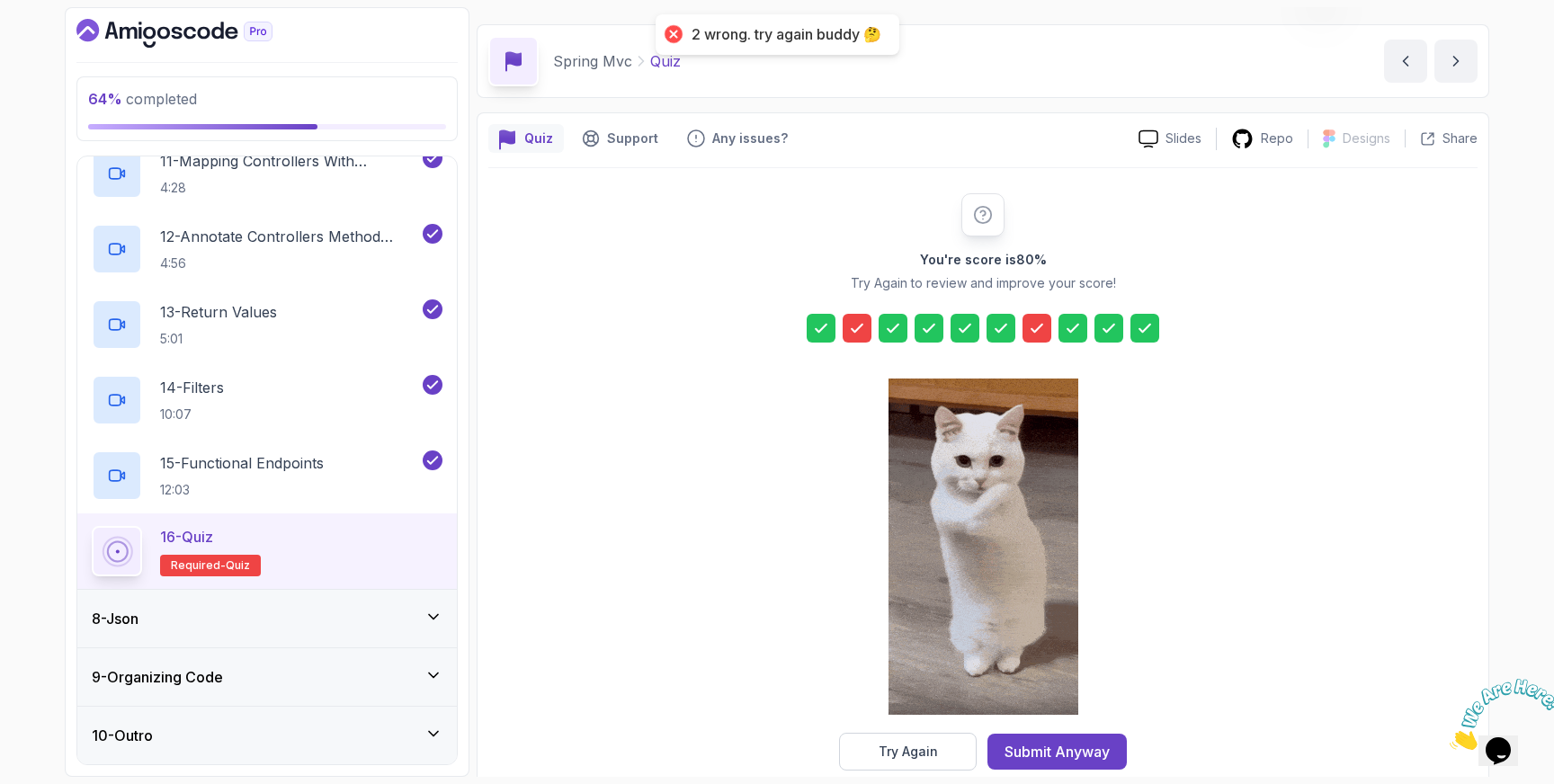
scroll to position [78, 0]
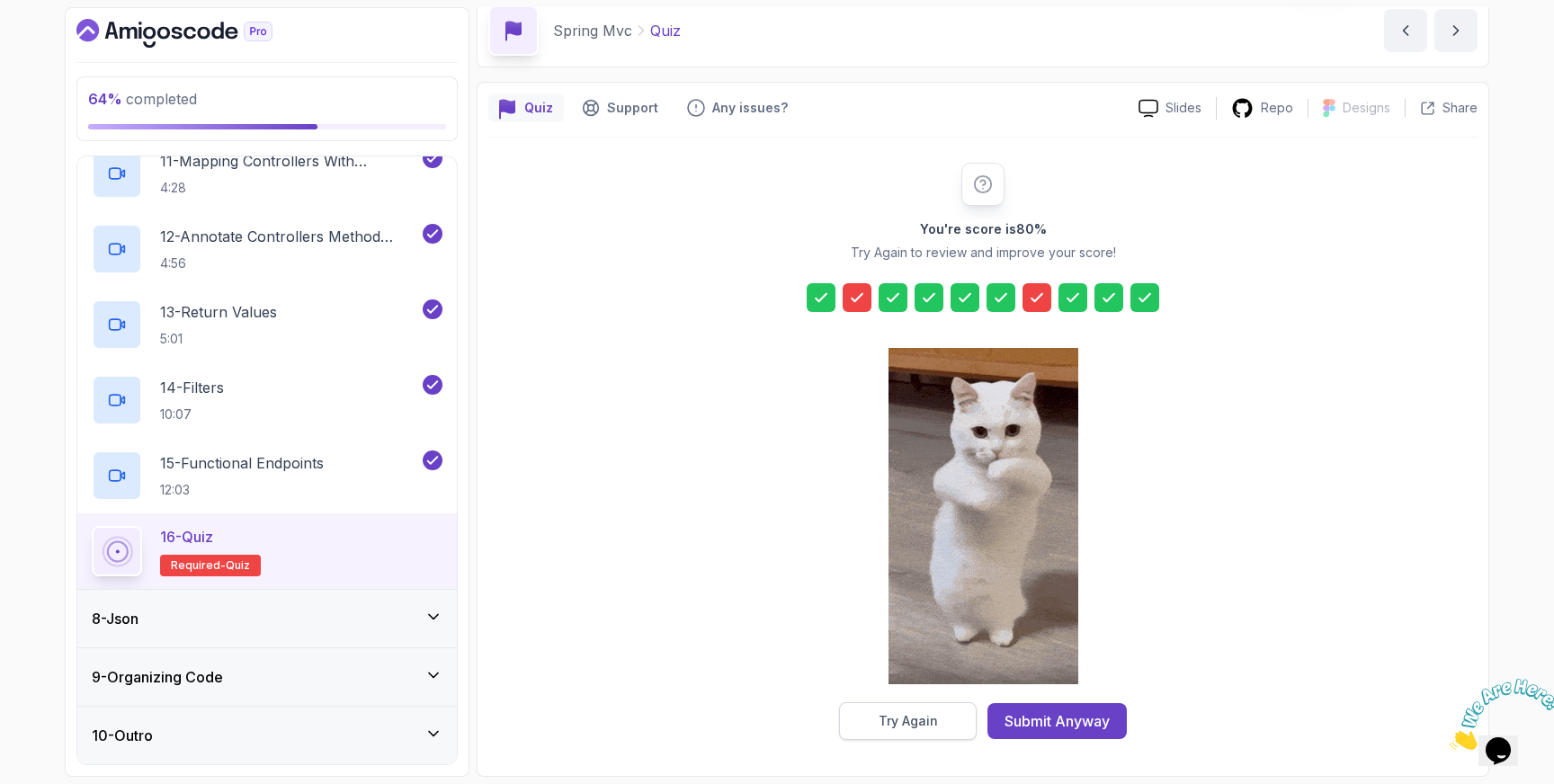
click at [922, 720] on div "Try Again" at bounding box center [908, 721] width 59 height 18
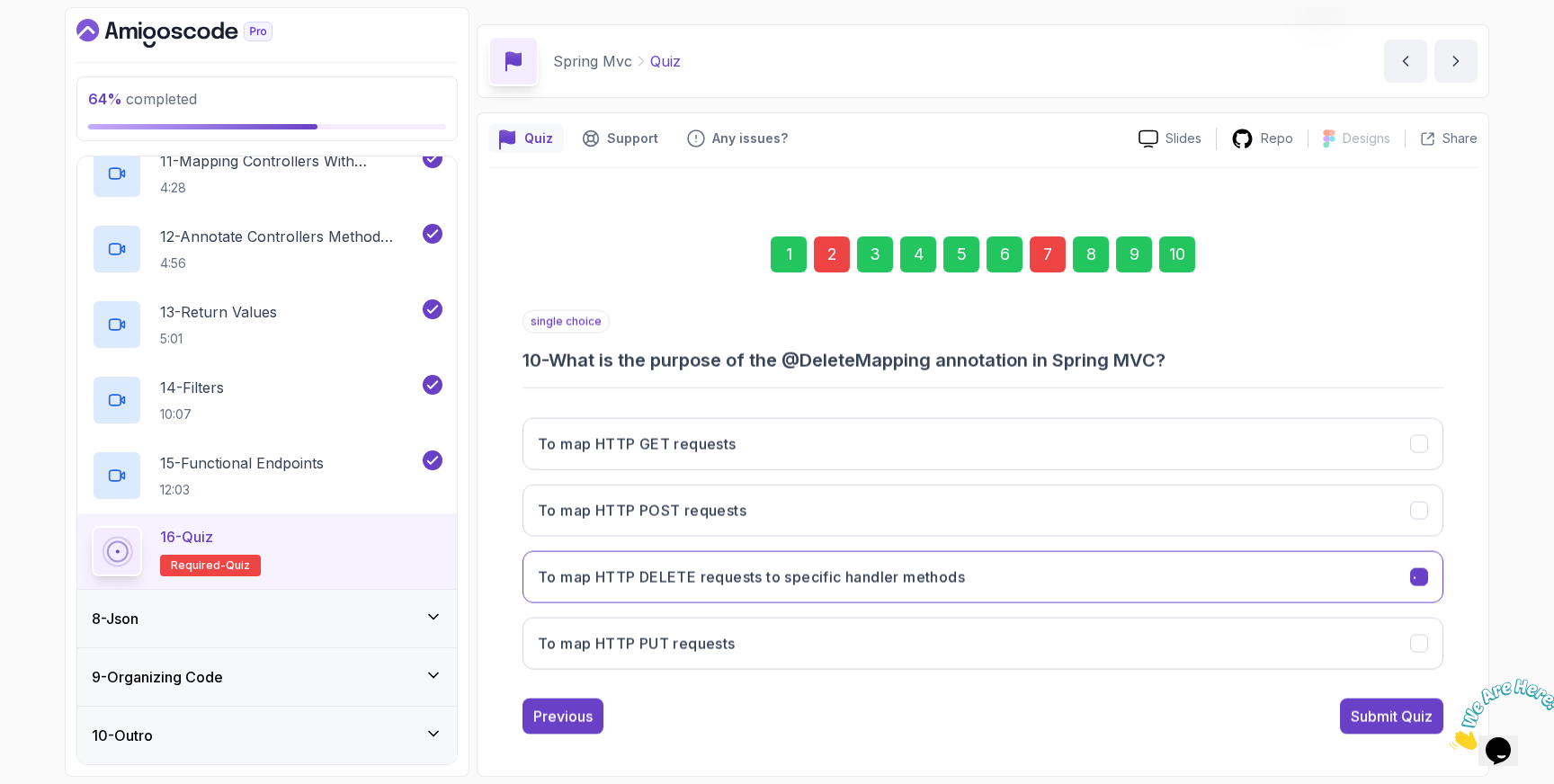
scroll to position [47, 0]
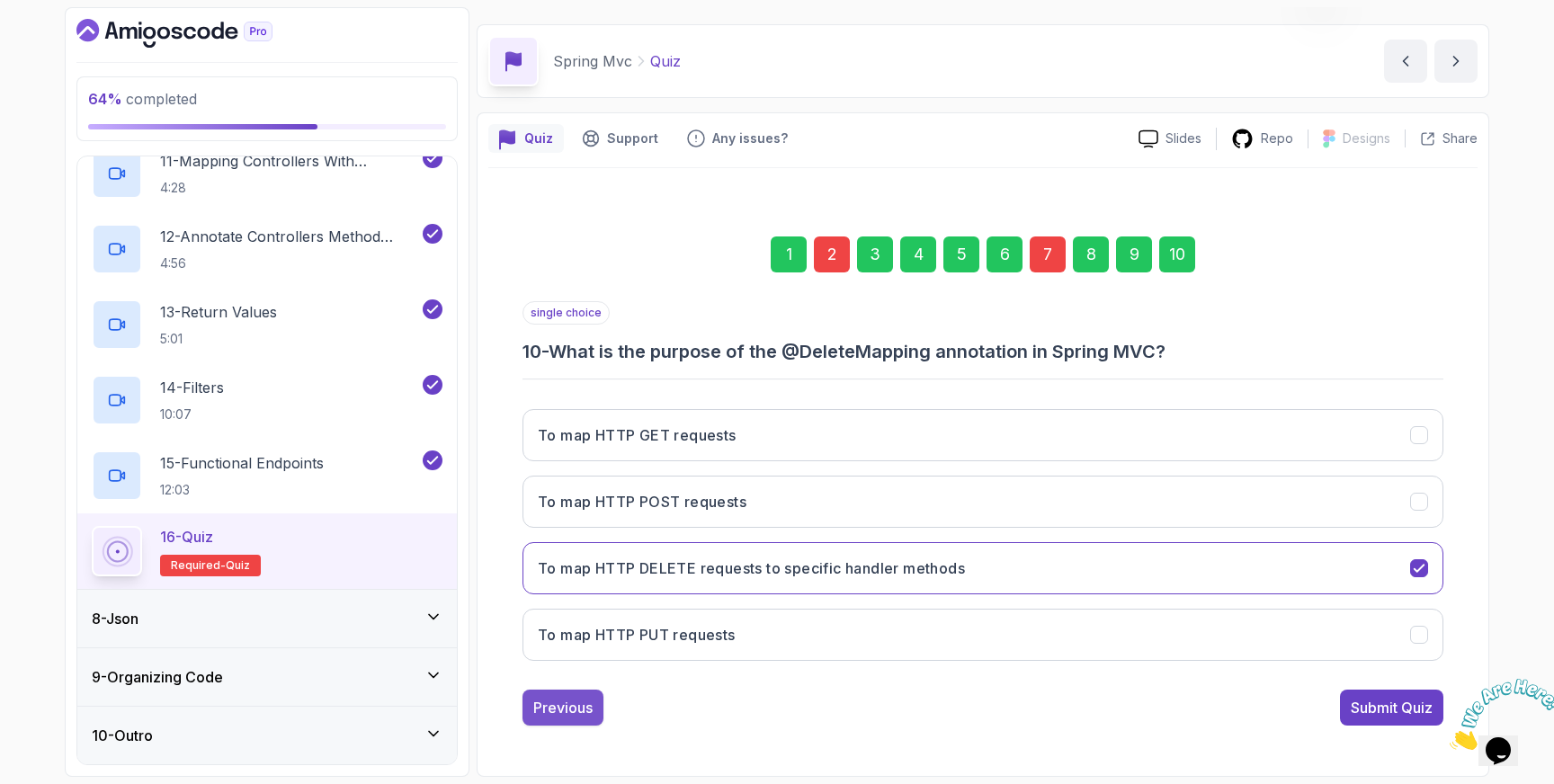
click at [576, 706] on div "Previous" at bounding box center [563, 708] width 59 height 22
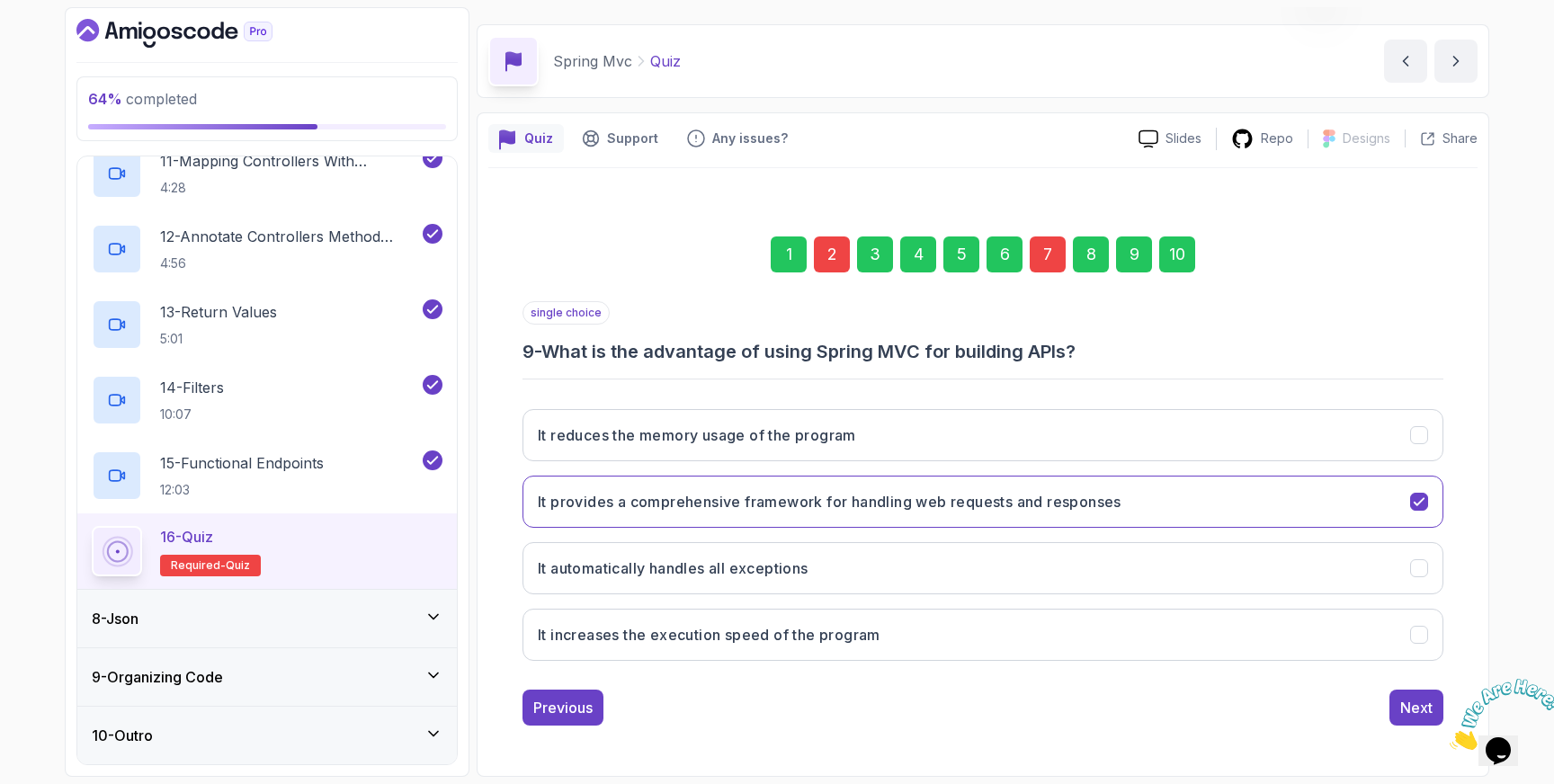
click at [576, 706] on div "Previous" at bounding box center [563, 708] width 59 height 22
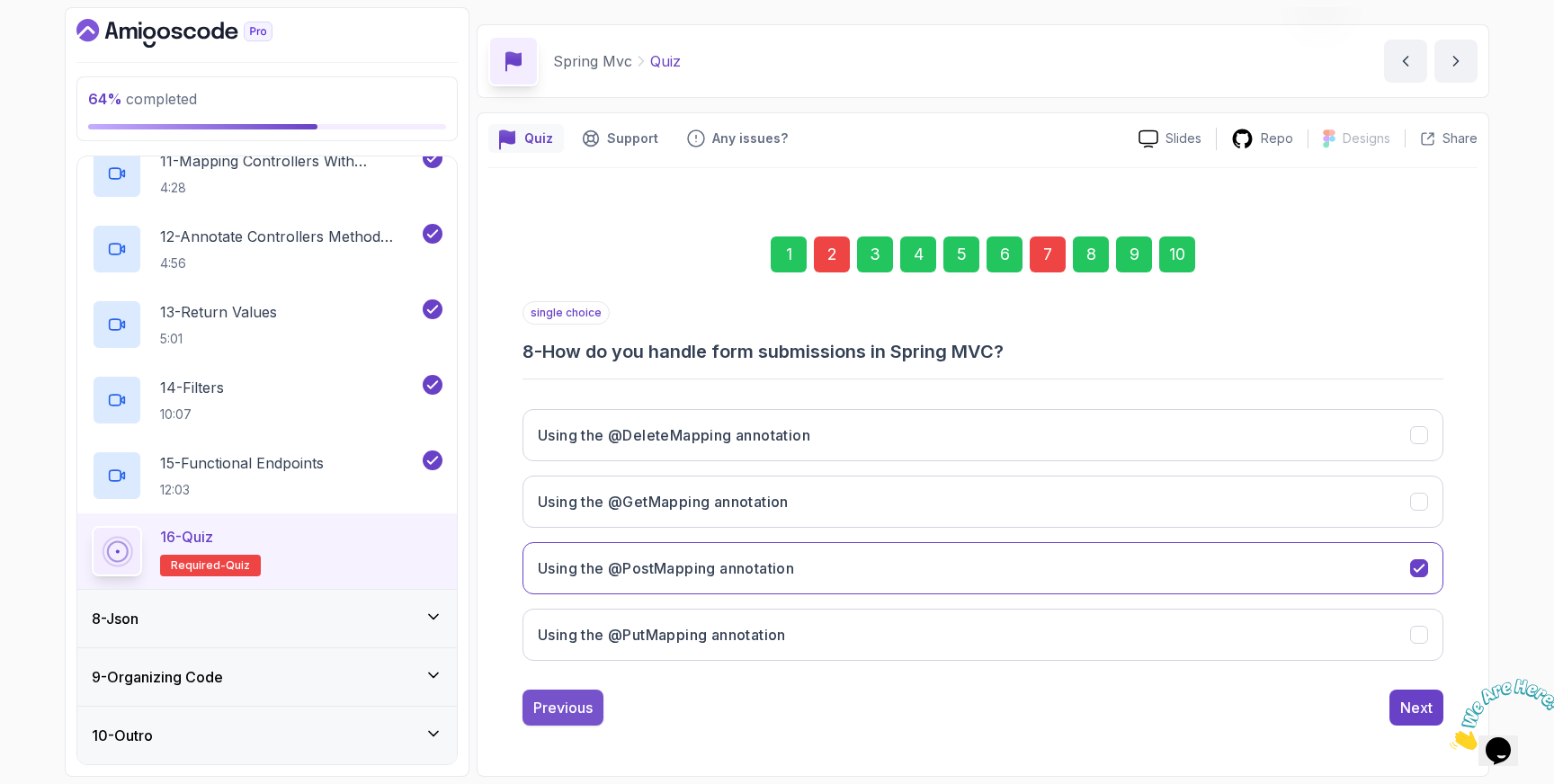
click at [571, 708] on div "Previous" at bounding box center [563, 708] width 59 height 22
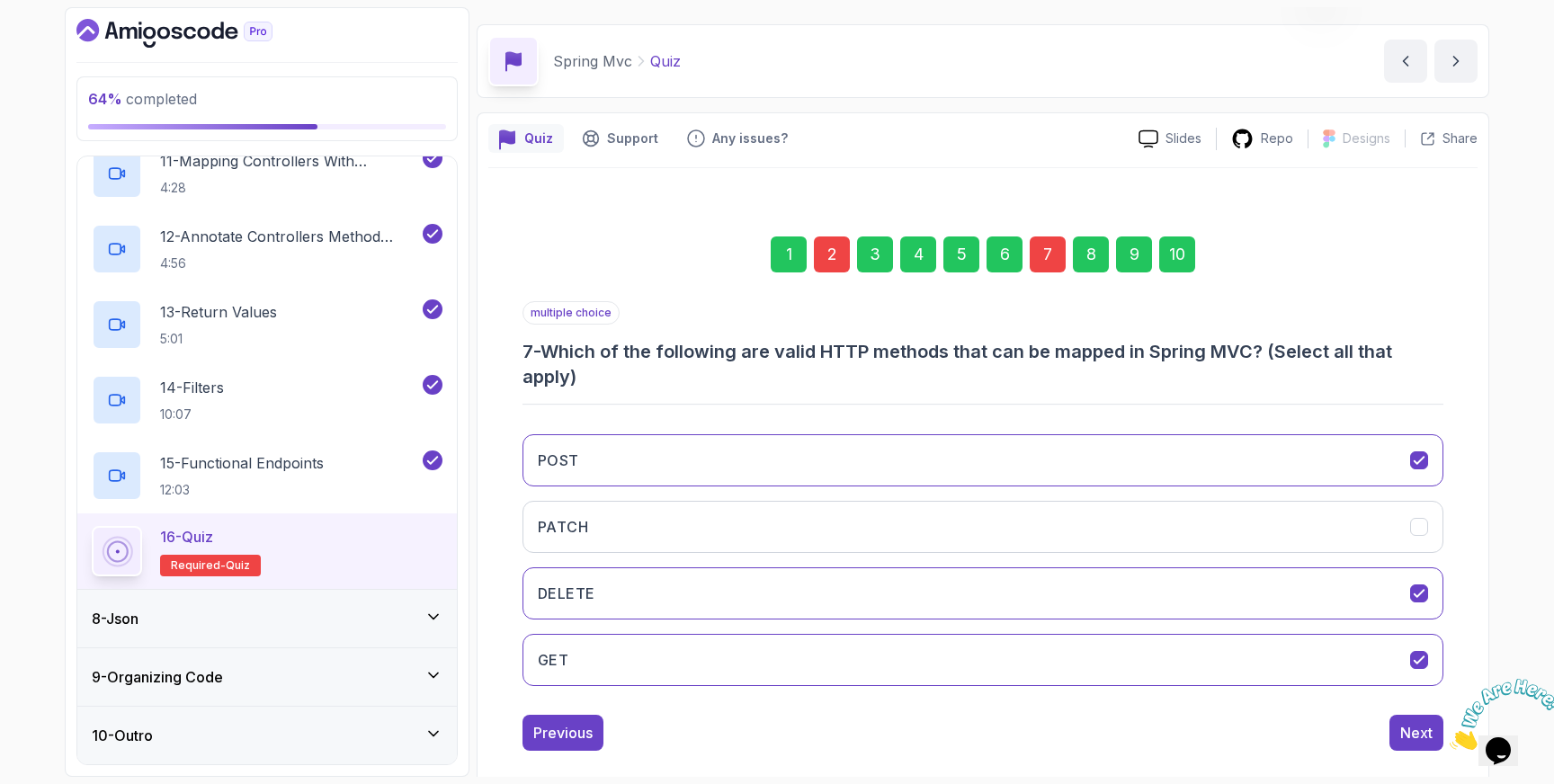
scroll to position [73, 0]
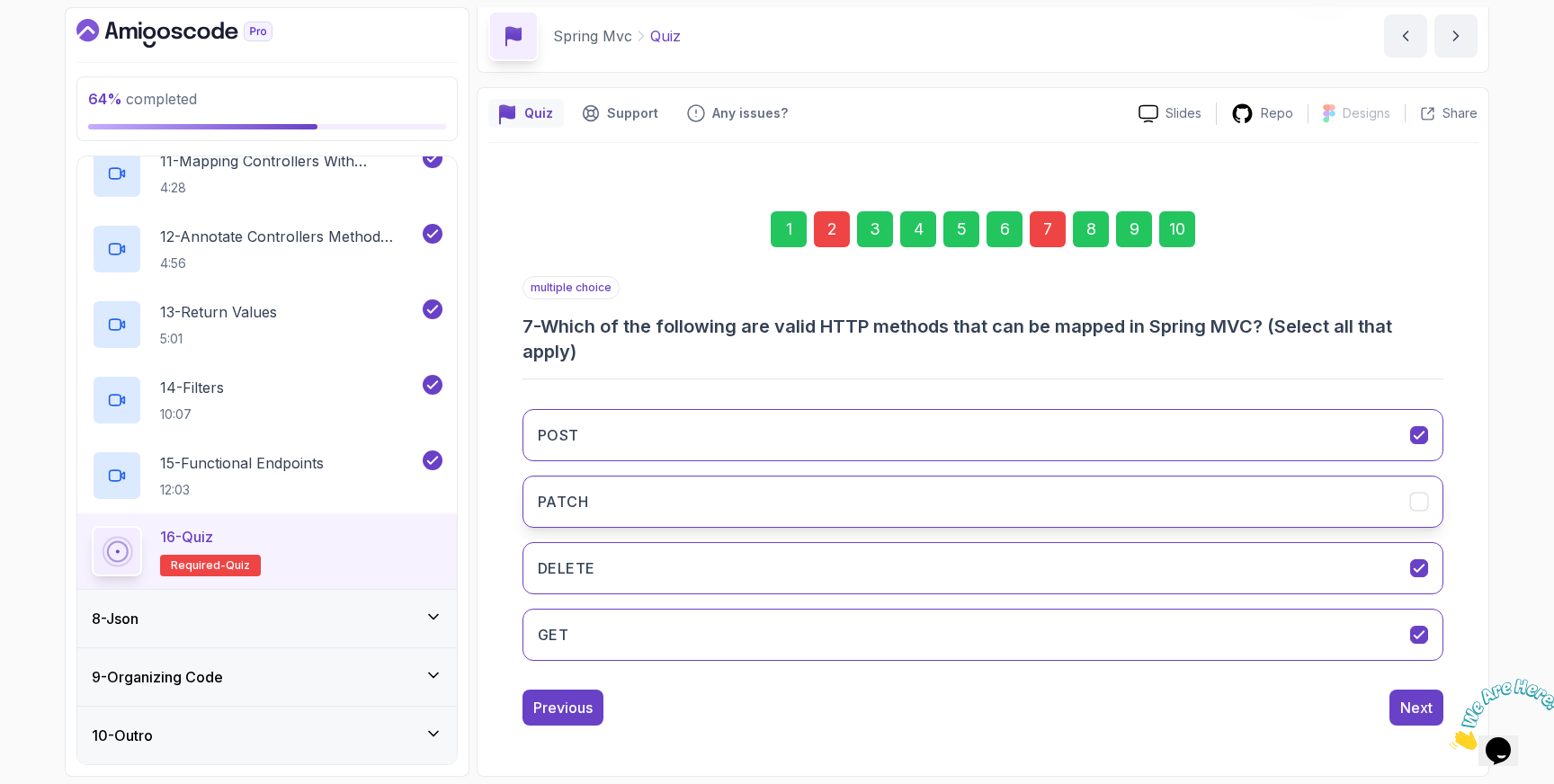
click at [1420, 495] on icon "PATCH" at bounding box center [1420, 501] width 17 height 17
click at [567, 709] on div "Previous" at bounding box center [563, 708] width 59 height 22
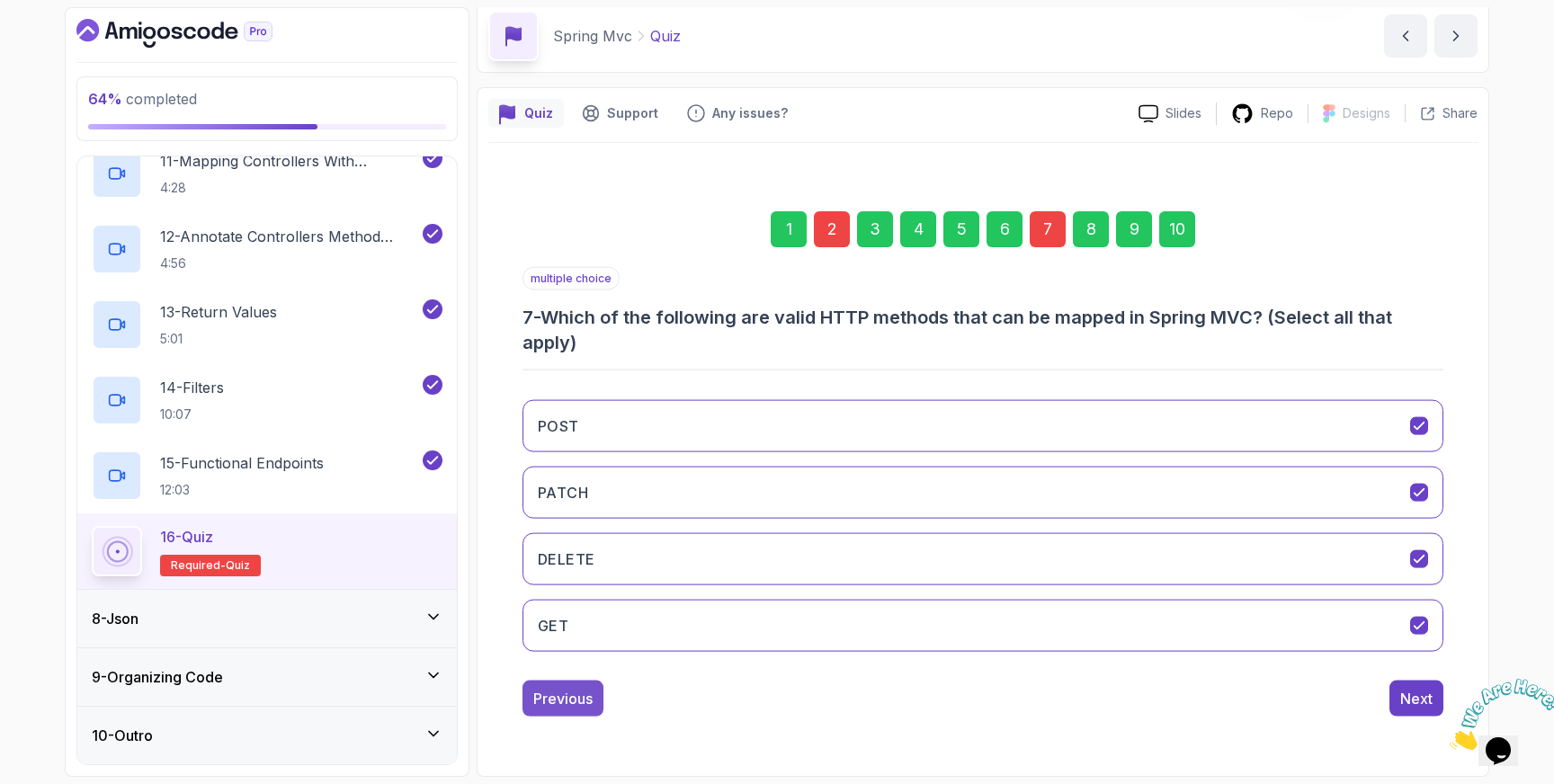
scroll to position [47, 0]
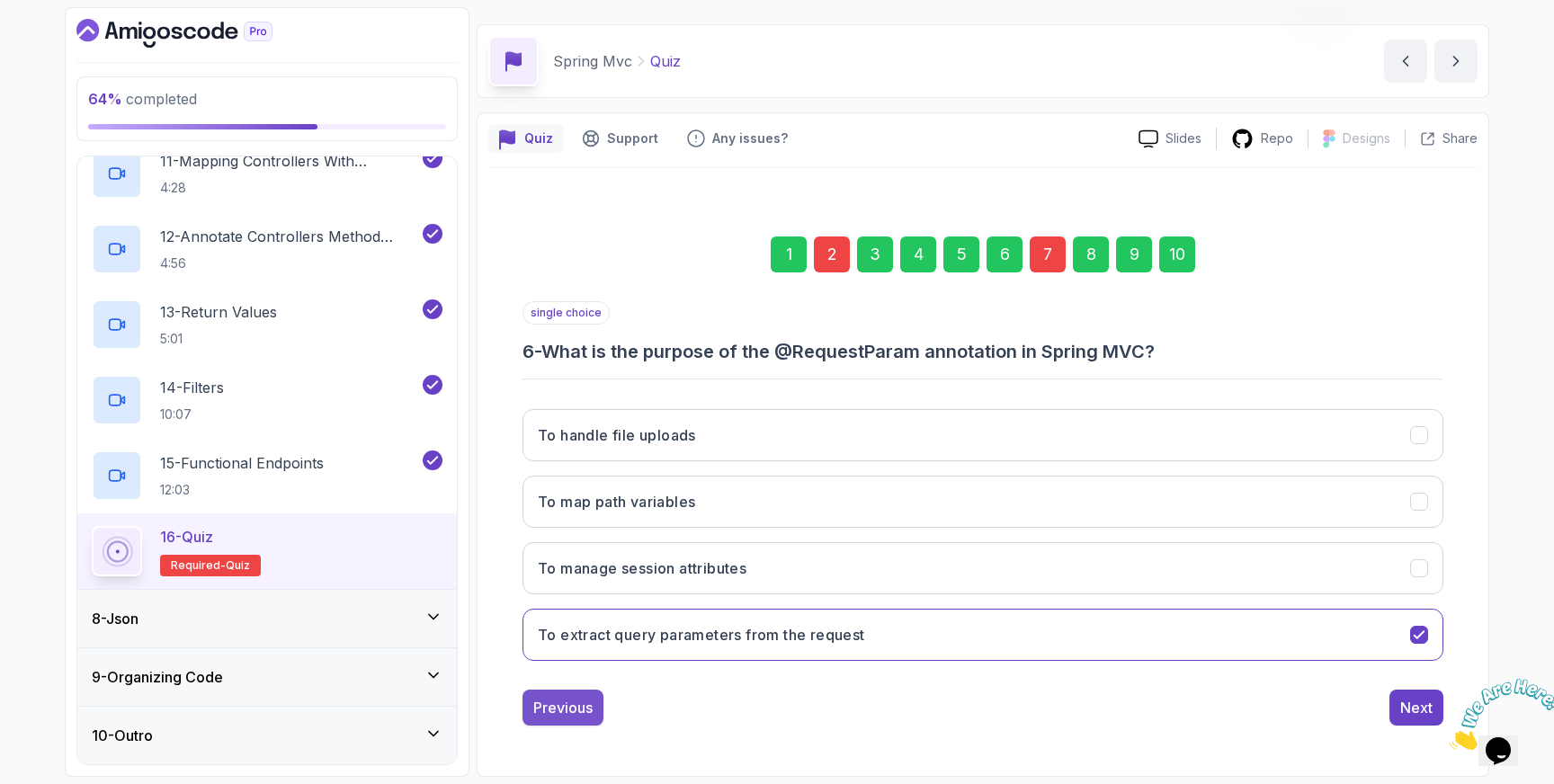
click at [566, 709] on div "Previous" at bounding box center [563, 708] width 59 height 22
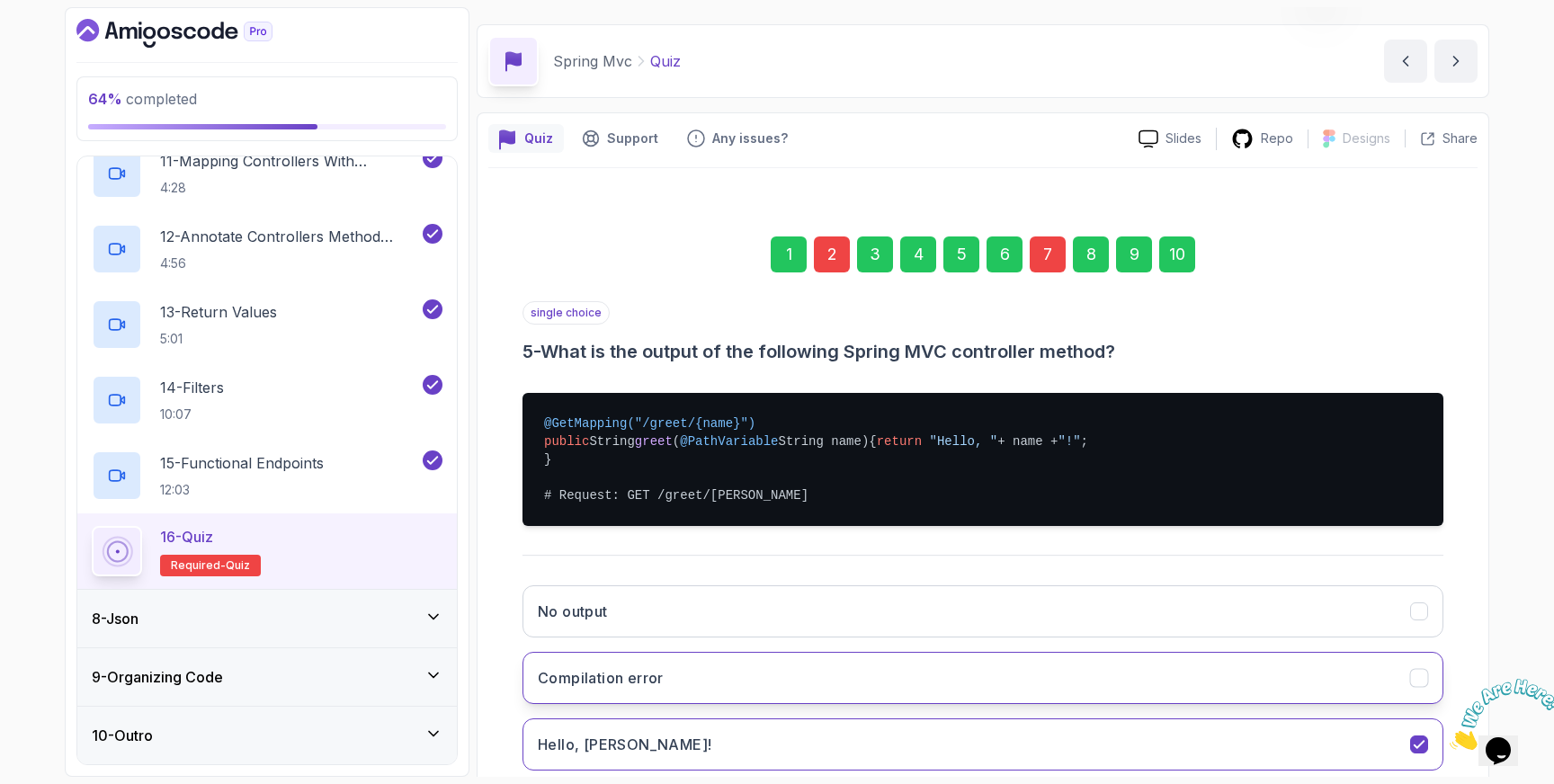
scroll to position [242, 0]
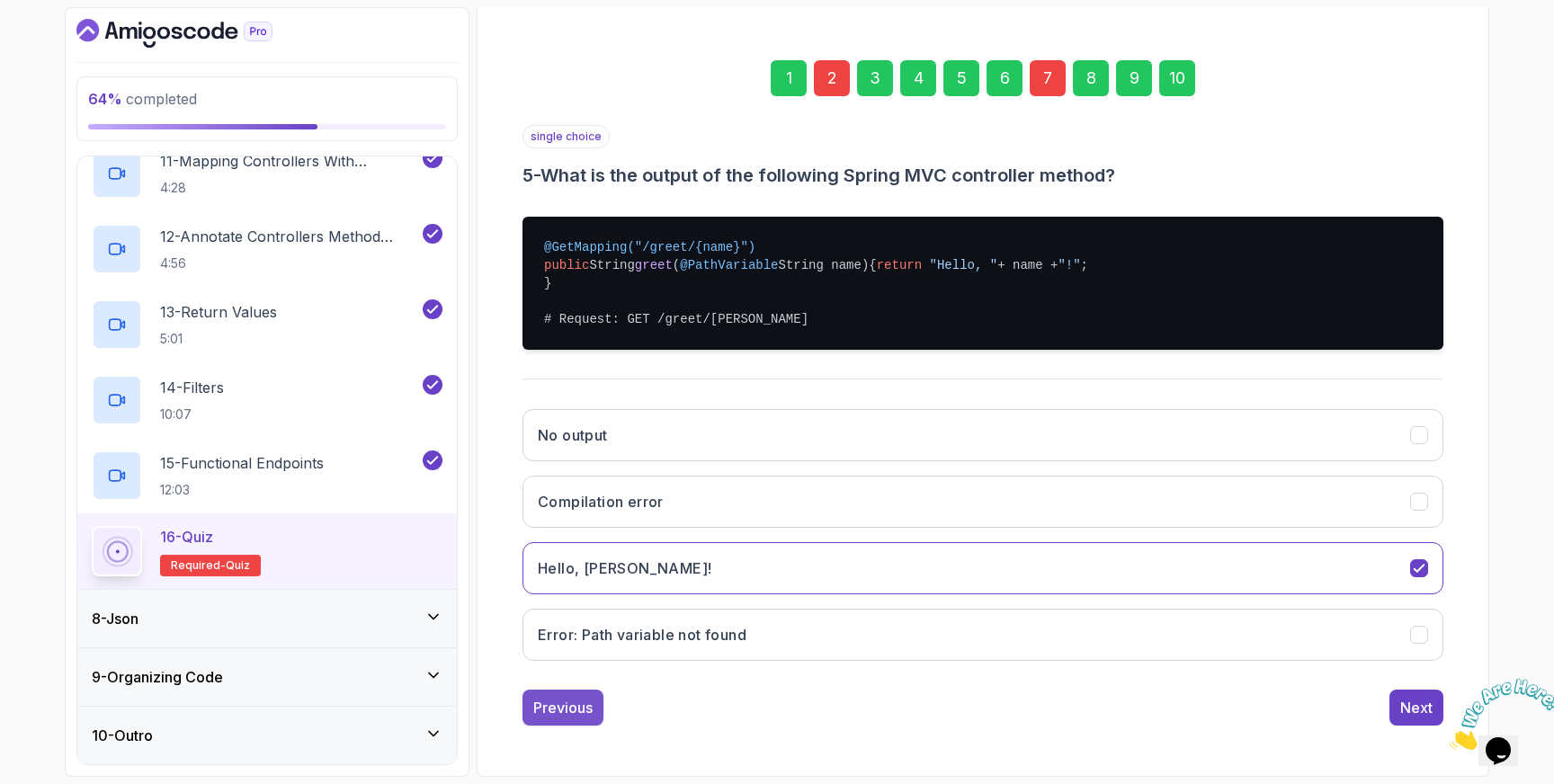
click at [563, 703] on div "Previous" at bounding box center [563, 708] width 59 height 22
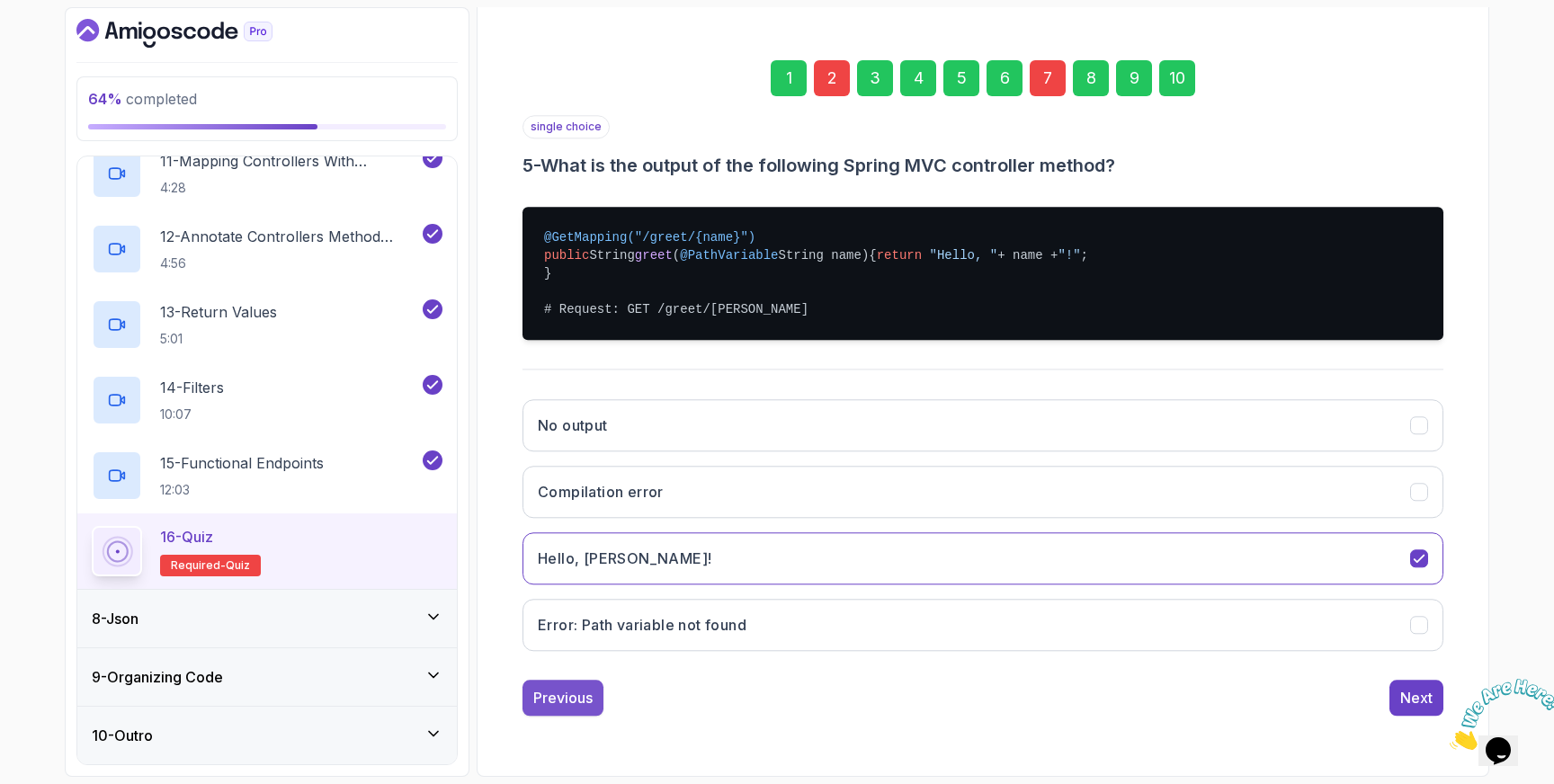
scroll to position [47, 0]
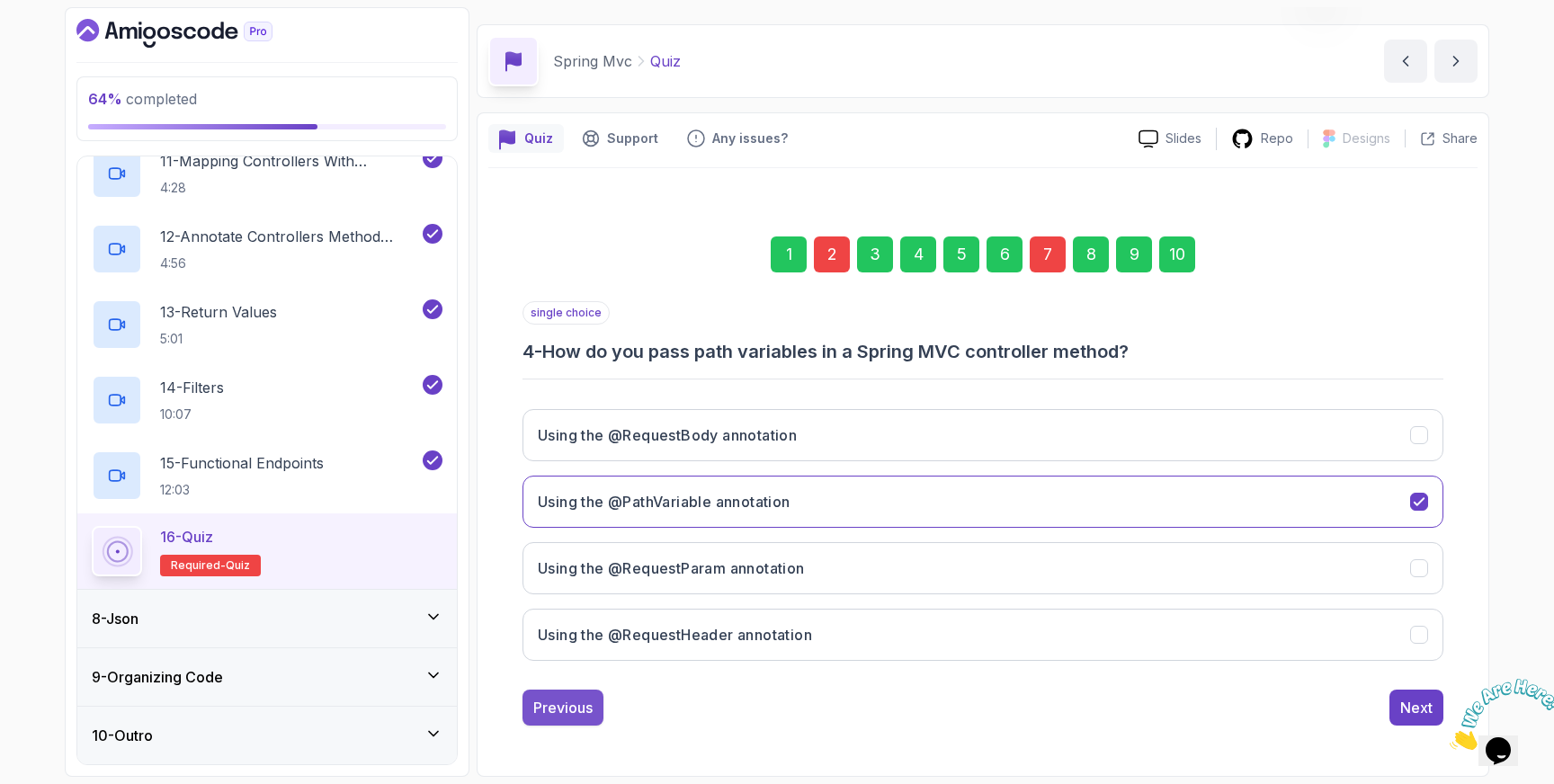
click at [563, 708] on div "Previous" at bounding box center [563, 708] width 59 height 22
click at [560, 711] on div "Previous" at bounding box center [563, 708] width 59 height 22
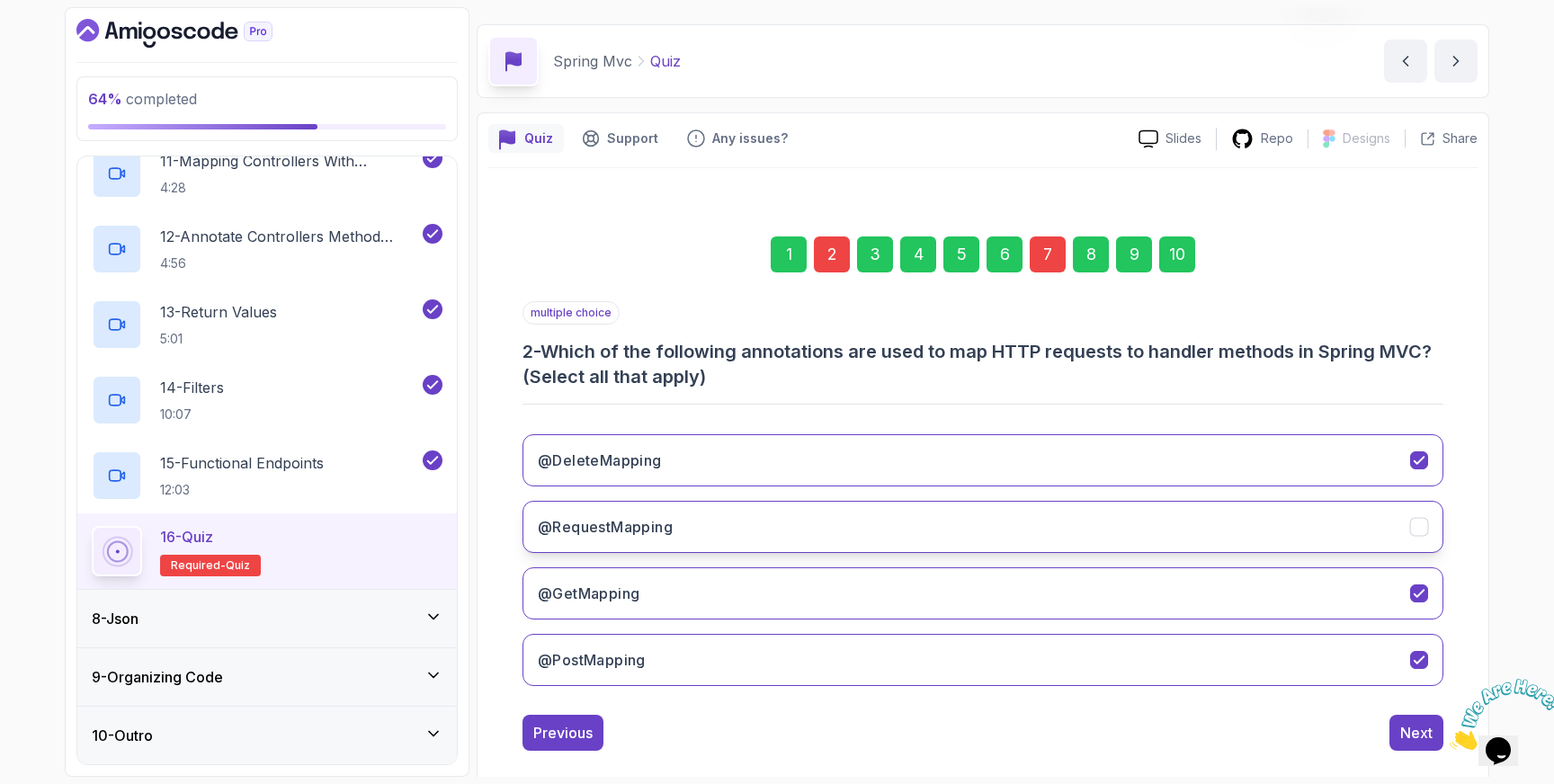
click at [1414, 525] on icon "@RequestMapping" at bounding box center [1420, 527] width 17 height 17
click at [1414, 728] on div "Next" at bounding box center [1417, 733] width 33 height 22
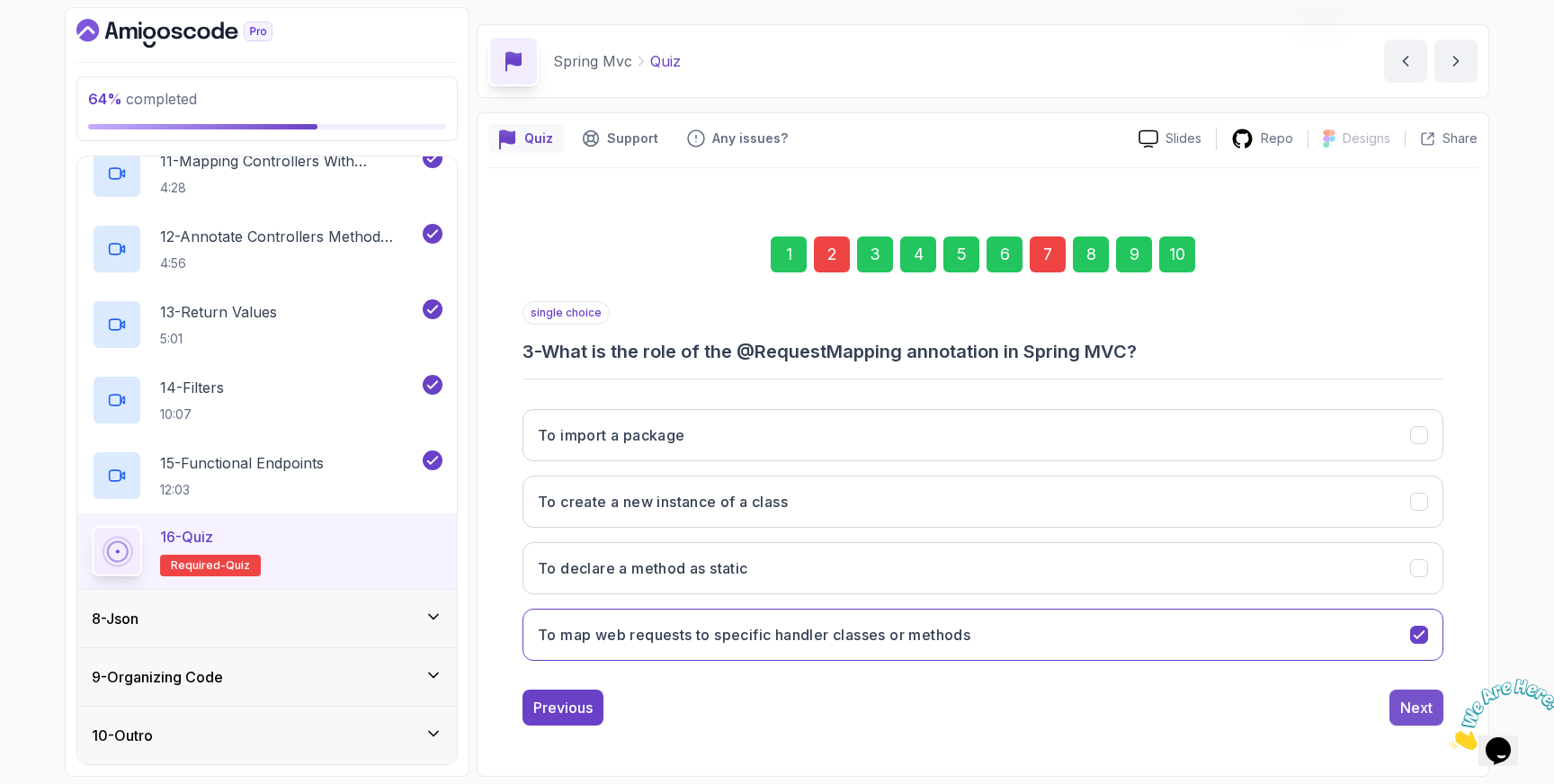
click at [1414, 712] on div "Next" at bounding box center [1417, 708] width 33 height 22
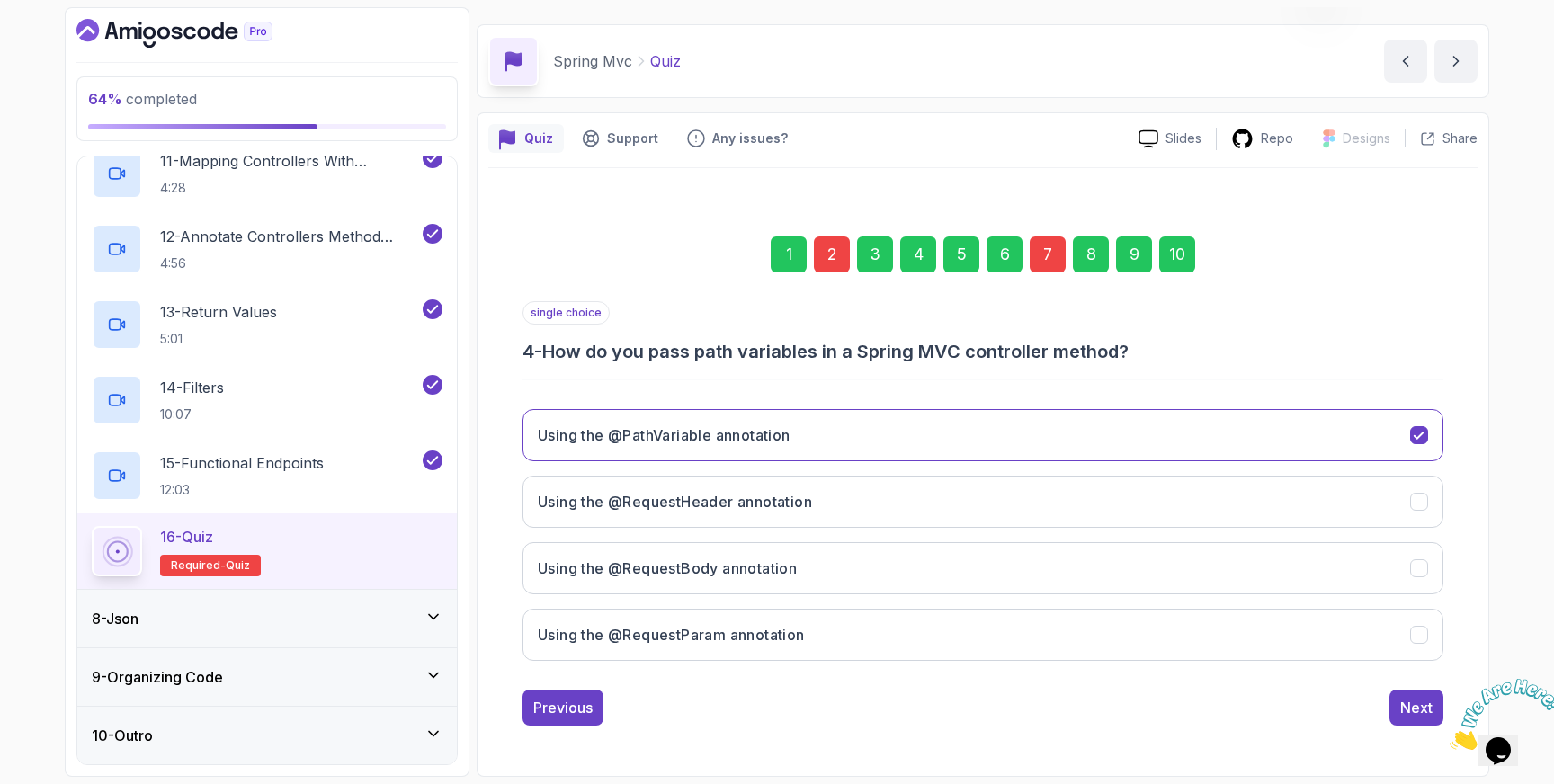
click at [1412, 685] on div "single choice 4 - How do you pass path variables in a Spring MVC controller met…" at bounding box center [982, 513] width 921 height 424
click at [1413, 708] on div "Next" at bounding box center [1417, 708] width 33 height 22
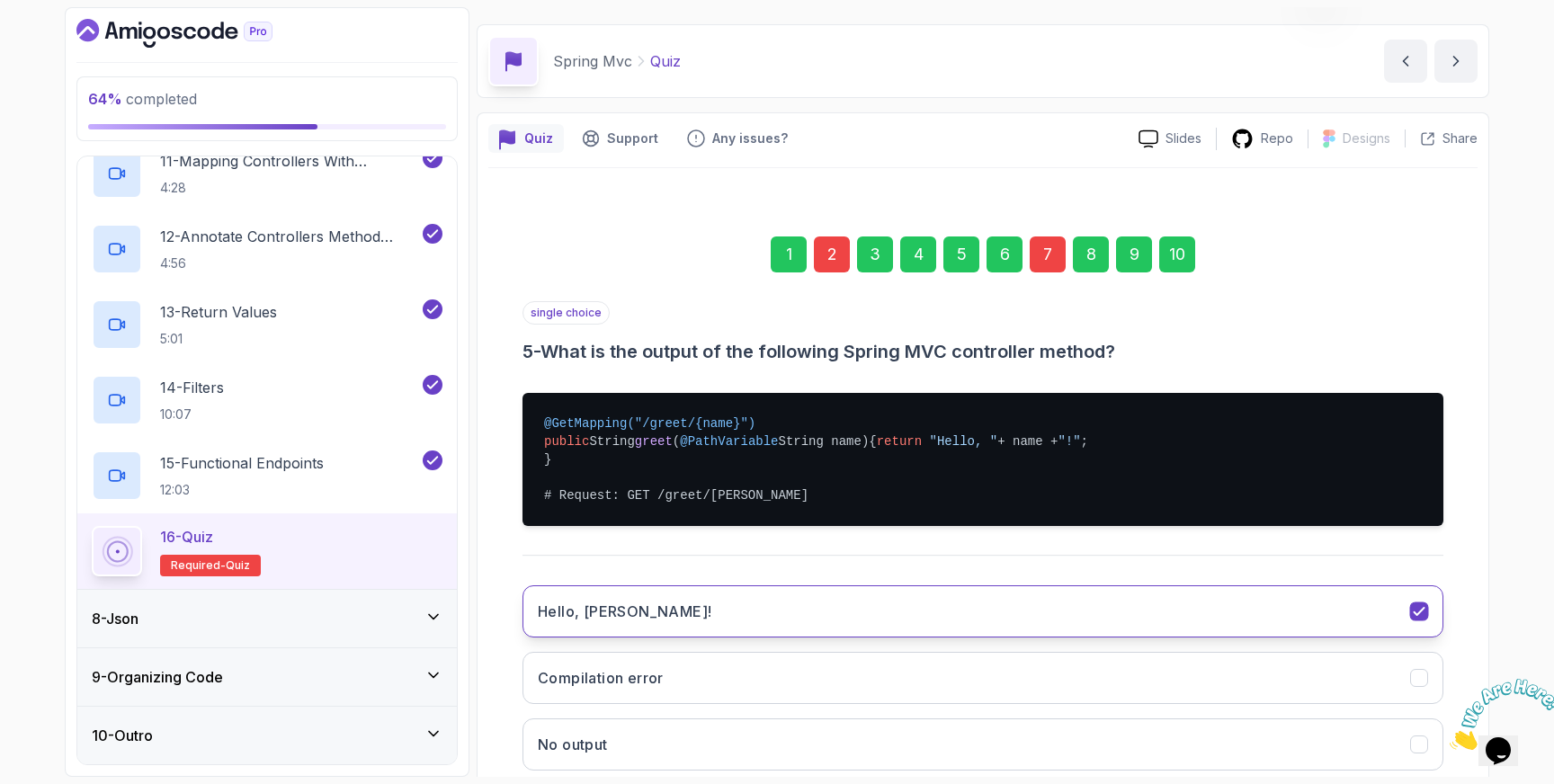
scroll to position [242, 0]
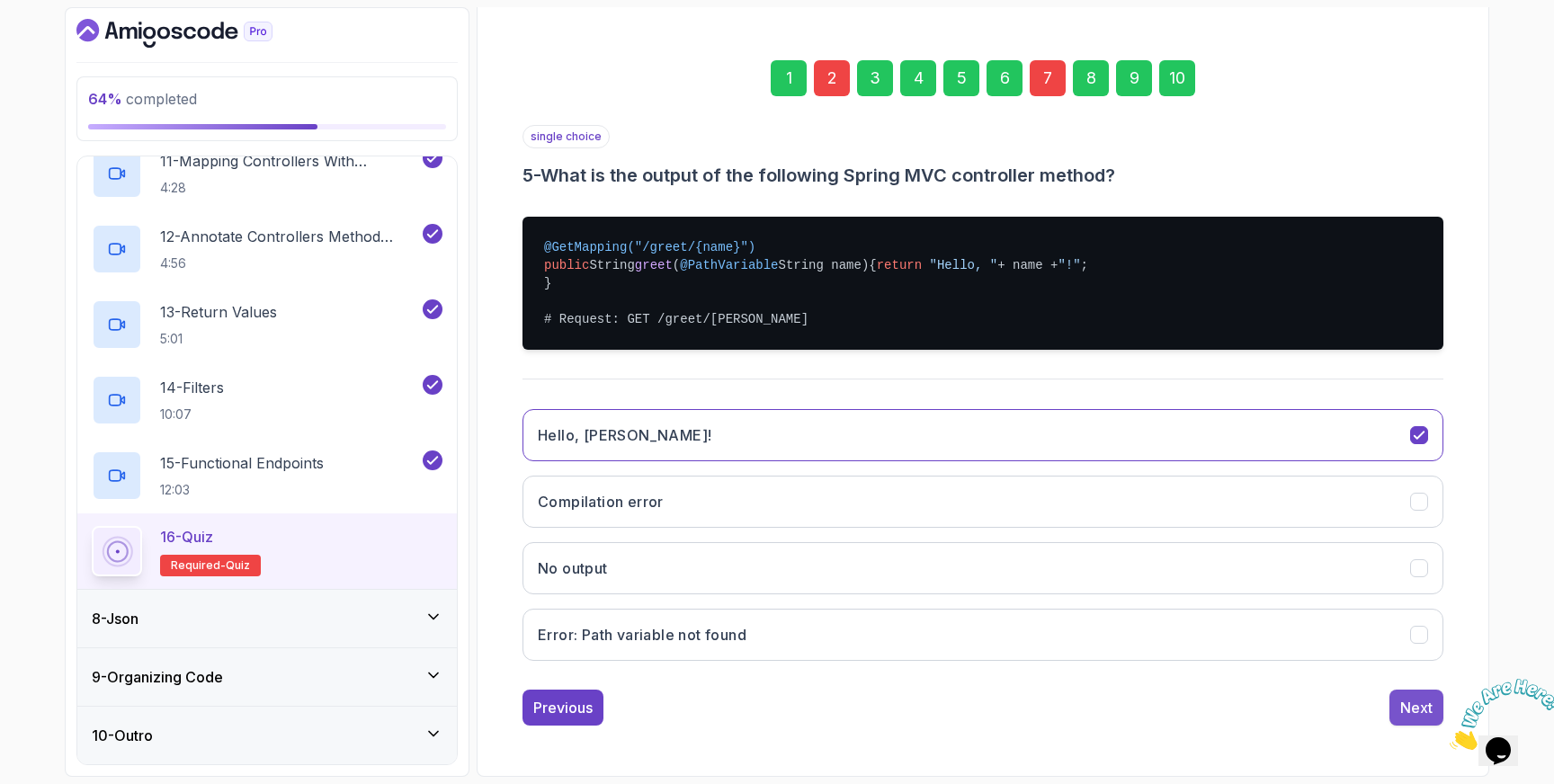
click at [1407, 717] on div "Next" at bounding box center [1417, 708] width 33 height 22
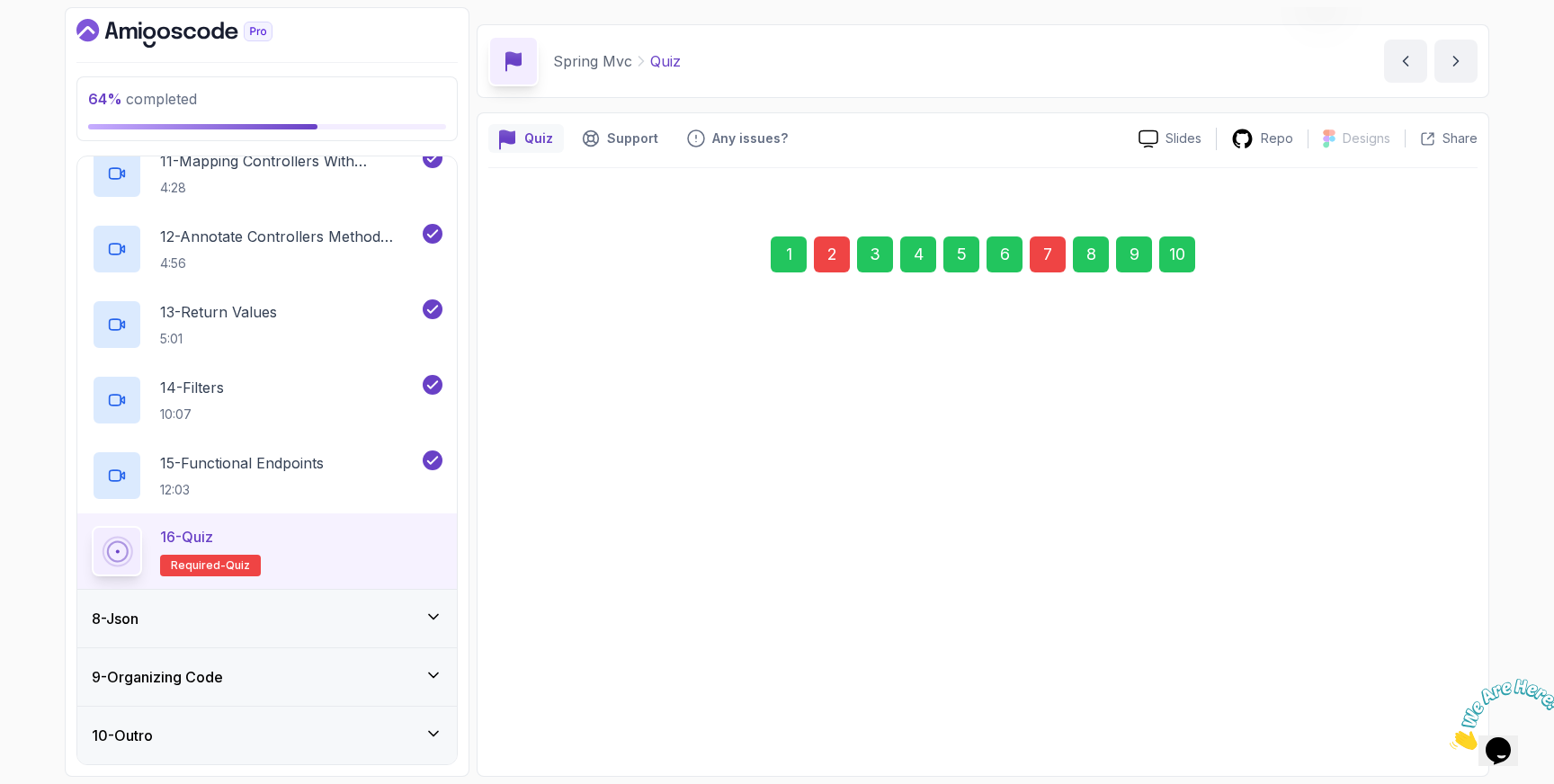
scroll to position [47, 0]
click at [1406, 698] on div "Next" at bounding box center [1417, 708] width 33 height 22
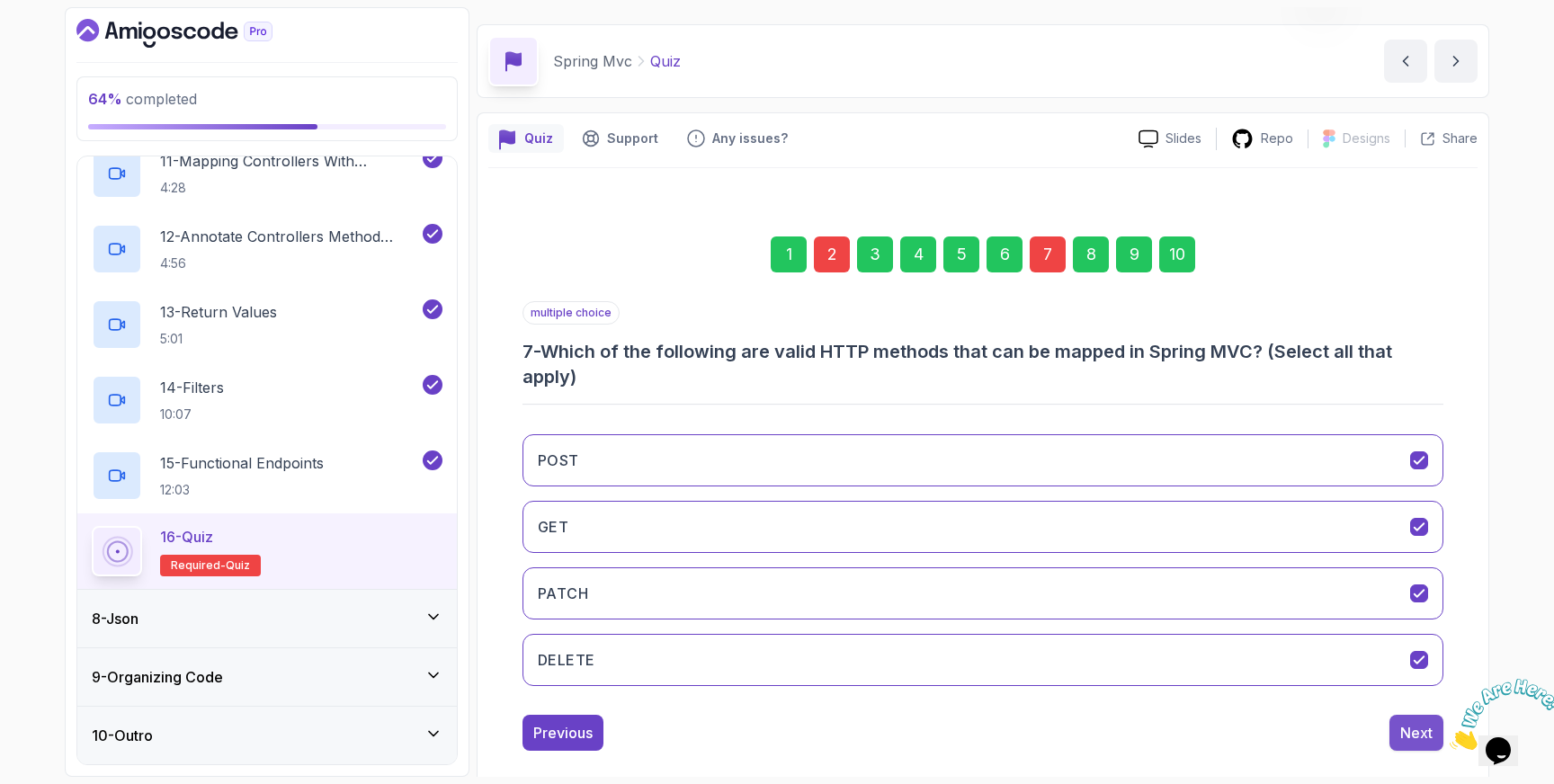
click at [1410, 727] on div "Next" at bounding box center [1417, 733] width 33 height 22
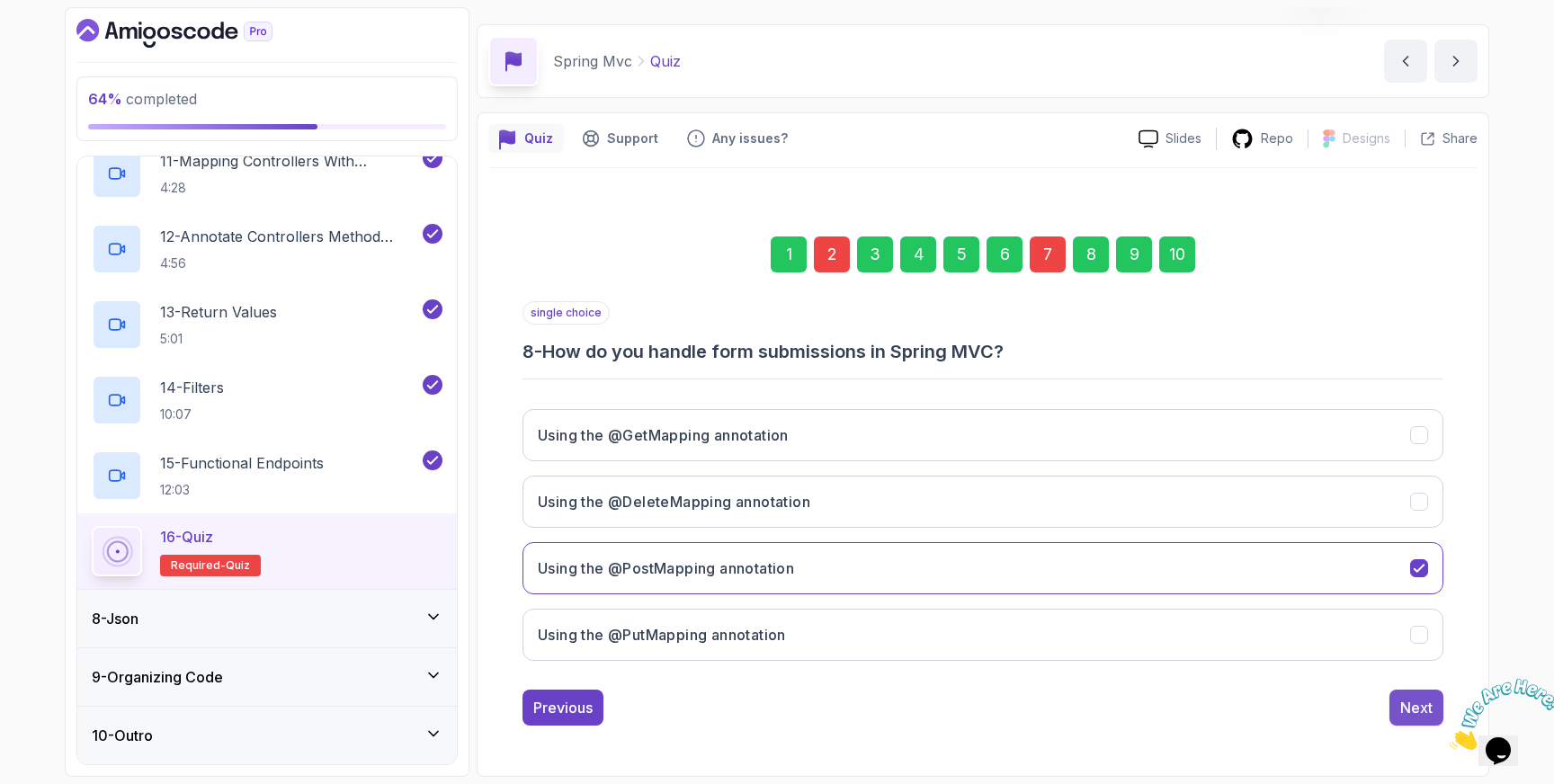
click at [1412, 713] on div "Next" at bounding box center [1417, 708] width 33 height 22
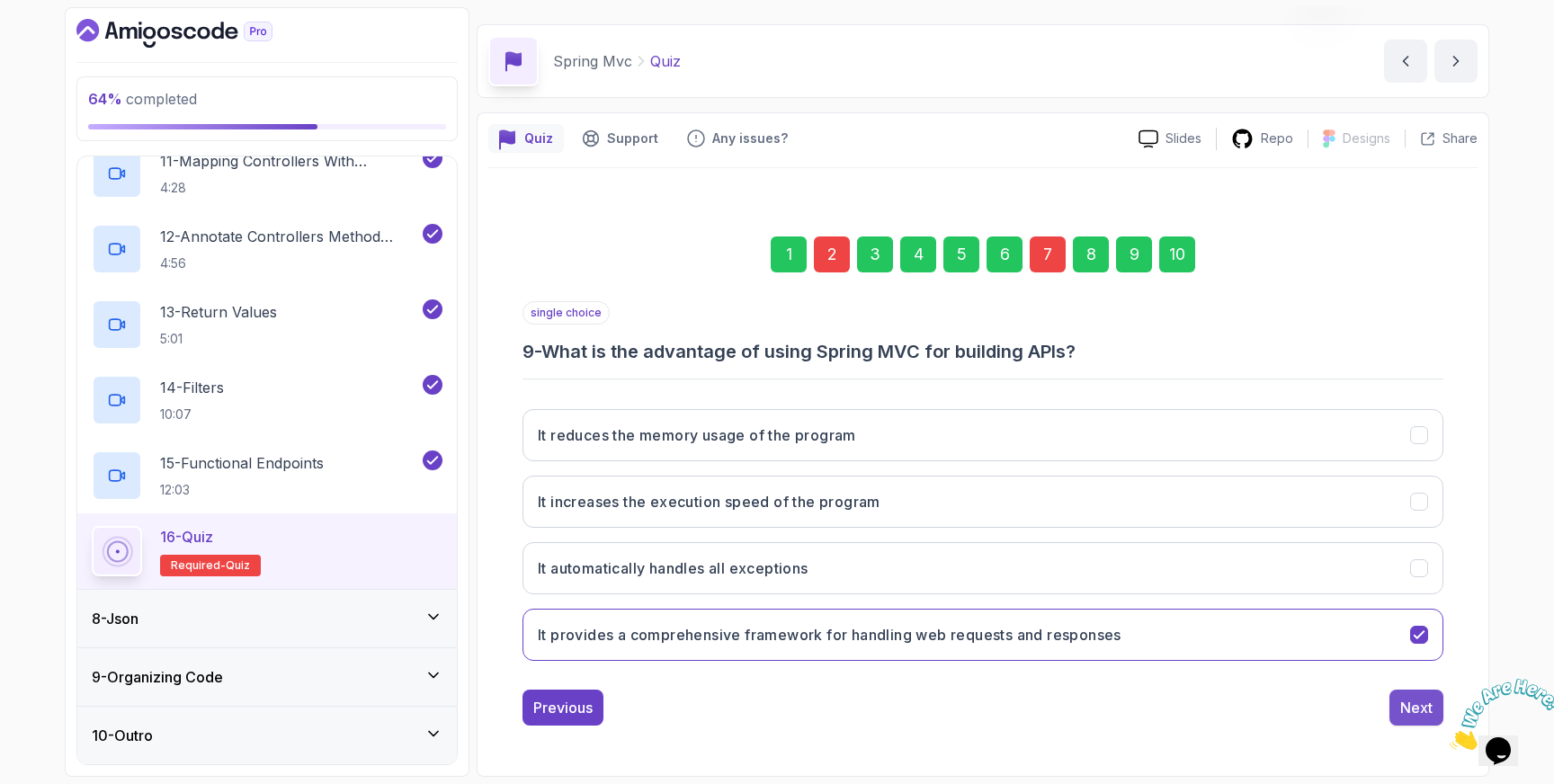
click at [1414, 709] on div "Next" at bounding box center [1417, 708] width 33 height 22
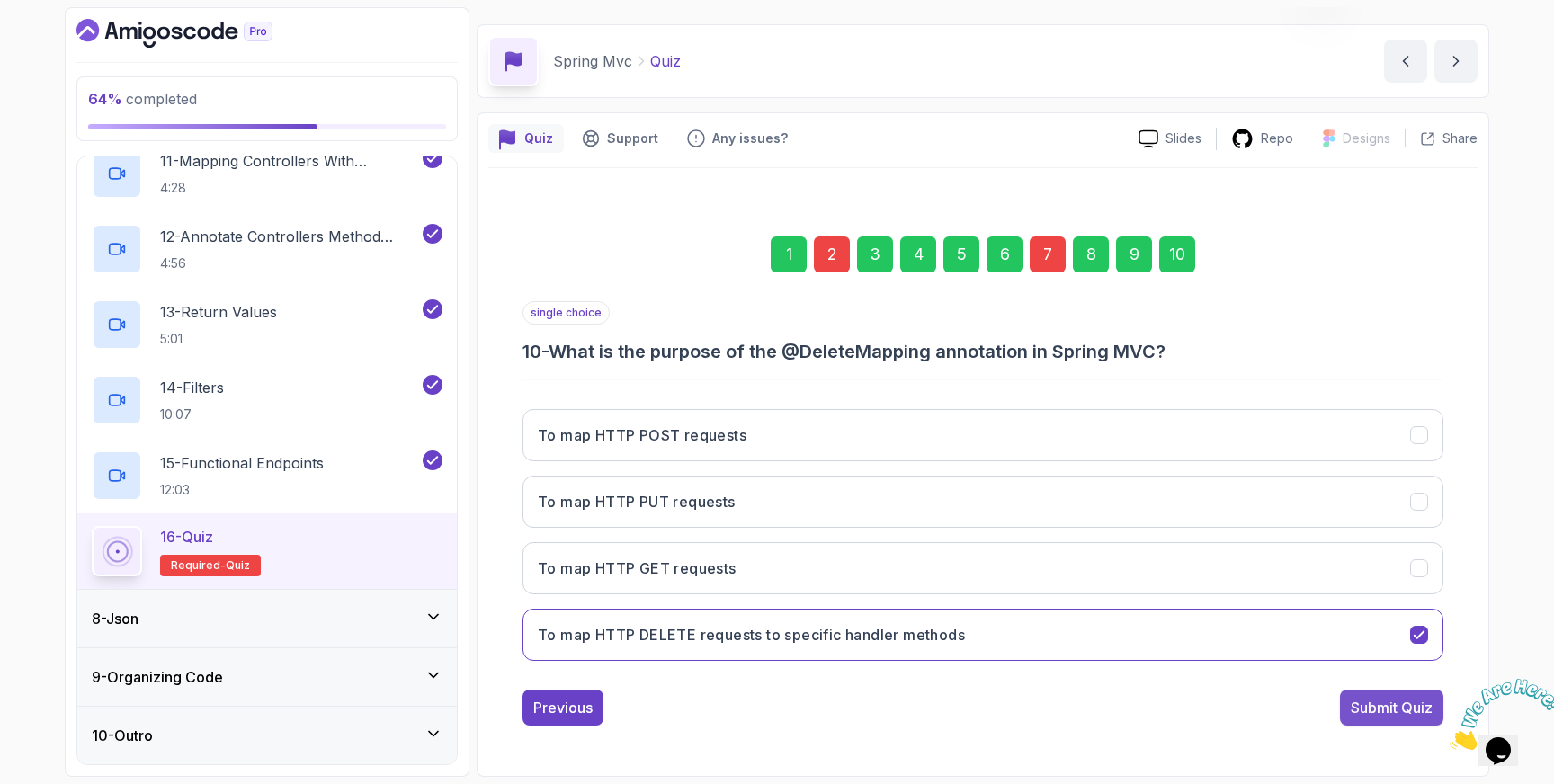
click at [1414, 709] on div "Submit Quiz" at bounding box center [1391, 708] width 82 height 22
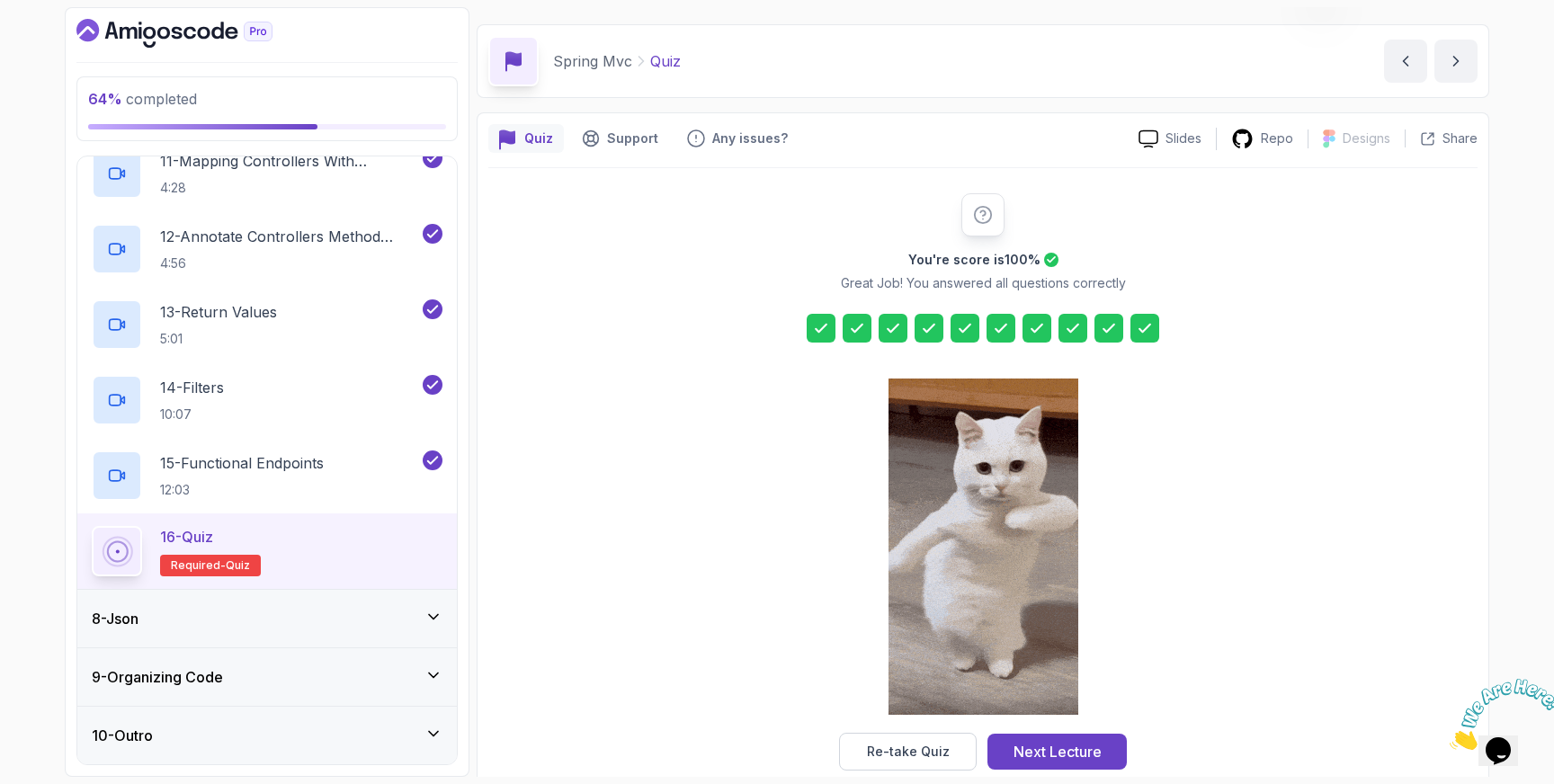
scroll to position [78, 0]
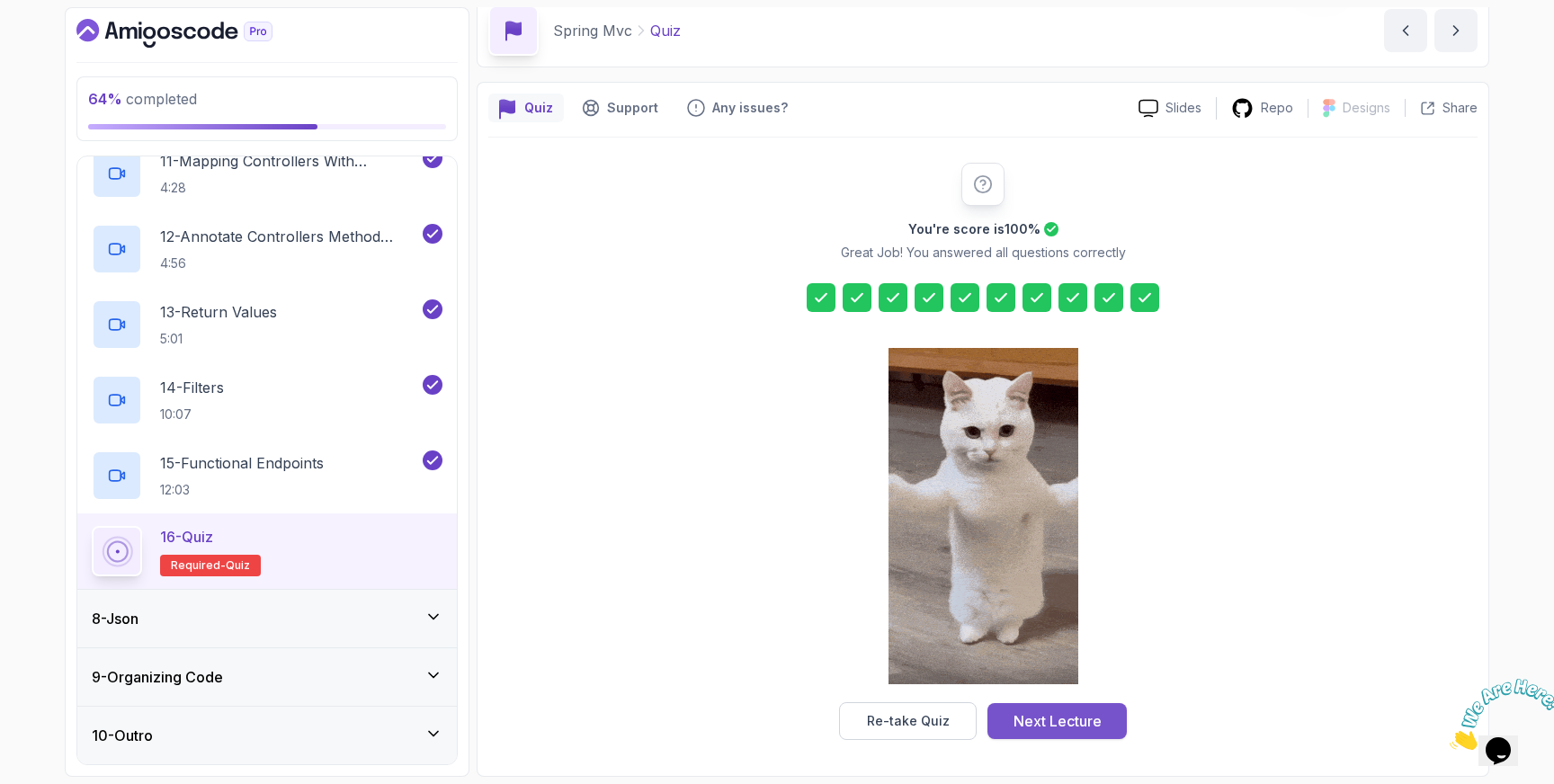
click at [1071, 723] on div "Next Lecture" at bounding box center [1057, 721] width 88 height 22
